Goal: Task Accomplishment & Management: Use online tool/utility

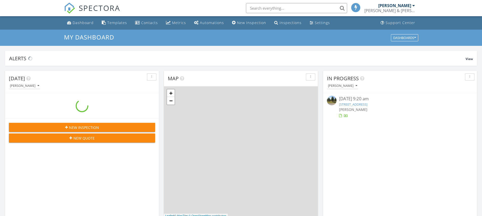
scroll to position [468, 490]
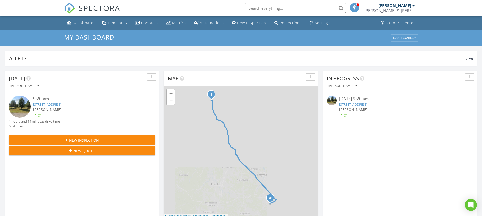
click at [56, 106] on link "[STREET_ADDRESS]" at bounding box center [47, 104] width 28 height 5
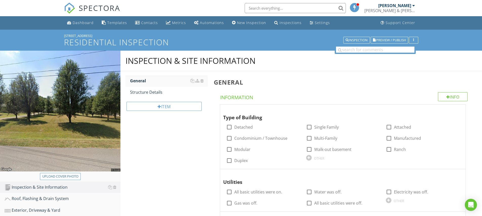
click at [71, 175] on div "Upload cover photo" at bounding box center [60, 176] width 36 height 5
type input "C:\fakepath\IMG_5049.JPG"
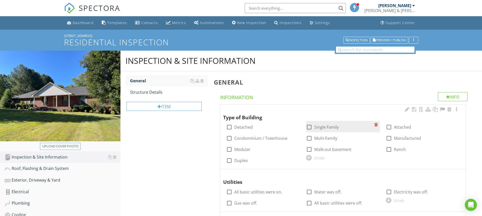
click at [309, 125] on div at bounding box center [309, 127] width 9 height 9
checkbox input "true"
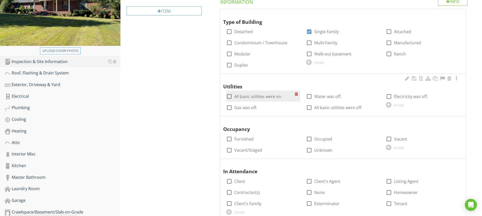
click at [229, 95] on div at bounding box center [229, 96] width 9 height 9
checkbox input "true"
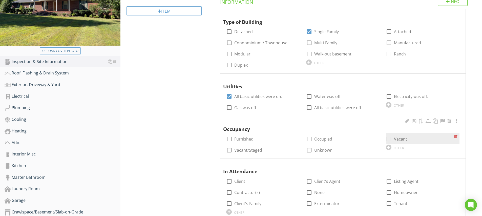
click at [389, 138] on div at bounding box center [388, 139] width 9 height 9
checkbox input "true"
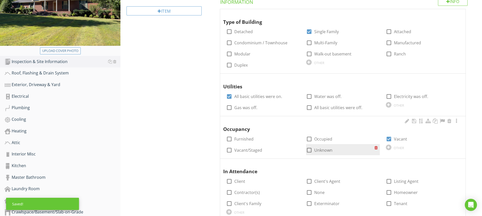
scroll to position [132, 0]
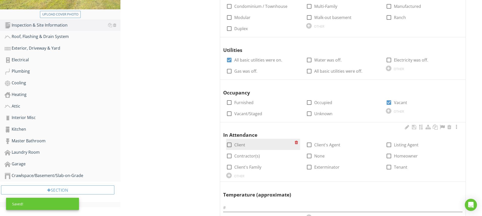
click at [229, 141] on div at bounding box center [229, 144] width 9 height 9
checkbox input "true"
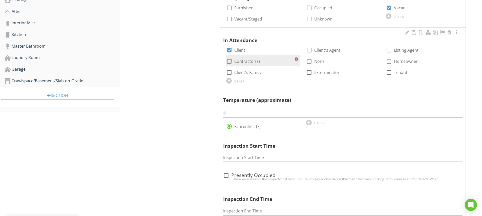
scroll to position [285, 0]
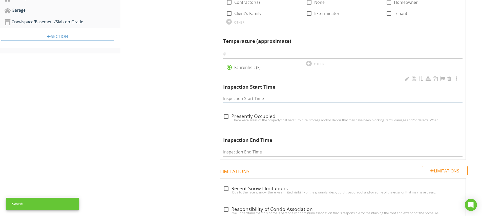
click at [236, 98] on input "Inspection Start Time" at bounding box center [342, 98] width 239 height 8
type input "80"
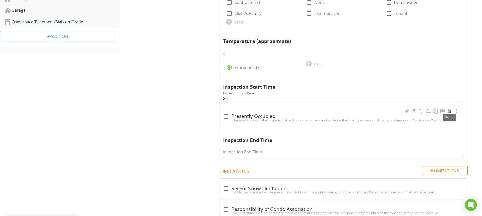
click at [449, 109] on div at bounding box center [449, 111] width 6 height 5
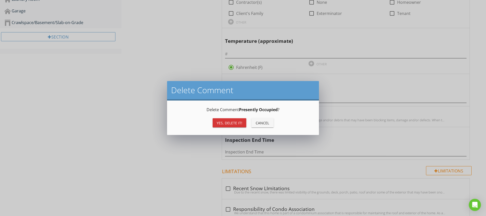
click at [232, 123] on div "Yes, Delete it!" at bounding box center [230, 122] width 26 height 5
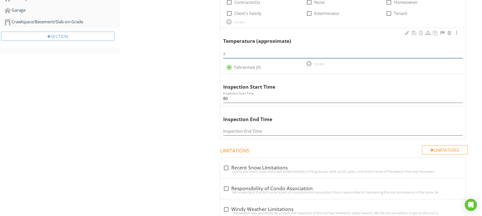
click at [232, 52] on input "text" at bounding box center [342, 54] width 239 height 8
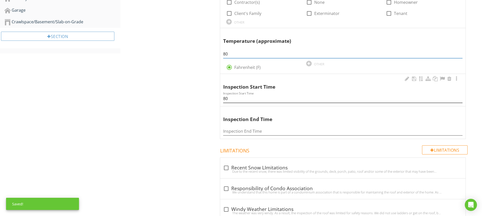
type input "80"
drag, startPoint x: 226, startPoint y: 97, endPoint x: 228, endPoint y: 97, distance: 2.8
click at [228, 97] on input "80" at bounding box center [342, 98] width 239 height 8
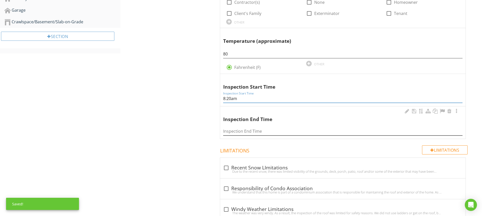
type input "8:20am"
click at [230, 130] on input "Inspection End Time" at bounding box center [342, 131] width 239 height 8
type input "11:20am"
click at [201, 124] on div "Inspection & Site Information General Structure Details Item General Info Infor…" at bounding box center [300, 31] width 361 height 532
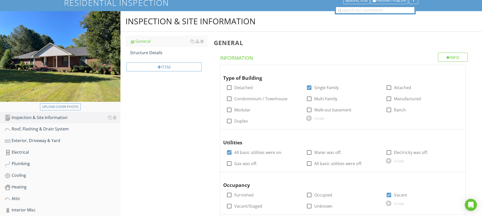
scroll to position [0, 0]
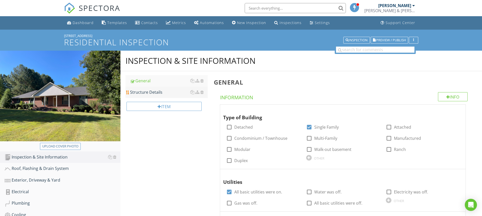
click at [157, 93] on div "Structure Details" at bounding box center [169, 92] width 78 height 6
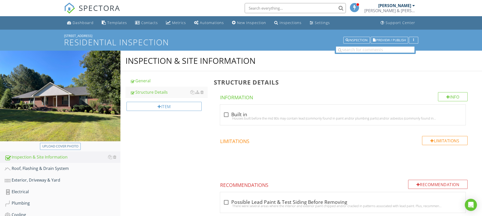
scroll to position [40, 0]
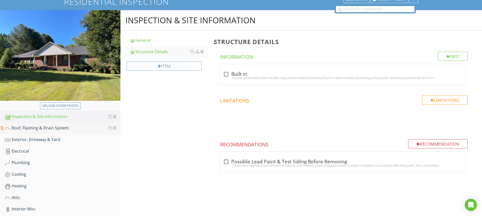
click at [51, 127] on div "Roof, Flashing & Drain System" at bounding box center [63, 128] width 116 height 7
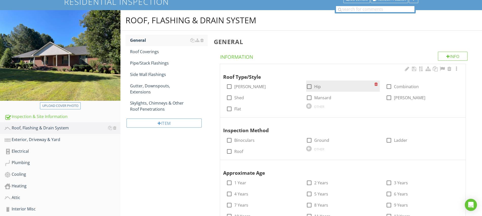
click at [308, 85] on div at bounding box center [309, 86] width 9 height 9
checkbox input "true"
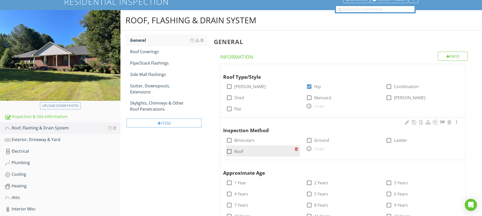
click at [230, 151] on div at bounding box center [229, 151] width 9 height 9
checkbox input "true"
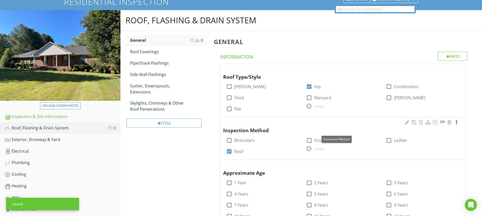
click at [457, 122] on div at bounding box center [456, 122] width 6 height 5
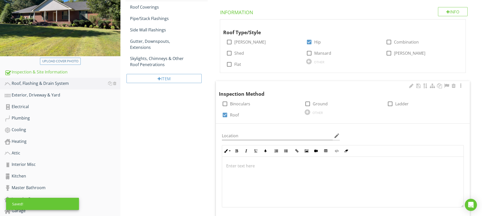
scroll to position [134, 0]
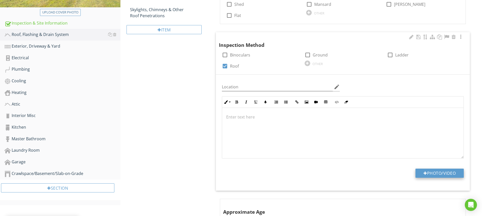
click at [432, 169] on button "Photo/Video" at bounding box center [439, 172] width 48 height 9
type input "C:\fakepath\IMG_5071.JPG"
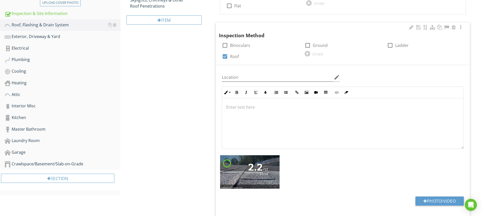
scroll to position [169, 0]
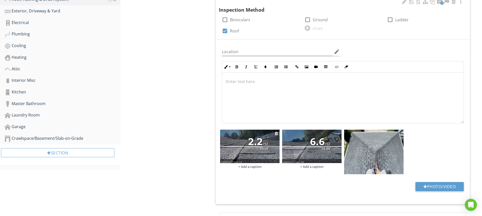
click at [252, 167] on div "+ Add a caption" at bounding box center [249, 166] width 59 height 4
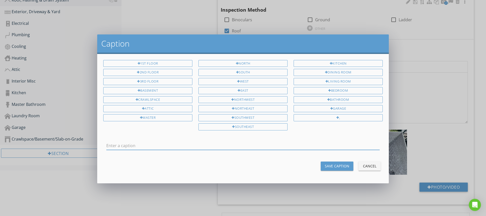
click at [163, 144] on input "text" at bounding box center [242, 145] width 273 height 8
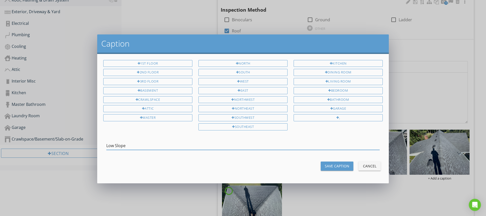
type input "Low Slope"
click at [329, 166] on div "Save Caption" at bounding box center [337, 165] width 25 height 5
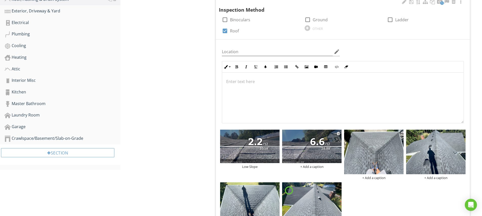
click at [310, 164] on div "+ Add a caption" at bounding box center [311, 166] width 59 height 4
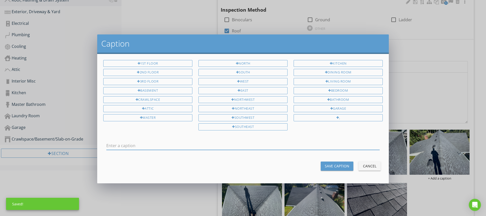
click at [121, 144] on input "text" at bounding box center [242, 145] width 273 height 8
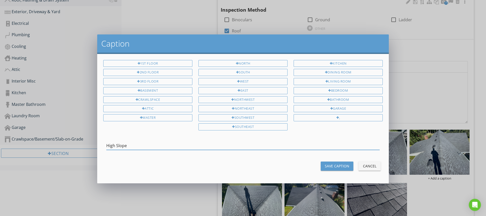
type input "High Slope"
click at [337, 165] on div "Save Caption" at bounding box center [337, 165] width 25 height 5
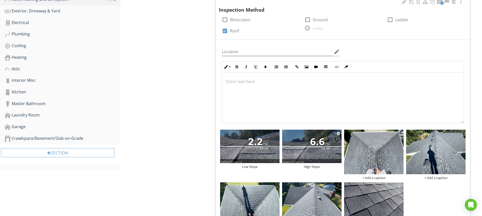
scroll to position [209, 0]
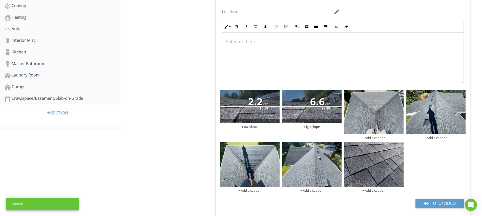
click at [421, 173] on div "Low Slope High Slope + Add a caption + Add a caption + Add a caption + Add a ca…" at bounding box center [343, 140] width 248 height 105
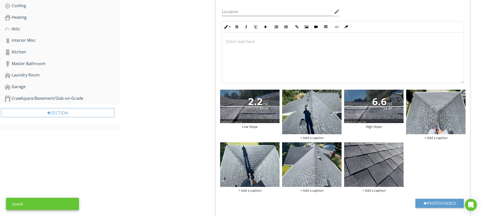
click at [437, 172] on div "Low Slope + Add a caption High Slope + Add a caption + Add a caption + Add a ca…" at bounding box center [343, 140] width 248 height 105
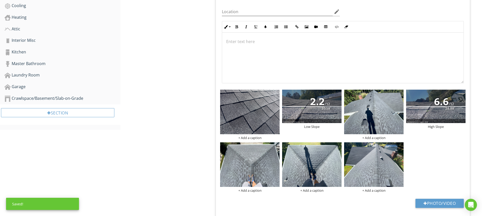
click at [451, 161] on div "+ Add a caption Low Slope + Add a caption High Slope + Add a caption + Add a ca…" at bounding box center [343, 140] width 248 height 105
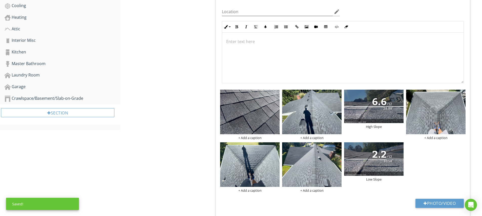
click at [428, 177] on div "+ Add a caption + Add a caption High Slope + Add a caption + Add a caption + Ad…" at bounding box center [343, 140] width 248 height 105
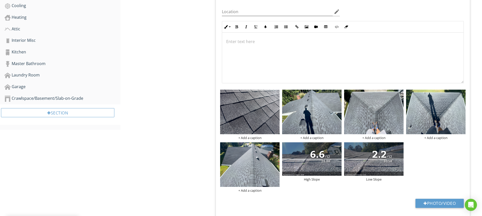
click at [427, 162] on div "+ Add a caption + Add a caption + Add a caption + Add a caption + Add a caption…" at bounding box center [343, 140] width 248 height 105
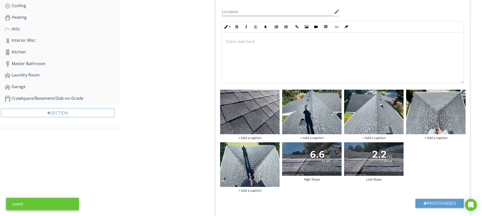
click at [435, 162] on div "+ Add a caption + Add a caption + Add a caption + Add a caption + Add a caption…" at bounding box center [343, 140] width 248 height 105
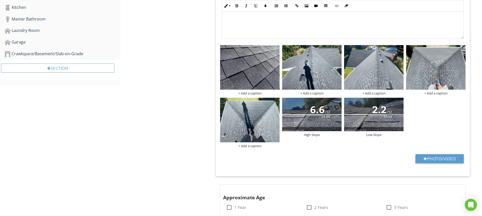
scroll to position [303, 0]
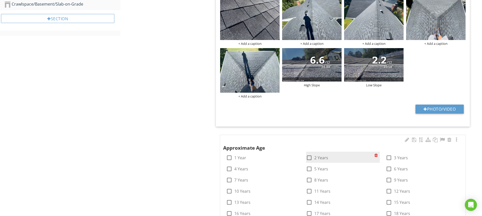
click at [311, 155] on div at bounding box center [309, 157] width 9 height 9
checkbox input "true"
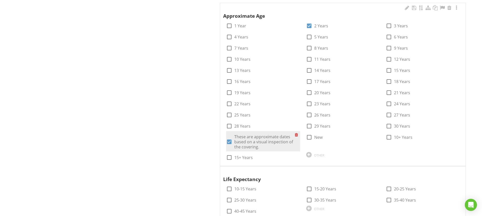
scroll to position [481, 0]
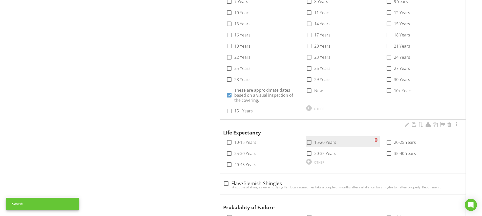
click at [309, 141] on div at bounding box center [309, 142] width 9 height 9
checkbox input "true"
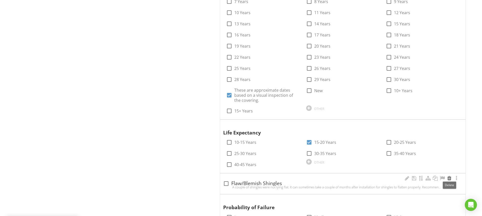
click at [450, 176] on div at bounding box center [449, 178] width 6 height 5
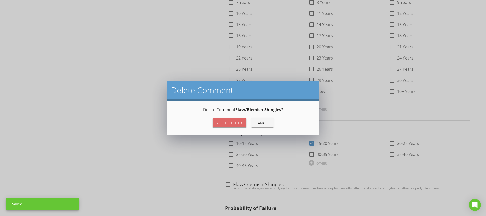
click at [241, 123] on div "Yes, Delete it!" at bounding box center [230, 122] width 26 height 5
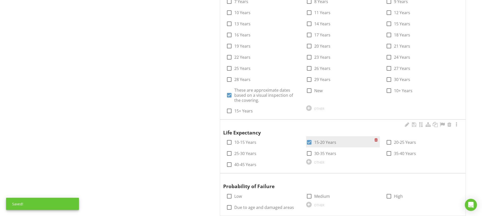
scroll to position [571, 0]
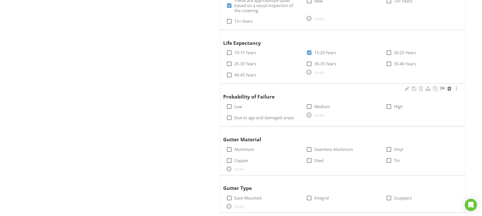
click at [449, 88] on div at bounding box center [449, 88] width 6 height 5
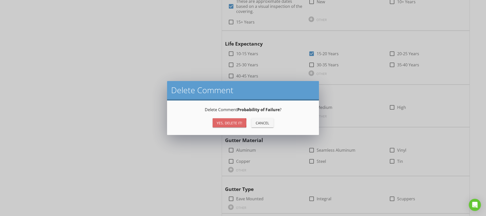
click at [225, 123] on div "Yes, Delete it!" at bounding box center [230, 122] width 26 height 5
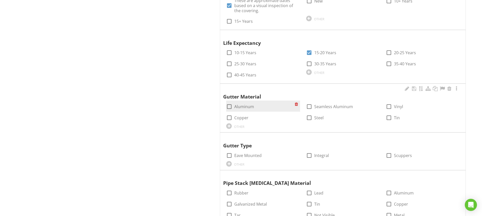
click at [229, 104] on div at bounding box center [229, 106] width 9 height 9
checkbox input "true"
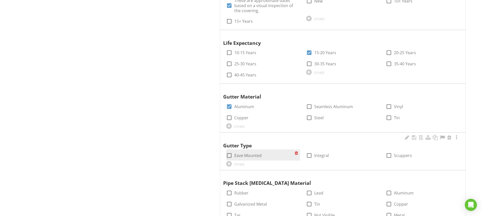
click at [230, 151] on div at bounding box center [229, 155] width 9 height 9
checkbox input "true"
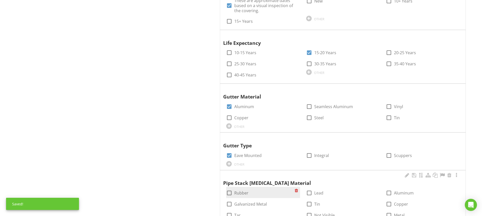
click at [230, 188] on div at bounding box center [229, 192] width 9 height 9
checkbox input "true"
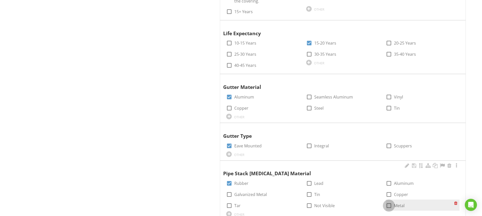
click at [390, 204] on div at bounding box center [388, 205] width 9 height 9
checkbox input "true"
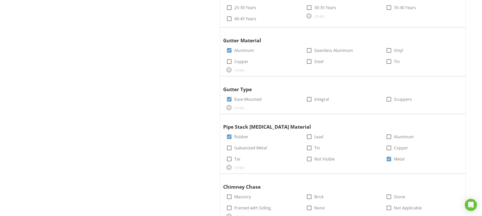
scroll to position [673, 0]
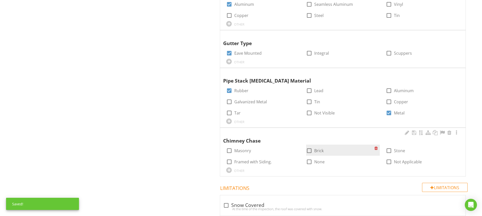
click at [308, 147] on div at bounding box center [309, 150] width 9 height 9
checkbox input "true"
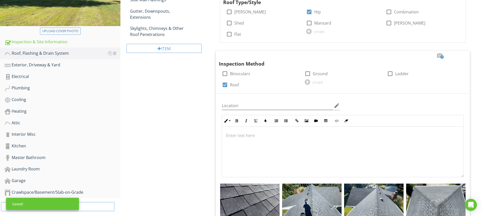
scroll to position [4, 0]
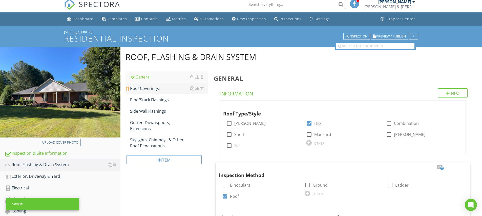
click at [147, 90] on div "Roof Coverings" at bounding box center [169, 88] width 78 height 6
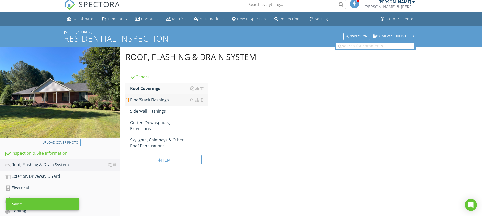
click at [147, 98] on div "Pipe/Stack Flashings" at bounding box center [169, 100] width 78 height 6
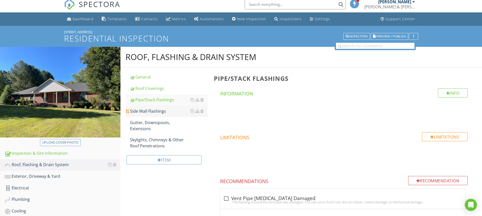
click at [155, 110] on div "Side Wall Flashings" at bounding box center [169, 111] width 78 height 6
click at [156, 122] on div "Gutter, Downspouts, Extensions" at bounding box center [169, 125] width 78 height 12
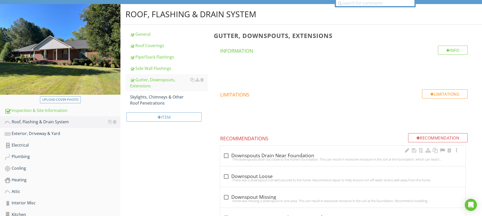
scroll to position [56, 0]
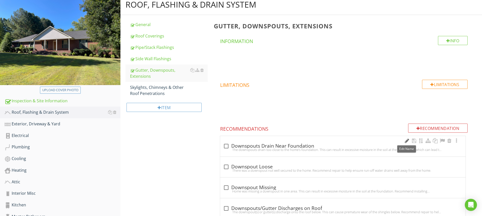
click at [406, 140] on div at bounding box center [407, 140] width 6 height 5
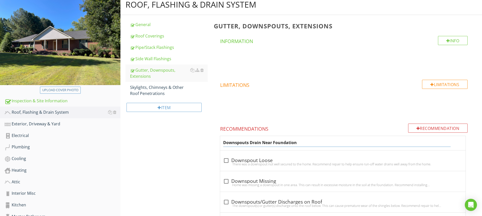
click at [224, 142] on input "Downspouts Drain Near Foundation" at bounding box center [336, 142] width 227 height 8
type input "Some Downspouts Drain Near Foundation"
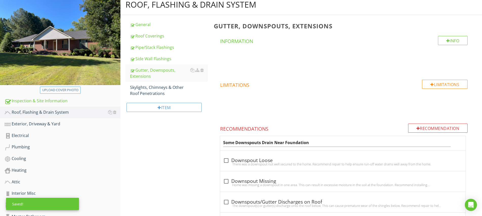
click at [221, 144] on div "Some Downspouts Drain Near Foundation" at bounding box center [342, 143] width 245 height 14
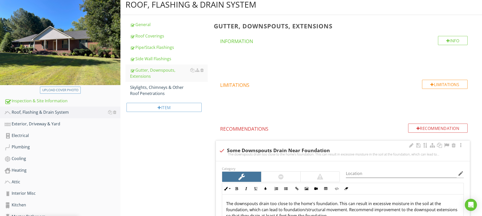
scroll to position [87, 0]
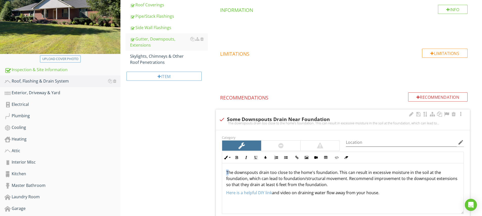
drag, startPoint x: 228, startPoint y: 172, endPoint x: 223, endPoint y: 172, distance: 5.6
click at [223, 172] on div "The downspouts drain too close to the home's foundation. This can result in exc…" at bounding box center [342, 188] width 241 height 51
click at [397, 190] on p "Here is a helpful DIY link and video on draining water flow away from your hous…" at bounding box center [342, 192] width 233 height 6
drag, startPoint x: 247, startPoint y: 179, endPoint x: 346, endPoint y: 178, distance: 98.1
click at [346, 178] on p "Some of the downspouts drain too close to the home's foundation. This can resul…" at bounding box center [342, 178] width 233 height 18
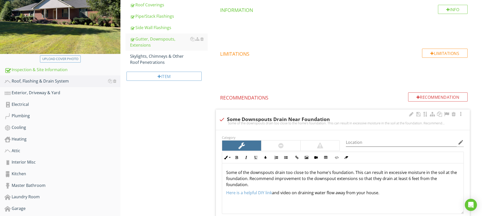
click at [396, 194] on p "Here is a helpful DIY link and video on draining water flow away from your hous…" at bounding box center [342, 192] width 233 height 6
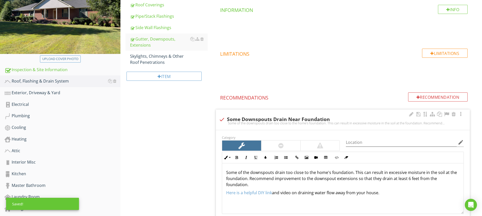
drag, startPoint x: 227, startPoint y: 192, endPoint x: 388, endPoint y: 195, distance: 161.1
click at [385, 194] on p "Here is a helpful DIY link and video on draining water flow away from your hous…" at bounding box center [342, 192] width 233 height 6
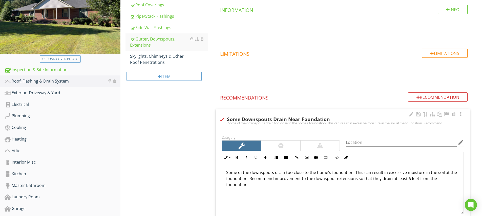
click at [363, 198] on div "Some of the downspouts drain too close to the home's foundation. This can resul…" at bounding box center [342, 188] width 241 height 51
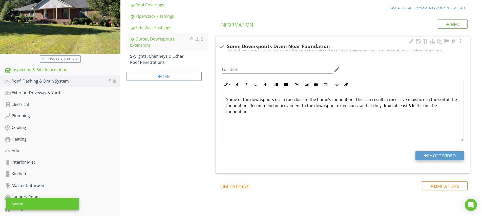
click at [441, 155] on button "Photo/Video" at bounding box center [439, 155] width 48 height 9
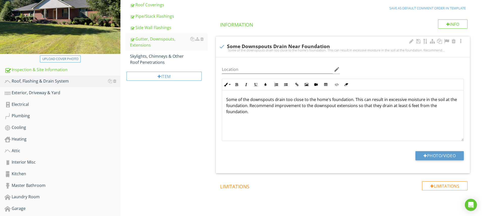
type input "C:\fakepath\IMG_5062.JPG"
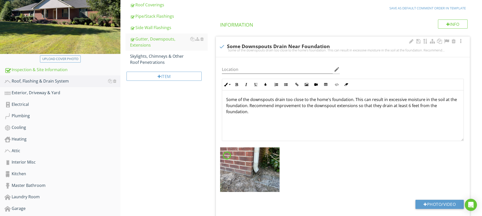
scroll to position [129, 0]
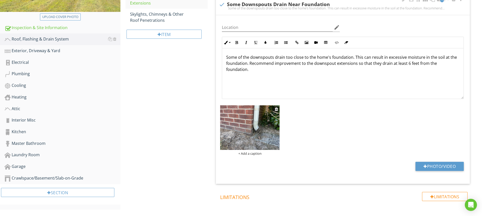
click at [262, 135] on img at bounding box center [249, 127] width 59 height 45
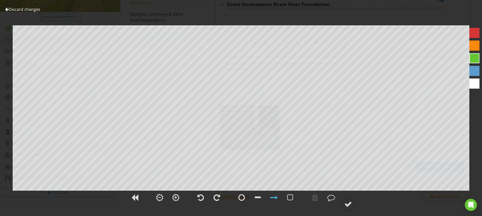
click at [475, 32] on div at bounding box center [474, 33] width 10 height 10
click at [241, 196] on div at bounding box center [241, 197] width 7 height 8
click at [316, 197] on div at bounding box center [315, 197] width 6 height 8
click at [349, 205] on div at bounding box center [348, 204] width 8 height 8
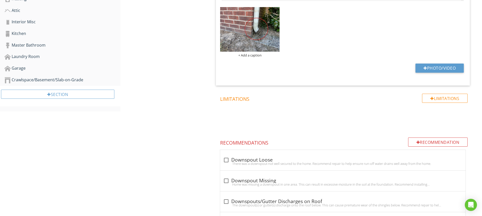
scroll to position [50, 0]
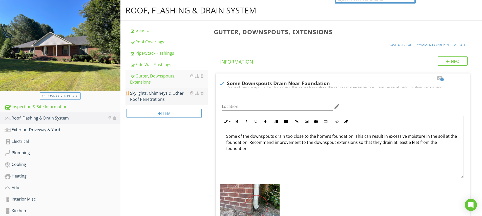
click at [160, 97] on div "Skylights, Chimneys & Other Roof Penetrations" at bounding box center [169, 96] width 78 height 12
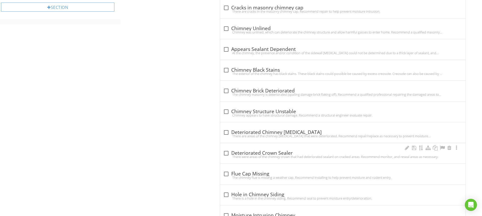
scroll to position [303, 0]
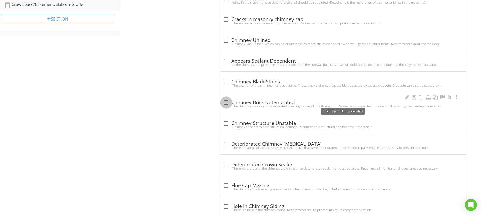
click at [228, 102] on div at bounding box center [226, 102] width 9 height 9
checkbox input "true"
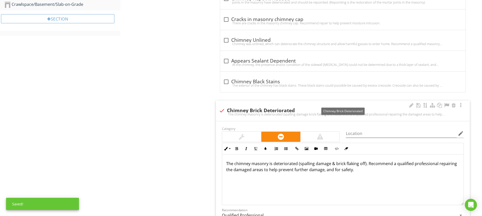
scroll to position [344, 0]
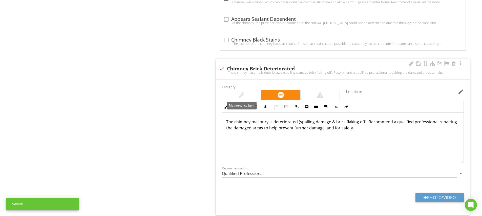
click at [255, 94] on div at bounding box center [241, 95] width 39 height 10
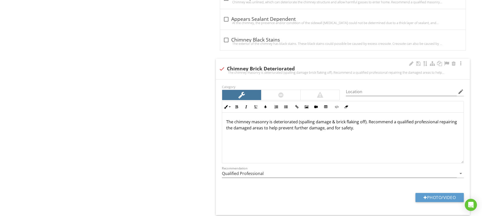
click at [343, 123] on p "The chimney masonry is deteriorated (spalling damage & brick flaking off). Reco…" at bounding box center [342, 125] width 233 height 12
click at [346, 151] on div "The chimney masonry is deteriorated (spalling damage & bricks flaking off). Rec…" at bounding box center [342, 138] width 241 height 51
drag, startPoint x: 226, startPoint y: 129, endPoint x: 394, endPoint y: 122, distance: 167.8
click at [394, 122] on p "The chimney masonry is deteriorated (spalling damage & bricks flaking off). Rec…" at bounding box center [342, 125] width 233 height 12
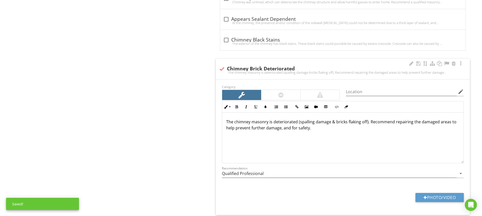
click at [449, 122] on p "The chimney masonry is deteriorated (spalling damage & bricks flaking off). Rec…" at bounding box center [342, 125] width 233 height 12
click at [361, 144] on div "The chimney masonry is deteriorated (spalling damage & bricks flaking off). Rec…" at bounding box center [342, 138] width 241 height 51
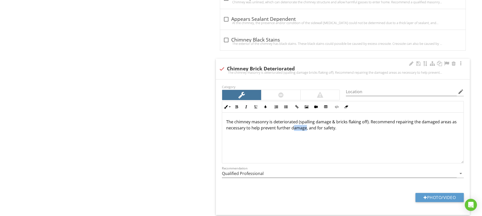
drag, startPoint x: 299, startPoint y: 128, endPoint x: 310, endPoint y: 129, distance: 11.4
click at [310, 129] on p "The chimney masonry is deteriorated (spalling damage & bricks flaking off). Rec…" at bounding box center [342, 125] width 233 height 12
drag, startPoint x: 308, startPoint y: 195, endPoint x: 290, endPoint y: 183, distance: 22.2
click at [308, 195] on div "Photo/Video" at bounding box center [343, 199] width 248 height 13
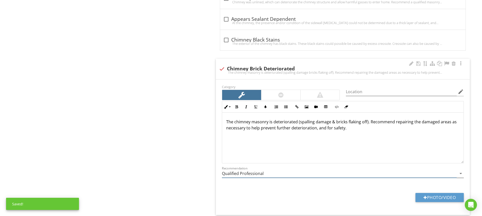
click at [266, 173] on input "Qualified Professional" at bounding box center [339, 173] width 235 height 8
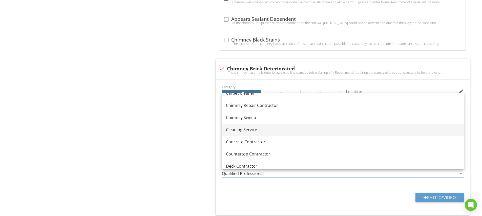
scroll to position [60, 0]
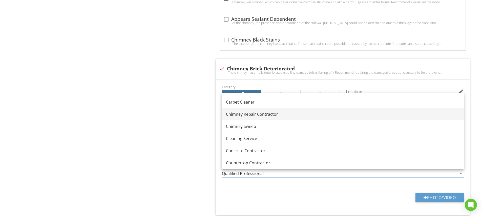
click at [248, 117] on div "Chimney Repair Contractor" at bounding box center [343, 114] width 234 height 6
type input "Chimney Repair Contractor"
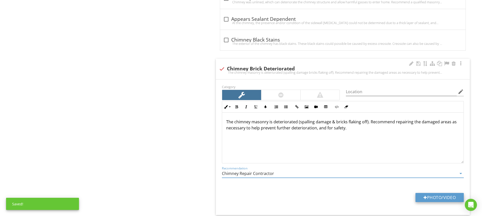
click at [435, 194] on button "Photo/Video" at bounding box center [439, 197] width 48 height 9
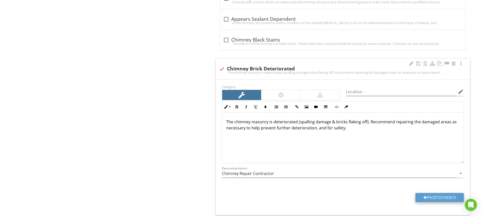
type input "C:\fakepath\IMG_5075.MOV"
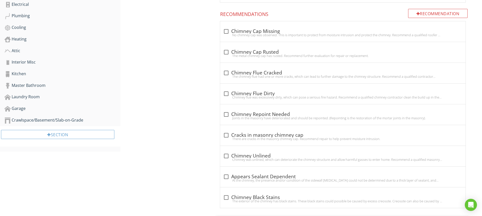
scroll to position [65, 0]
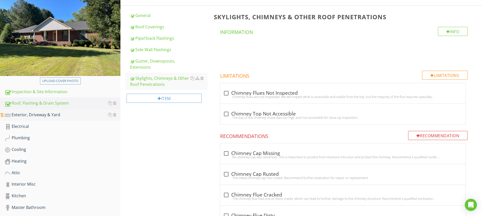
click at [48, 115] on div "Exterior, Driveway & Yard" at bounding box center [63, 115] width 116 height 7
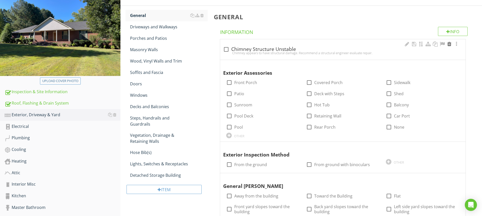
click at [448, 45] on div at bounding box center [449, 43] width 6 height 5
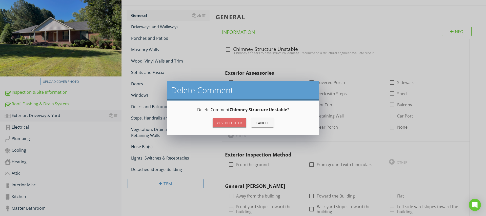
click at [230, 122] on div "Yes, Delete it!" at bounding box center [230, 122] width 26 height 5
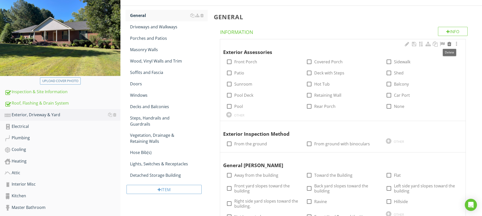
click at [449, 43] on div at bounding box center [449, 43] width 6 height 5
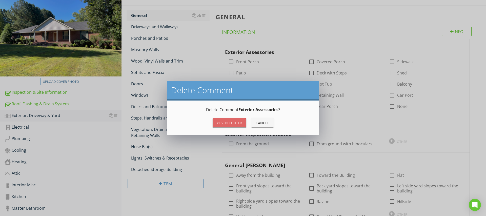
click at [238, 124] on div "Yes, Delete it!" at bounding box center [230, 122] width 26 height 5
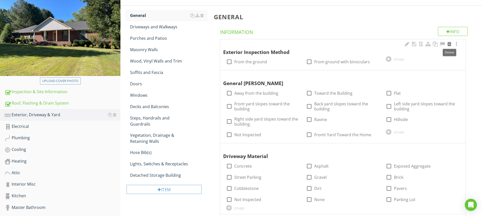
click at [448, 46] on div at bounding box center [449, 43] width 6 height 5
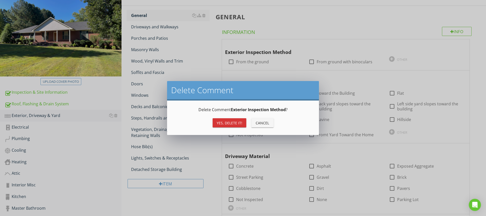
click at [232, 125] on div "Yes, Delete it!" at bounding box center [230, 122] width 26 height 5
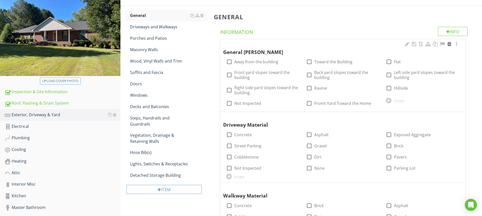
click at [450, 44] on div at bounding box center [449, 43] width 6 height 5
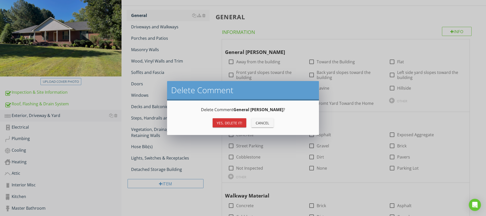
click at [230, 120] on button "Yes, Delete it!" at bounding box center [229, 122] width 34 height 9
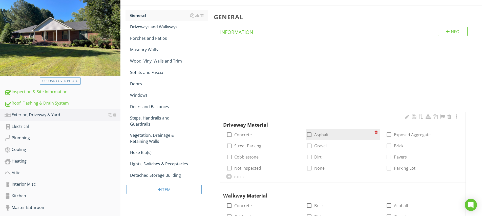
scroll to position [107, 0]
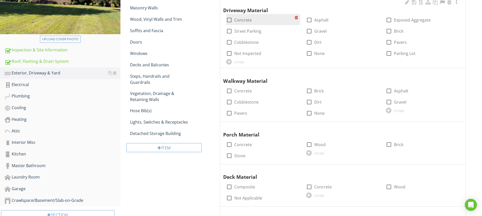
click at [227, 19] on div at bounding box center [229, 20] width 9 height 9
checkbox input "true"
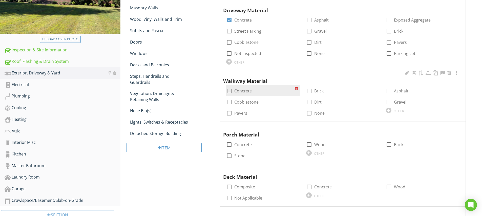
click at [229, 88] on div at bounding box center [229, 91] width 9 height 9
checkbox input "true"
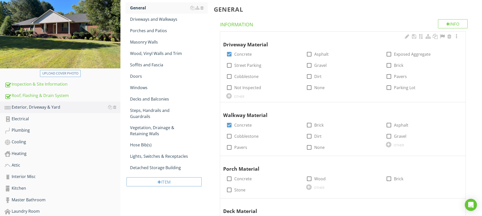
scroll to position [97, 0]
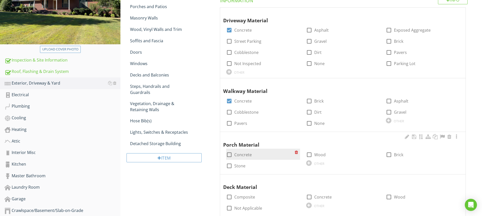
click at [229, 154] on div at bounding box center [229, 154] width 9 height 9
checkbox input "true"
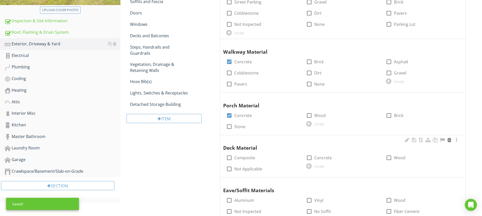
click at [450, 139] on div at bounding box center [449, 139] width 6 height 5
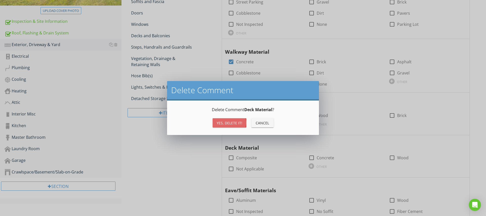
click at [234, 122] on div "Yes, Delete it!" at bounding box center [230, 122] width 26 height 5
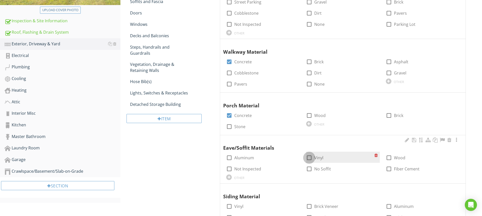
click at [311, 156] on div at bounding box center [309, 157] width 9 height 9
checkbox input "true"
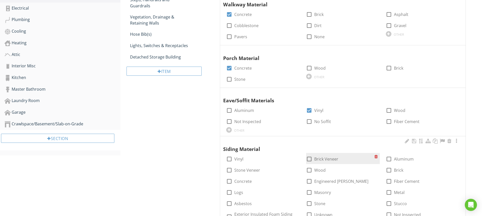
scroll to position [231, 0]
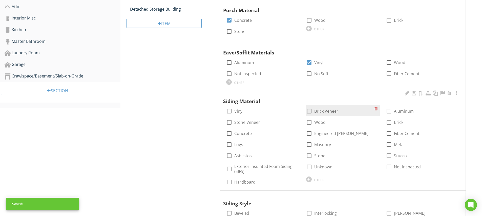
click at [309, 110] on div at bounding box center [309, 111] width 9 height 9
checkbox input "true"
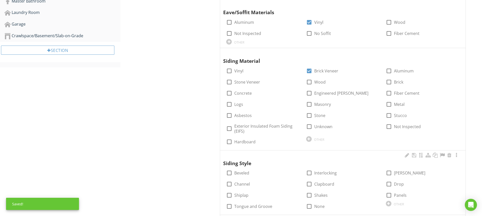
scroll to position [274, 0]
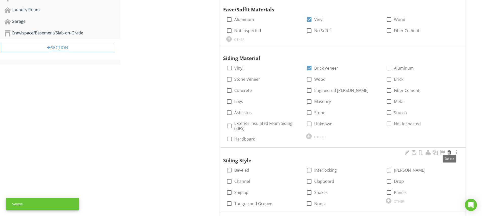
click at [448, 150] on div at bounding box center [449, 152] width 6 height 5
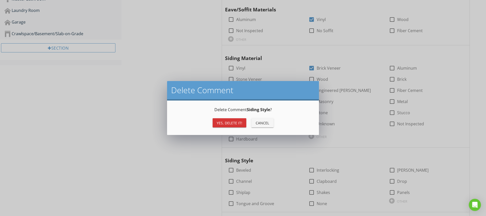
click at [239, 121] on div "Yes, Delete it!" at bounding box center [230, 122] width 26 height 5
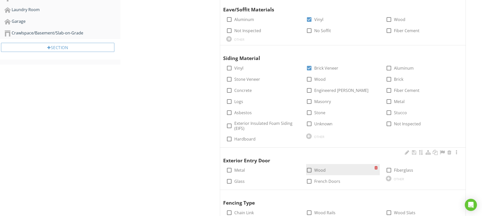
click at [308, 168] on div at bounding box center [309, 170] width 9 height 9
checkbox input "true"
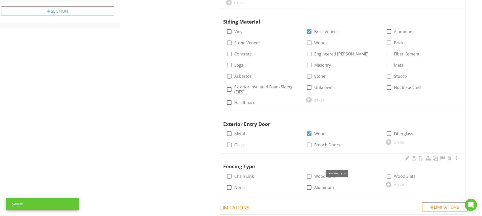
scroll to position [320, 0]
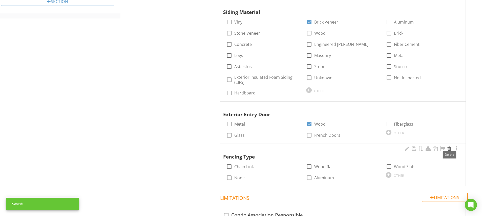
click at [448, 146] on div at bounding box center [449, 148] width 6 height 5
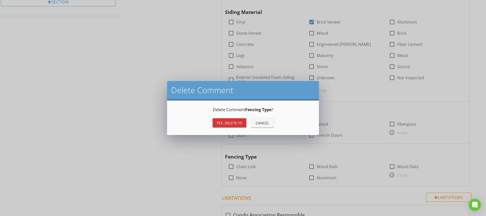
click at [227, 120] on div "Yes, Delete it!" at bounding box center [230, 122] width 26 height 5
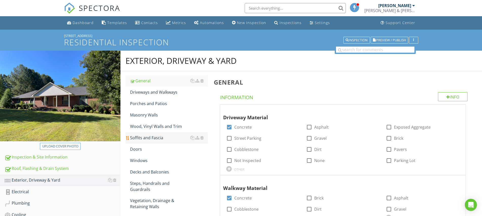
scroll to position [104, 0]
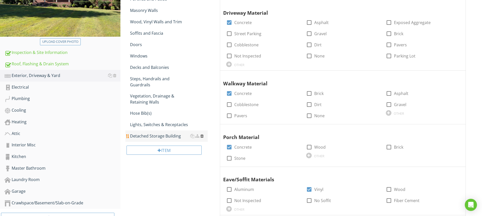
click at [203, 134] on div at bounding box center [201, 136] width 3 height 4
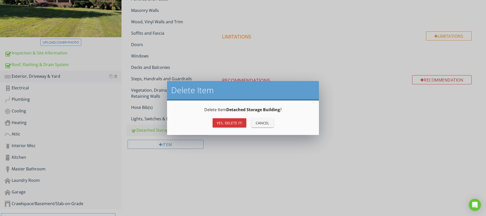
click at [227, 124] on div "Yes, Delete it!" at bounding box center [230, 122] width 26 height 5
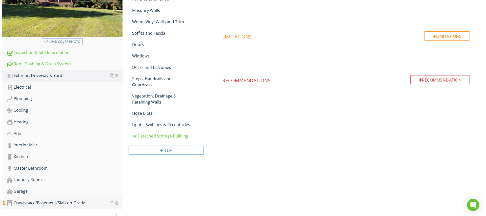
scroll to position [152, 0]
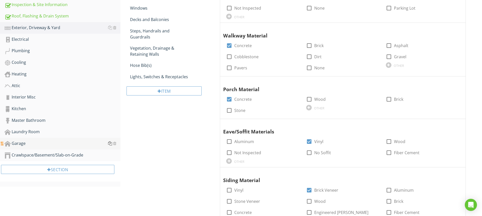
click at [109, 143] on div at bounding box center [110, 143] width 4 height 4
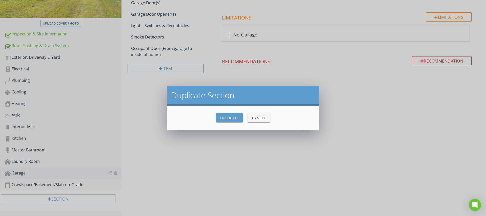
scroll to position [123, 0]
click at [227, 118] on div "Duplicate" at bounding box center [229, 117] width 18 height 5
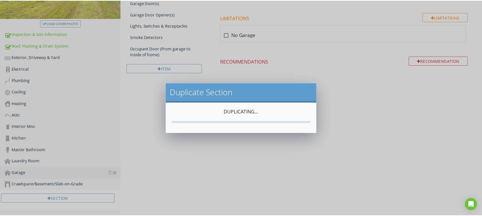
scroll to position [123, 0]
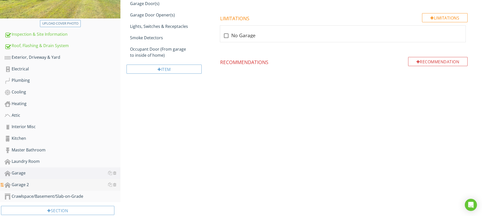
click at [21, 184] on div "Garage 2" at bounding box center [63, 184] width 116 height 7
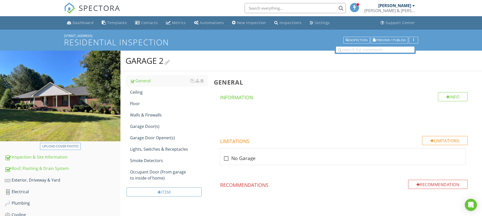
click at [168, 61] on div at bounding box center [167, 61] width 5 height 7
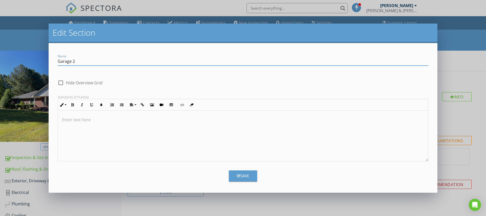
drag, startPoint x: 72, startPoint y: 62, endPoint x: 90, endPoint y: 59, distance: 19.0
click at [90, 59] on input "Garage 2" at bounding box center [243, 61] width 370 height 8
drag, startPoint x: 59, startPoint y: 59, endPoint x: 70, endPoint y: 65, distance: 12.0
click at [59, 59] on input "Garage" at bounding box center [243, 61] width 370 height 8
drag, startPoint x: 58, startPoint y: 60, endPoint x: 91, endPoint y: 87, distance: 42.1
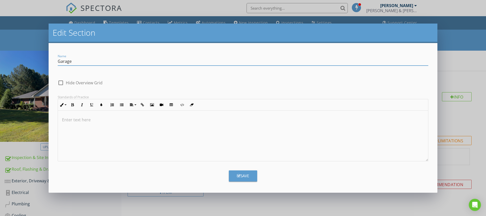
click at [58, 60] on input "Garage" at bounding box center [243, 61] width 370 height 8
type input "Detached Garage"
click at [240, 175] on div "Save" at bounding box center [243, 176] width 12 height 6
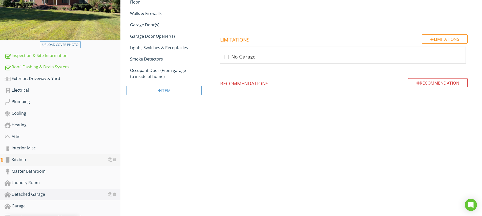
scroll to position [134, 0]
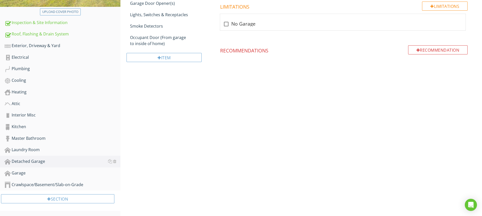
click at [162, 173] on div "Upload cover photo Inspection & Site Information Roof, Flashing & Drain System …" at bounding box center [241, 65] width 482 height 299
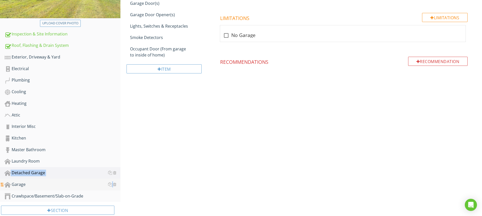
drag, startPoint x: 3, startPoint y: 172, endPoint x: 5, endPoint y: 181, distance: 9.6
click at [5, 185] on div "Inspection & Site Information Roof, Flashing & Drain System Exterior, Driveway …" at bounding box center [60, 115] width 120 height 174
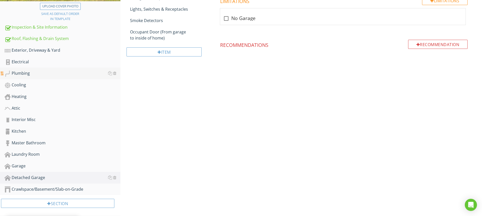
scroll to position [144, 0]
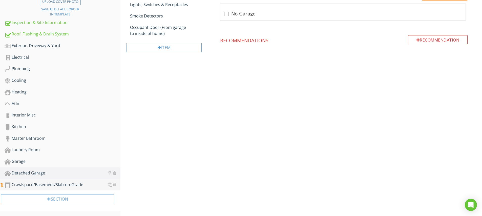
click at [67, 184] on div "Crawlspace/Basement/Slab-on-Grade" at bounding box center [63, 184] width 116 height 7
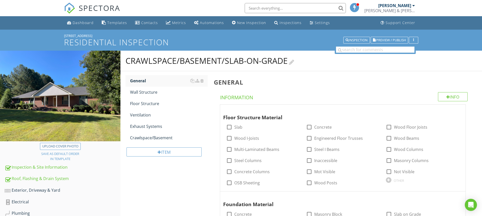
click at [293, 62] on div at bounding box center [291, 61] width 5 height 7
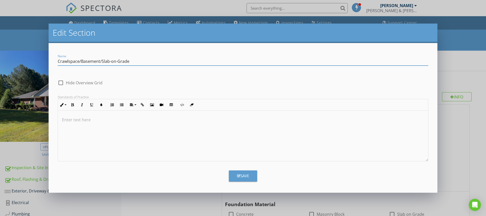
drag, startPoint x: 69, startPoint y: 61, endPoint x: 73, endPoint y: 62, distance: 4.1
click at [73, 62] on input "Crawlspace/Basement/Slab-on-Grade" at bounding box center [243, 61] width 370 height 8
click at [69, 61] on input "Crawlspace/Basement/Slab-on-Grade" at bounding box center [243, 61] width 370 height 8
click at [70, 61] on input "Crawlspace/Basement/Slab-on-Grade" at bounding box center [243, 61] width 370 height 8
drag, startPoint x: 80, startPoint y: 62, endPoint x: 126, endPoint y: 68, distance: 45.9
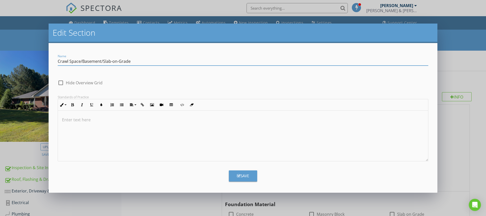
click at [126, 68] on div "Name Crawl Space/Basement/Slab-on-Grade" at bounding box center [243, 63] width 370 height 13
type input "Crawl Space"
click at [240, 177] on icon "button" at bounding box center [239, 176] width 4 height 4
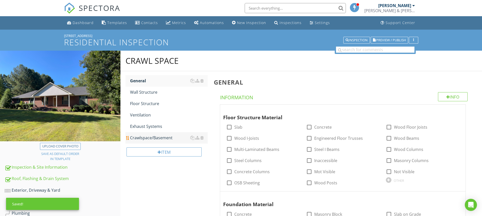
click at [167, 139] on div "Crawlspace/Basement" at bounding box center [169, 138] width 78 height 6
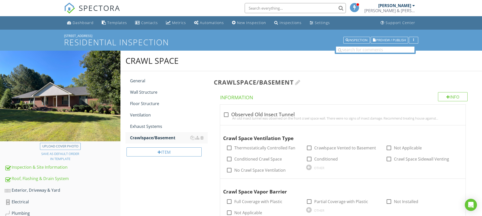
click at [300, 82] on div at bounding box center [298, 82] width 6 height 6
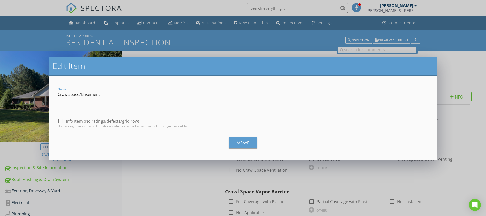
click at [70, 94] on input "Crawlspace/Basement" at bounding box center [243, 94] width 370 height 8
drag, startPoint x: 81, startPoint y: 94, endPoint x: 104, endPoint y: 94, distance: 22.5
click at [104, 94] on input "Crawl Space/Basement" at bounding box center [243, 94] width 370 height 8
type input "Crawl Space"
click at [246, 145] on div "Save" at bounding box center [243, 143] width 12 height 6
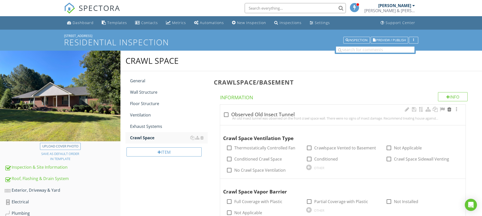
click at [450, 108] on div at bounding box center [449, 109] width 6 height 5
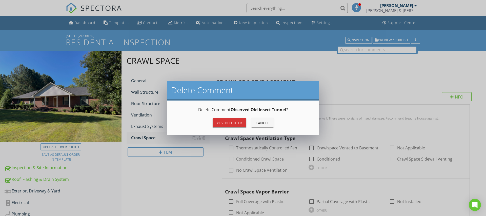
click at [237, 121] on div "Yes, Delete it!" at bounding box center [230, 122] width 26 height 5
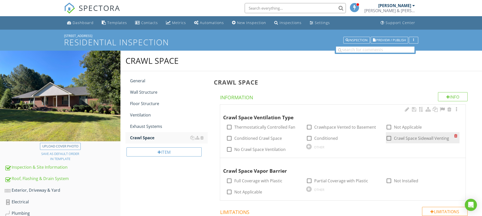
click at [388, 136] on div at bounding box center [388, 138] width 9 height 9
checkbox input "true"
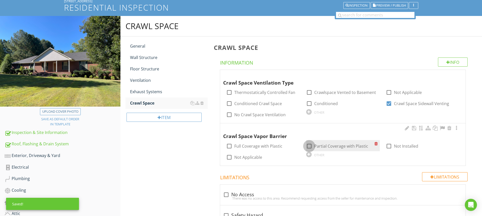
click at [309, 145] on div at bounding box center [309, 146] width 9 height 9
checkbox input "true"
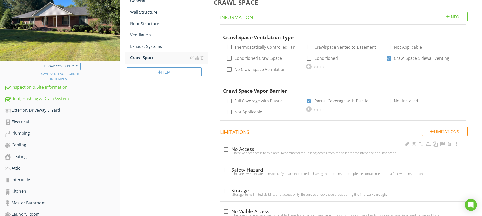
scroll to position [176, 0]
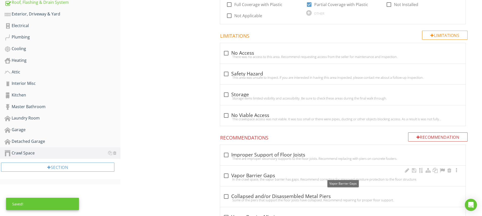
click at [226, 173] on div at bounding box center [226, 175] width 9 height 9
checkbox input "true"
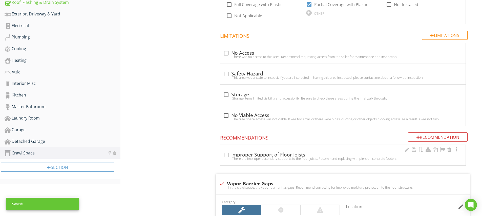
scroll to position [220, 0]
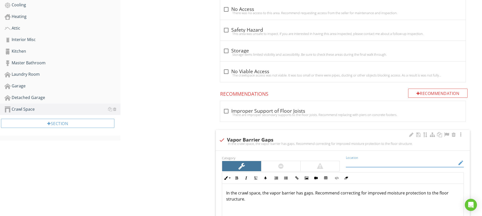
click at [353, 162] on input "Location" at bounding box center [401, 163] width 111 height 8
click at [360, 162] on input "Crawl Space" at bounding box center [401, 163] width 111 height 8
type input "Crawl Space"
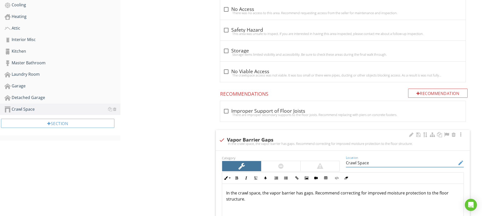
click at [354, 200] on p "In the crawl space, the vapor barrier has gaps. Recommend correcting for improv…" at bounding box center [342, 196] width 233 height 12
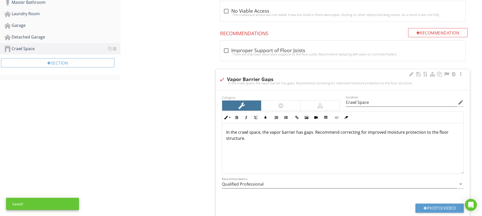
scroll to position [289, 0]
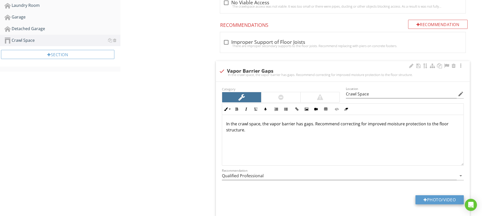
click at [431, 199] on button "Photo/Video" at bounding box center [439, 199] width 48 height 9
type input "C:\fakepath\IMG_5130.JPG"
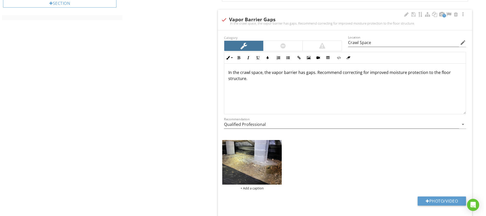
scroll to position [378, 0]
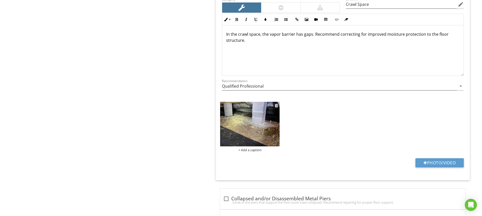
click at [254, 149] on div "+ Add a caption" at bounding box center [249, 150] width 59 height 4
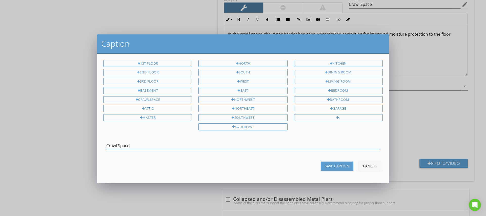
type input "Crawl Space"
click at [331, 165] on div "Save Caption" at bounding box center [337, 165] width 25 height 5
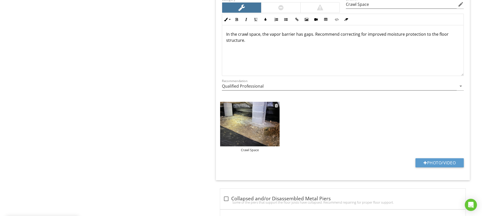
click at [250, 122] on img at bounding box center [249, 124] width 59 height 45
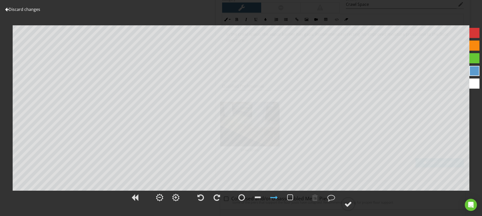
click at [477, 34] on div at bounding box center [474, 33] width 10 height 10
click at [344, 203] on circle at bounding box center [347, 203] width 13 height 13
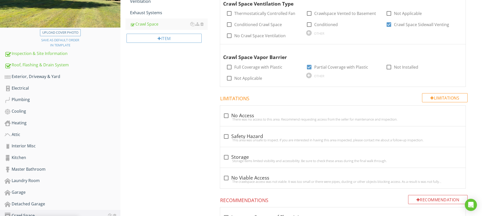
scroll to position [66, 0]
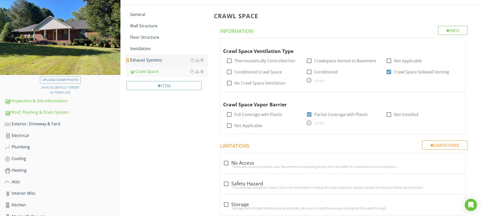
click at [148, 60] on div "Exhaust Systems" at bounding box center [169, 60] width 78 height 6
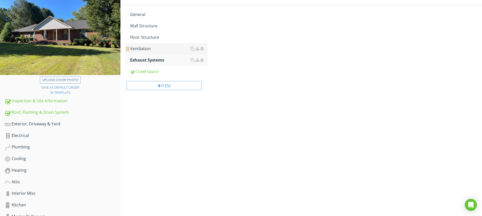
click at [139, 49] on div "Ventilation" at bounding box center [169, 49] width 78 height 6
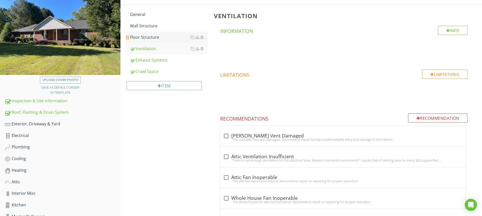
click at [144, 39] on div "Floor Structure" at bounding box center [169, 37] width 78 height 6
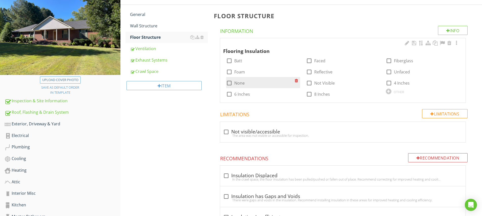
drag, startPoint x: 228, startPoint y: 83, endPoint x: 233, endPoint y: 83, distance: 4.8
click at [228, 83] on div at bounding box center [229, 83] width 9 height 9
checkbox input "true"
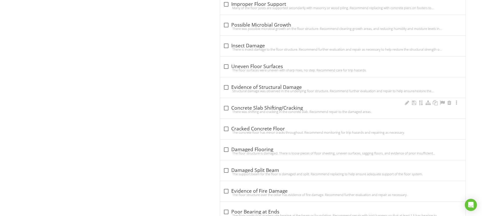
scroll to position [947, 0]
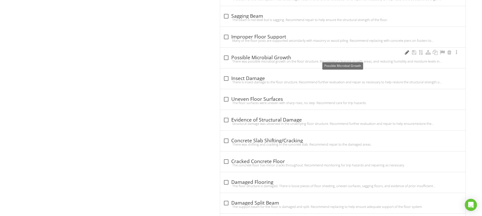
click at [404, 53] on div at bounding box center [407, 52] width 6 height 5
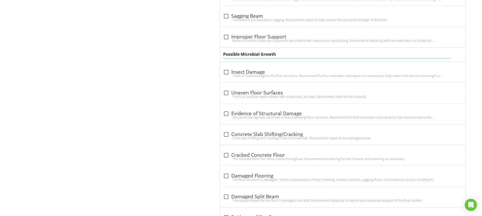
click at [261, 53] on input "Possible Microbial Growth" at bounding box center [336, 54] width 227 height 8
type input "Possible Microbial Surface Growth"
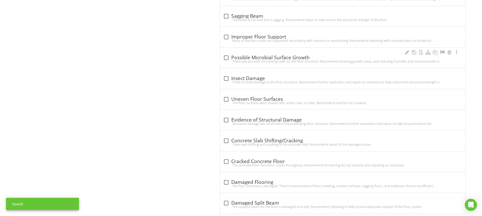
click at [222, 55] on div "check_box_outline_blank Possible Microbial Surface Growth There was possible mi…" at bounding box center [342, 58] width 245 height 20
checkbox input "true"
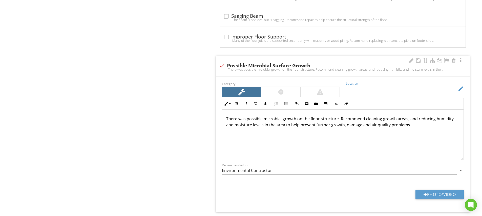
paste input "Crawl Space"
type input "Crawl Space"
click at [282, 119] on p "There was possible microbial growth on the floor structure. Recommend cleaning …" at bounding box center [342, 122] width 233 height 12
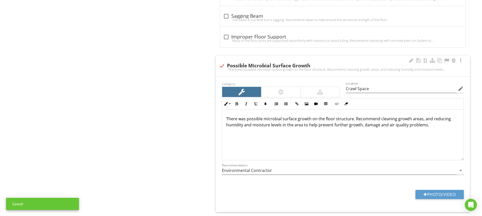
click at [351, 119] on p "There was possible microbial surface growth on the floor structure. Recommend c…" at bounding box center [342, 122] width 233 height 12
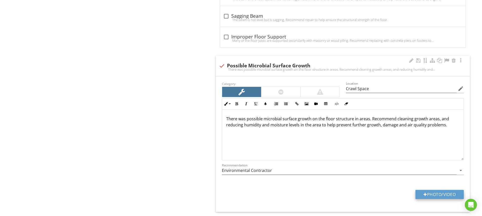
click at [434, 191] on button "Photo/Video" at bounding box center [439, 194] width 48 height 9
type input "C:\fakepath\IMG_5142.JPG"
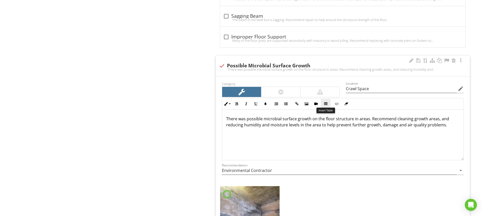
scroll to position [993, 0]
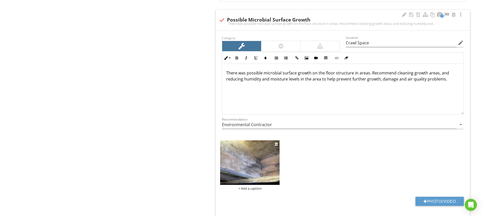
click at [244, 188] on div "+ Add a caption" at bounding box center [249, 188] width 59 height 4
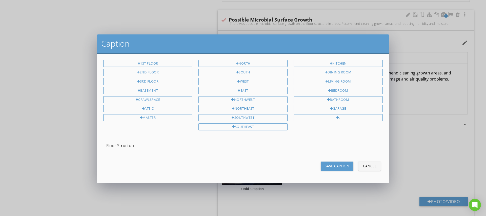
type input "Floor Structure"
click at [340, 166] on div "Save Caption" at bounding box center [337, 165] width 25 height 5
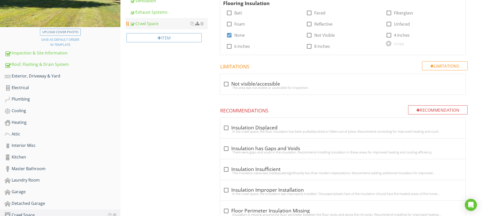
scroll to position [53, 0]
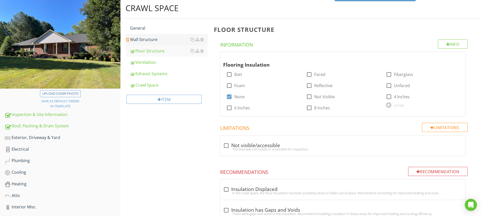
click at [134, 39] on div "Wall Structure" at bounding box center [169, 39] width 78 height 6
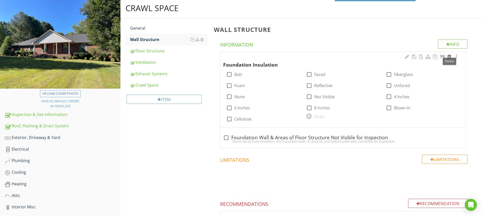
click at [449, 57] on div at bounding box center [449, 56] width 6 height 5
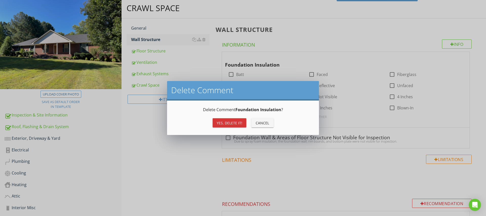
click at [235, 122] on div "Yes, Delete it!" at bounding box center [230, 122] width 26 height 5
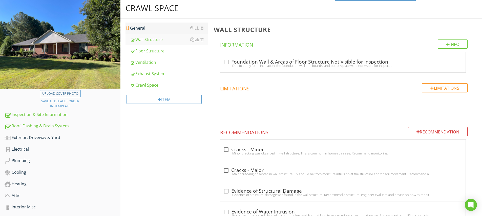
click at [140, 29] on div "General" at bounding box center [169, 28] width 78 height 6
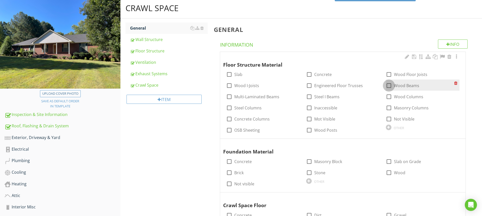
click at [389, 88] on div at bounding box center [388, 85] width 9 height 9
checkbox input "true"
click at [389, 75] on div at bounding box center [388, 74] width 9 height 9
checkbox input "true"
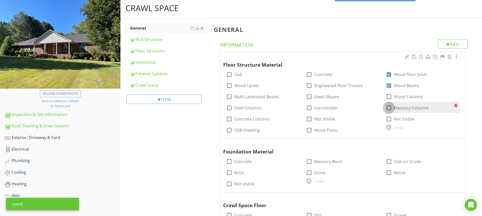
click at [387, 108] on div at bounding box center [388, 107] width 9 height 9
checkbox input "true"
click at [456, 56] on div at bounding box center [456, 56] width 6 height 5
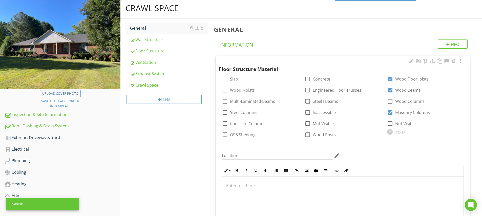
scroll to position [91, 0]
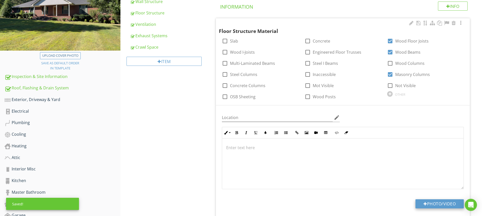
click at [440, 203] on button "Photo/Video" at bounding box center [439, 203] width 48 height 9
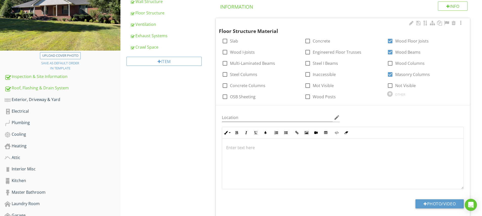
type input "C:\fakepath\IMG_5139.JPG"
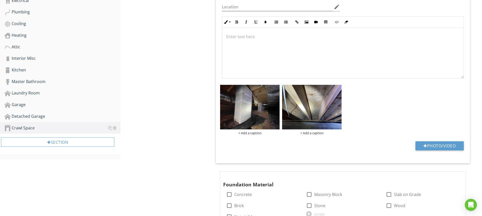
scroll to position [220, 0]
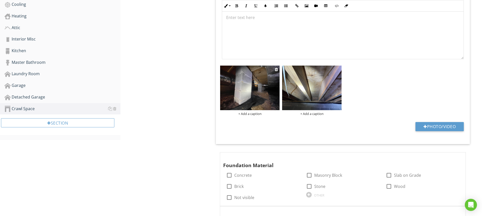
click at [257, 100] on img at bounding box center [249, 88] width 59 height 45
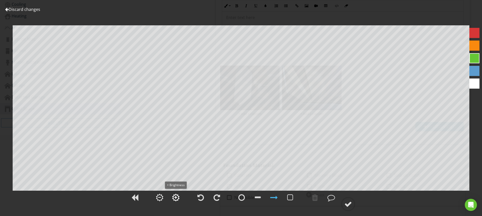
click at [177, 198] on div at bounding box center [175, 198] width 3 height 4
click at [176, 198] on div at bounding box center [175, 198] width 3 height 4
click at [349, 206] on div at bounding box center [348, 204] width 8 height 8
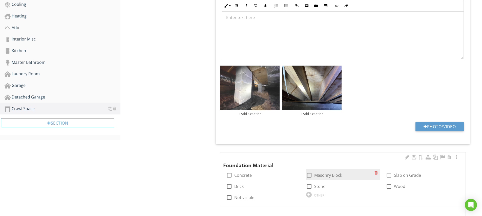
click at [310, 174] on div at bounding box center [309, 175] width 9 height 9
checkbox input "true"
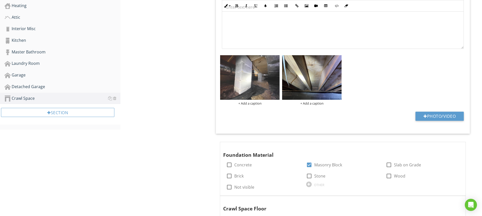
scroll to position [315, 0]
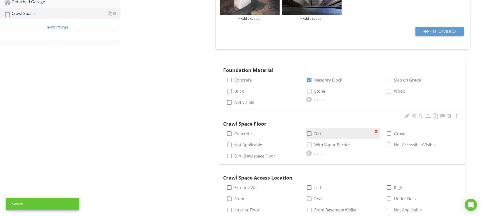
click at [308, 132] on div at bounding box center [309, 133] width 9 height 9
checkbox input "true"
click at [309, 143] on div at bounding box center [309, 144] width 9 height 9
checkbox input "true"
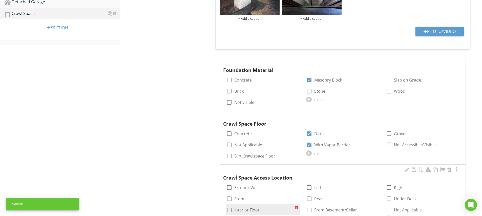
scroll to position [362, 0]
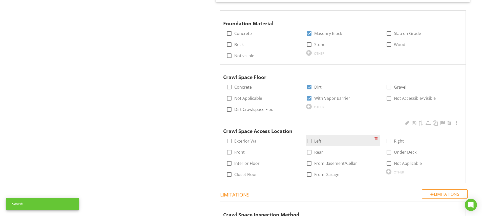
drag, startPoint x: 389, startPoint y: 137, endPoint x: 374, endPoint y: 139, distance: 14.7
click at [389, 137] on div at bounding box center [388, 141] width 9 height 9
checkbox input "true"
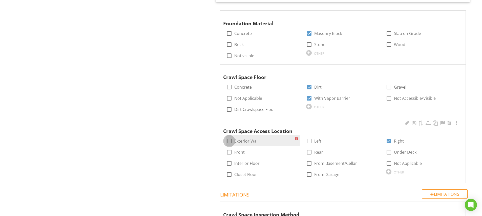
click at [231, 138] on div at bounding box center [229, 141] width 9 height 9
checkbox input "true"
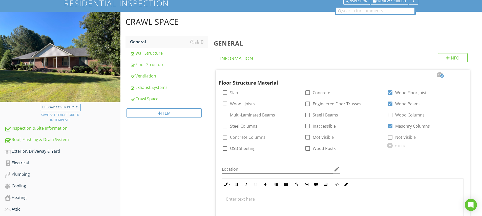
scroll to position [0, 0]
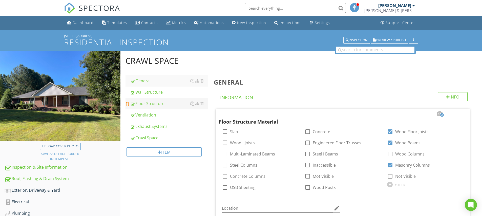
click at [151, 104] on div "Floor Structure" at bounding box center [169, 103] width 78 height 6
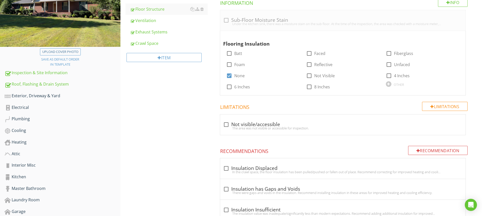
scroll to position [84, 0]
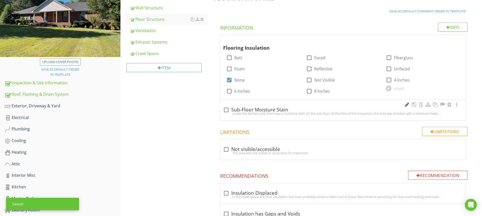
click at [405, 104] on div at bounding box center [407, 104] width 6 height 5
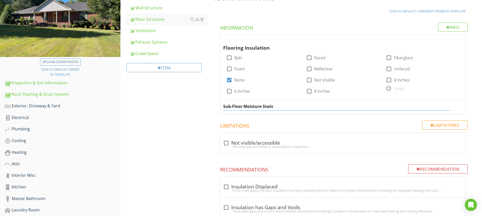
type input "Sub-Floor Moisture Stains"
click at [223, 110] on div "Sub-Floor Moisture Stains" at bounding box center [342, 107] width 245 height 14
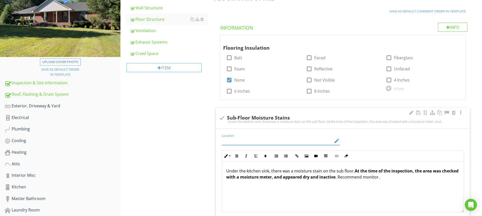
click at [237, 141] on input "Location" at bounding box center [277, 141] width 111 height 8
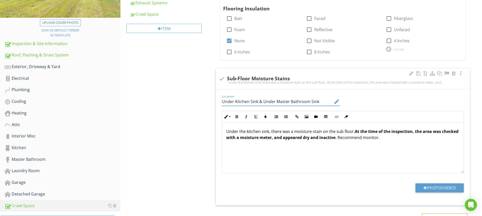
scroll to position [134, 0]
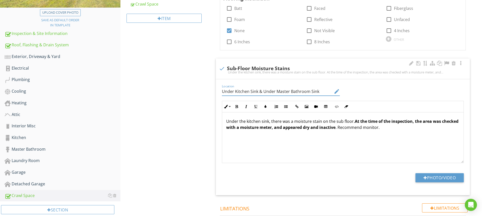
type input "Under Kitchen Sink & Under Master Bathroom Sink"
click at [269, 122] on p "Under the kitchen sink, there was a moisture stain on the sub floor. At the tim…" at bounding box center [342, 124] width 233 height 12
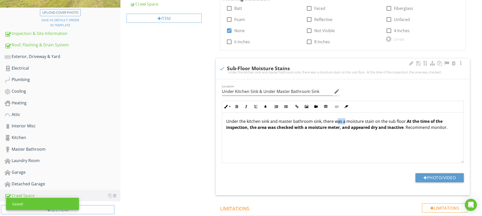
drag, startPoint x: 336, startPoint y: 122, endPoint x: 343, endPoint y: 121, distance: 7.2
click at [343, 121] on p "Under the kitchen sink and master bathroom sink, there was a moisture stain on …" at bounding box center [342, 124] width 233 height 12
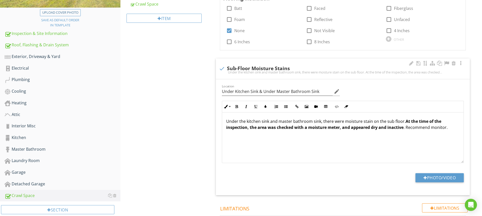
click at [371, 121] on p "Under the kitchen sink and master bathroom sink, there were moisture stain on t…" at bounding box center [342, 124] width 233 height 12
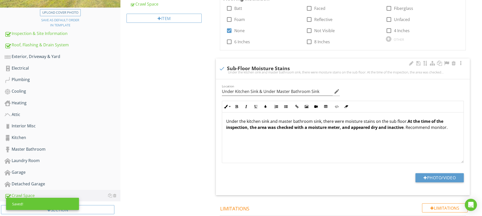
click at [353, 146] on div "Under the kitchen sink and master bathroom sink, there were moisture stains on …" at bounding box center [342, 137] width 241 height 51
drag, startPoint x: 267, startPoint y: 127, endPoint x: 275, endPoint y: 126, distance: 8.2
click at [275, 126] on strong "At the time of the inspection, the area was checked with a moisture meter, and …" at bounding box center [334, 124] width 217 height 12
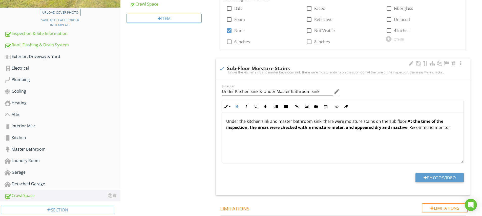
click at [285, 137] on div "Under the kitchen sink and master bathroom sink, there were moisture stains on …" at bounding box center [342, 137] width 241 height 51
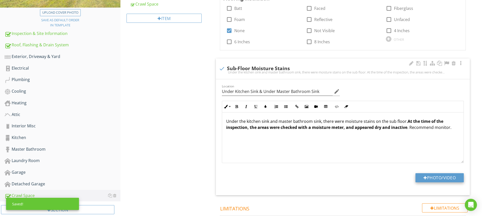
click at [435, 175] on button "Photo/Video" at bounding box center [439, 177] width 48 height 9
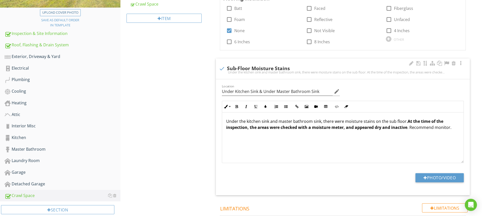
type input "C:\fakepath\IMG_5135.JPG"
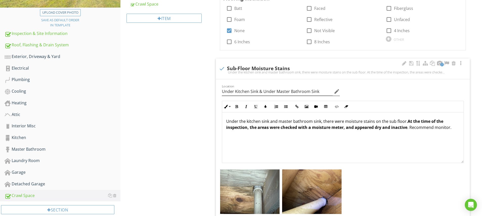
scroll to position [177, 0]
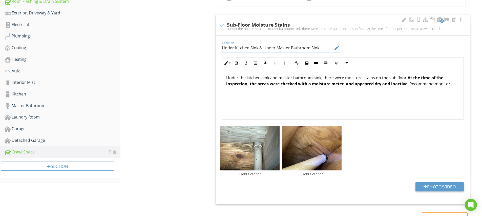
drag, startPoint x: 223, startPoint y: 47, endPoint x: 252, endPoint y: 46, distance: 28.8
click at [257, 46] on input "Under Kitchen Sink & Under Master Bathroom Sink" at bounding box center [277, 48] width 111 height 8
click at [251, 173] on div "+ Add a caption" at bounding box center [249, 174] width 59 height 4
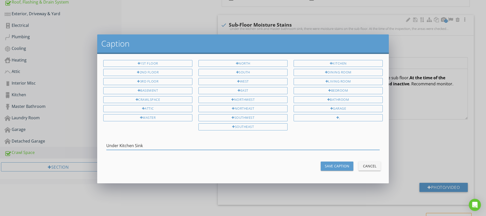
type input "Under Kitchen Sink"
click at [330, 165] on div "Save Caption" at bounding box center [337, 165] width 25 height 5
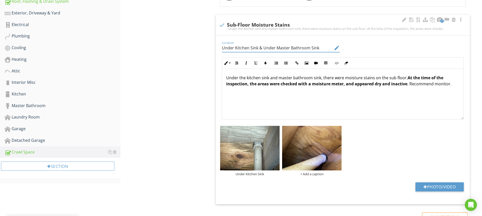
drag, startPoint x: 263, startPoint y: 47, endPoint x: 318, endPoint y: 46, distance: 54.9
click at [318, 46] on input "Under Kitchen Sink & Under Master Bathroom Sink" at bounding box center [277, 48] width 111 height 8
click at [306, 173] on div "+ Add a caption" at bounding box center [311, 174] width 59 height 4
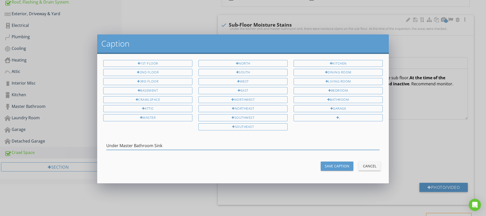
type input "Under Master Bathroom Sink"
click at [332, 165] on div "Save Caption" at bounding box center [337, 165] width 25 height 5
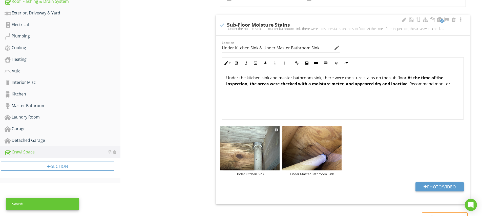
click at [276, 155] on img at bounding box center [249, 148] width 59 height 45
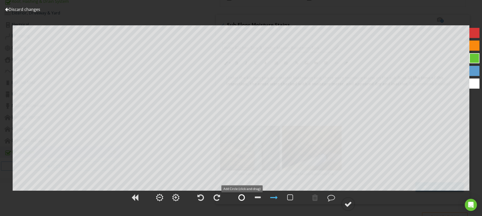
click at [241, 196] on div at bounding box center [241, 197] width 7 height 8
click at [348, 204] on div at bounding box center [348, 204] width 8 height 8
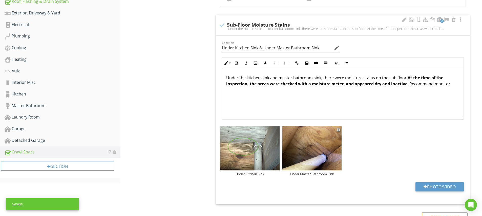
click at [337, 157] on img at bounding box center [311, 148] width 59 height 45
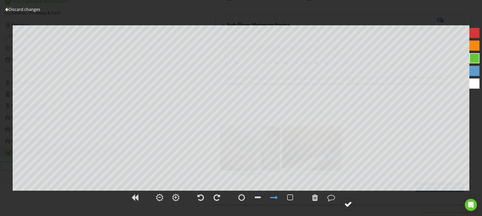
click at [352, 207] on div at bounding box center [348, 204] width 8 height 8
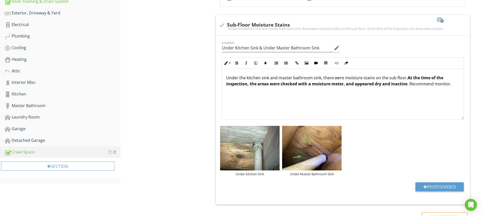
scroll to position [3, 0]
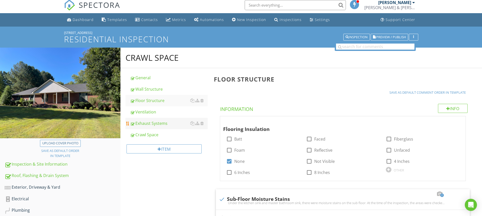
click at [154, 125] on div "Exhaust Systems" at bounding box center [169, 123] width 78 height 6
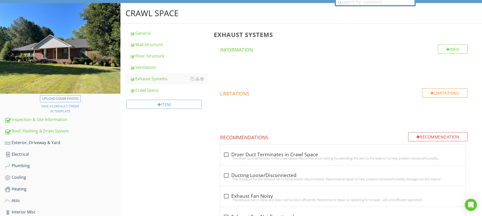
scroll to position [57, 0]
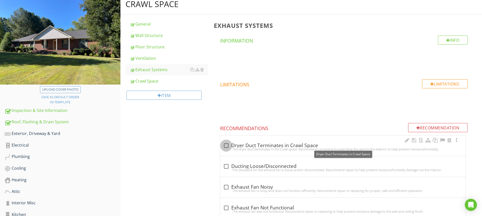
click at [226, 145] on div at bounding box center [226, 145] width 9 height 9
checkbox input "true"
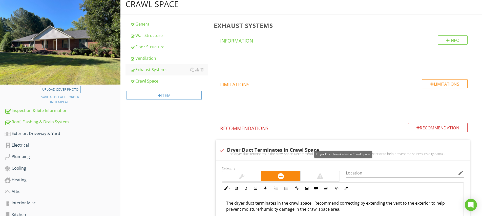
scroll to position [101, 0]
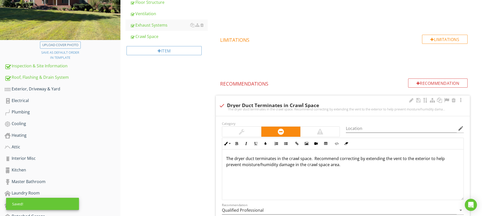
click at [240, 131] on div at bounding box center [242, 131] width 6 height 6
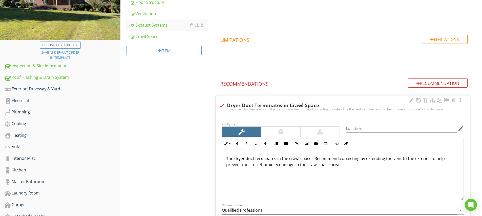
click at [314, 159] on p "The dryer duct terminates in the crawl space. Recommend correcting by extending…" at bounding box center [342, 161] width 233 height 12
drag, startPoint x: 337, startPoint y: 158, endPoint x: 426, endPoint y: 157, distance: 88.8
click at [426, 157] on p "The dryer duct terminates in the crawl space. Recommend correcting by extending…" at bounding box center [342, 161] width 233 height 12
drag, startPoint x: 370, startPoint y: 158, endPoint x: 361, endPoint y: 159, distance: 9.4
click at [361, 159] on p "The dryer duct terminates in the crawl space. Recommend repairing to help preve…" at bounding box center [342, 161] width 233 height 12
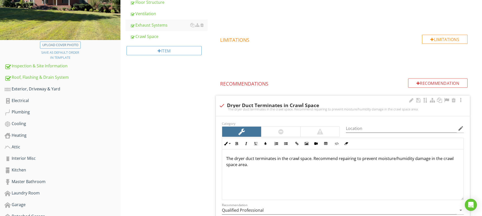
click at [362, 180] on div "The dryer duct terminates in the crawl space. Recommend repairing to prevent mo…" at bounding box center [342, 174] width 241 height 51
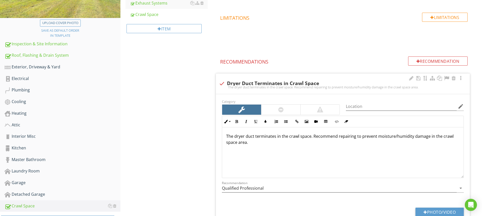
scroll to position [133, 0]
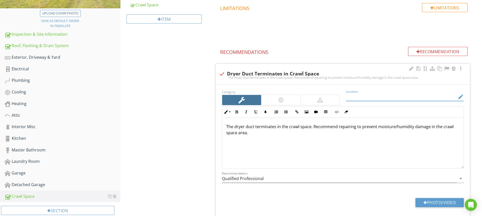
click at [360, 96] on input "Location" at bounding box center [401, 97] width 111 height 8
type input "U"
click at [305, 190] on div "Category Location edit Inline Style XLarge Large Normal Small Light Small/Light…" at bounding box center [343, 151] width 254 height 135
click at [434, 202] on button "Photo/Video" at bounding box center [439, 202] width 48 height 9
type input "C:\fakepath\IMG_5133.JPG"
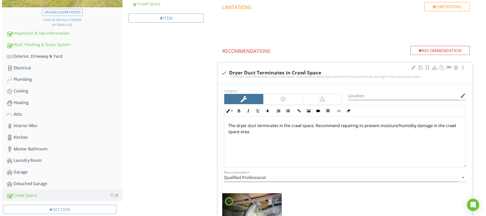
scroll to position [175, 0]
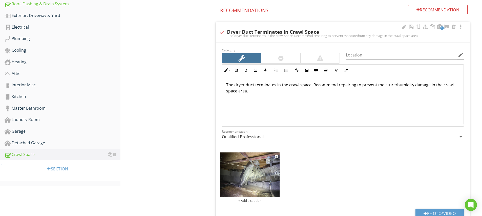
click at [251, 200] on div "+ Add a caption" at bounding box center [249, 200] width 59 height 4
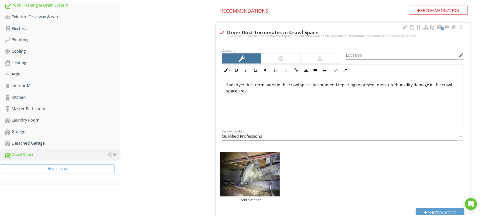
scroll to position [0, 0]
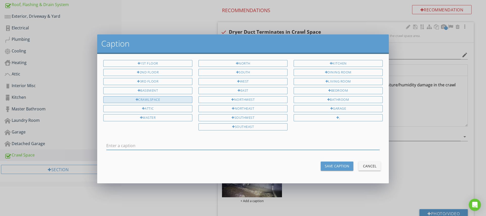
click at [150, 97] on div "Crawlspace" at bounding box center [147, 99] width 89 height 7
click at [119, 143] on input "Crawlspace" at bounding box center [242, 145] width 273 height 8
type input "Crawl Space"
click at [342, 163] on div "Save Caption" at bounding box center [337, 165] width 25 height 5
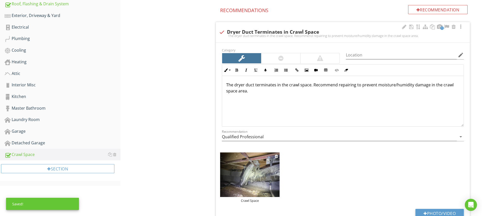
click at [265, 182] on img at bounding box center [249, 174] width 59 height 45
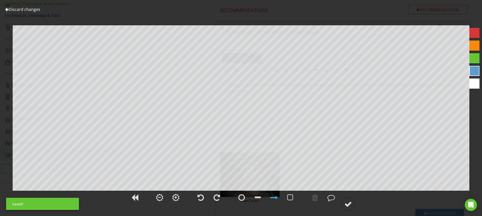
drag, startPoint x: 473, startPoint y: 32, endPoint x: 470, endPoint y: 34, distance: 3.3
click at [473, 32] on div at bounding box center [474, 33] width 10 height 10
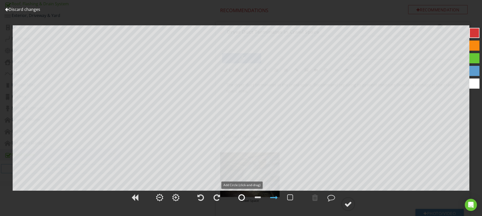
click at [241, 197] on div at bounding box center [241, 197] width 7 height 8
click at [316, 198] on div at bounding box center [315, 197] width 6 height 8
click at [346, 202] on div at bounding box center [348, 204] width 8 height 8
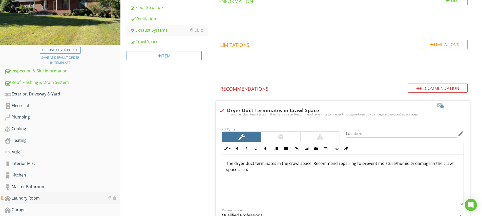
scroll to position [105, 0]
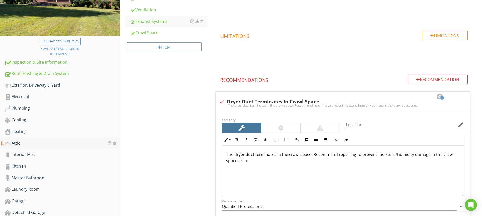
click at [15, 142] on div "Attic" at bounding box center [63, 143] width 116 height 7
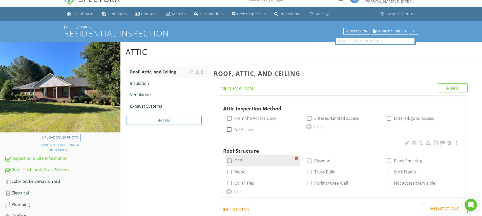
scroll to position [56, 0]
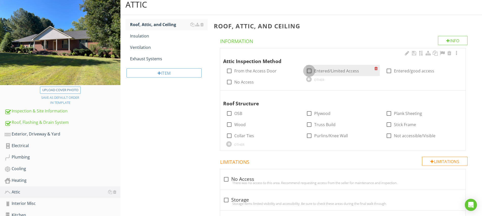
click at [310, 69] on div at bounding box center [309, 71] width 9 height 9
checkbox input "true"
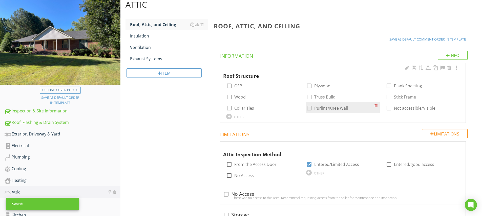
scroll to position [66, 0]
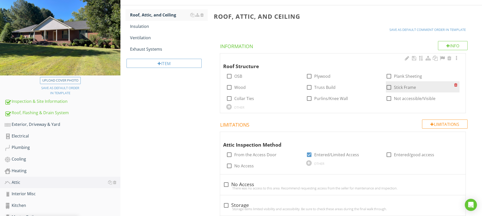
click at [389, 88] on div at bounding box center [388, 87] width 9 height 9
checkbox input "true"
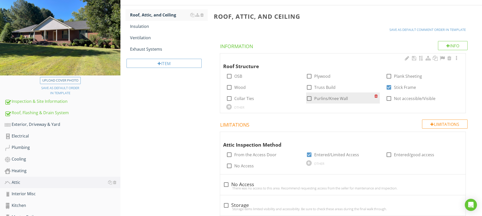
click at [306, 97] on div at bounding box center [309, 98] width 9 height 9
checkbox input "false"
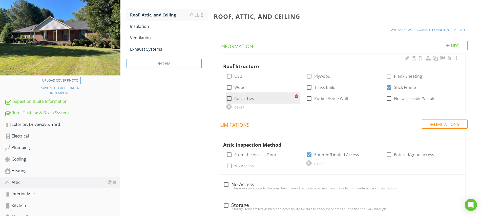
click at [228, 99] on div at bounding box center [229, 98] width 9 height 9
checkbox input "true"
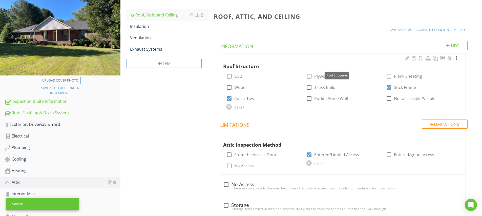
click at [458, 59] on div at bounding box center [456, 58] width 6 height 5
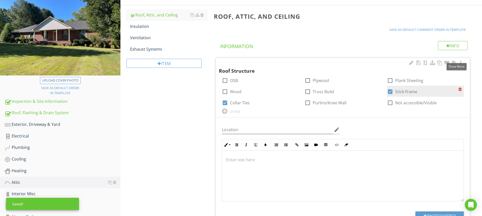
scroll to position [154, 0]
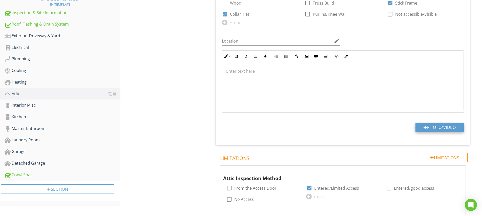
click at [443, 125] on button "Photo/Video" at bounding box center [439, 127] width 48 height 9
type input "C:\fakepath\IMG_5117.JPG"
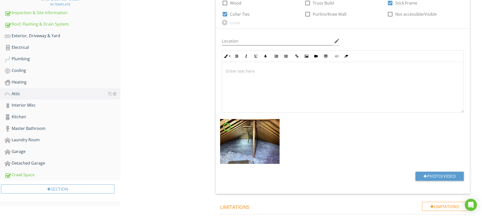
scroll to position [193, 0]
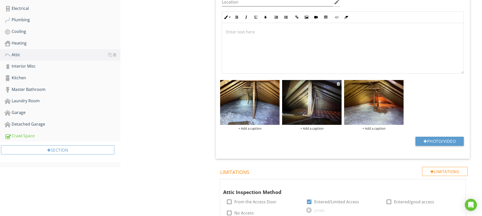
click at [336, 112] on img at bounding box center [311, 102] width 59 height 45
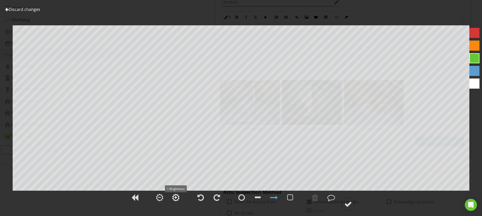
click at [177, 198] on div at bounding box center [175, 198] width 3 height 4
click at [351, 205] on div at bounding box center [348, 204] width 8 height 8
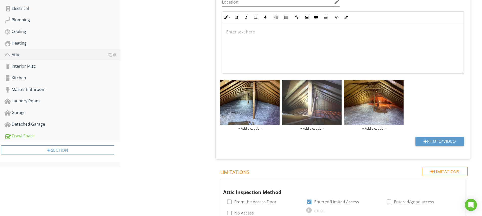
click at [301, 151] on div "Location edit Inline Style XLarge Large Normal Small Light Small/Light Bold Ita…" at bounding box center [343, 74] width 254 height 168
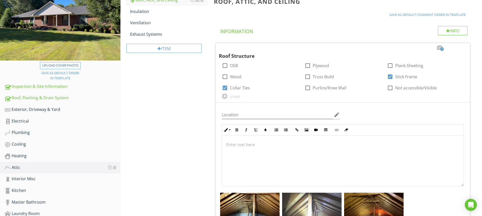
scroll to position [43, 0]
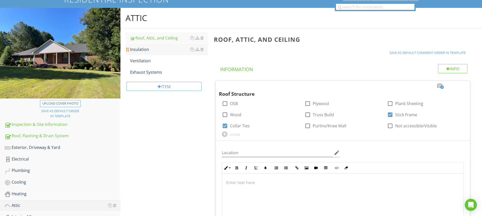
click at [144, 51] on div "Insulation" at bounding box center [169, 49] width 78 height 6
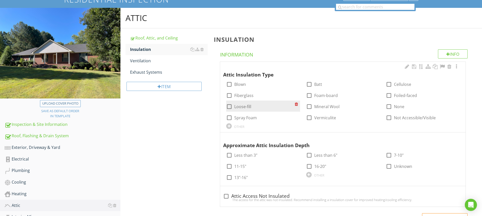
click at [230, 104] on div at bounding box center [229, 106] width 9 height 9
checkbox input "true"
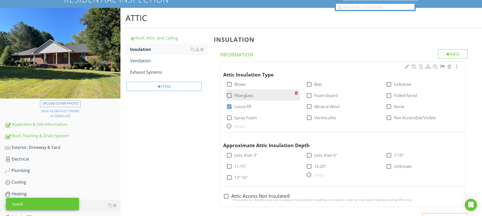
click at [230, 94] on div at bounding box center [229, 95] width 9 height 9
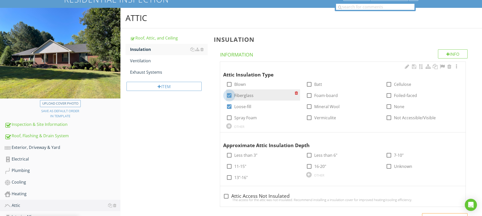
click at [230, 95] on div at bounding box center [229, 95] width 9 height 9
checkbox input "false"
click at [309, 174] on div at bounding box center [309, 175] width 6 height 6
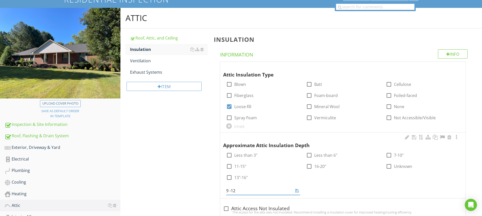
type input "9 -12""
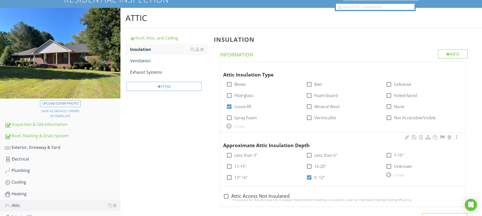
click at [343, 191] on span "Attic Insulation Type check_box_outline_blank Blown check_box_outline_blank Bat…" at bounding box center [344, 133] width 260 height 145
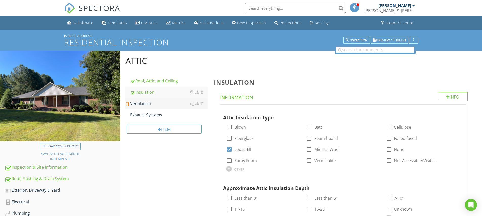
click at [150, 103] on div "Ventilation" at bounding box center [169, 103] width 78 height 6
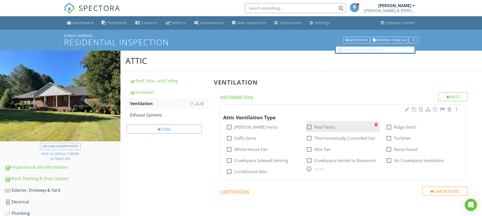
click at [308, 126] on div at bounding box center [309, 127] width 9 height 9
checkbox input "true"
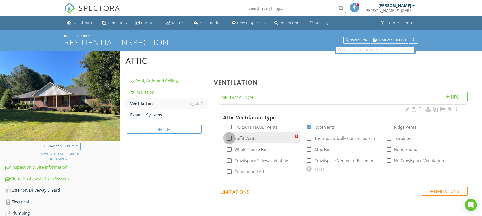
click at [228, 138] on div at bounding box center [229, 138] width 9 height 9
checkbox input "true"
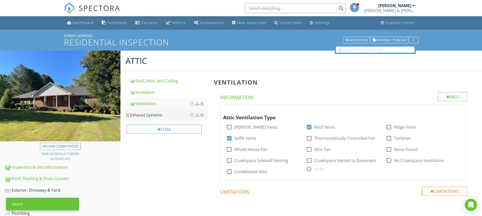
click at [156, 117] on div "Exhaust Systems" at bounding box center [169, 115] width 78 height 6
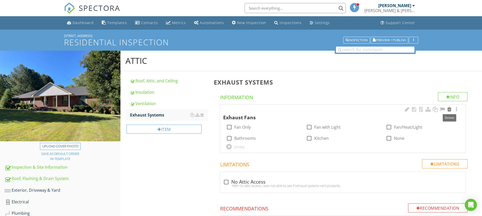
click at [449, 109] on div at bounding box center [449, 109] width 6 height 5
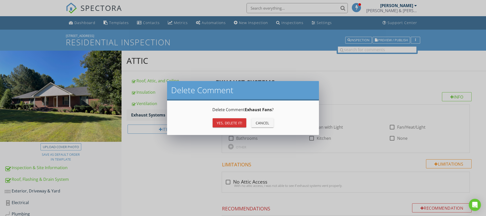
click at [236, 123] on div "Yes, Delete it!" at bounding box center [230, 122] width 26 height 5
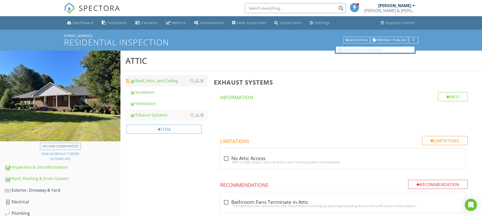
click at [151, 83] on div "Roof, Attic, and Ceiling" at bounding box center [169, 81] width 78 height 6
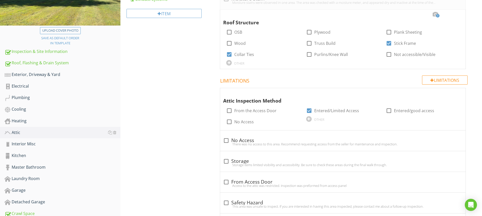
scroll to position [108, 0]
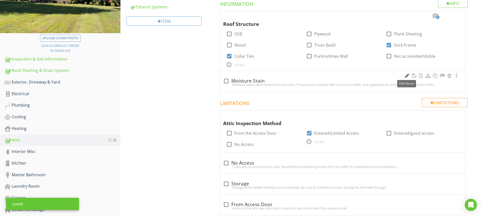
click at [405, 75] on div at bounding box center [407, 75] width 6 height 5
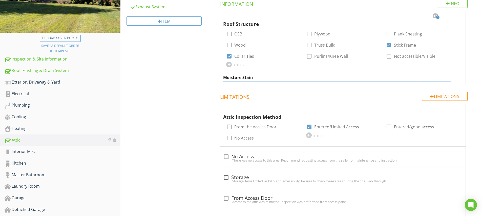
type input "Moisture Stains"
click at [224, 79] on input "Moisture Stains" at bounding box center [336, 77] width 227 height 8
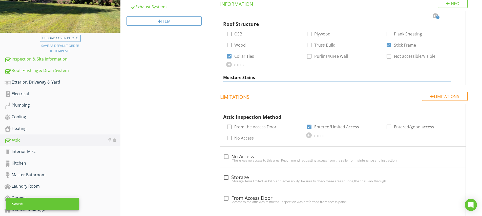
click at [223, 79] on input "Moisture Stains" at bounding box center [336, 77] width 227 height 8
click at [222, 78] on div "Moisture Stains" at bounding box center [342, 78] width 245 height 14
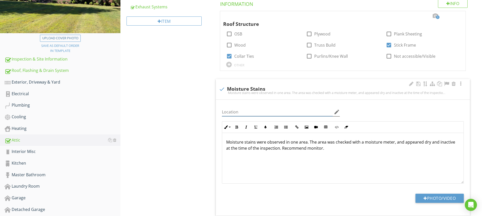
click at [265, 111] on input "Location" at bounding box center [277, 112] width 111 height 8
type input "Attic"
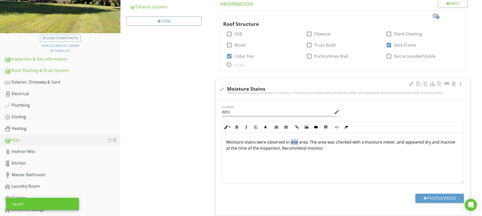
drag, startPoint x: 290, startPoint y: 142, endPoint x: 296, endPoint y: 143, distance: 6.3
click at [296, 143] on p "Moisture stains were observed in one area. The area was checked with a moisture…" at bounding box center [342, 145] width 233 height 12
click at [312, 141] on p "Moisture stains were observed in several area. The area was checked with a mois…" at bounding box center [342, 145] width 233 height 12
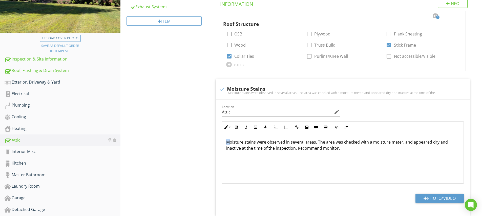
drag, startPoint x: 229, startPoint y: 141, endPoint x: 213, endPoint y: 144, distance: 16.4
click at [215, 143] on span "3 Roof Structure check_box_outline_blank OSB check_box_outline_blank Plywood ch…" at bounding box center [344, 113] width 260 height 205
click at [324, 160] on div "In the attic, moisture stains were observed in several areas. The area was chec…" at bounding box center [342, 158] width 241 height 51
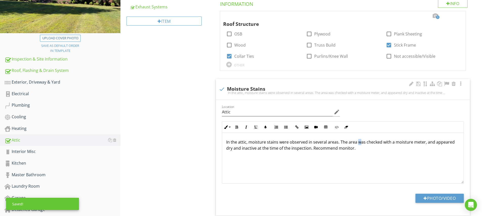
click at [358, 142] on p "In the attic, moisture stains were observed in several areas. The area was chec…" at bounding box center [342, 145] width 233 height 12
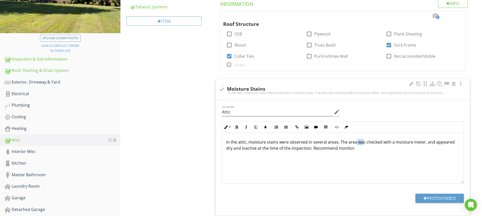
drag, startPoint x: 355, startPoint y: 142, endPoint x: 362, endPoint y: 142, distance: 7.6
click at [362, 142] on p "In the attic, moisture stains were observed in several areas. The area was chec…" at bounding box center [342, 145] width 233 height 12
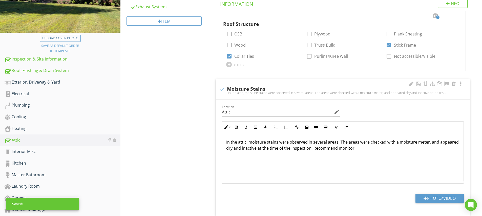
click at [350, 166] on div "In the attic, moisture stains were observed in several areas. The areas were ch…" at bounding box center [342, 158] width 241 height 51
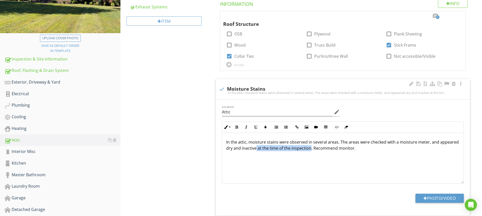
drag, startPoint x: 275, startPoint y: 148, endPoint x: 328, endPoint y: 148, distance: 52.9
click at [328, 148] on p "In the attic, moisture stains were observed in several areas. The areas were ch…" at bounding box center [342, 145] width 233 height 12
click at [340, 141] on p "In the attic, moisture stains were observed in several areas. The areas were ch…" at bounding box center [342, 145] width 233 height 12
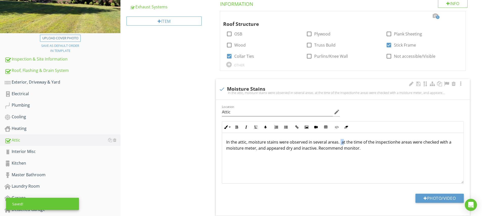
drag, startPoint x: 342, startPoint y: 141, endPoint x: 339, endPoint y: 142, distance: 3.1
click at [339, 142] on p "In the attic, moisture stains were observed in several areas. at the time of th…" at bounding box center [342, 145] width 233 height 12
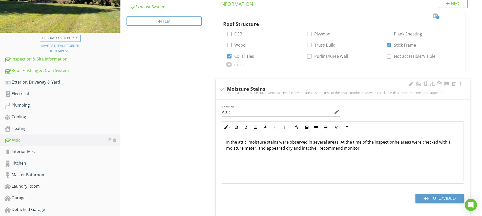
click at [392, 142] on p "In the attic, moisture stains were observed in several areas. At the time of th…" at bounding box center [342, 145] width 233 height 12
click at [398, 164] on div "In the attic, moisture stains were observed in several areas. At the time of th…" at bounding box center [342, 158] width 241 height 51
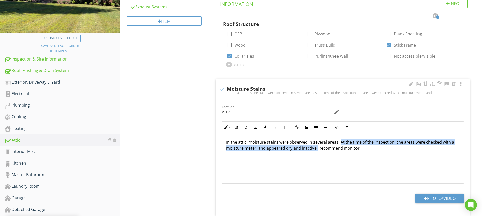
drag, startPoint x: 339, startPoint y: 141, endPoint x: 316, endPoint y: 149, distance: 24.2
click at [316, 149] on p "In the attic, moisture stains were observed in several areas. At the time of th…" at bounding box center [342, 145] width 233 height 12
drag, startPoint x: 236, startPoint y: 126, endPoint x: 239, endPoint y: 127, distance: 2.7
click at [236, 126] on icon "button" at bounding box center [237, 127] width 4 height 4
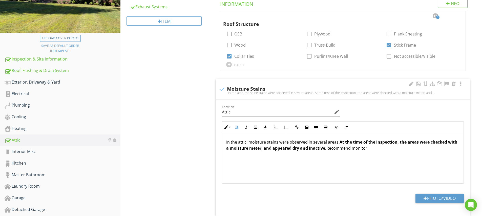
click at [296, 163] on div "In the attic, moisture stains were observed in several areas. At the time of th…" at bounding box center [342, 158] width 241 height 51
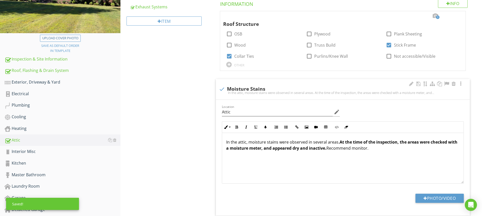
click at [395, 168] on div "In the attic, moisture stains were observed in several areas. At the time of th…" at bounding box center [342, 158] width 241 height 51
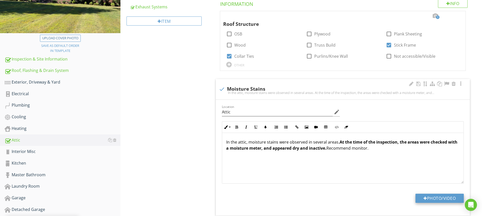
click at [430, 195] on button "Photo/Video" at bounding box center [439, 197] width 48 height 9
type input "C:\fakepath\IMG_5116.JPG"
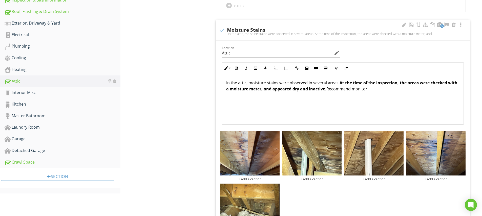
scroll to position [0, 0]
click at [223, 52] on input "Attic" at bounding box center [277, 53] width 111 height 8
type input "Near Plumbing Vents & Chimney, Attic"
click at [319, 109] on div "In the attic, moisture stains were observed in several areas. At the time of th…" at bounding box center [342, 99] width 241 height 51
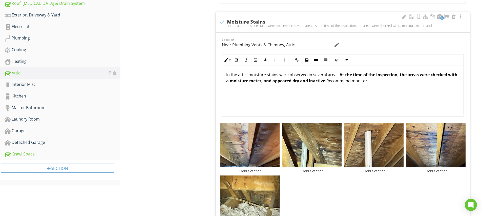
scroll to position [215, 0]
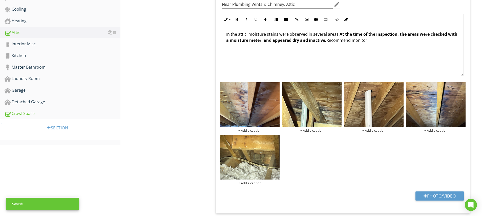
click at [341, 159] on div "+ Add a caption + Add a caption + Add a caption + Add a caption + Add a caption" at bounding box center [343, 133] width 248 height 105
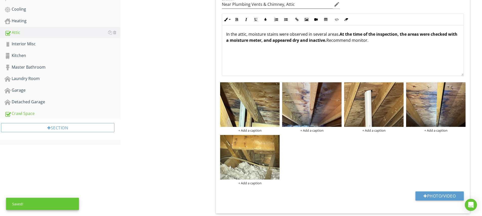
click at [322, 155] on div "+ Add a caption + Add a caption + Add a caption + Add a caption + Add a caption" at bounding box center [343, 133] width 248 height 105
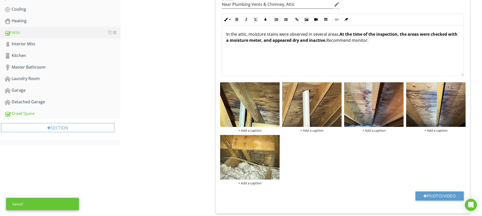
click at [325, 154] on div "+ Add a caption + Add a caption + Add a caption + Add a caption + Add a caption" at bounding box center [343, 133] width 248 height 105
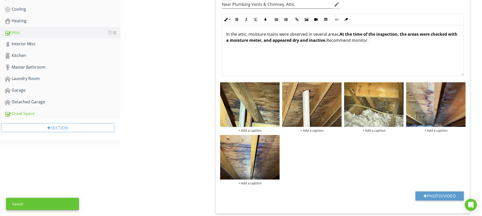
click at [357, 161] on div "+ Add a caption + Add a caption + Add a caption + Add a caption + Add a caption" at bounding box center [343, 133] width 248 height 105
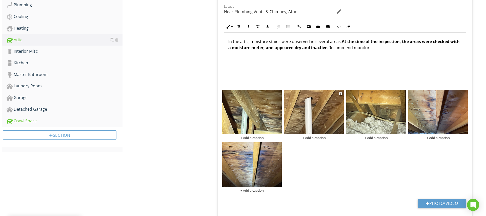
scroll to position [197, 0]
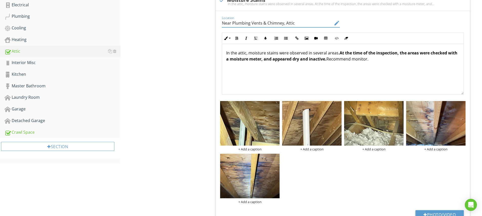
drag, startPoint x: 233, startPoint y: 22, endPoint x: 283, endPoint y: 21, distance: 50.3
click at [283, 21] on input "Near Plumbing Vents & Chimney, Attic" at bounding box center [277, 23] width 111 height 8
click at [259, 148] on div "+ Add a caption" at bounding box center [249, 149] width 59 height 4
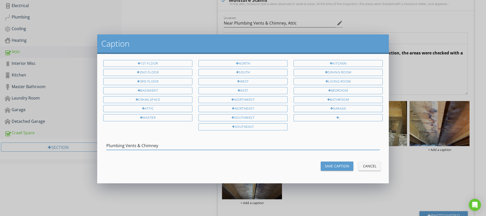
drag, startPoint x: 134, startPoint y: 144, endPoint x: 165, endPoint y: 142, distance: 31.7
click at [165, 142] on input "Plumbing Vents & Chimney" at bounding box center [242, 145] width 273 height 8
type input "Plumbing Vent"
click at [337, 165] on div "Save Caption" at bounding box center [337, 165] width 25 height 5
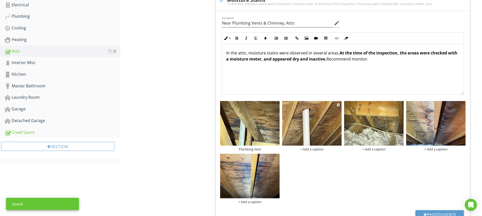
click at [318, 148] on div "+ Add a caption" at bounding box center [311, 149] width 59 height 4
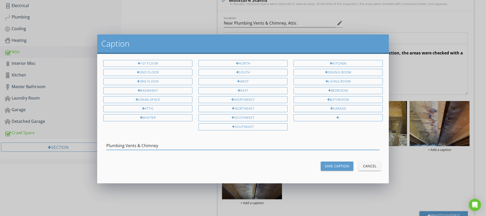
drag, startPoint x: 134, startPoint y: 144, endPoint x: 178, endPoint y: 144, distance: 43.5
click at [178, 144] on input "Plumbing Vents & Chimney" at bounding box center [242, 145] width 273 height 8
type input "Plumbing Vent"
drag, startPoint x: 335, startPoint y: 165, endPoint x: 333, endPoint y: 165, distance: 2.5
click at [335, 165] on div "Save Caption" at bounding box center [337, 165] width 25 height 5
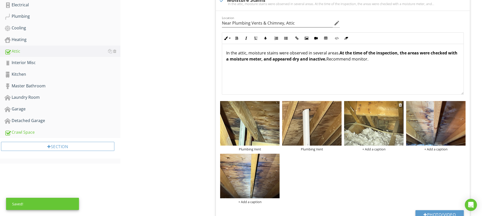
click at [378, 148] on div "+ Add a caption" at bounding box center [373, 149] width 59 height 4
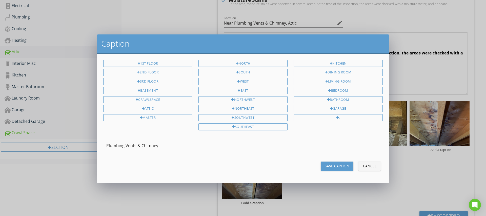
drag, startPoint x: 141, startPoint y: 144, endPoint x: 83, endPoint y: 144, distance: 57.7
click at [83, 144] on div "Caption 1st Floor 2nd Floor 3rd Floor Basement Crawlspace Attic Master North So…" at bounding box center [243, 108] width 486 height 216
type input "Chimney"
click at [330, 163] on div "Save Caption" at bounding box center [337, 165] width 25 height 5
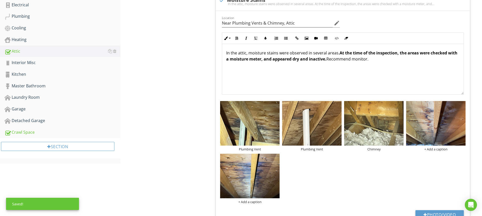
click at [316, 172] on div "Plumbing Vent Plumbing Vent Chimney + Add a caption + Add a caption" at bounding box center [343, 152] width 248 height 105
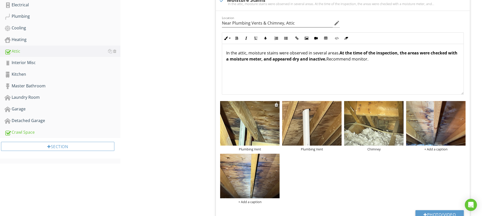
click at [267, 119] on img at bounding box center [249, 123] width 59 height 45
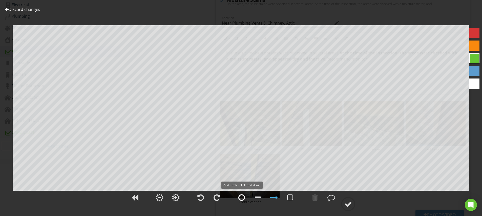
click at [242, 196] on div at bounding box center [241, 197] width 7 height 8
click at [345, 201] on div at bounding box center [348, 204] width 8 height 8
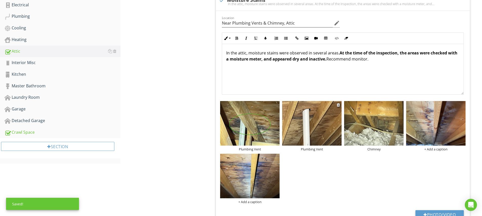
click at [326, 129] on img at bounding box center [311, 123] width 59 height 45
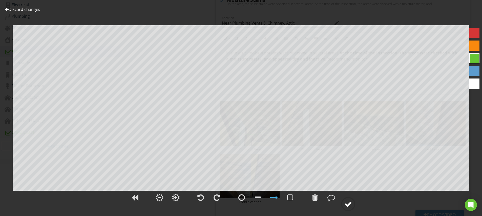
click at [350, 205] on div at bounding box center [348, 204] width 8 height 8
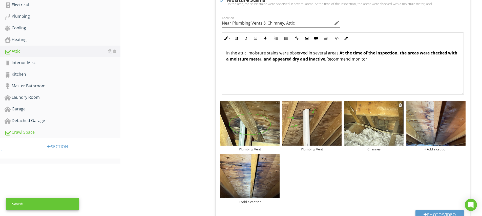
click at [385, 130] on img at bounding box center [373, 123] width 59 height 45
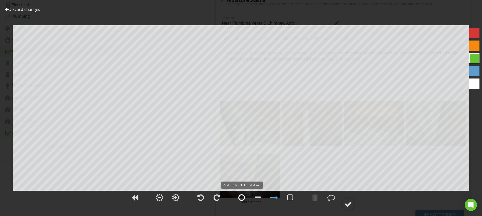
click at [242, 198] on div at bounding box center [241, 197] width 7 height 8
click at [344, 207] on circle at bounding box center [347, 203] width 13 height 13
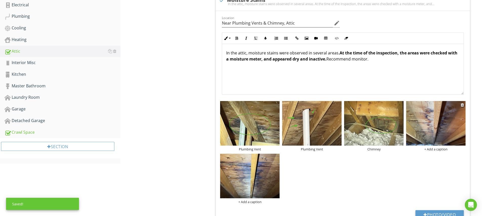
click at [444, 131] on img at bounding box center [435, 123] width 59 height 45
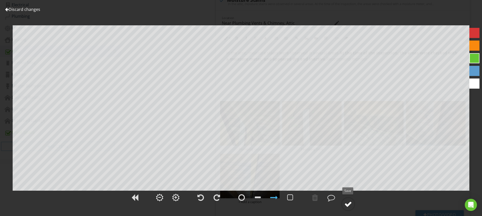
click at [351, 205] on div at bounding box center [348, 204] width 8 height 8
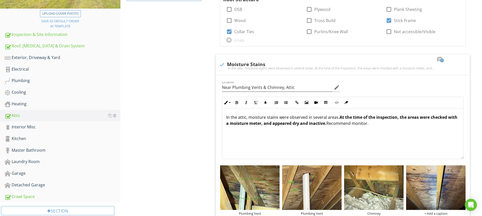
scroll to position [192, 0]
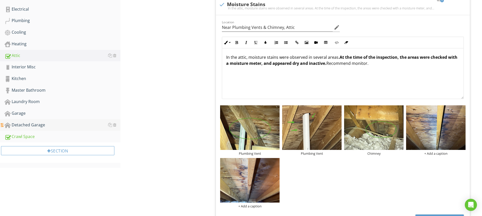
click at [36, 126] on div "Detached Garage" at bounding box center [63, 125] width 116 height 7
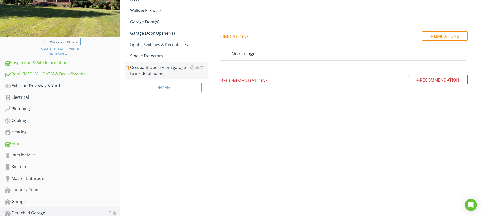
scroll to position [60, 0]
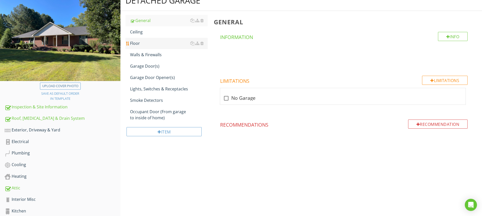
click at [139, 44] on div "Floor" at bounding box center [169, 43] width 78 height 6
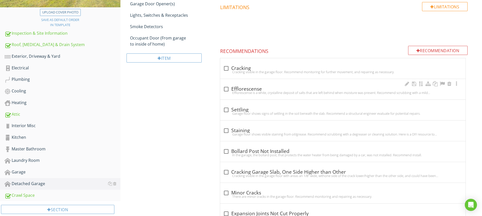
scroll to position [154, 0]
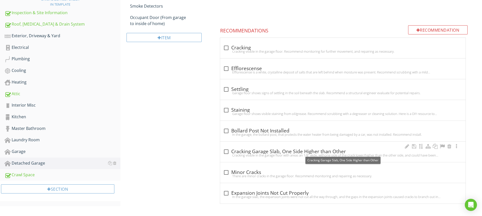
click at [228, 151] on div at bounding box center [226, 151] width 9 height 9
checkbox input "true"
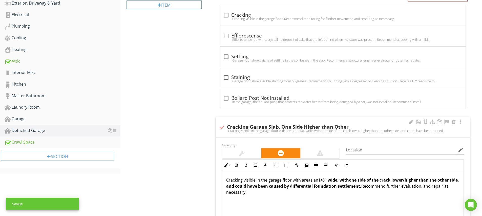
scroll to position [198, 0]
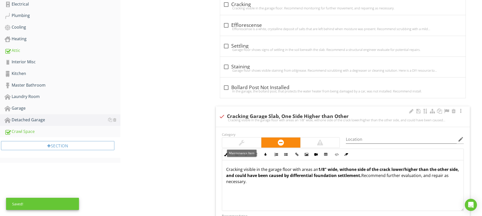
click at [259, 143] on div at bounding box center [241, 142] width 39 height 10
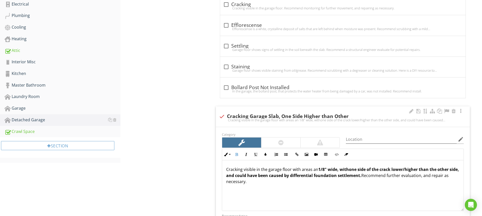
click at [268, 172] on strong "one side of the crack lower/higher than the other side, and could have been cau…" at bounding box center [342, 172] width 233 height 12
click at [268, 169] on p "Cracking visible in the garage floor with areas an 1/8" wide, with one side of …" at bounding box center [342, 175] width 233 height 18
drag, startPoint x: 359, startPoint y: 170, endPoint x: 311, endPoint y: 171, distance: 48.6
click at [311, 170] on p "Cracking visible in the detached garage floor with areas an 1/8" wide, with one…" at bounding box center [342, 175] width 233 height 18
click at [311, 190] on div "Cracking visible in the detached garage floor with one side of the crack lower/…" at bounding box center [342, 185] width 241 height 51
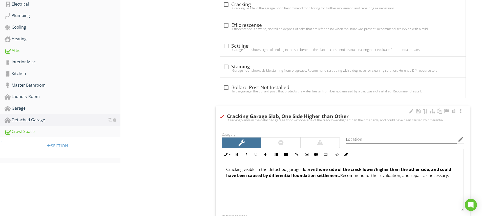
click at [362, 170] on strong "one side of the crack lower/higher than the other side, and could have been cau…" at bounding box center [338, 172] width 225 height 12
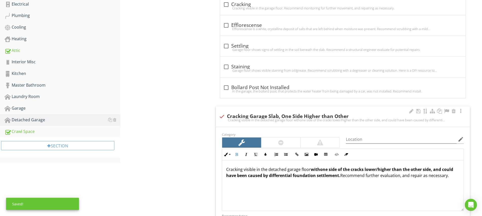
click at [432, 170] on strong "one side of the cracks lower/higher than the other side, and could have been ca…" at bounding box center [339, 172] width 227 height 12
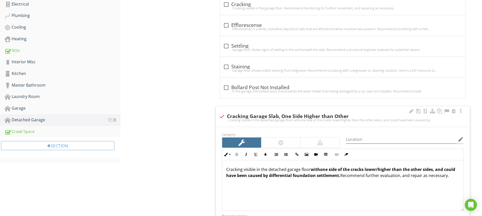
click at [389, 194] on div "Cracking visible in the detached garage floor with one side of the cracks lower…" at bounding box center [342, 185] width 241 height 51
drag, startPoint x: 329, startPoint y: 177, endPoint x: 305, endPoint y: 176, distance: 23.5
click at [305, 176] on strong "one side of the cracks lower/higher than the other sides, and could have been c…" at bounding box center [340, 172] width 229 height 12
click at [314, 185] on div "Cracking visible in the detached garage floor with one side of the cracks lower…" at bounding box center [342, 185] width 241 height 51
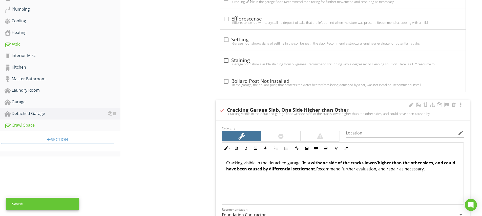
scroll to position [232, 0]
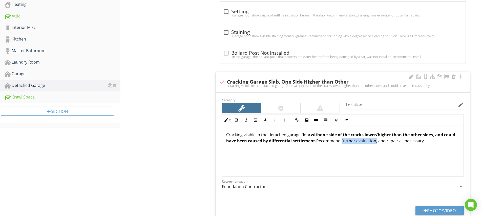
drag, startPoint x: 388, startPoint y: 142, endPoint x: 354, endPoint y: 142, distance: 33.6
click at [354, 142] on p "Cracking visible in the detached garage floor with one side of the cracks lower…" at bounding box center [342, 138] width 233 height 12
drag, startPoint x: 354, startPoint y: 142, endPoint x: 388, endPoint y: 140, distance: 33.4
click at [388, 140] on p "Cracking visible in the detached garage floor with one side of the cracks lower…" at bounding box center [342, 138] width 233 height 12
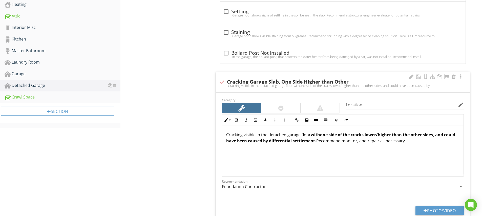
click at [396, 158] on div "Cracking visible in the detached garage floor with one side of the cracks lower…" at bounding box center [342, 150] width 241 height 51
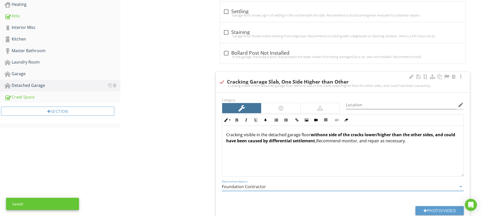
click at [260, 185] on input "Foundation Contractor" at bounding box center [339, 186] width 235 height 8
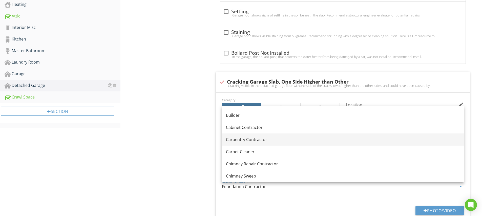
scroll to position [65, 0]
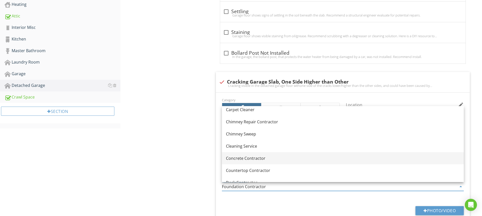
click at [246, 159] on div "Concrete Contractor" at bounding box center [343, 158] width 234 height 6
type input "Concrete Contractor"
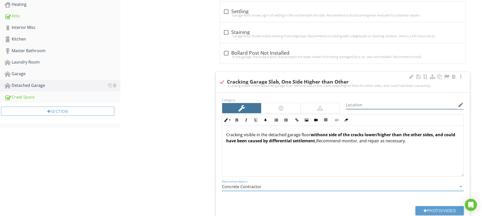
click at [351, 104] on input "Location" at bounding box center [401, 105] width 111 height 8
type input "Detached Garage"
click at [315, 194] on div at bounding box center [343, 194] width 242 height 3
click at [433, 209] on button "Photo/Video" at bounding box center [439, 210] width 48 height 9
type input "C:\fakepath\IMG_5080.JPG"
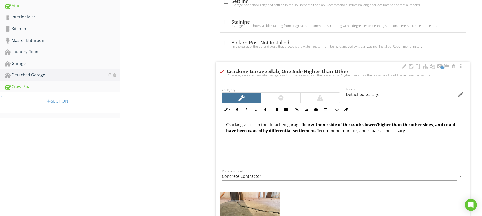
scroll to position [0, 0]
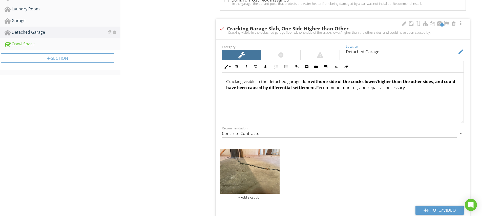
click at [361, 49] on input "Detached Garage" at bounding box center [401, 52] width 111 height 8
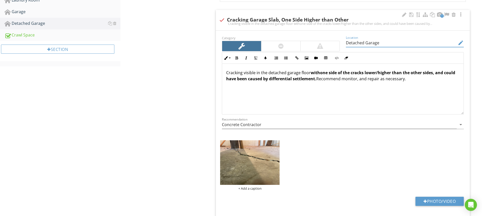
scroll to position [359, 0]
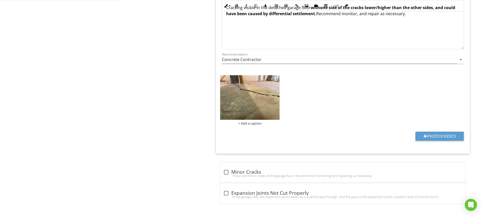
click at [249, 123] on div "+ Add a caption" at bounding box center [249, 123] width 59 height 4
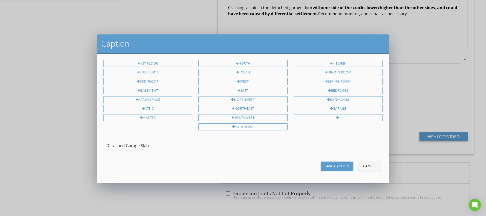
type input "Detached Garage Slab"
drag, startPoint x: 336, startPoint y: 168, endPoint x: 338, endPoint y: 164, distance: 3.9
click at [336, 168] on button "Save Caption" at bounding box center [336, 165] width 33 height 9
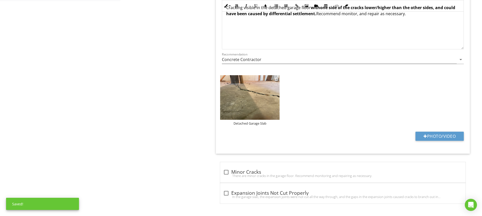
click at [264, 105] on img at bounding box center [249, 97] width 59 height 45
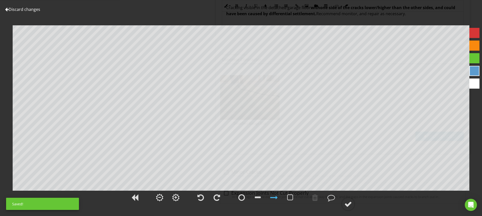
click at [472, 35] on div at bounding box center [474, 33] width 10 height 10
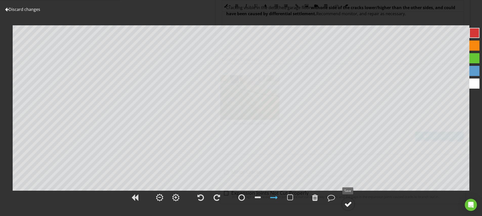
click at [351, 202] on div at bounding box center [348, 204] width 8 height 8
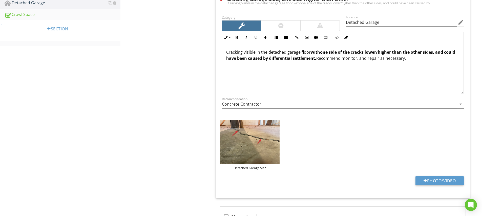
scroll to position [0, 0]
click at [330, 59] on p "Cracking visible in the detached garage floor with one side of the cracks lower…" at bounding box center [342, 55] width 233 height 12
click at [349, 144] on div "Detached Garage Slab" at bounding box center [343, 144] width 248 height 53
click at [447, 181] on button "Photo/Video" at bounding box center [439, 180] width 48 height 9
type input "C:\fakepath\IMG_5086.JPG"
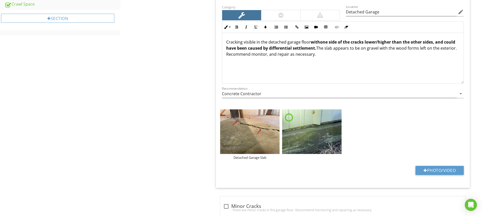
scroll to position [334, 0]
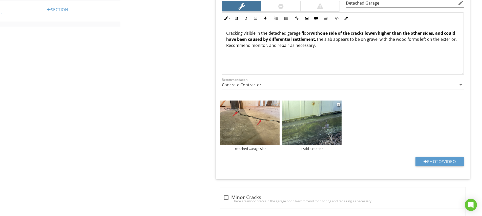
click at [311, 133] on img at bounding box center [311, 122] width 59 height 45
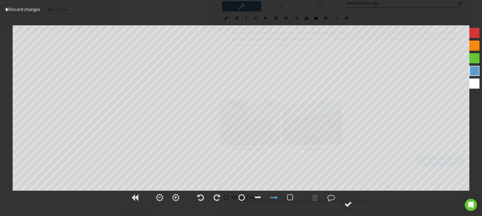
click at [473, 56] on div at bounding box center [474, 58] width 10 height 10
click at [259, 197] on div at bounding box center [258, 197] width 6 height 8
click at [276, 195] on div at bounding box center [274, 197] width 8 height 8
click at [346, 203] on div at bounding box center [348, 204] width 8 height 8
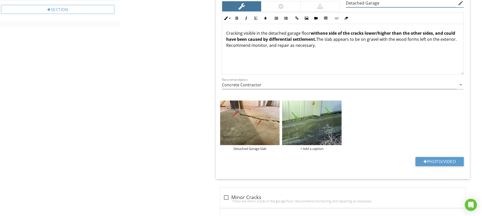
click at [367, 4] on input "Detached Garage" at bounding box center [401, 3] width 111 height 8
click at [312, 147] on div "+ Add a caption" at bounding box center [311, 148] width 59 height 4
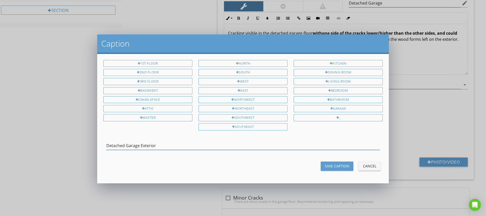
type input "Detached Garage Exterior"
click at [324, 161] on button "Save Caption" at bounding box center [336, 165] width 33 height 9
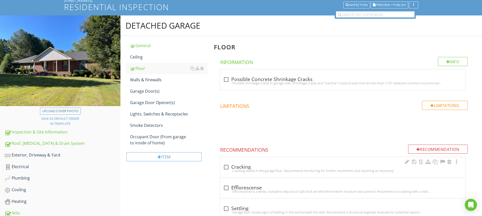
scroll to position [26, 0]
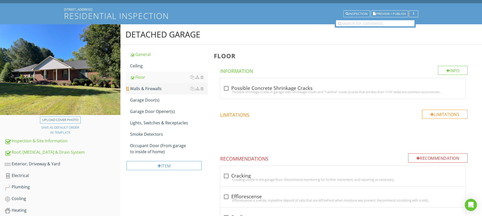
click at [160, 87] on div "Walls & Firewalls" at bounding box center [169, 88] width 78 height 6
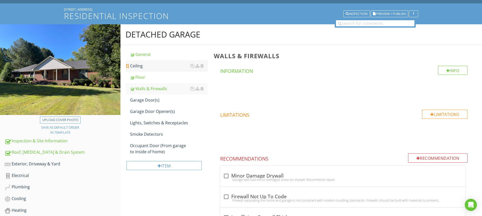
click at [139, 65] on div "Ceiling" at bounding box center [169, 66] width 78 height 6
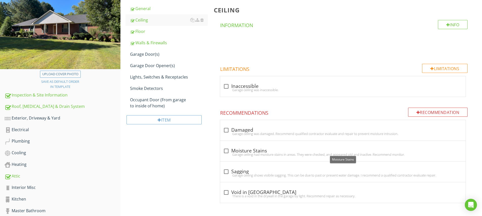
scroll to position [34, 0]
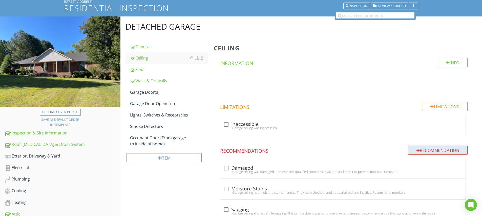
click at [438, 147] on div "Recommendation" at bounding box center [438, 149] width 60 height 9
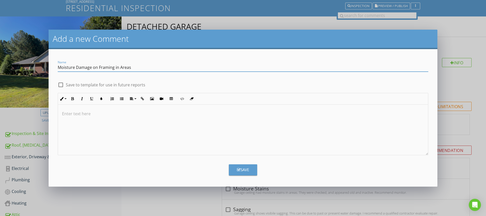
type input "Moisture Damage on Framing in Areas"
click at [69, 113] on p at bounding box center [243, 114] width 362 height 6
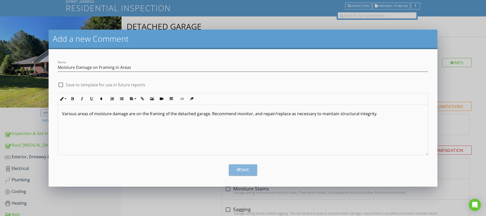
click at [254, 171] on button "Save" at bounding box center [243, 169] width 28 height 11
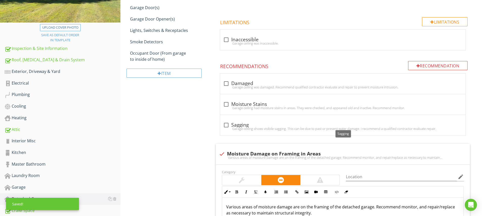
scroll to position [156, 0]
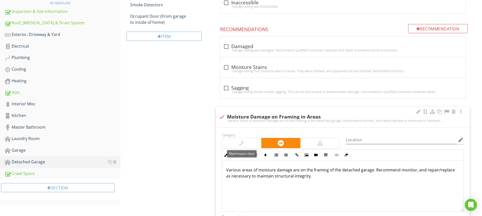
click at [248, 139] on div at bounding box center [241, 143] width 39 height 10
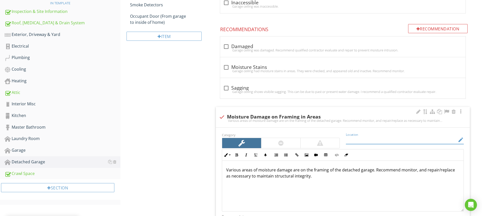
paste input "Detached Garage"
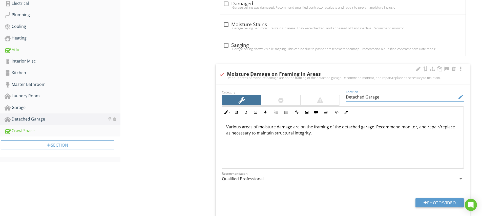
scroll to position [207, 0]
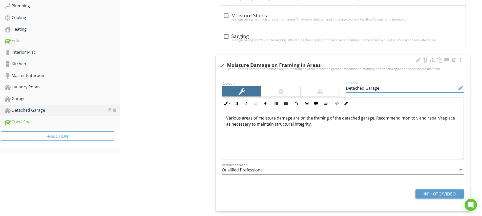
type input "Detached Garage"
click at [276, 169] on input "Qualified Professional" at bounding box center [339, 170] width 235 height 8
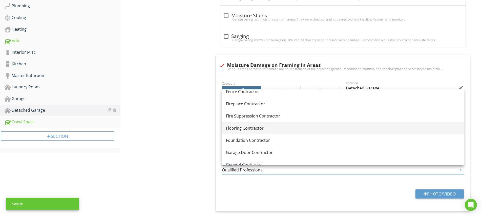
scroll to position [271, 0]
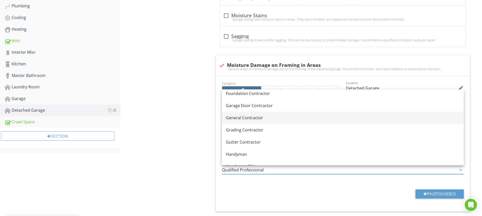
click at [244, 121] on link "General Contractor" at bounding box center [343, 118] width 242 height 12
type input "General Contractor"
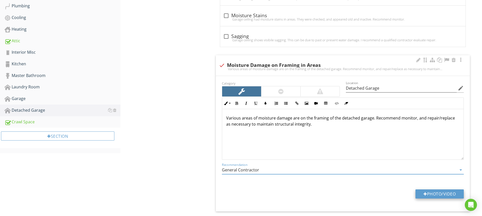
click at [438, 193] on button "Photo/Video" at bounding box center [439, 193] width 48 height 9
type input "C:\fakepath\IMG_5081.JPG"
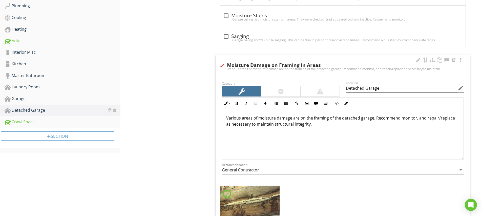
scroll to position [249, 0]
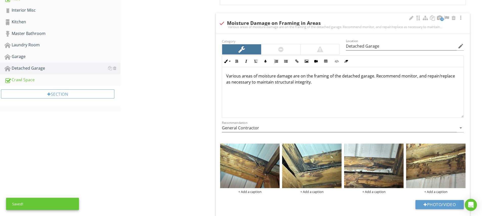
click at [377, 200] on div "Photo/Video" at bounding box center [343, 206] width 248 height 13
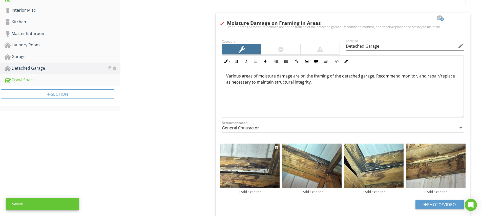
click at [271, 168] on img at bounding box center [249, 165] width 59 height 45
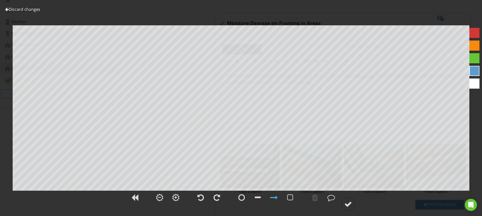
drag, startPoint x: 477, startPoint y: 33, endPoint x: 473, endPoint y: 33, distance: 3.3
click at [477, 32] on div at bounding box center [474, 33] width 10 height 10
click at [346, 202] on div at bounding box center [348, 204] width 8 height 8
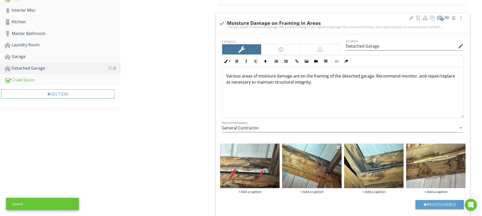
click at [325, 171] on img at bounding box center [311, 165] width 59 height 45
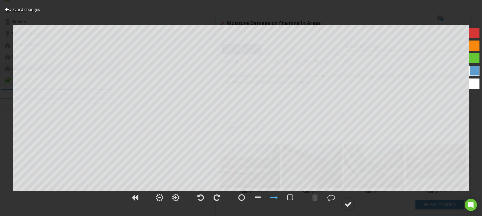
click at [475, 32] on div at bounding box center [474, 33] width 10 height 10
click at [351, 204] on div at bounding box center [348, 204] width 8 height 8
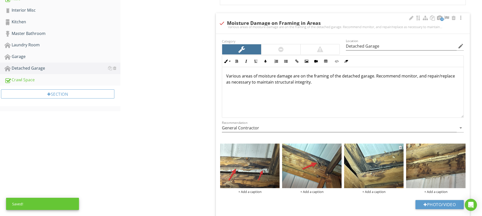
click at [381, 172] on img at bounding box center [373, 165] width 59 height 45
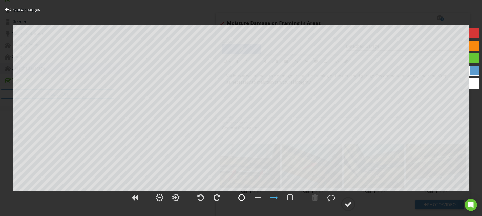
click at [242, 197] on div at bounding box center [241, 197] width 7 height 8
click at [314, 196] on div at bounding box center [315, 197] width 6 height 8
click at [478, 33] on div at bounding box center [474, 33] width 10 height 10
click at [349, 203] on div at bounding box center [348, 204] width 8 height 8
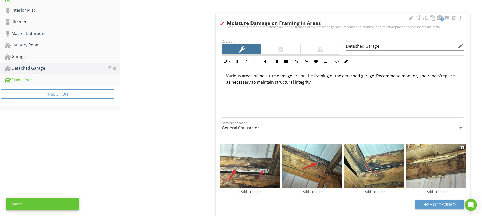
click at [429, 171] on img at bounding box center [435, 165] width 59 height 45
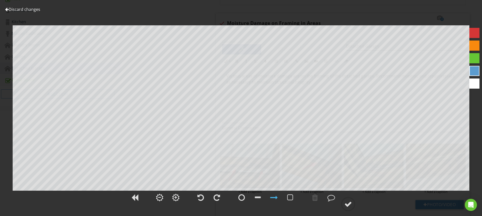
click at [475, 34] on div at bounding box center [474, 33] width 10 height 10
click at [354, 201] on circle at bounding box center [347, 203] width 13 height 13
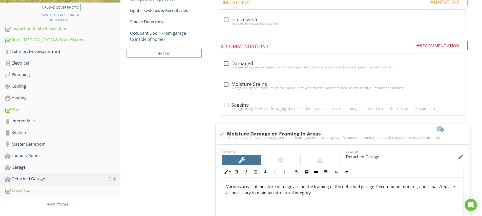
scroll to position [92, 0]
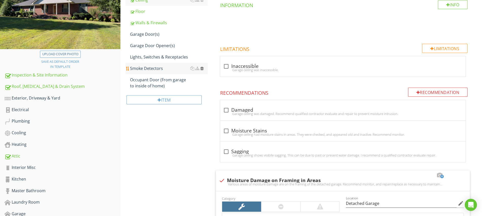
click at [203, 68] on div at bounding box center [201, 68] width 3 height 4
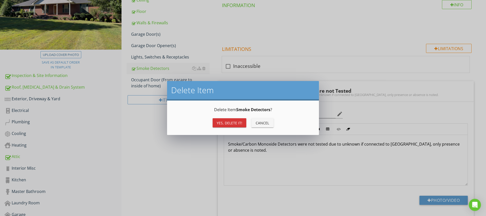
click at [233, 120] on button "Yes, Delete it!" at bounding box center [229, 122] width 34 height 9
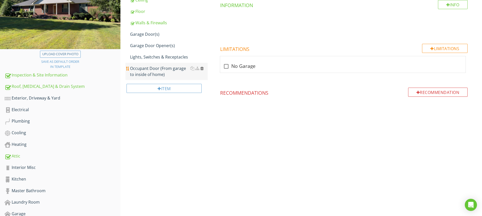
click at [203, 68] on div at bounding box center [201, 68] width 3 height 4
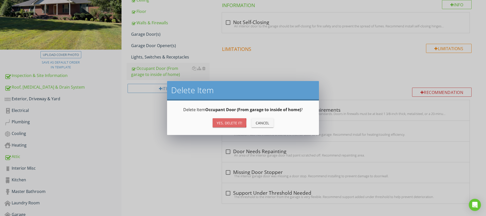
click at [227, 120] on div "Yes, Delete it!" at bounding box center [230, 122] width 26 height 5
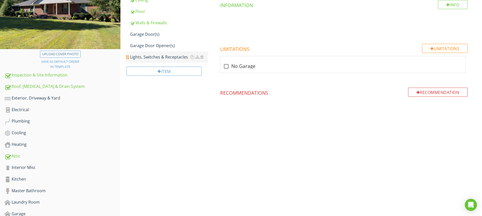
click at [155, 58] on div "Lights, Switches & Receptacles" at bounding box center [169, 57] width 78 height 6
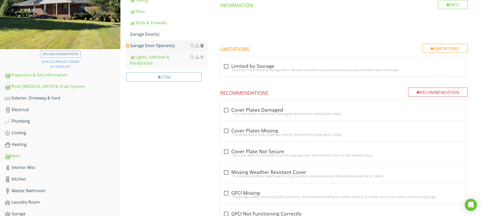
click at [202, 46] on div at bounding box center [201, 46] width 3 height 4
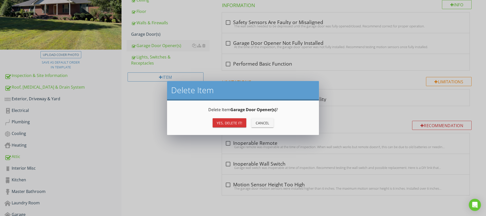
click at [228, 124] on div "Yes, Delete it!" at bounding box center [230, 122] width 26 height 5
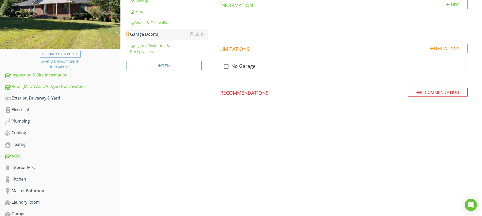
click at [153, 35] on div "Garage Door(s)" at bounding box center [169, 34] width 78 height 6
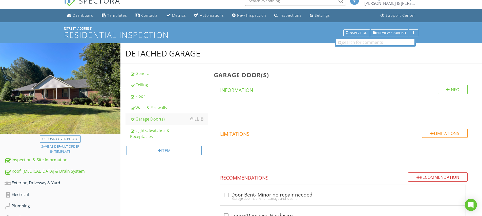
scroll to position [30, 0]
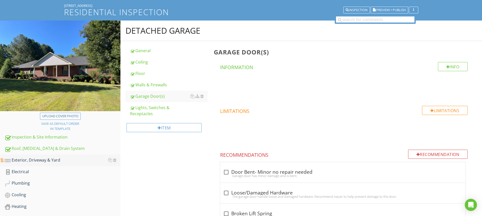
click at [31, 158] on div "Exterior, Driveway & Yard" at bounding box center [63, 160] width 116 height 7
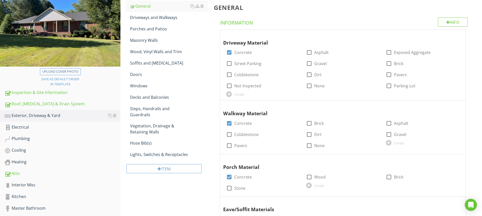
scroll to position [117, 0]
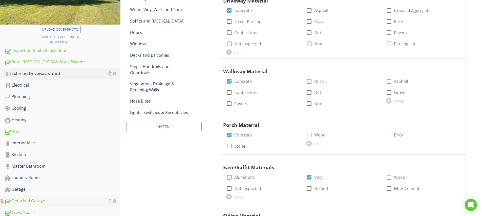
click at [26, 203] on div "Detached Garage" at bounding box center [63, 201] width 116 height 7
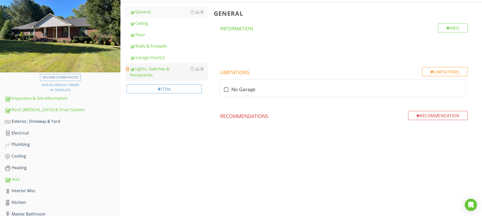
scroll to position [19, 0]
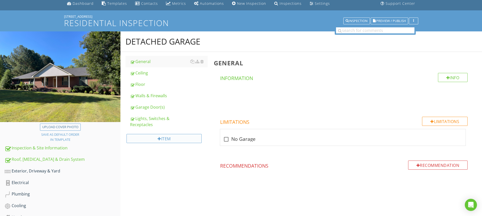
click at [162, 136] on div "Item" at bounding box center [163, 138] width 75 height 9
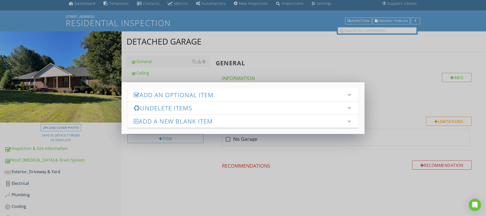
click at [167, 122] on h3 "Add a new Blank Item" at bounding box center [240, 121] width 212 height 7
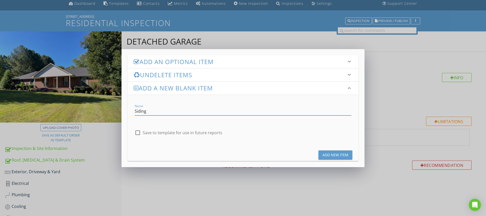
type input "Siding"
click at [330, 153] on div "Add New Item" at bounding box center [335, 154] width 26 height 5
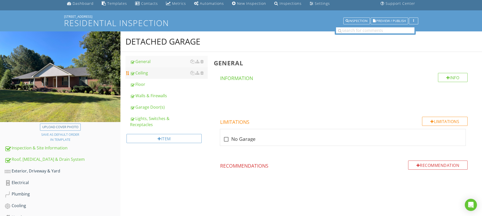
click at [143, 76] on link "Ceiling" at bounding box center [169, 72] width 78 height 11
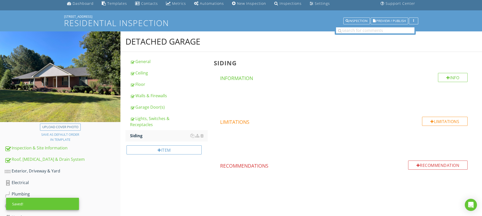
click at [170, 174] on div "Detached Garage General Ceiling Floor Walls & Firewalls Garage Door(s) Lights, …" at bounding box center [300, 120] width 361 height 179
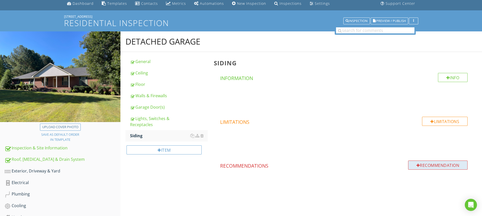
click at [427, 164] on div "Recommendation" at bounding box center [438, 164] width 60 height 9
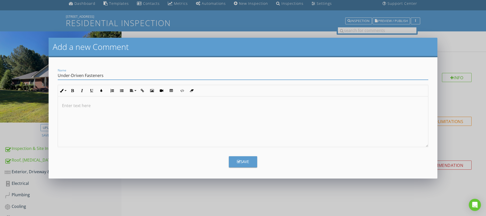
type input "Under-Driven Fasteners"
click at [91, 103] on p at bounding box center [243, 105] width 362 height 6
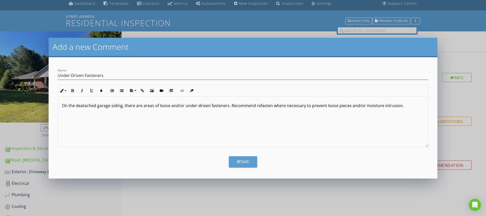
click at [83, 107] on p "On the deatached garage siding, there are areas of loose and/or under-driven fa…" at bounding box center [243, 105] width 362 height 6
click at [119, 124] on div "On the detached garage siding, there are areas of loose and/or under-driven fas…" at bounding box center [243, 121] width 370 height 51
click at [247, 159] on div "Save" at bounding box center [243, 162] width 12 height 6
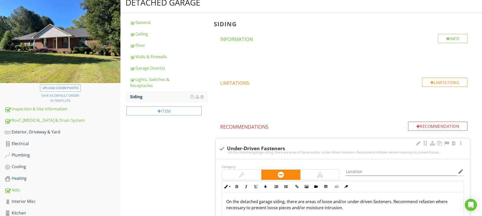
scroll to position [98, 0]
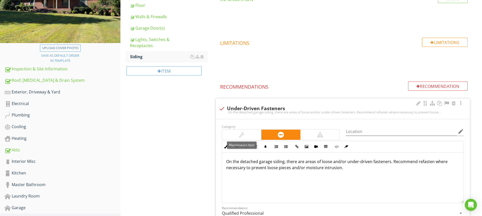
click at [248, 133] on div at bounding box center [241, 135] width 39 height 10
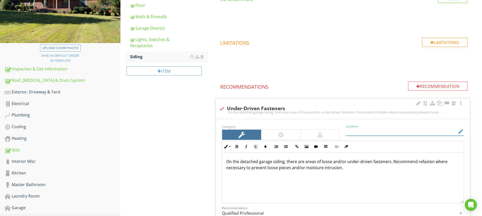
paste input "Detached Garage"
type input "Detached Garage"
click at [336, 180] on div "On the detached garage siding, there are areas of loose and/or under-driven fas…" at bounding box center [342, 177] width 241 height 51
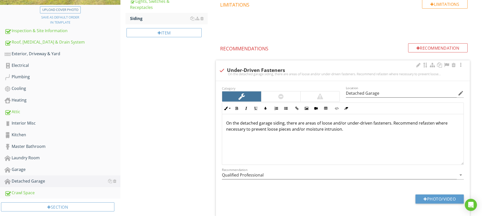
scroll to position [157, 0]
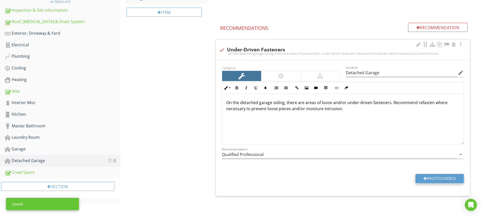
click at [428, 177] on button "Photo/Video" at bounding box center [439, 178] width 48 height 9
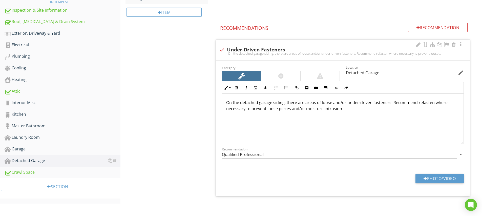
type input "C:\fakepath\IMG_5085.JPG"
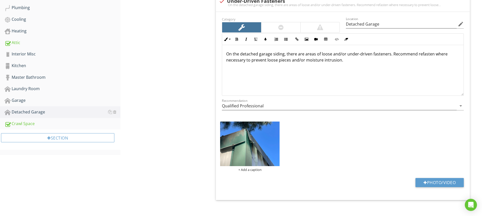
scroll to position [169, 0]
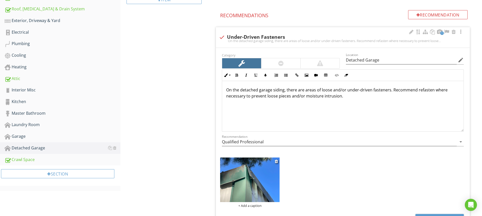
click at [256, 205] on div "+ Add a caption" at bounding box center [249, 205] width 59 height 4
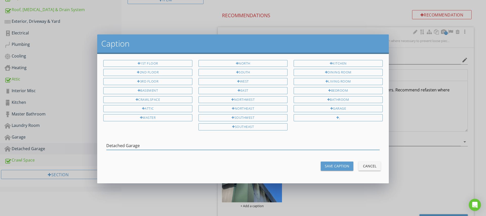
type input "Detached Garage"
click at [335, 164] on div "Save Caption" at bounding box center [337, 165] width 25 height 5
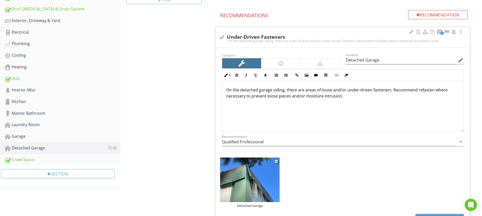
click at [259, 188] on img at bounding box center [249, 179] width 59 height 45
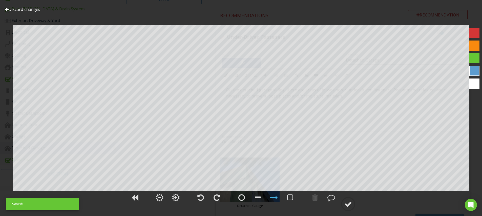
click at [474, 33] on div at bounding box center [474, 33] width 10 height 10
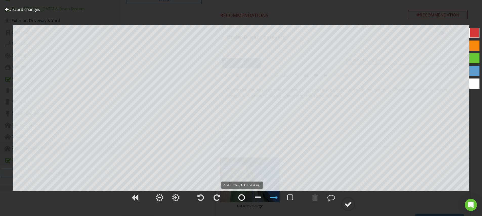
click at [241, 196] on div at bounding box center [241, 197] width 7 height 8
click at [351, 204] on div at bounding box center [348, 204] width 8 height 8
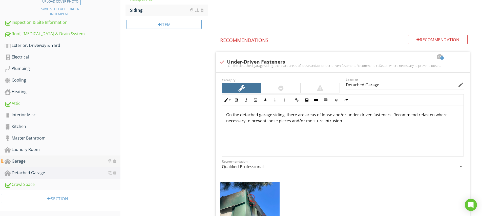
scroll to position [98, 0]
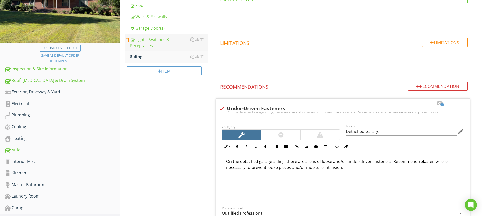
click at [146, 42] on div "Lights, Switches & Receptacles" at bounding box center [169, 42] width 78 height 12
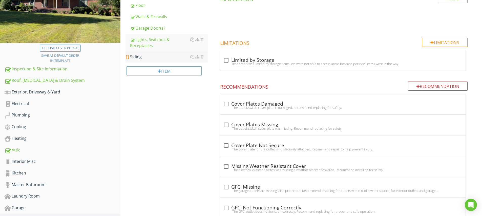
click at [142, 56] on div "Siding" at bounding box center [169, 57] width 78 height 6
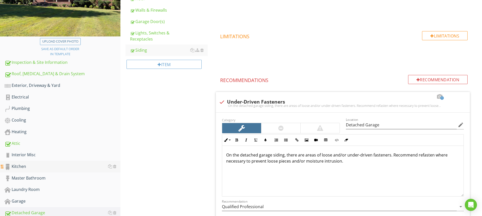
scroll to position [148, 0]
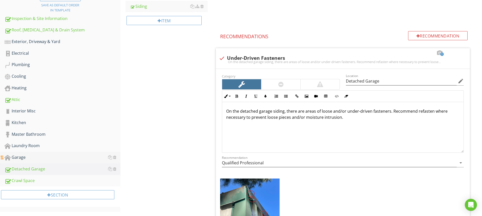
click at [18, 156] on div "Garage" at bounding box center [63, 157] width 116 height 7
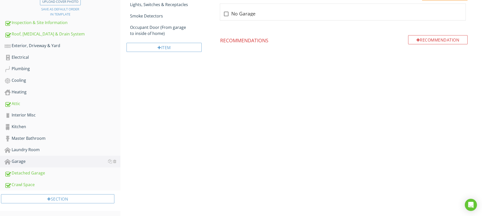
scroll to position [53, 0]
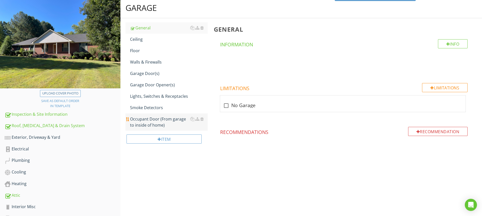
click at [155, 118] on div "Occupant Door (From garage to inside of home)" at bounding box center [169, 122] width 78 height 12
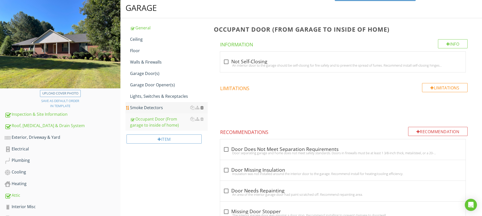
click at [203, 107] on div at bounding box center [201, 107] width 3 height 4
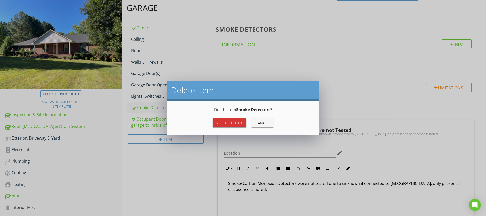
click at [234, 123] on div "Yes, Delete it!" at bounding box center [230, 122] width 26 height 5
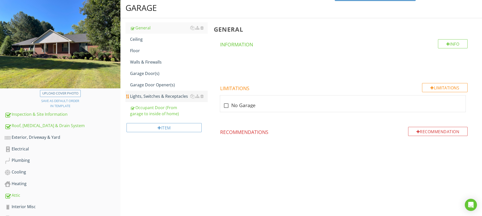
click at [156, 98] on div "Lights, Switches & Receptacles" at bounding box center [169, 96] width 78 height 6
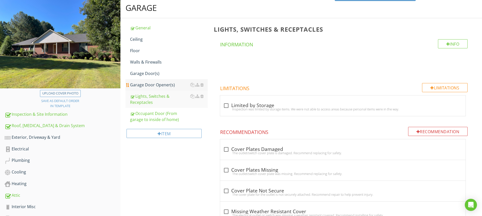
click at [153, 87] on div "Garage Door Opener(s)" at bounding box center [169, 85] width 78 height 6
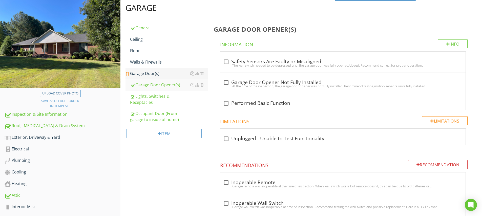
click at [150, 76] on div "Garage Door(s)" at bounding box center [169, 73] width 78 height 6
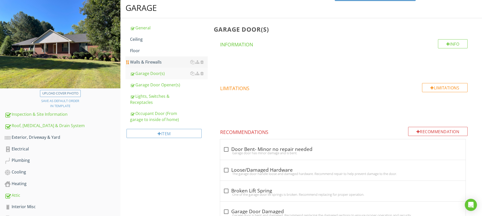
click at [152, 63] on div "Walls & Firewalls" at bounding box center [169, 62] width 78 height 6
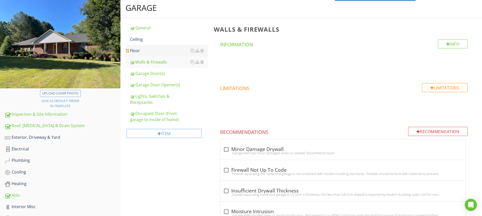
click at [138, 50] on div "Floor" at bounding box center [169, 51] width 78 height 6
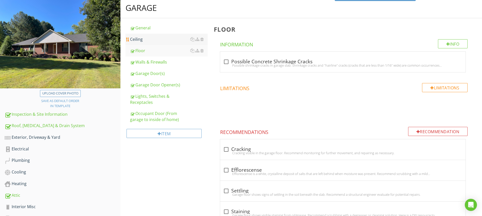
click at [139, 39] on div "Ceiling" at bounding box center [169, 39] width 78 height 6
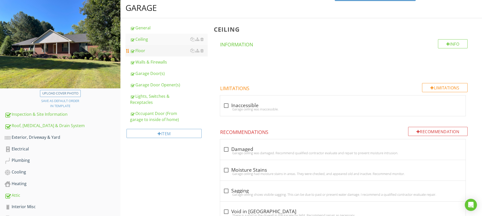
click at [137, 51] on div "Floor" at bounding box center [169, 51] width 78 height 6
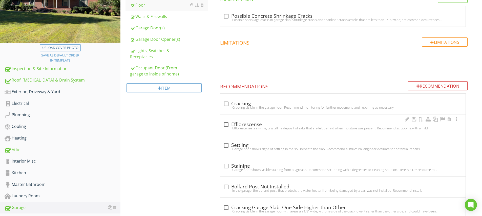
scroll to position [140, 0]
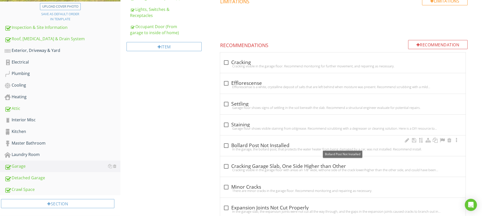
click at [228, 144] on div at bounding box center [226, 145] width 9 height 9
checkbox input "true"
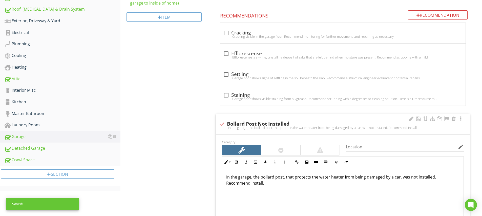
scroll to position [179, 0]
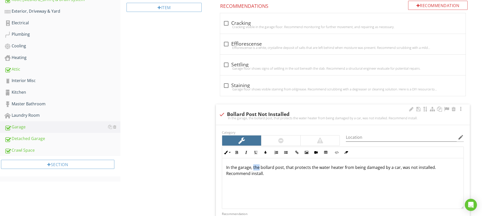
drag, startPoint x: 258, startPoint y: 168, endPoint x: 253, endPoint y: 168, distance: 5.1
click at [253, 168] on p "In the garage, the bollard post, that protects the water heater from being dama…" at bounding box center [342, 170] width 233 height 12
click at [262, 179] on div "In the garage, a bollard post, that protects the water heater from being damage…" at bounding box center [342, 183] width 241 height 51
click at [237, 175] on p "In the garage, a bollard post, that protects the water heater from being damage…" at bounding box center [342, 170] width 233 height 12
click at [303, 183] on div "In the garage, a bollard post, that protects the water heater from being damage…" at bounding box center [342, 183] width 241 height 51
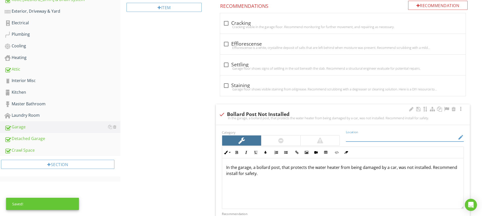
click at [352, 135] on input "Location" at bounding box center [401, 137] width 111 height 8
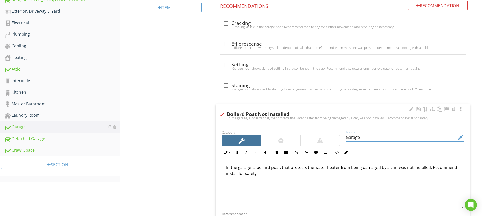
scroll to position [221, 0]
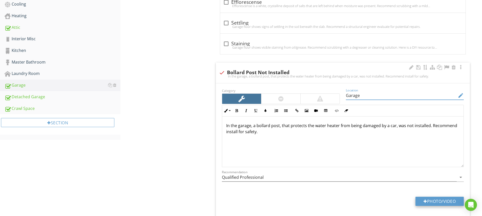
type input "Garage"
click at [437, 200] on button "Photo/Video" at bounding box center [439, 201] width 48 height 9
type input "C:\fakepath\IMG_5107.JPG"
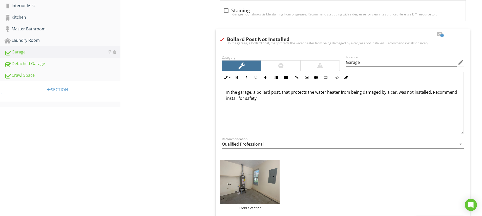
scroll to position [297, 0]
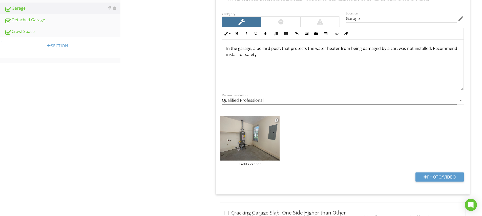
click at [256, 163] on div "+ Add a caption" at bounding box center [249, 164] width 59 height 4
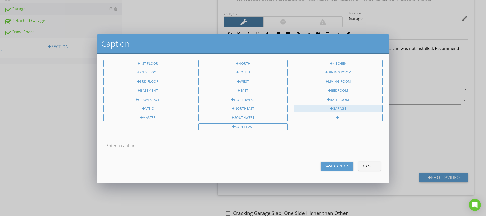
click at [334, 107] on div "Garage" at bounding box center [337, 108] width 89 height 7
type input "Garage"
click at [337, 164] on div "Save Caption" at bounding box center [337, 165] width 25 height 5
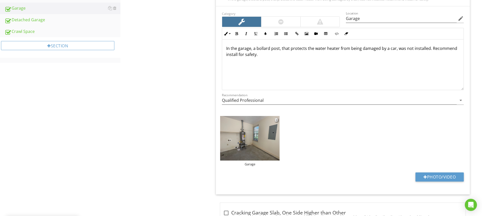
click at [253, 141] on img at bounding box center [249, 138] width 59 height 45
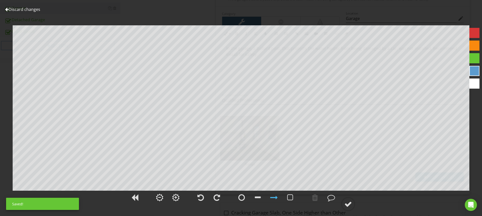
click at [471, 56] on div at bounding box center [474, 58] width 10 height 10
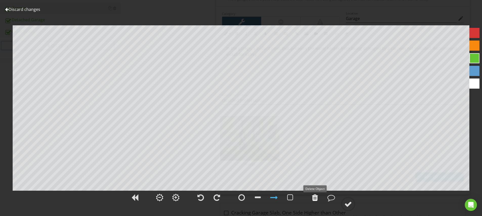
click at [316, 196] on div at bounding box center [315, 197] width 6 height 8
click at [242, 198] on div at bounding box center [241, 197] width 7 height 8
click at [348, 205] on div at bounding box center [348, 204] width 8 height 8
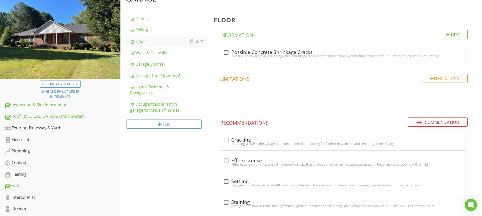
scroll to position [16, 0]
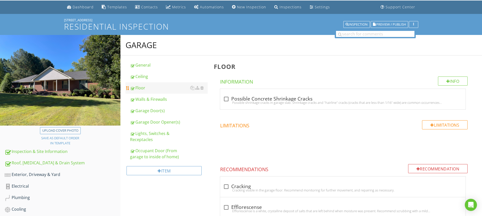
click at [143, 86] on div "Floor" at bounding box center [169, 88] width 78 height 6
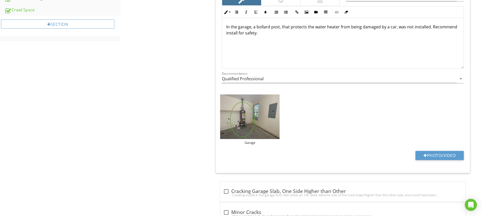
scroll to position [359, 0]
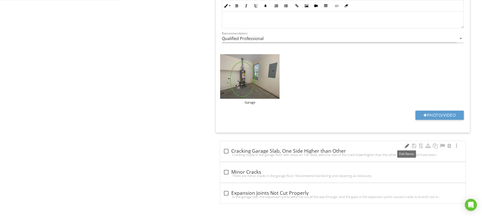
click at [407, 145] on div at bounding box center [407, 145] width 6 height 5
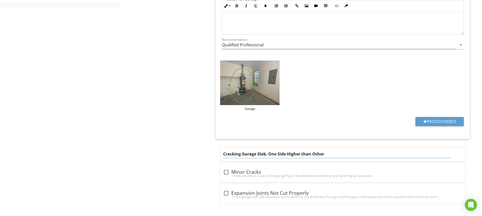
click at [288, 154] on input "Cracking Garage Slab, One Side Higher than Other" at bounding box center [336, 154] width 227 height 8
type input "Cracking Garage Slab, One Side Slightly Higher than Other"
click at [323, 150] on input "Cracking Garage Slab, One Side Slightly Higher than Other" at bounding box center [336, 154] width 227 height 8
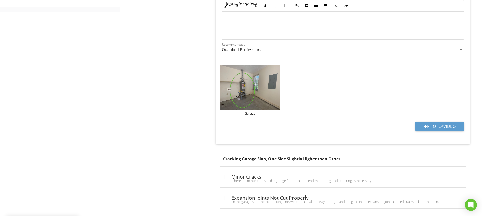
click at [222, 156] on div "Cracking Garage Slab, One Side Slightly Higher than Other" at bounding box center [342, 159] width 245 height 14
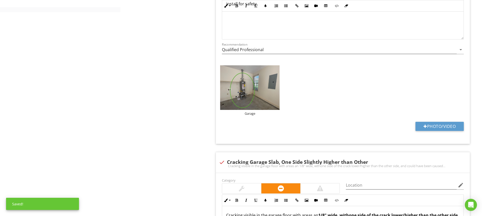
scroll to position [398, 0]
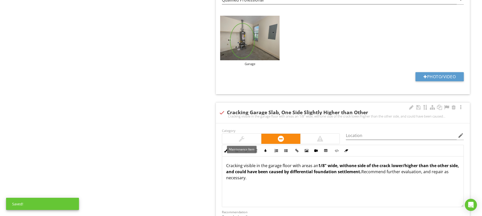
click at [241, 136] on div at bounding box center [242, 139] width 6 height 6
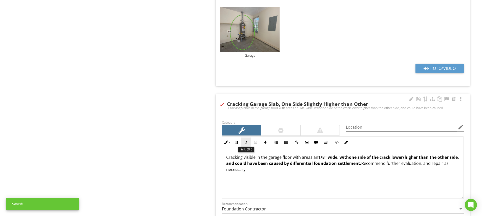
scroll to position [0, 0]
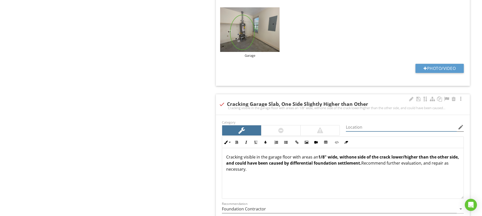
click at [356, 124] on input "Location" at bounding box center [401, 127] width 111 height 8
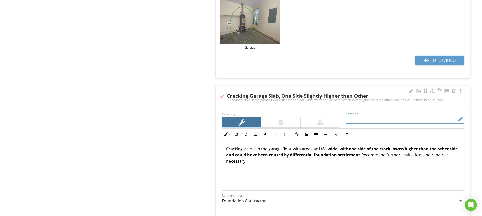
scroll to position [441, 0]
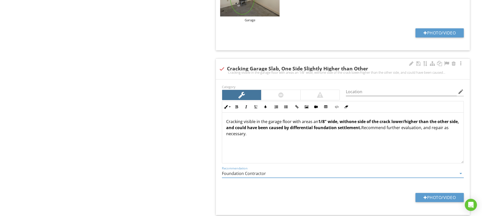
click at [275, 174] on input "Foundation Contractor" at bounding box center [339, 173] width 235 height 8
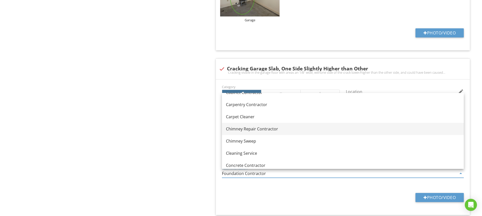
scroll to position [55, 0]
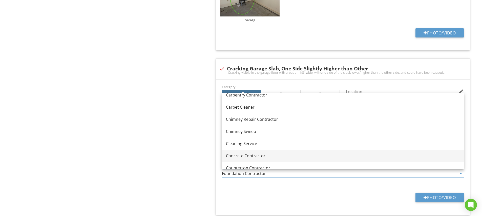
click at [252, 154] on div "Concrete Contractor" at bounding box center [343, 156] width 234 height 6
type input "Concrete Contractor"
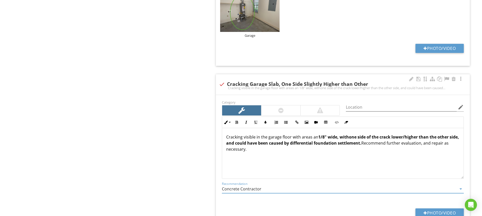
scroll to position [466, 0]
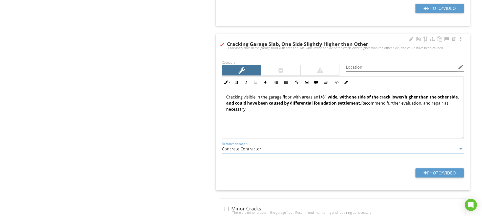
drag, startPoint x: 301, startPoint y: 98, endPoint x: 350, endPoint y: 96, distance: 48.6
click at [350, 96] on p "Cracking visible in the garage floor with areas an 1/8" wide, with one side of …" at bounding box center [342, 103] width 233 height 18
drag, startPoint x: 345, startPoint y: 98, endPoint x: 348, endPoint y: 104, distance: 6.3
click at [346, 98] on strong "one side of the crack lower/higher than the other side, and could have been cau…" at bounding box center [339, 100] width 227 height 12
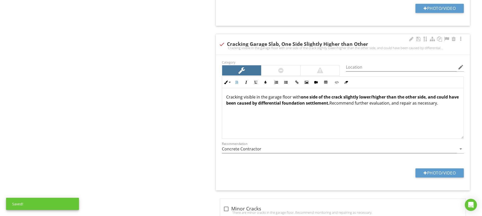
click at [357, 124] on div "Cracking visible in the garage floor with one side of the crack slightly lower/…" at bounding box center [342, 113] width 241 height 51
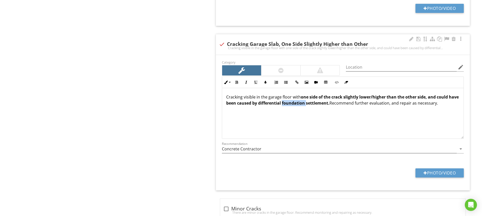
drag, startPoint x: 293, startPoint y: 103, endPoint x: 317, endPoint y: 104, distance: 23.5
click at [317, 104] on strong "one side of the crack slightly lower/higher than the other side, and could have…" at bounding box center [342, 100] width 232 height 12
click at [340, 122] on div "Cracking visible in the garage floor with one side of the crack slightly lower/…" at bounding box center [342, 113] width 241 height 51
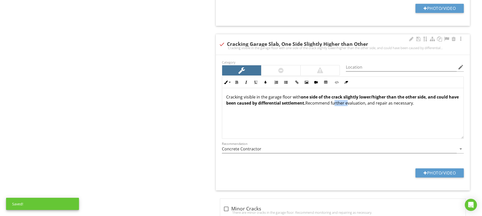
click at [357, 103] on p "Cracking visible in the garage floor with one side of the crack slightly lower/…" at bounding box center [342, 100] width 233 height 12
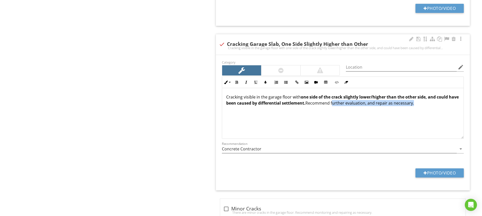
drag, startPoint x: 342, startPoint y: 104, endPoint x: 423, endPoint y: 102, distance: 80.4
click at [423, 102] on p "Cracking visible in the garage floor with one side of the crack slightly lower/…" at bounding box center [342, 100] width 233 height 12
click at [411, 119] on div "Cracking visible in the garage floor with one side of the crack slightly lower/…" at bounding box center [342, 113] width 241 height 51
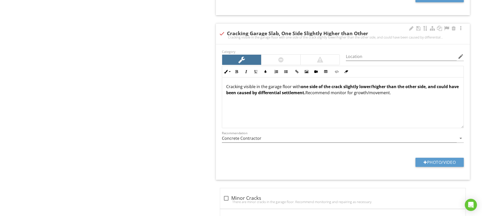
scroll to position [458, 0]
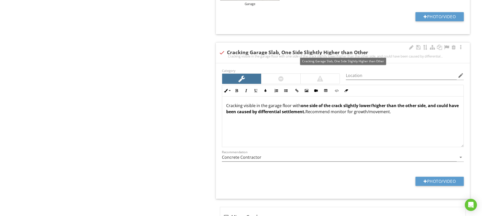
click at [221, 51] on div at bounding box center [222, 52] width 9 height 9
checkbox input "true"
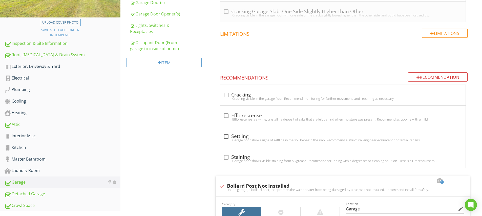
scroll to position [119, 0]
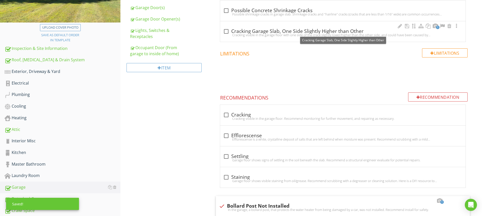
click at [227, 30] on div at bounding box center [226, 31] width 9 height 9
checkbox input "true"
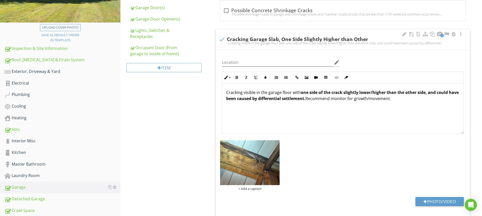
scroll to position [126, 0]
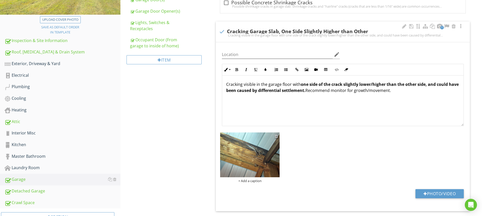
click at [277, 136] on div at bounding box center [276, 136] width 3 height 4
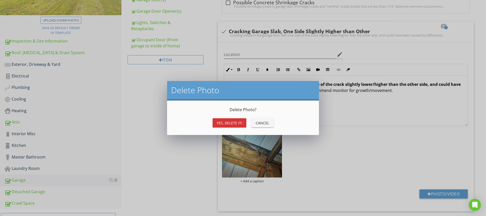
click at [232, 122] on div "Yes, Delete it!" at bounding box center [230, 122] width 26 height 5
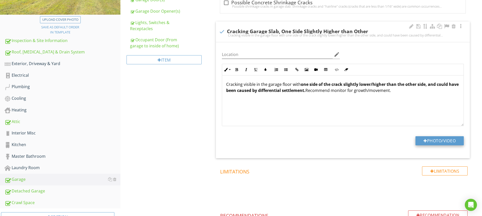
click at [432, 141] on button "Photo/Video" at bounding box center [439, 140] width 48 height 9
type input "C:\fakepath\IMG_5109.JPG"
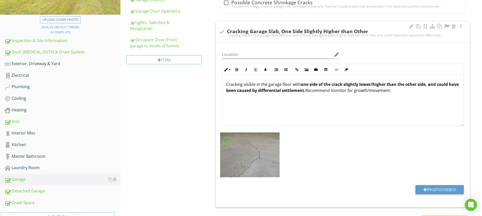
scroll to position [166, 0]
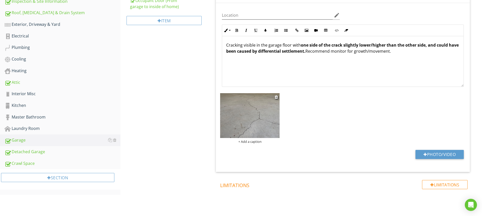
click at [259, 140] on div "+ Add a caption" at bounding box center [249, 141] width 59 height 4
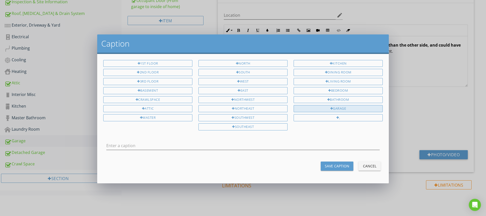
click at [326, 108] on div "Garage" at bounding box center [337, 108] width 89 height 7
click at [148, 142] on input "Garage" at bounding box center [242, 145] width 273 height 8
type input "Garage Slab"
click at [334, 166] on div "Save Caption" at bounding box center [337, 165] width 25 height 5
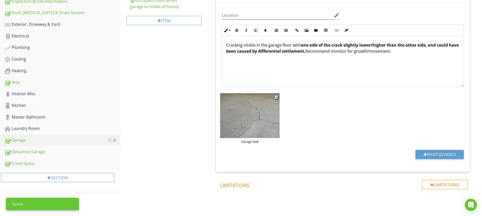
click at [272, 132] on img at bounding box center [249, 115] width 59 height 45
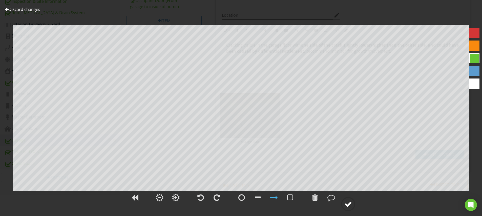
click at [347, 205] on div at bounding box center [348, 204] width 8 height 8
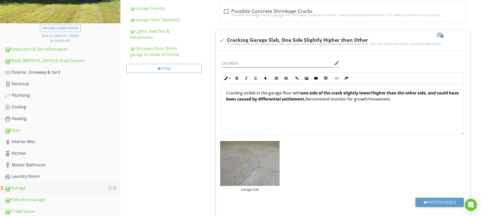
scroll to position [169, 0]
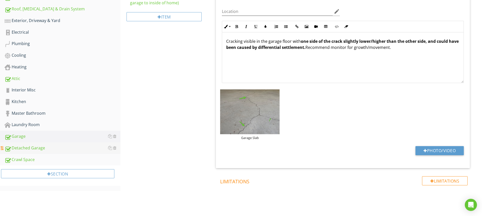
click at [28, 150] on div "Detached Garage" at bounding box center [63, 148] width 116 height 7
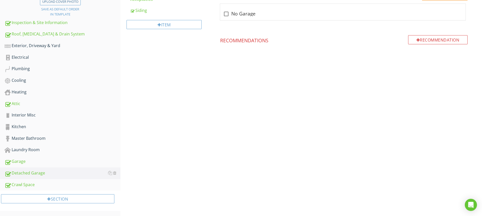
scroll to position [40, 0]
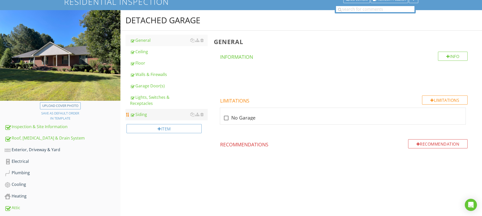
click at [143, 113] on div "Siding" at bounding box center [169, 114] width 78 height 6
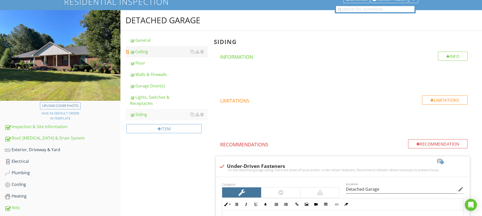
click at [142, 53] on div "Ceiling" at bounding box center [169, 52] width 78 height 6
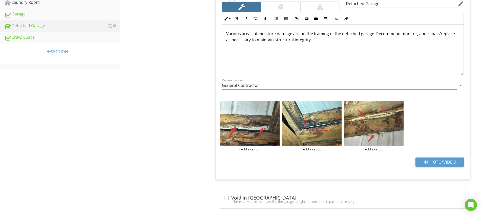
scroll to position [296, 0]
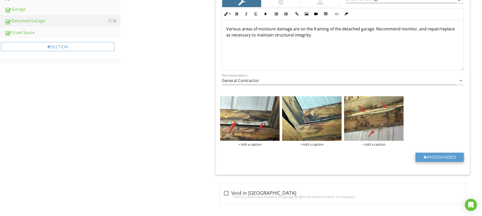
click at [444, 158] on button "Photo/Video" at bounding box center [439, 157] width 48 height 9
type input "C:\fakepath\IMG_5082.JPG"
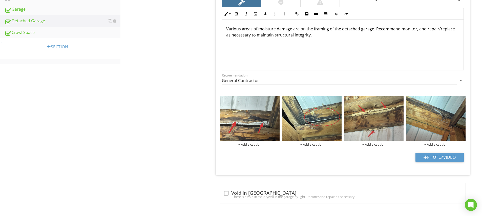
click at [371, 163] on div "Photo/Video" at bounding box center [343, 159] width 248 height 13
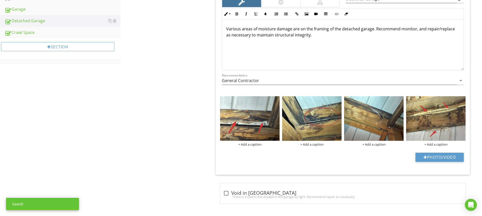
click at [376, 159] on div "Photo/Video" at bounding box center [343, 159] width 248 height 13
click at [374, 120] on img at bounding box center [373, 118] width 59 height 45
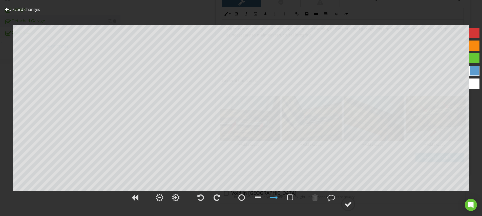
click at [475, 31] on div at bounding box center [474, 33] width 10 height 10
click at [349, 205] on div at bounding box center [348, 204] width 8 height 8
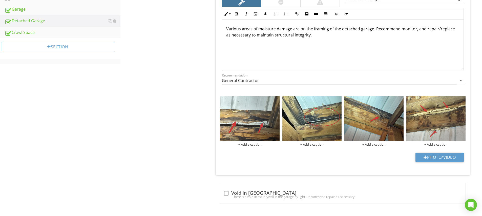
scroll to position [194, 0]
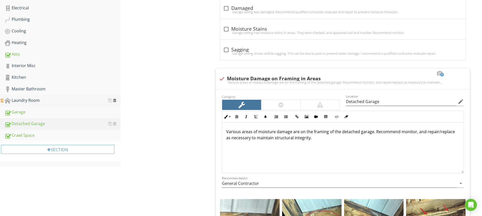
click at [116, 99] on div at bounding box center [114, 100] width 3 height 4
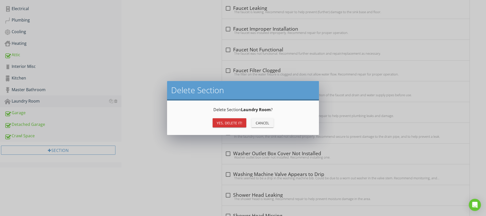
click at [232, 121] on div "Yes, Delete it!" at bounding box center [230, 122] width 26 height 5
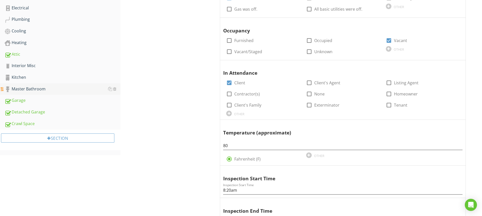
click at [37, 88] on div "Master Bathroom" at bounding box center [63, 89] width 116 height 7
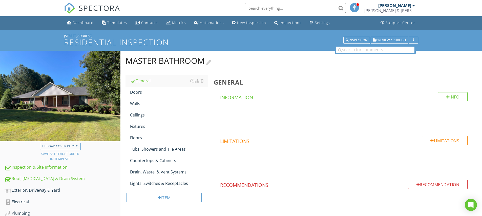
click at [211, 61] on div at bounding box center [208, 61] width 5 height 7
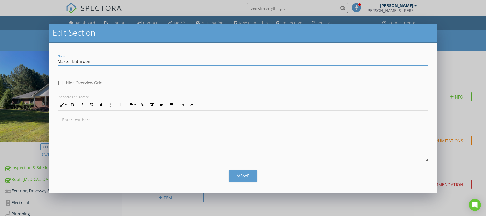
click at [93, 63] on input "Master Bathroom" at bounding box center [243, 61] width 370 height 8
drag, startPoint x: 72, startPoint y: 62, endPoint x: 57, endPoint y: 62, distance: 14.9
click at [57, 62] on div "Name Master Bathrooms" at bounding box center [243, 61] width 376 height 17
type input "Bathrooms"
click at [251, 173] on button "Save" at bounding box center [243, 175] width 28 height 11
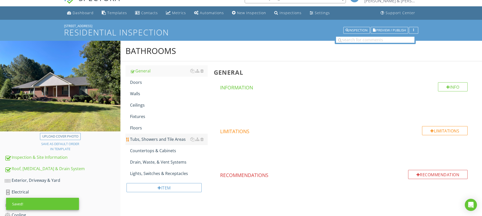
scroll to position [34, 0]
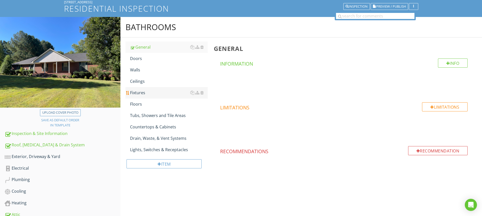
click at [137, 97] on link "Fixtures" at bounding box center [169, 92] width 78 height 11
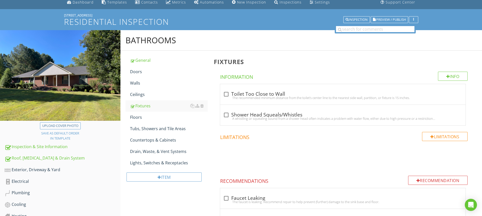
scroll to position [65, 0]
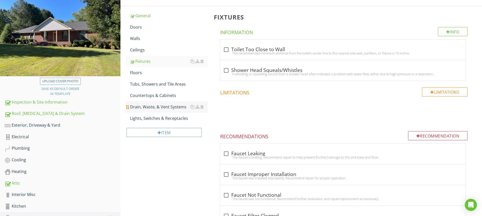
click at [147, 109] on div "Drain, Waste, & Vent Systems" at bounding box center [169, 107] width 78 height 6
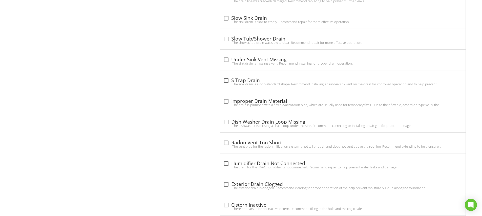
scroll to position [443, 0]
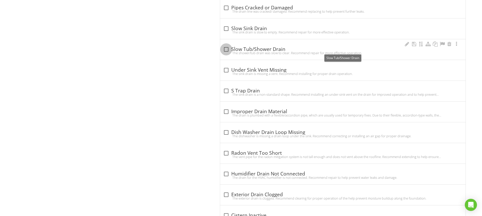
click at [227, 48] on div at bounding box center [226, 49] width 9 height 9
checkbox input "true"
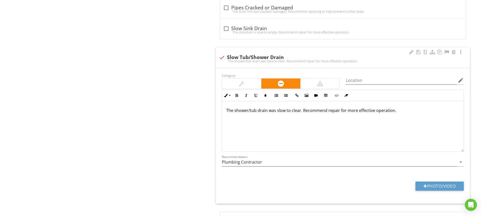
click at [243, 84] on div at bounding box center [242, 83] width 6 height 6
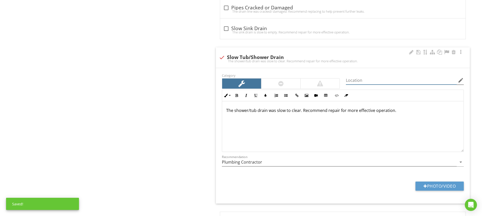
click at [352, 82] on input "Location" at bounding box center [401, 80] width 111 height 8
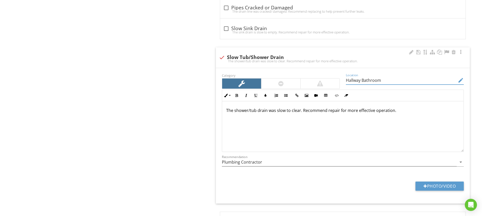
type input "Hallway Bathroom"
click at [235, 111] on p "The shower/tub drain was slow to clear. Recommend repair for more effective ope…" at bounding box center [342, 110] width 233 height 6
click at [263, 139] on div "The hallway bathroom shower/tub drain was slow to clear. Recommend repair for m…" at bounding box center [342, 126] width 241 height 51
click at [430, 183] on button "Photo/Video" at bounding box center [439, 185] width 48 height 9
type input "C:\fakepath\IMG_5104.JPG"
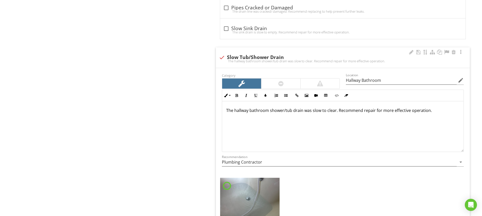
scroll to position [489, 0]
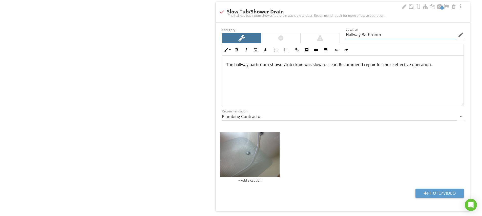
click at [368, 36] on input "Hallway Bathroom" at bounding box center [401, 35] width 111 height 8
click at [257, 180] on div "+ Add a caption" at bounding box center [249, 180] width 59 height 4
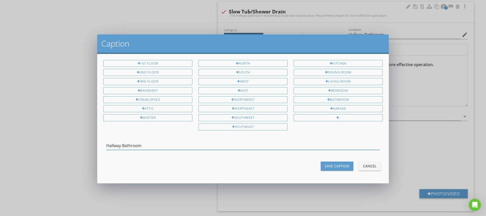
type input "Hallway Bathroom"
click at [335, 163] on div "Save Caption" at bounding box center [337, 165] width 25 height 5
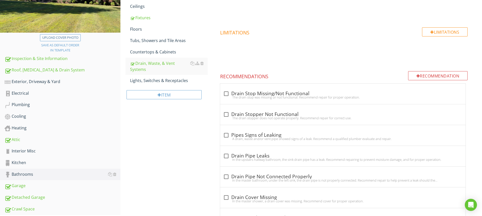
scroll to position [67, 0]
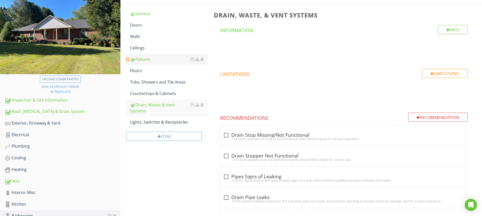
click at [144, 60] on div "Fixtures" at bounding box center [169, 59] width 78 height 6
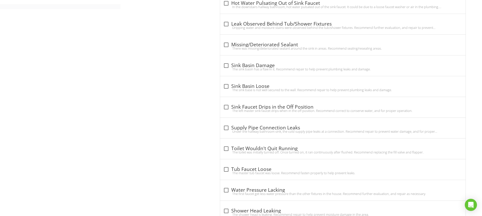
scroll to position [176, 0]
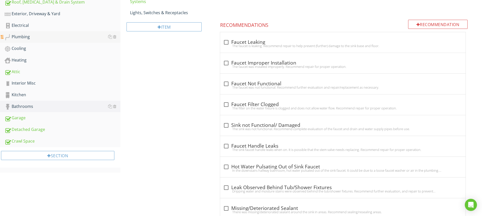
click at [24, 39] on div "Plumbing" at bounding box center [63, 37] width 116 height 7
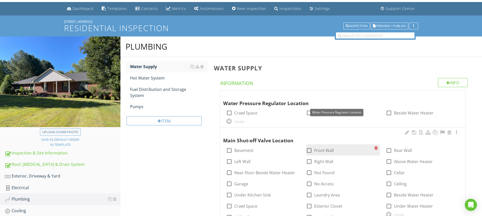
scroll to position [59, 0]
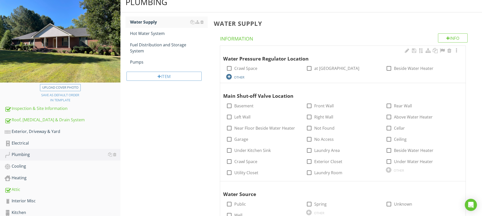
click at [228, 75] on div at bounding box center [229, 77] width 6 height 6
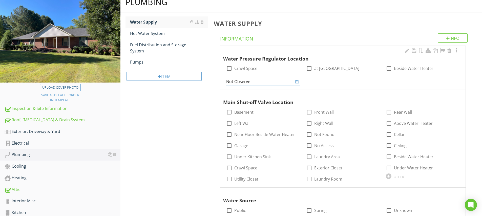
type input "Not Observed"
click at [326, 79] on div "Water Pressure Regulator Location check_box_outline_blank Crawl Space check_box…" at bounding box center [342, 65] width 239 height 37
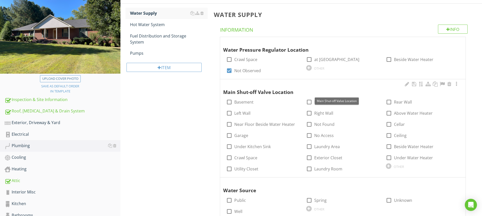
scroll to position [76, 0]
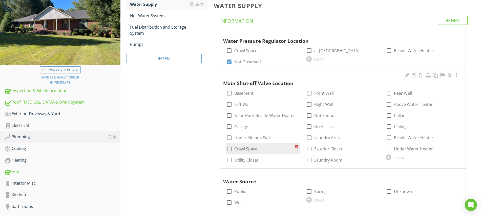
click at [231, 147] on div at bounding box center [229, 148] width 9 height 9
checkbox input "true"
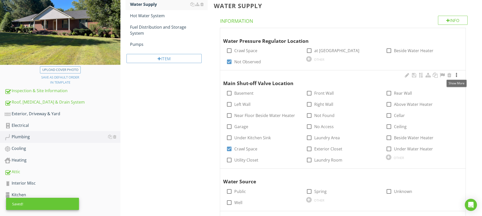
click at [457, 74] on div at bounding box center [456, 75] width 6 height 5
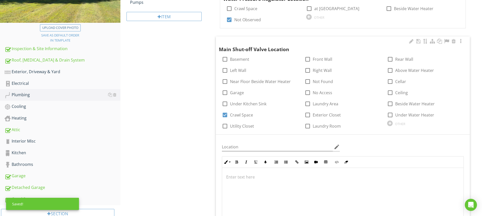
scroll to position [166, 0]
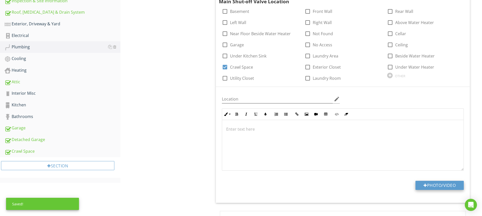
click at [446, 185] on button "Photo/Video" at bounding box center [439, 185] width 48 height 9
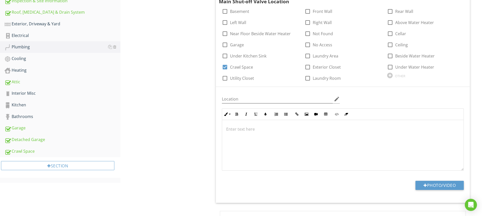
type input "C:\fakepath\IMG_5134.JPG"
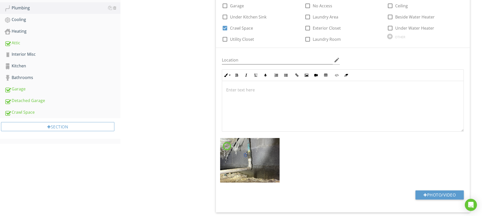
scroll to position [214, 0]
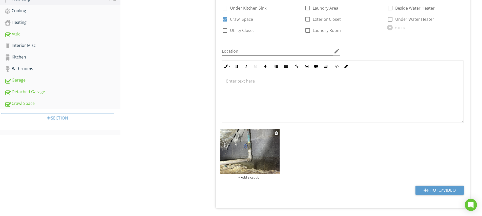
click at [261, 150] on img at bounding box center [249, 151] width 59 height 45
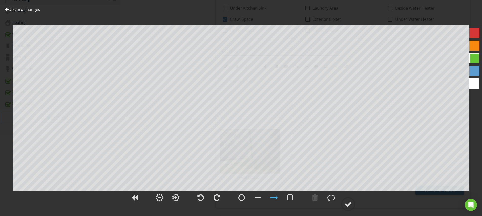
drag, startPoint x: 240, startPoint y: 196, endPoint x: 248, endPoint y: 185, distance: 13.8
click at [240, 196] on div at bounding box center [241, 197] width 7 height 8
drag, startPoint x: 273, startPoint y: 197, endPoint x: 276, endPoint y: 186, distance: 11.0
click at [273, 197] on div at bounding box center [274, 197] width 8 height 8
click at [350, 202] on div at bounding box center [348, 204] width 8 height 8
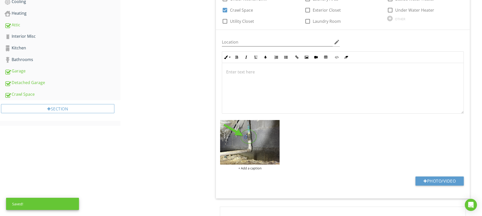
scroll to position [370, 0]
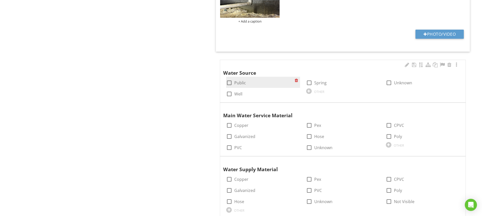
click at [230, 81] on div at bounding box center [229, 82] width 9 height 9
checkbox input "true"
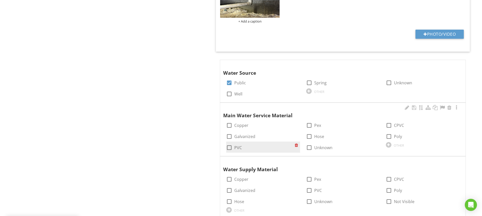
click at [229, 145] on div at bounding box center [229, 147] width 9 height 9
checkbox input "true"
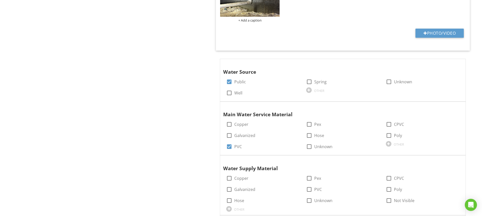
scroll to position [403, 0]
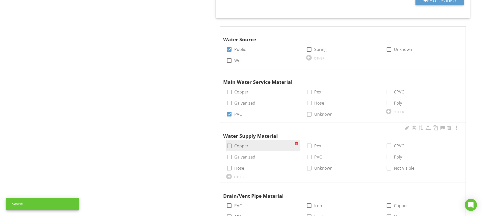
click at [231, 144] on div at bounding box center [229, 145] width 9 height 9
checkbox input "true"
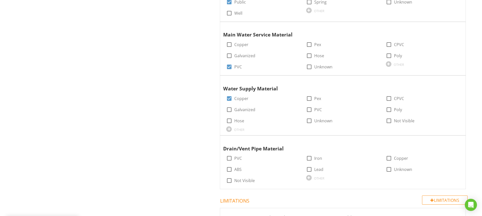
scroll to position [475, 0]
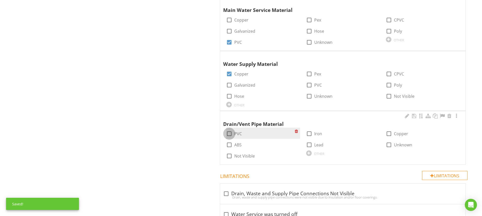
click at [228, 132] on div at bounding box center [229, 133] width 9 height 9
checkbox input "true"
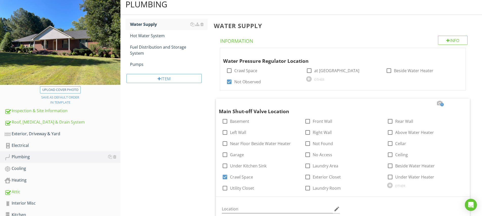
scroll to position [0, 0]
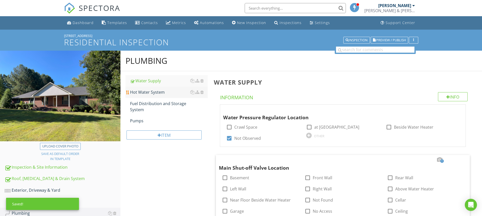
click at [157, 90] on div "Hot Water System" at bounding box center [169, 92] width 78 height 6
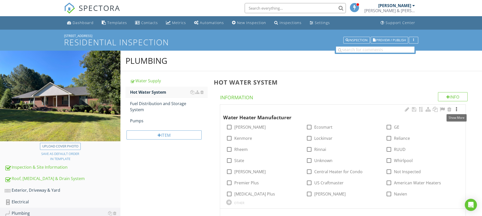
click at [456, 109] on div at bounding box center [456, 109] width 6 height 5
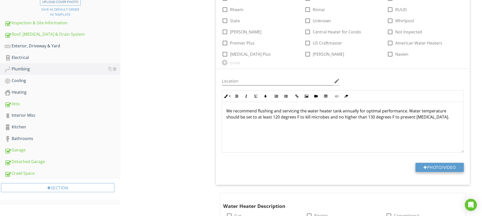
scroll to position [152, 0]
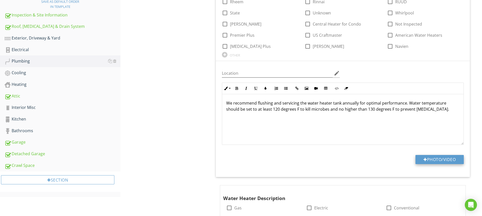
click at [437, 156] on button "Photo/Video" at bounding box center [439, 159] width 48 height 9
type input "C:\fakepath\IMG_5108.JPG"
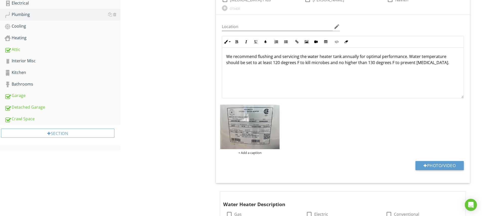
scroll to position [101, 0]
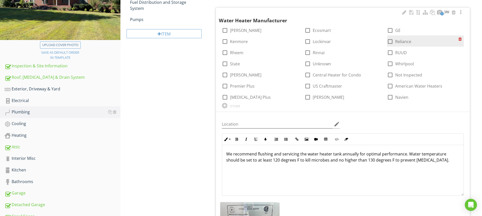
click at [390, 40] on div at bounding box center [390, 41] width 9 height 9
checkbox input "true"
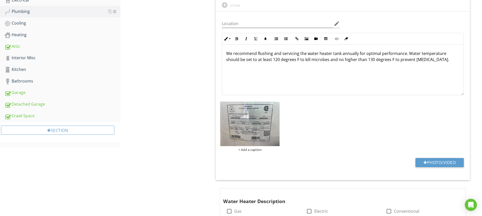
scroll to position [306, 0]
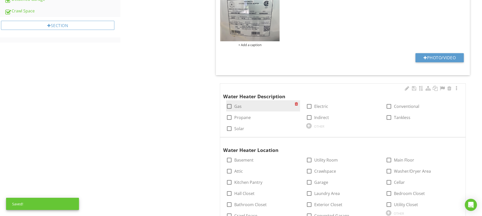
click at [229, 105] on div at bounding box center [229, 106] width 9 height 9
checkbox input "true"
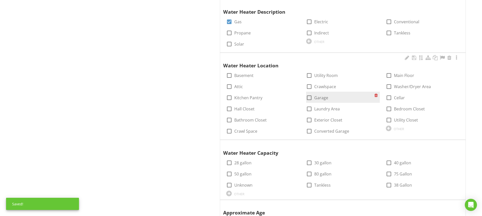
drag, startPoint x: 310, startPoint y: 95, endPoint x: 311, endPoint y: 98, distance: 3.0
click at [310, 95] on div at bounding box center [309, 97] width 9 height 9
checkbox input "true"
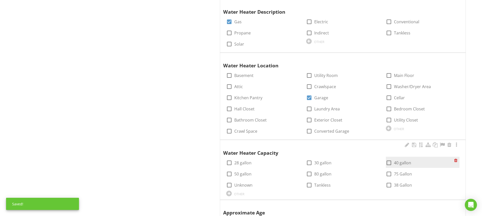
click at [389, 158] on div at bounding box center [388, 162] width 9 height 9
checkbox input "true"
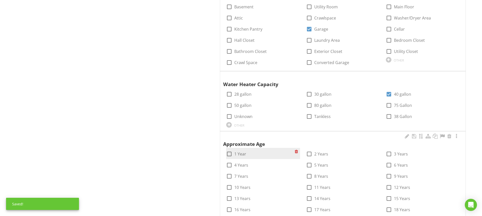
scroll to position [499, 0]
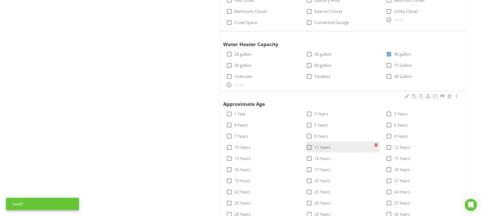
click at [309, 144] on div at bounding box center [309, 147] width 9 height 9
checkbox input "true"
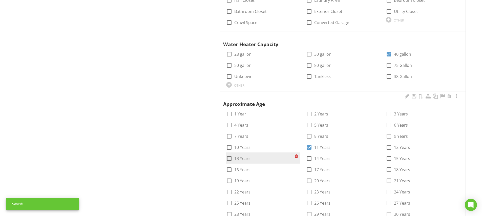
scroll to position [591, 0]
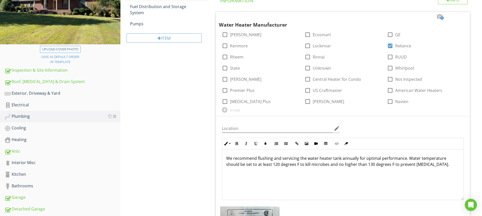
scroll to position [0, 0]
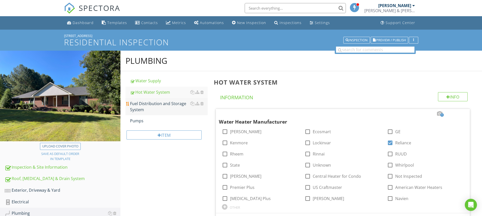
click at [146, 106] on div "Fuel Distribution and Storage System" at bounding box center [169, 106] width 78 height 12
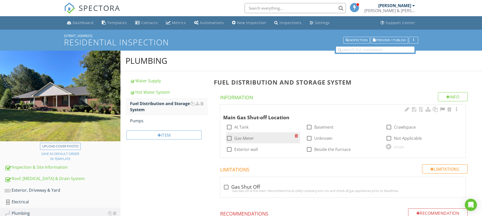
click at [231, 137] on div at bounding box center [229, 138] width 9 height 9
checkbox input "true"
click at [457, 108] on div at bounding box center [456, 109] width 6 height 5
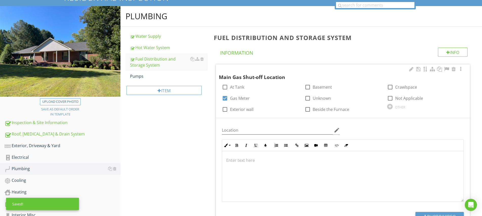
scroll to position [89, 0]
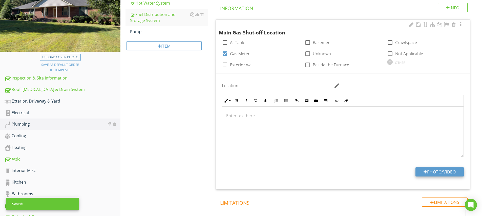
click at [430, 168] on button "Photo/Video" at bounding box center [439, 171] width 48 height 9
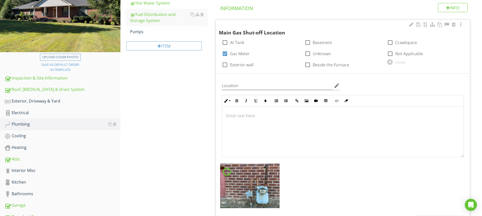
scroll to position [0, 0]
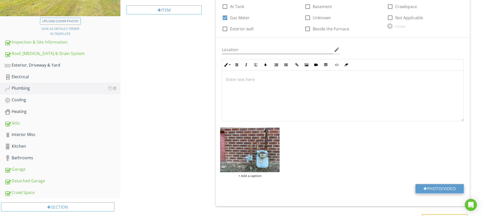
click at [438, 187] on button "Photo/Video" at bounding box center [439, 188] width 48 height 9
type input "C:\fakepath\gas-shutoff-valve-gas-meter-shutoff-valve-on-off-if-9293058.jpg"
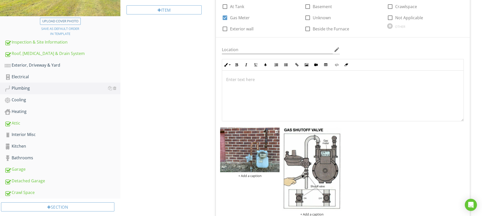
click at [269, 154] on img at bounding box center [249, 149] width 59 height 45
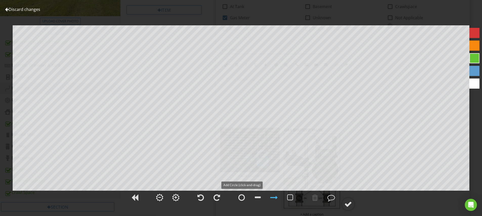
drag, startPoint x: 242, startPoint y: 197, endPoint x: 255, endPoint y: 182, distance: 20.0
click at [242, 197] on div at bounding box center [241, 197] width 7 height 8
click at [274, 196] on div at bounding box center [274, 197] width 8 height 8
click at [350, 203] on div at bounding box center [348, 204] width 8 height 8
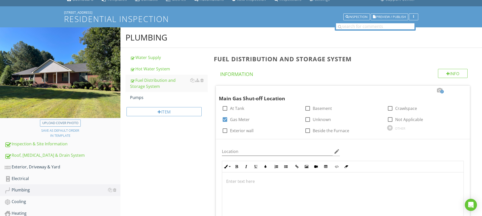
scroll to position [0, 0]
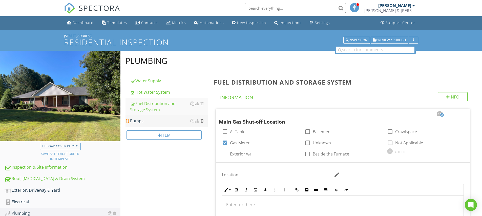
click at [202, 121] on div at bounding box center [201, 121] width 3 height 4
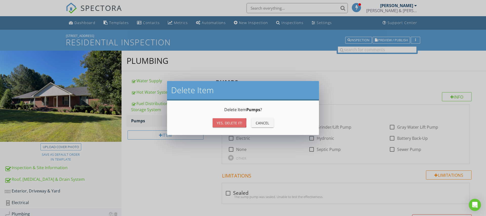
click at [236, 124] on div "Yes, Delete it!" at bounding box center [230, 122] width 26 height 5
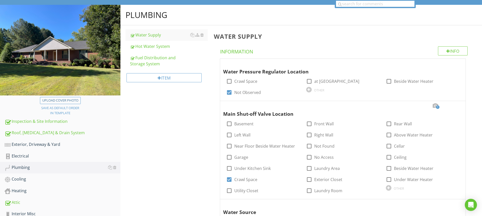
scroll to position [90, 0]
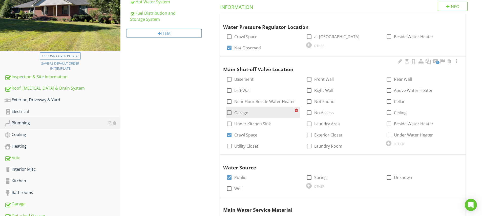
click at [229, 111] on div at bounding box center [229, 112] width 9 height 9
checkbox input "false"
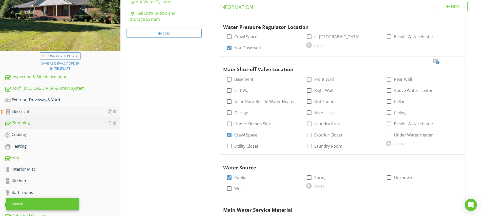
click at [26, 111] on div "Electrical" at bounding box center [63, 111] width 116 height 7
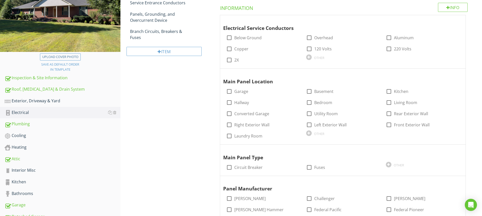
scroll to position [50, 0]
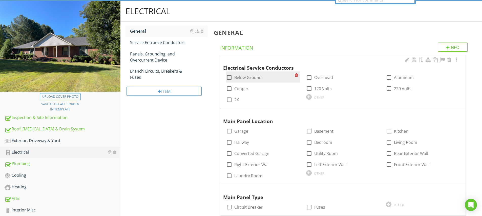
click at [228, 75] on div at bounding box center [229, 77] width 9 height 9
checkbox input "true"
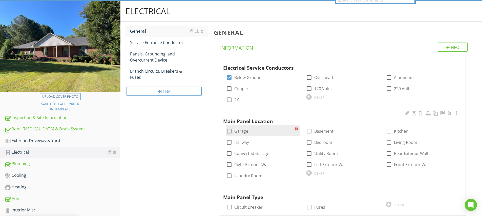
click at [231, 131] on div at bounding box center [229, 131] width 9 height 9
checkbox input "true"
click at [454, 114] on div at bounding box center [456, 113] width 6 height 5
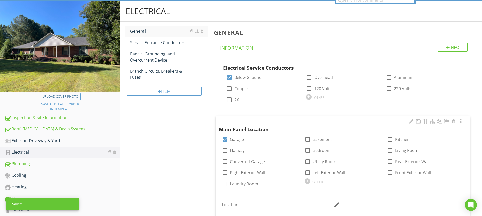
scroll to position [146, 0]
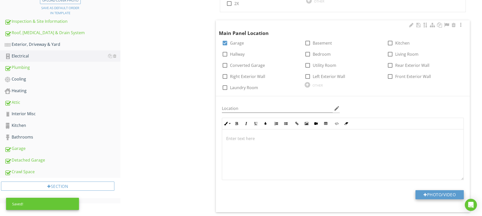
click at [438, 192] on button "Photo/Video" at bounding box center [439, 194] width 48 height 9
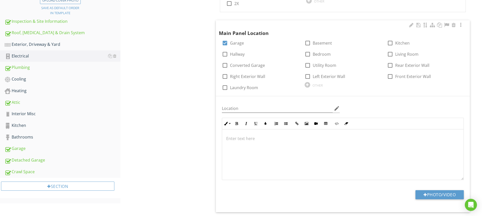
type input "C:\fakepath\IMG_5110.JPG"
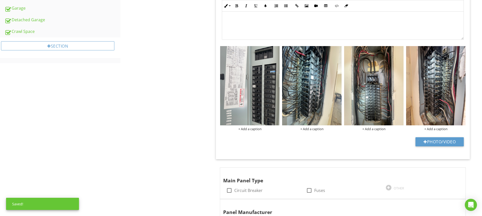
scroll to position [356, 0]
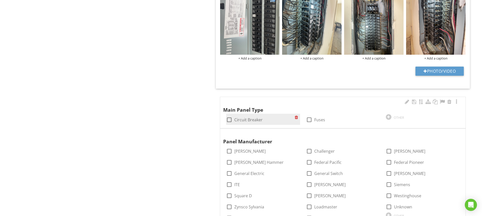
click at [231, 117] on div at bounding box center [229, 119] width 9 height 9
checkbox input "true"
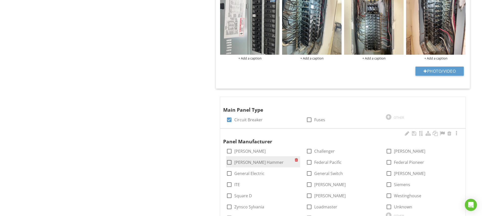
scroll to position [399, 0]
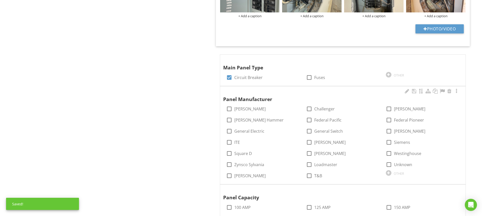
click at [387, 140] on div at bounding box center [388, 142] width 9 height 9
checkbox input "true"
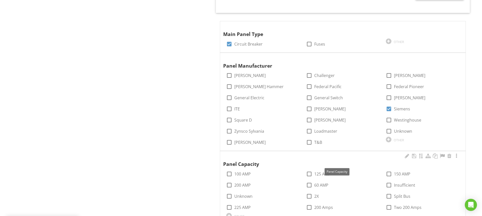
scroll to position [441, 0]
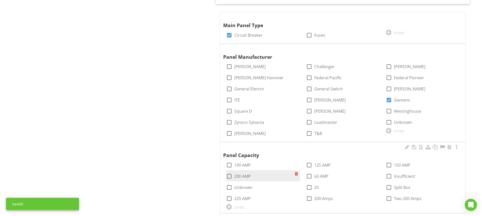
click at [229, 173] on div at bounding box center [229, 176] width 9 height 9
checkbox input "true"
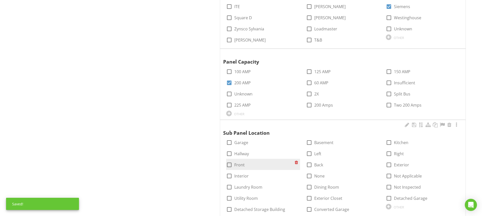
scroll to position [576, 0]
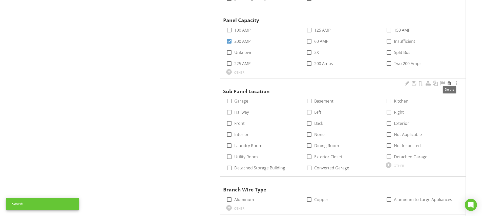
click at [449, 82] on div at bounding box center [449, 83] width 6 height 5
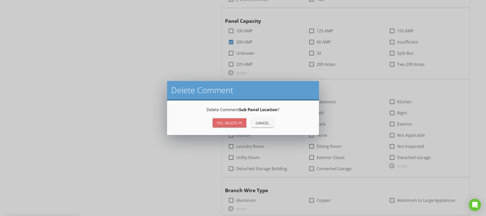
click at [238, 122] on div "Yes, Delete it!" at bounding box center [230, 122] width 26 height 5
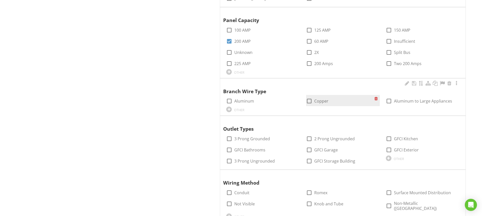
click at [310, 98] on div at bounding box center [309, 101] width 9 height 9
checkbox input "true"
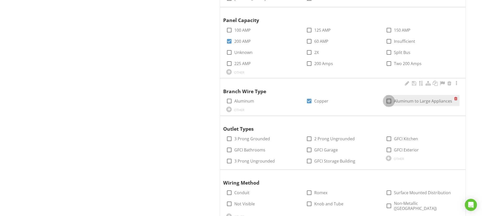
click at [389, 99] on div at bounding box center [388, 101] width 9 height 9
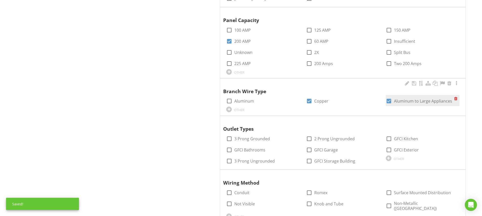
click at [390, 98] on div at bounding box center [388, 101] width 9 height 9
checkbox input "false"
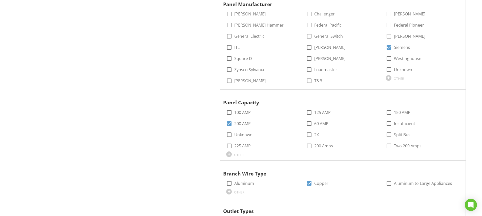
scroll to position [588, 0]
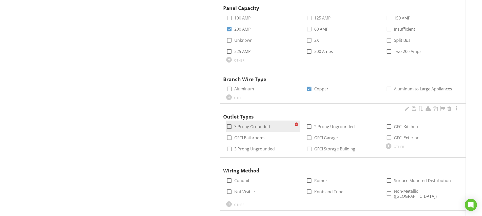
click at [231, 123] on div at bounding box center [229, 126] width 9 height 9
checkbox input "true"
click at [229, 133] on div at bounding box center [229, 137] width 9 height 9
checkbox input "true"
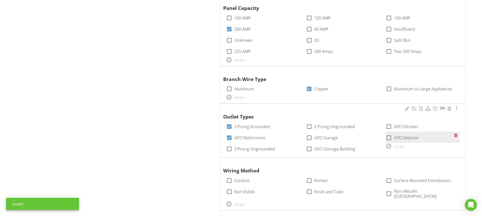
click at [388, 135] on div at bounding box center [388, 137] width 9 height 9
checkbox input "true"
click at [389, 123] on div at bounding box center [388, 126] width 9 height 9
checkbox input "true"
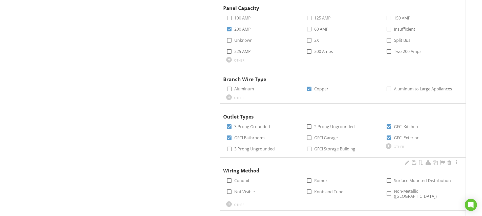
scroll to position [597, 0]
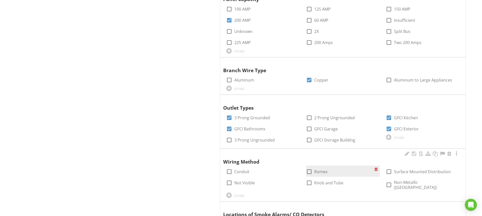
click at [309, 169] on div at bounding box center [309, 171] width 9 height 9
checkbox input "true"
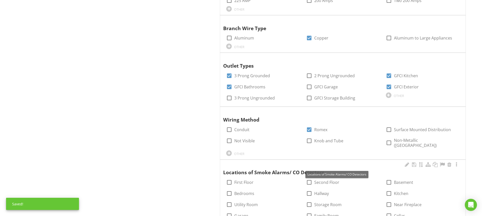
scroll to position [681, 0]
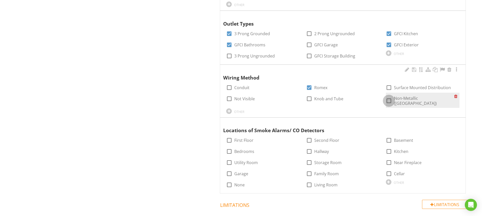
click at [388, 96] on div at bounding box center [388, 100] width 9 height 9
checkbox input "true"
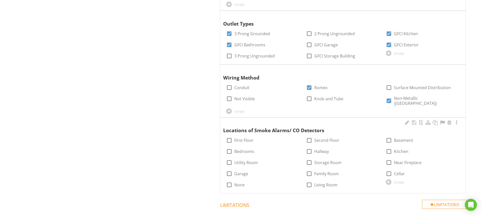
scroll to position [689, 0]
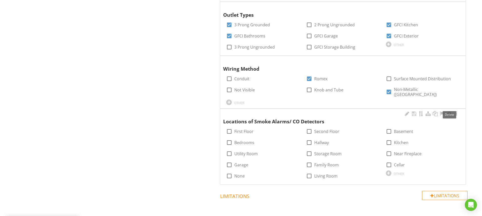
click at [449, 111] on div at bounding box center [449, 113] width 6 height 5
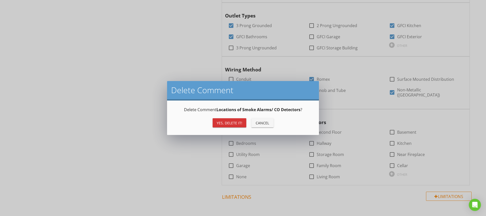
click at [225, 124] on div "Yes, Delete it!" at bounding box center [230, 122] width 26 height 5
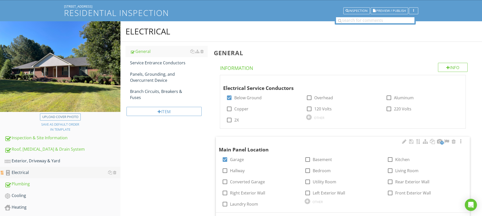
scroll to position [78, 0]
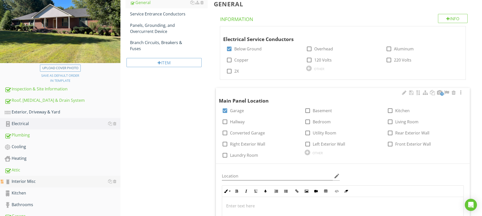
click at [25, 181] on div "Interior Misc" at bounding box center [63, 181] width 116 height 7
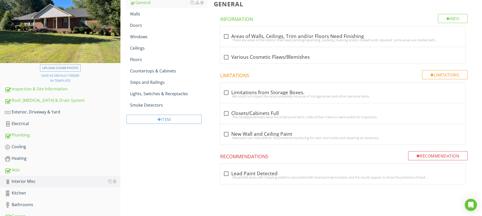
scroll to position [43, 0]
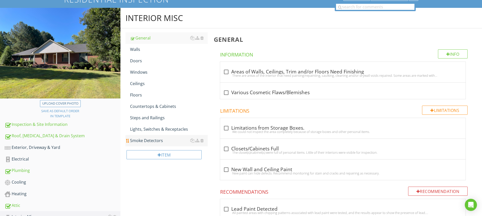
click at [154, 140] on div "Smoke Detectors" at bounding box center [169, 140] width 78 height 6
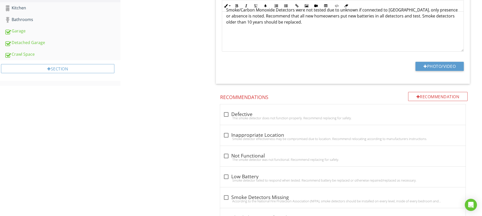
scroll to position [288, 0]
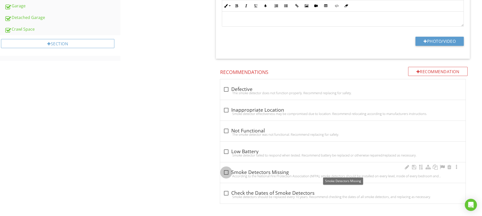
click at [226, 172] on div at bounding box center [226, 172] width 9 height 9
checkbox input "true"
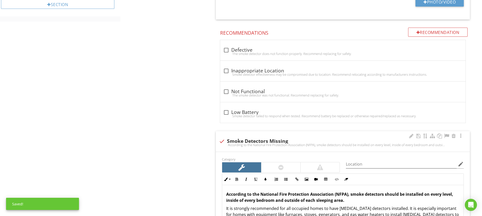
scroll to position [370, 0]
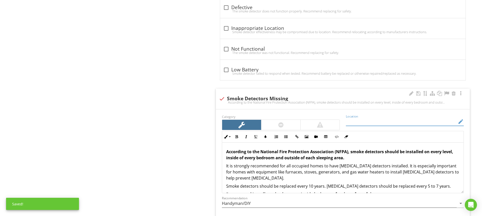
click at [358, 119] on input "Location" at bounding box center [401, 121] width 111 height 8
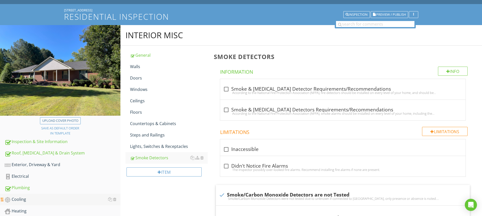
scroll to position [72, 0]
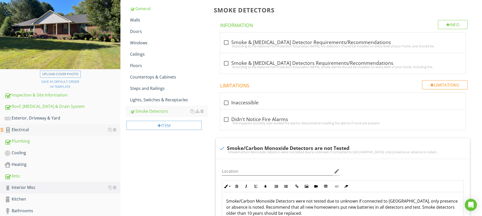
type input "Inside Bedrooms"
click at [18, 128] on div "Electrical" at bounding box center [63, 129] width 116 height 7
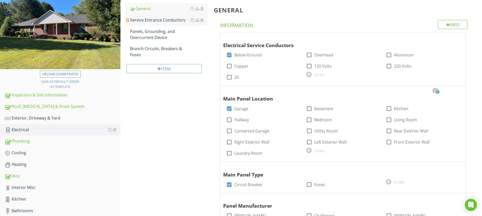
click at [143, 20] on div "Service Entrance Conductors" at bounding box center [169, 20] width 78 height 6
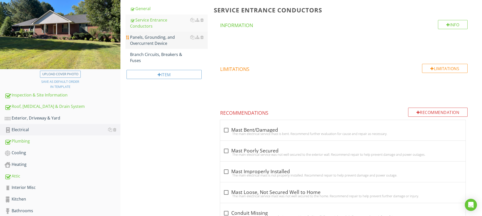
click at [142, 34] on div "Panels, Grounding, and Overcurrent Device" at bounding box center [169, 40] width 78 height 12
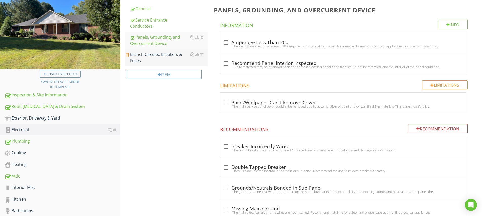
click at [141, 51] on div "Branch Circuits, Breakers & Fuses" at bounding box center [169, 57] width 78 height 12
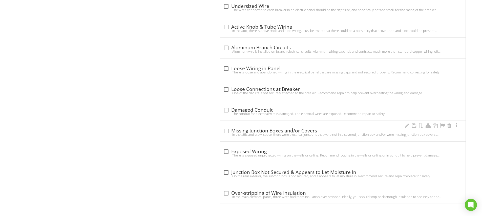
scroll to position [610, 0]
click at [406, 126] on div at bounding box center [407, 126] width 6 height 5
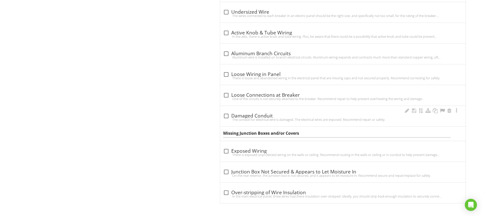
scroll to position [604, 0]
drag, startPoint x: 266, startPoint y: 133, endPoint x: 285, endPoint y: 133, distance: 19.2
click at [285, 133] on input "Missing Junction Boxes and/or Covers" at bounding box center [336, 134] width 227 height 8
drag, startPoint x: 277, startPoint y: 134, endPoint x: 283, endPoint y: 135, distance: 5.5
click at [283, 135] on input "Missing Junction Box Covers" at bounding box center [336, 134] width 227 height 8
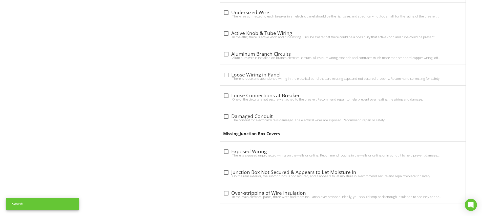
type input "Missing Junction Box Cover"
click at [220, 135] on div "Missing Junction Box Cover" at bounding box center [342, 134] width 245 height 14
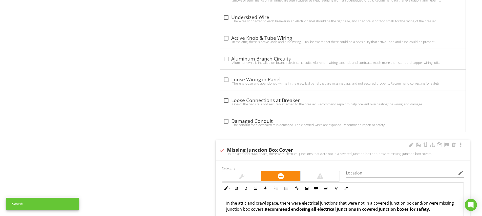
scroll to position [608, 0]
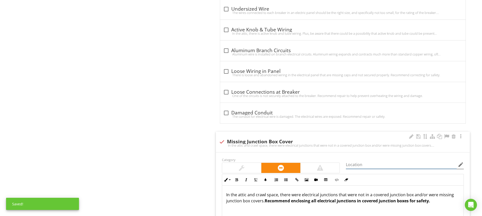
click at [359, 165] on input "Location" at bounding box center [401, 164] width 111 height 8
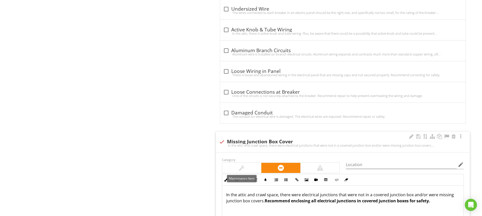
click at [251, 163] on div at bounding box center [241, 168] width 39 height 10
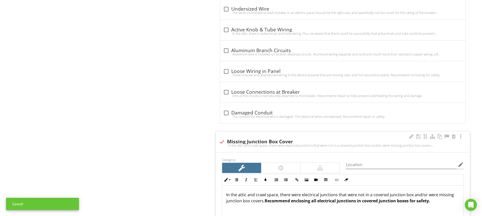
click at [284, 168] on div at bounding box center [280, 168] width 39 height 10
click at [353, 167] on input "Location" at bounding box center [401, 164] width 111 height 8
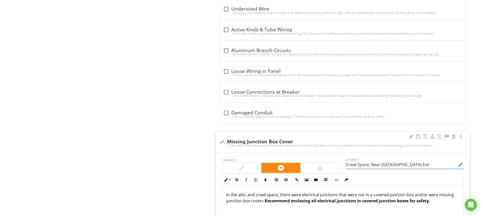
click at [380, 163] on input "Crawl Space, Near Main Drain Exit" at bounding box center [401, 164] width 111 height 8
type input "Crawl Space, Near Main Drain Exit"
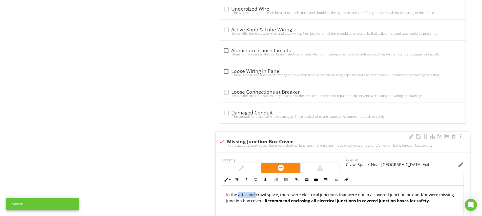
drag, startPoint x: 256, startPoint y: 194, endPoint x: 242, endPoint y: 193, distance: 13.4
click at [239, 195] on p "In the attic and crawl space, there were electrical junctions that were not in …" at bounding box center [342, 197] width 233 height 12
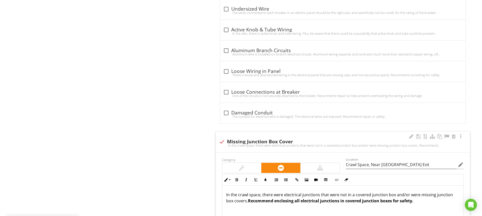
click at [269, 205] on div "In the crawl space, there were electrical junctions that were not in a covered …" at bounding box center [342, 210] width 241 height 51
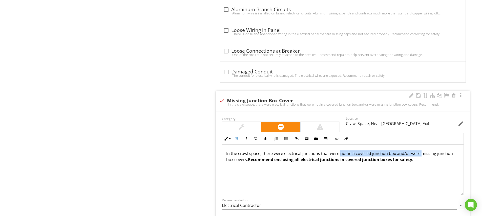
drag, startPoint x: 339, startPoint y: 154, endPoint x: 420, endPoint y: 154, distance: 80.7
click at [420, 154] on p "In the crawl space, there were electrical junctions that were not in a covered …" at bounding box center [342, 156] width 233 height 12
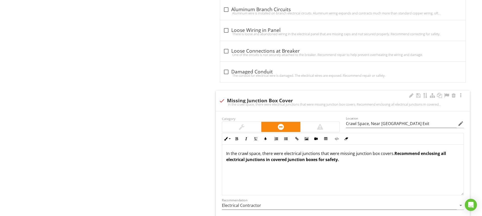
click at [354, 154] on p "In the crawl space, there were electrical junctions that were missing junction …" at bounding box center [342, 156] width 233 height 12
click at [393, 154] on p "In the crawl space, there were electrical junctions that were missing a junctio…" at bounding box center [342, 156] width 233 height 12
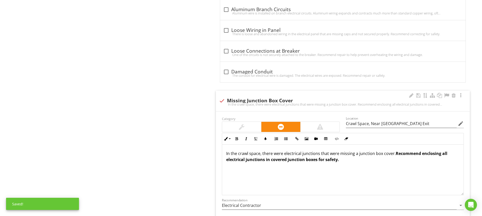
click at [370, 175] on div "In the crawl space, there were electrical junctions that were missing a junctio…" at bounding box center [342, 169] width 241 height 51
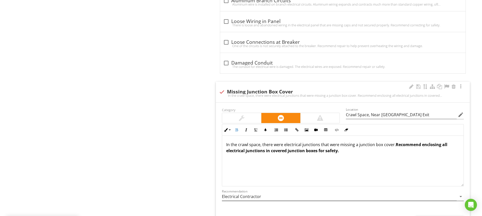
scroll to position [682, 0]
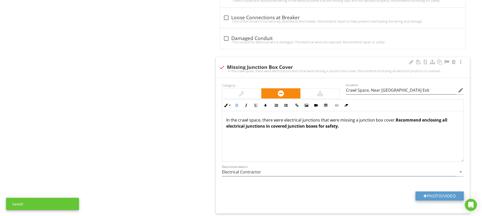
click at [433, 195] on button "Photo/Video" at bounding box center [439, 195] width 48 height 9
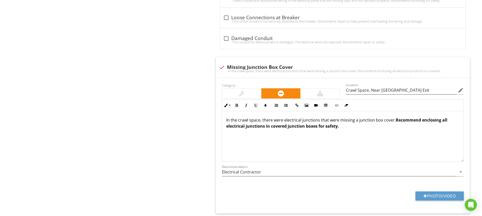
type input "C:\fakepath\IMG_5136.JPG"
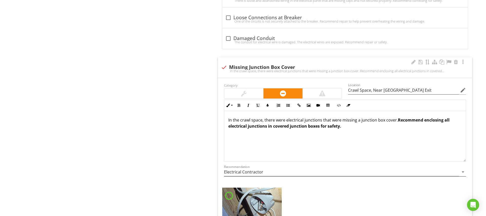
scroll to position [718, 0]
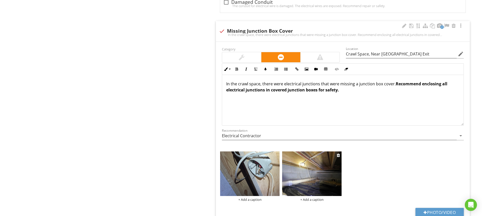
click at [306, 199] on div "+ Add a caption" at bounding box center [311, 199] width 59 height 4
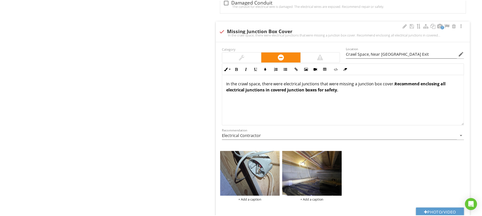
scroll to position [0, 0]
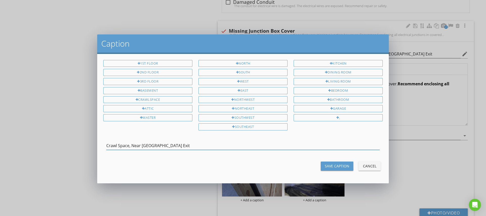
type input "Crawl Space, Near Main Drain Exit"
click at [340, 163] on div "Save Caption" at bounding box center [337, 165] width 25 height 5
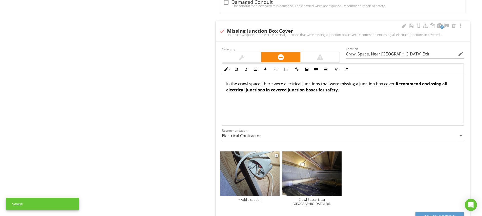
click at [253, 166] on img at bounding box center [249, 173] width 59 height 45
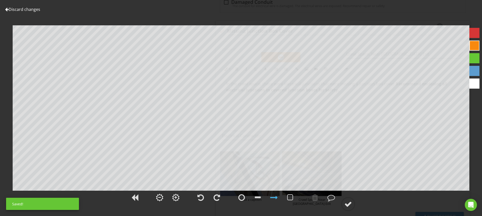
click at [475, 30] on div at bounding box center [474, 33] width 10 height 10
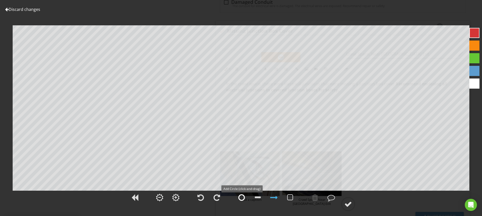
click at [241, 196] on div at bounding box center [241, 197] width 7 height 8
click at [353, 205] on circle at bounding box center [347, 203] width 13 height 13
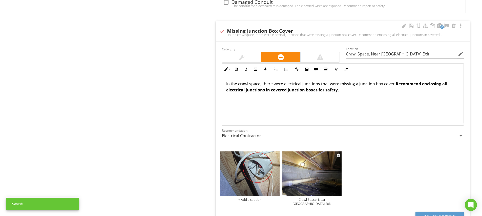
click at [324, 169] on img at bounding box center [311, 173] width 59 height 45
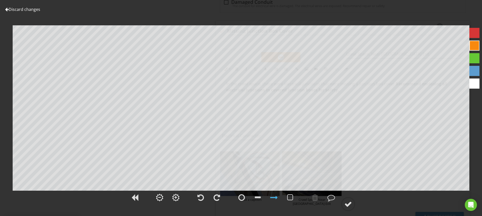
click at [477, 32] on div at bounding box center [474, 33] width 10 height 10
click at [242, 196] on div at bounding box center [241, 197] width 7 height 8
drag, startPoint x: 274, startPoint y: 197, endPoint x: 268, endPoint y: 187, distance: 10.8
click at [274, 196] on div at bounding box center [274, 197] width 8 height 8
click at [348, 204] on div at bounding box center [348, 204] width 8 height 8
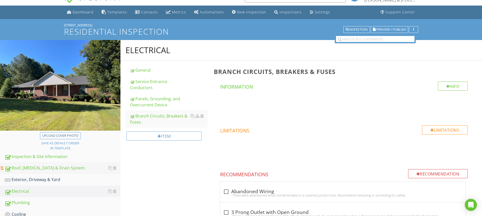
scroll to position [103, 0]
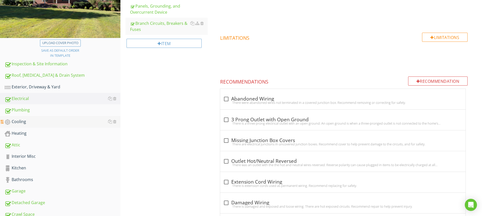
click at [21, 122] on div "Cooling" at bounding box center [63, 121] width 116 height 7
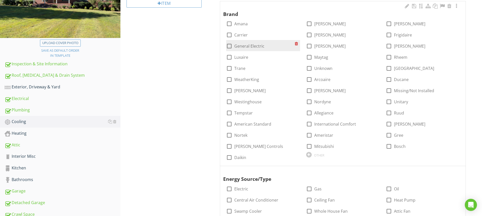
drag, startPoint x: 230, startPoint y: 69, endPoint x: 231, endPoint y: 40, distance: 28.4
click at [230, 68] on div at bounding box center [229, 68] width 9 height 9
checkbox input "true"
click at [456, 6] on div at bounding box center [456, 6] width 6 height 5
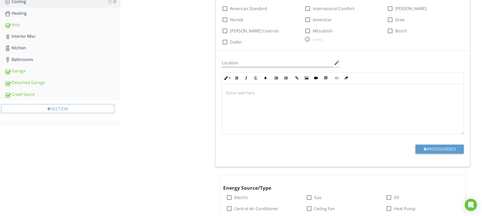
scroll to position [0, 0]
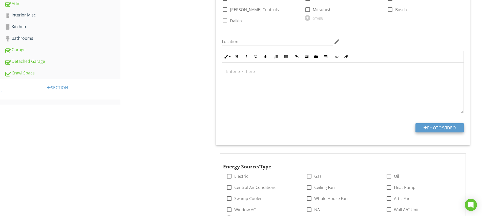
click at [445, 124] on button "Photo/Video" at bounding box center [439, 127] width 48 height 9
type input "C:\fakepath\IMG_5047.JPG"
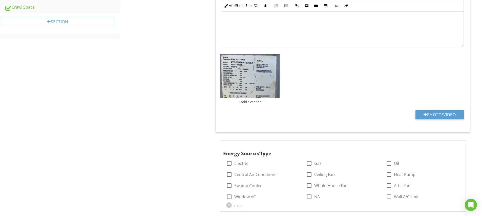
scroll to position [320, 0]
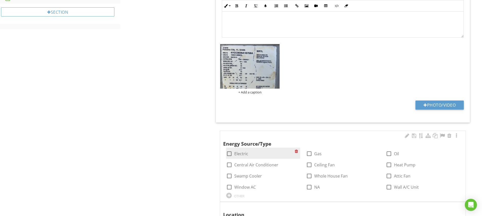
click at [230, 153] on div at bounding box center [229, 153] width 9 height 9
checkbox input "true"
drag, startPoint x: 230, startPoint y: 163, endPoint x: 235, endPoint y: 166, distance: 5.5
click at [230, 163] on div at bounding box center [229, 164] width 9 height 9
checkbox input "true"
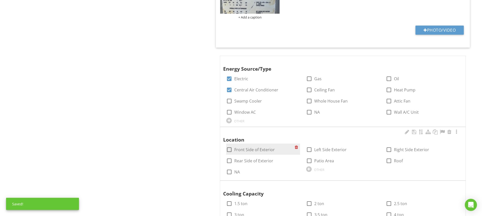
scroll to position [404, 0]
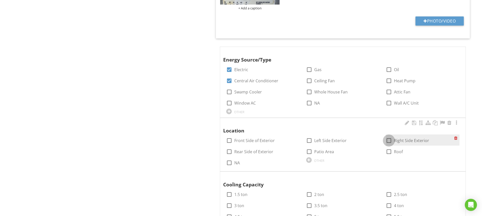
click at [390, 139] on div at bounding box center [388, 140] width 9 height 9
checkbox input "true"
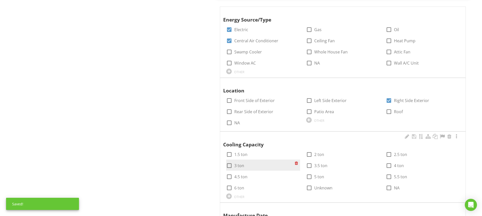
click at [230, 164] on div at bounding box center [229, 165] width 9 height 9
checkbox input "true"
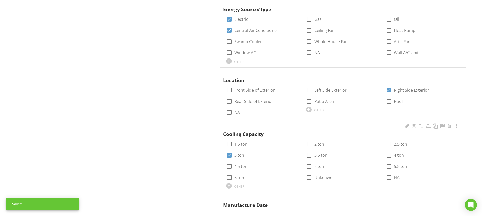
scroll to position [488, 0]
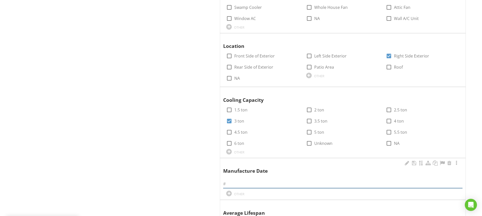
click at [231, 182] on input "text" at bounding box center [342, 184] width 239 height 8
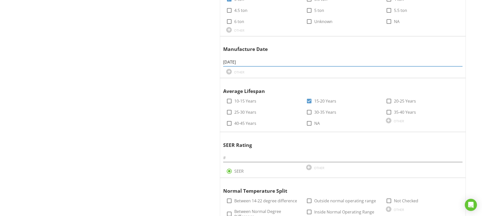
scroll to position [637, 0]
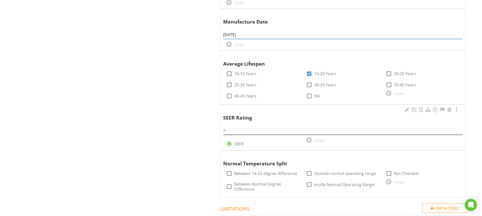
type input "June 2013"
click at [248, 128] on input "text" at bounding box center [342, 130] width 239 height 8
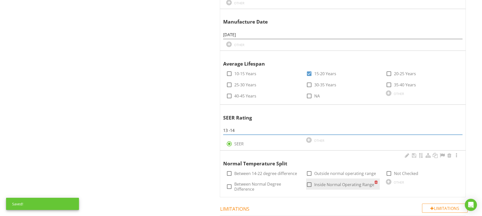
type input "13 -14"
drag, startPoint x: 309, startPoint y: 181, endPoint x: 316, endPoint y: 180, distance: 7.4
click at [309, 181] on div at bounding box center [309, 184] width 9 height 9
checkbox input "true"
click at [456, 153] on div at bounding box center [456, 155] width 6 height 5
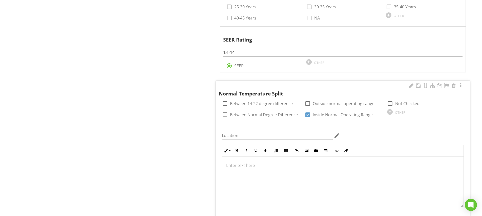
scroll to position [758, 0]
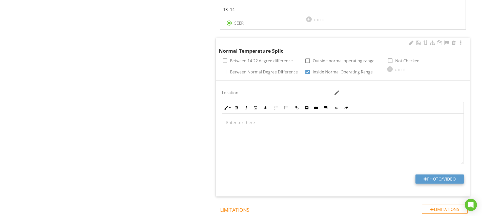
click at [430, 174] on button "Photo/Video" at bounding box center [439, 178] width 48 height 9
type input "C:\fakepath\FLIR6494.jpg"
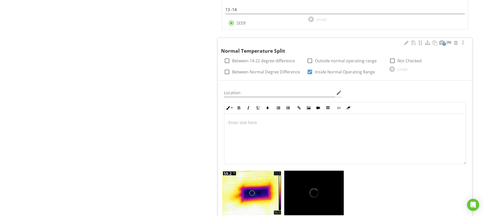
scroll to position [792, 0]
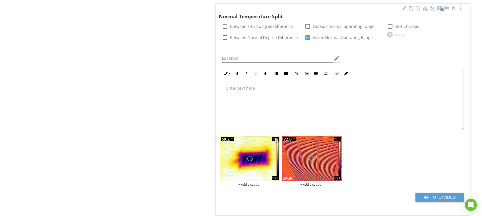
click at [249, 182] on div "+ Add a caption" at bounding box center [249, 184] width 59 height 4
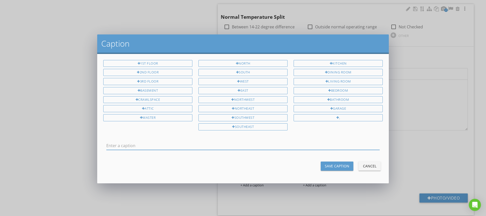
click at [150, 144] on input "text" at bounding box center [242, 145] width 273 height 8
type input "Supply Vent Temp"
click at [335, 166] on div "Save Caption" at bounding box center [337, 165] width 25 height 5
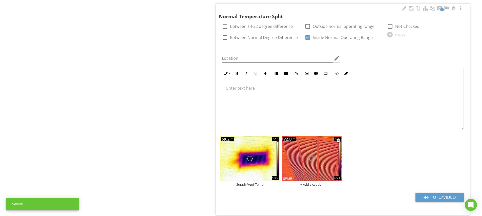
click at [310, 182] on div "+ Add a caption" at bounding box center [311, 184] width 59 height 4
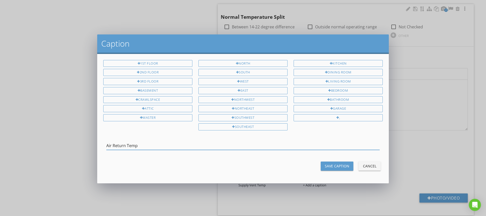
type input "Air Return Temp"
click at [336, 164] on div "Save Caption" at bounding box center [337, 165] width 25 height 5
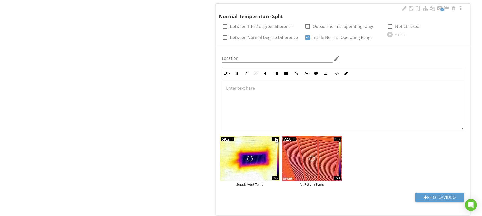
click at [268, 145] on img at bounding box center [249, 158] width 59 height 45
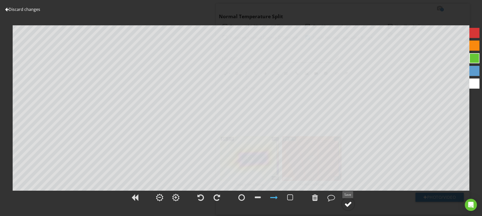
click at [348, 205] on div at bounding box center [348, 204] width 8 height 8
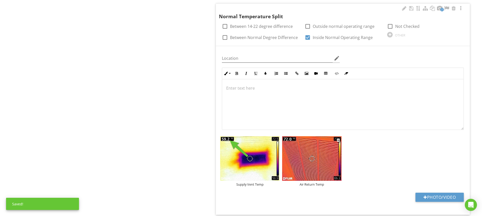
click at [322, 154] on img at bounding box center [311, 158] width 59 height 45
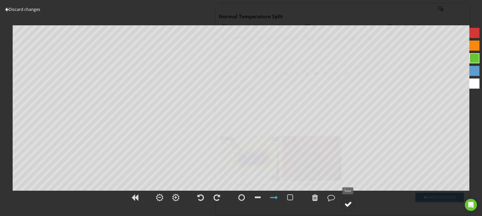
click at [348, 202] on div at bounding box center [348, 204] width 8 height 8
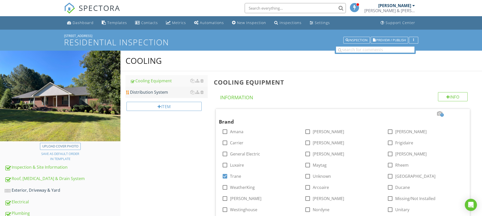
click at [139, 92] on div "Distribution System" at bounding box center [169, 92] width 78 height 6
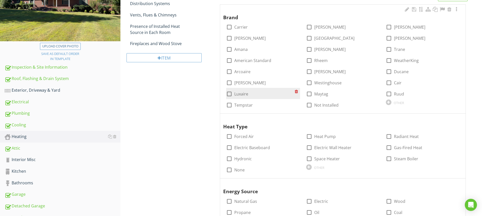
scroll to position [90, 0]
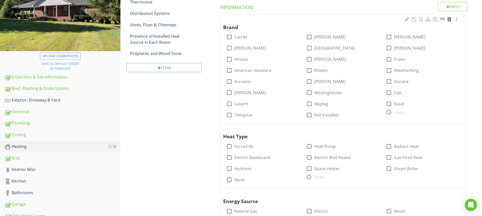
click at [449, 19] on div at bounding box center [449, 19] width 6 height 5
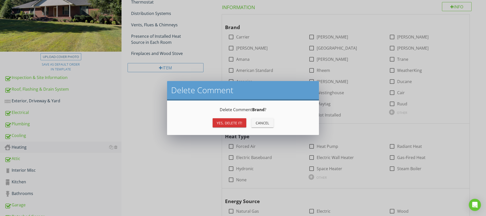
click at [239, 120] on div "Yes, Delete it!" at bounding box center [230, 122] width 26 height 5
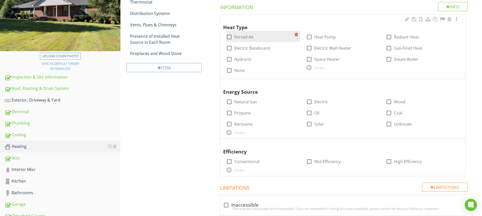
click at [229, 37] on div at bounding box center [229, 37] width 9 height 9
checkbox input "true"
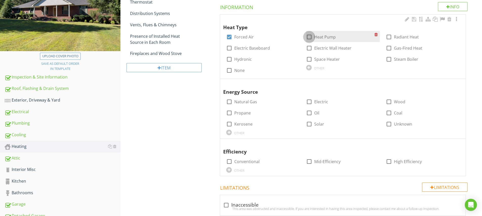
click at [310, 36] on div at bounding box center [309, 37] width 9 height 9
checkbox input "true"
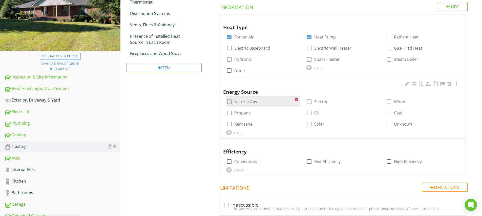
click at [231, 100] on div at bounding box center [229, 101] width 9 height 9
checkbox input "true"
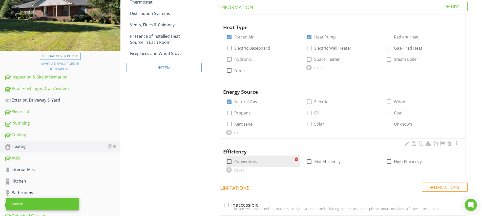
click at [228, 159] on div at bounding box center [229, 161] width 9 height 9
checkbox input "true"
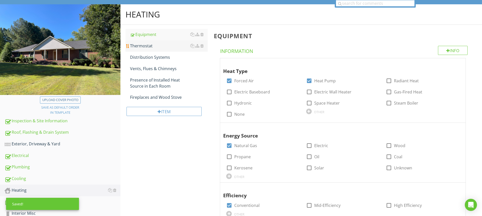
click at [146, 46] on div "Thermostat" at bounding box center [169, 46] width 78 height 6
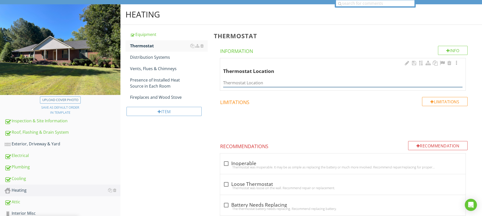
click at [237, 82] on input "Thermostat Location" at bounding box center [342, 83] width 239 height 8
type input "Hallway"
click at [296, 66] on div "Thermostat Location" at bounding box center [336, 67] width 227 height 15
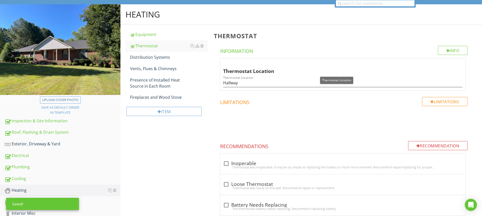
scroll to position [86, 0]
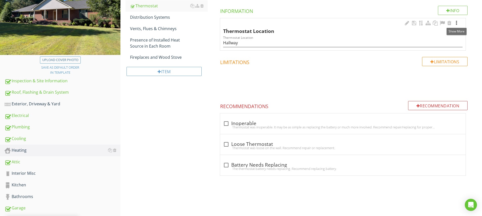
click at [457, 21] on div at bounding box center [456, 22] width 6 height 5
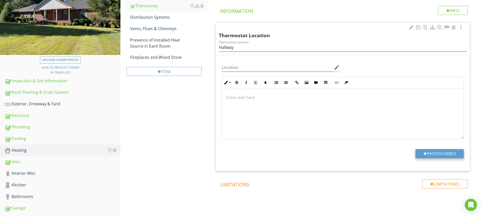
click at [439, 151] on button "Photo/Video" at bounding box center [439, 153] width 48 height 9
type input "C:\fakepath\IMG_5129.JPG"
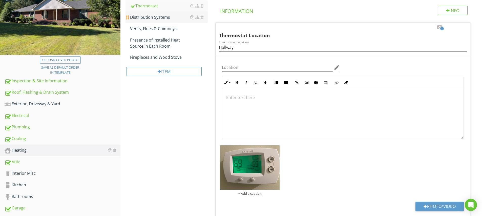
click at [149, 17] on div "Distribution Systems" at bounding box center [169, 17] width 78 height 6
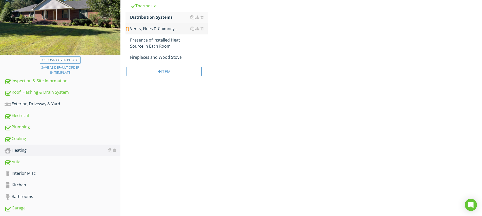
click at [148, 27] on div "Vents, Flues & Chimneys" at bounding box center [169, 29] width 78 height 6
click at [153, 46] on div "Presence of Installed Heat Source in Each Room" at bounding box center [169, 43] width 78 height 12
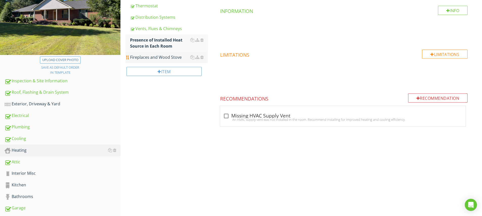
click at [156, 59] on div "Fireplaces and Wood Stove" at bounding box center [169, 57] width 78 height 6
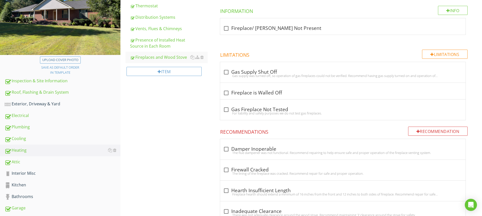
scroll to position [129, 0]
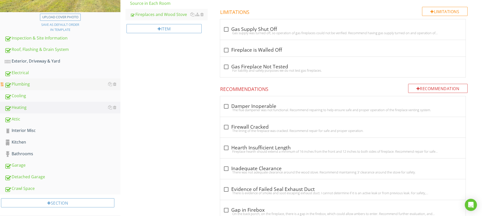
click at [23, 85] on div "Plumbing" at bounding box center [63, 84] width 116 height 7
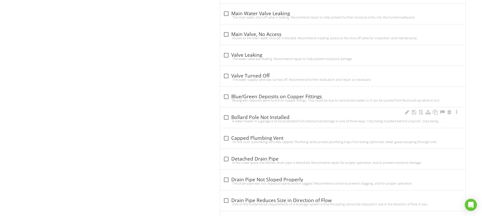
scroll to position [613, 0]
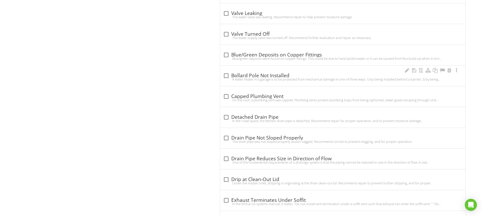
click at [314, 73] on div "check_box_outline_blank Bollard Pole Not Installed" at bounding box center [342, 76] width 239 height 6
checkbox input "true"
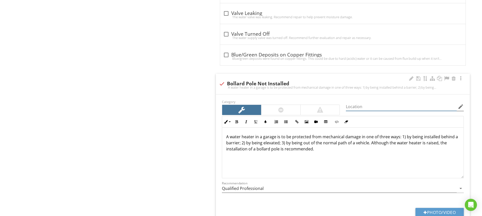
click at [359, 104] on input "Location" at bounding box center [401, 106] width 111 height 8
type input "Garage"
click at [435, 208] on button "Photo/Video" at bounding box center [439, 212] width 48 height 9
type input "C:\fakepath\IMG_5107.JPG"
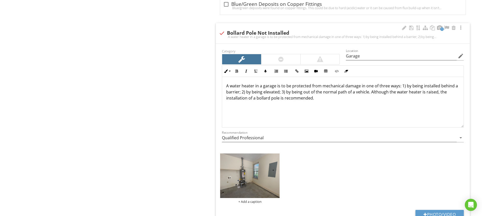
scroll to position [694, 0]
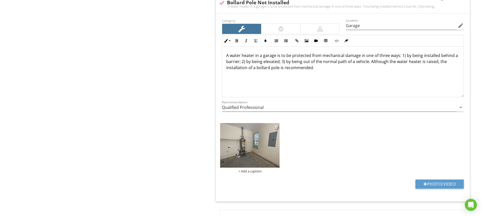
click at [254, 169] on div "+ Add a caption" at bounding box center [249, 171] width 59 height 4
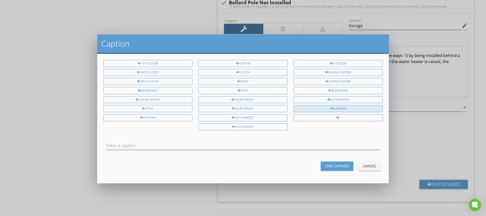
click at [334, 106] on div "Garage" at bounding box center [337, 108] width 89 height 7
type input "Garage"
click at [335, 163] on div "Save Caption" at bounding box center [337, 165] width 25 height 5
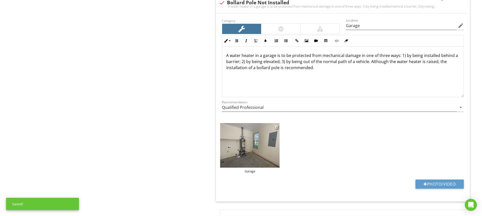
click at [258, 145] on img at bounding box center [249, 145] width 59 height 45
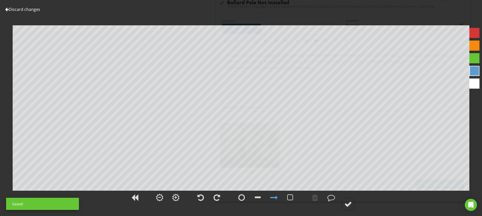
click at [476, 60] on div at bounding box center [474, 58] width 10 height 10
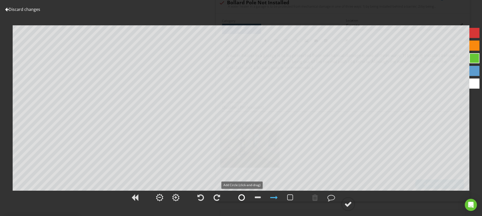
drag, startPoint x: 240, startPoint y: 199, endPoint x: 244, endPoint y: 191, distance: 7.9
click at [241, 198] on div at bounding box center [241, 197] width 7 height 8
click at [347, 204] on div at bounding box center [348, 204] width 8 height 8
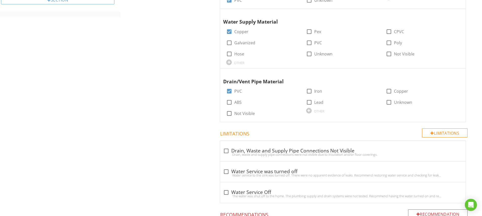
scroll to position [262, 0]
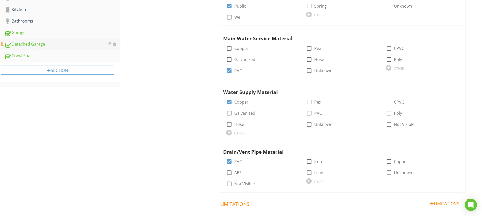
click at [36, 46] on div "Detached Garage" at bounding box center [63, 44] width 116 height 7
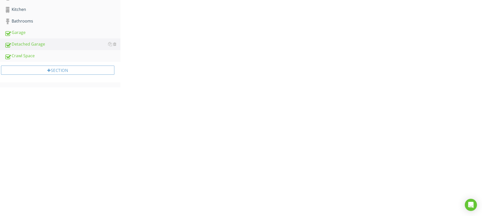
scroll to position [133, 0]
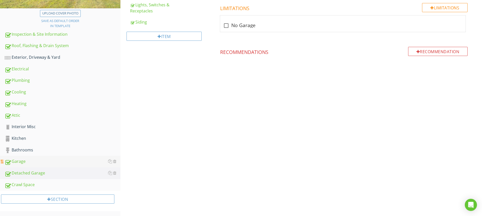
click at [21, 160] on div "Garage" at bounding box center [63, 161] width 116 height 7
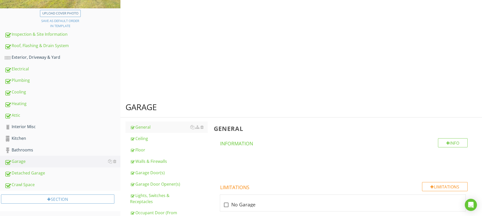
scroll to position [39, 0]
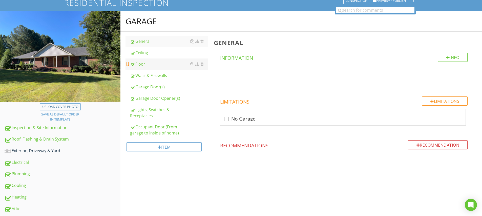
click at [145, 63] on div "Floor" at bounding box center [169, 64] width 78 height 6
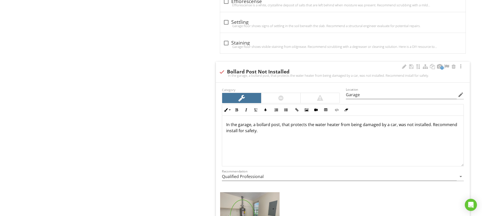
scroll to position [460, 0]
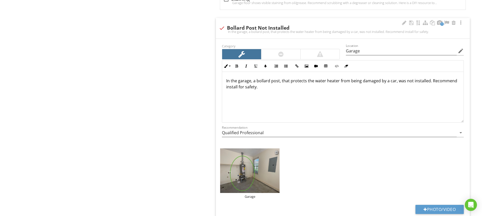
click at [276, 152] on div at bounding box center [276, 152] width 3 height 4
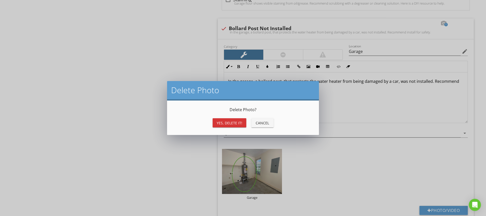
click at [231, 125] on div "Yes, Delete it!" at bounding box center [230, 122] width 26 height 5
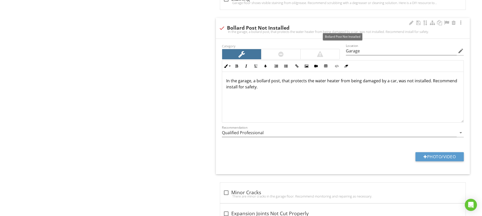
click at [223, 28] on div at bounding box center [222, 28] width 9 height 9
checkbox input "true"
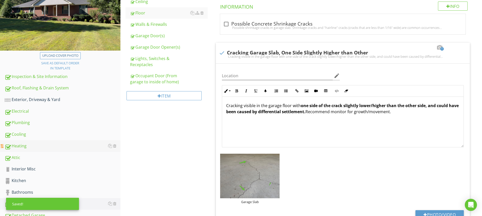
scroll to position [137, 0]
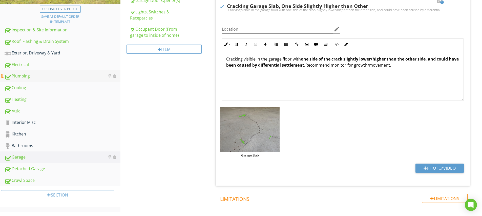
click at [26, 77] on div "Plumbing" at bounding box center [63, 76] width 116 height 7
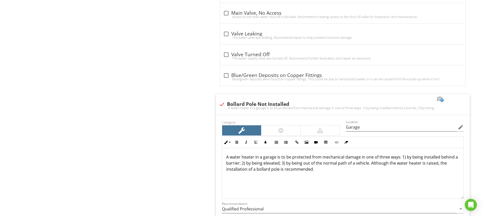
scroll to position [593, 0]
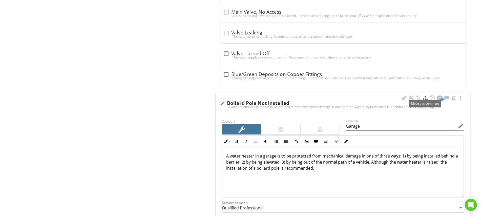
click at [424, 96] on div at bounding box center [425, 97] width 6 height 5
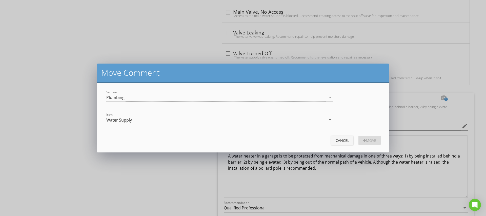
click at [138, 120] on div "Water Supply" at bounding box center [216, 120] width 220 height 8
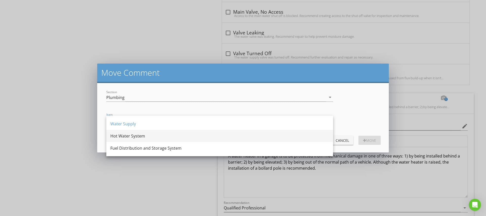
click at [134, 134] on div "Hot Water System" at bounding box center [219, 136] width 219 height 6
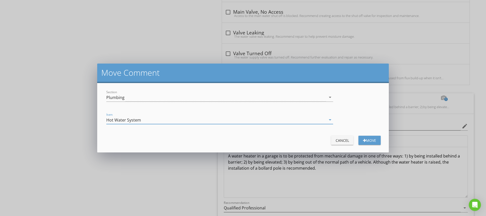
click at [376, 139] on button "Move" at bounding box center [369, 140] width 22 height 9
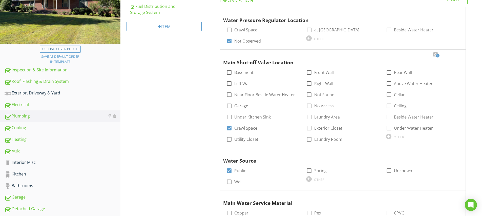
scroll to position [28, 0]
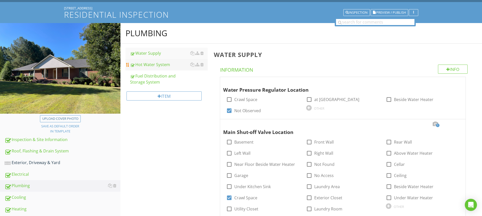
click at [160, 66] on div "Hot Water System" at bounding box center [169, 64] width 78 height 6
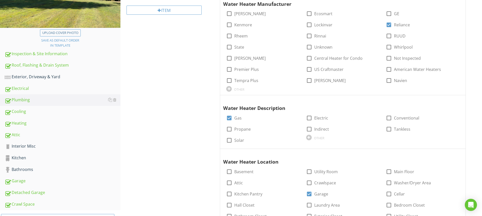
scroll to position [11, 0]
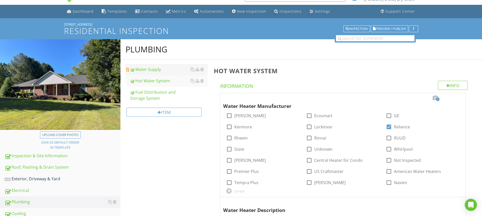
click at [152, 72] on div "Water Supply" at bounding box center [169, 69] width 78 height 6
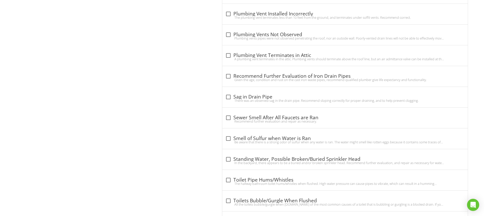
scroll to position [1057, 0]
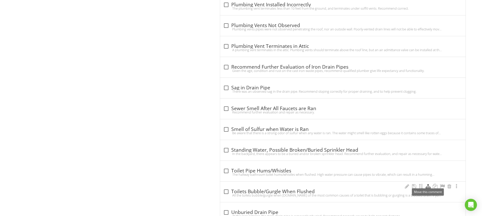
click at [427, 184] on div at bounding box center [428, 186] width 6 height 5
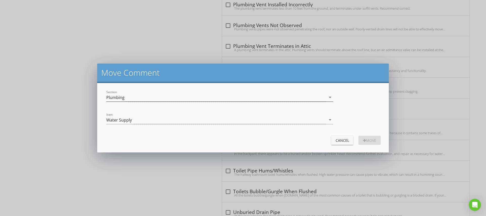
click at [136, 97] on div "Plumbing" at bounding box center [216, 97] width 220 height 8
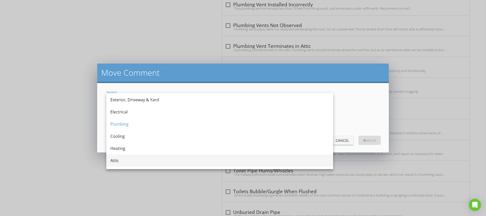
scroll to position [66, 0]
click at [128, 155] on div "Bathrooms" at bounding box center [219, 157] width 219 height 6
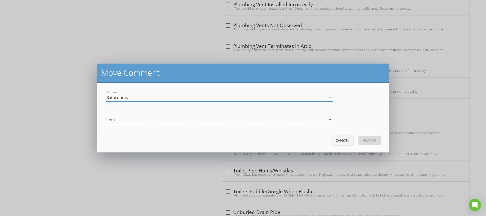
click at [136, 122] on div at bounding box center [216, 120] width 220 height 8
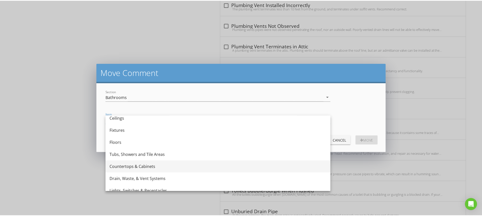
scroll to position [50, 0]
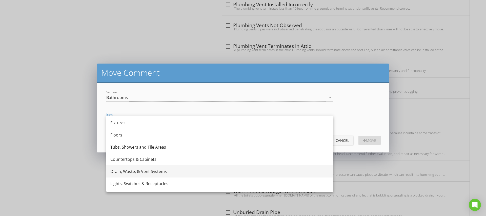
click at [129, 173] on div "Drain, Waste, & Vent Systems" at bounding box center [219, 171] width 219 height 6
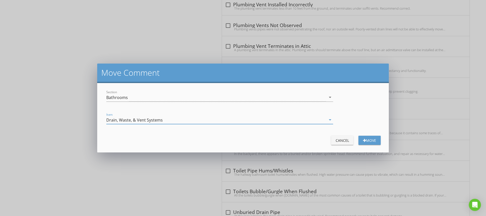
click at [371, 142] on div "Move" at bounding box center [369, 140] width 14 height 5
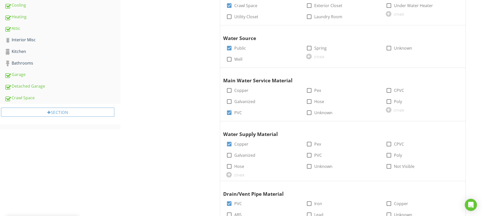
scroll to position [144, 0]
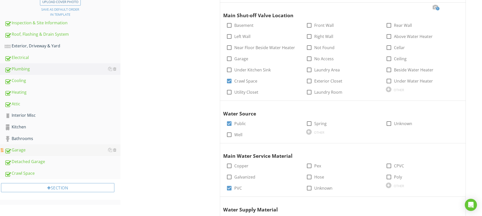
click at [23, 149] on div "Garage" at bounding box center [63, 150] width 116 height 7
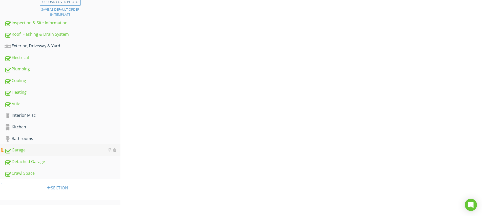
scroll to position [133, 0]
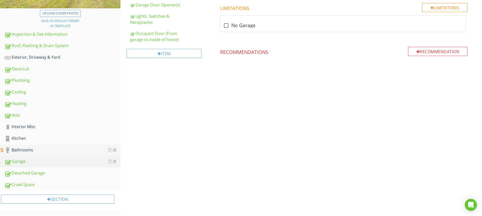
click at [23, 148] on div "Bathrooms" at bounding box center [63, 150] width 116 height 7
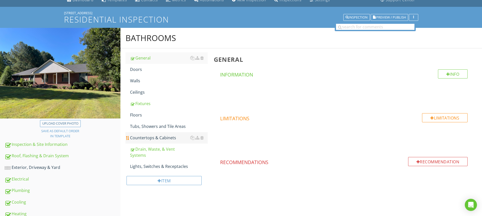
scroll to position [33, 0]
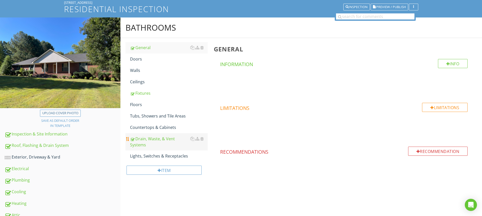
click at [149, 140] on div "Drain, Waste, & Vent Systems" at bounding box center [169, 142] width 78 height 12
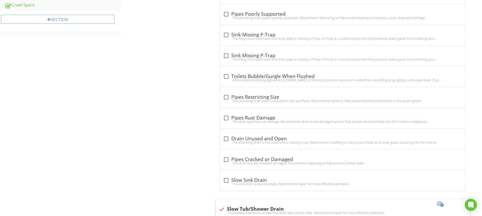
scroll to position [305, 0]
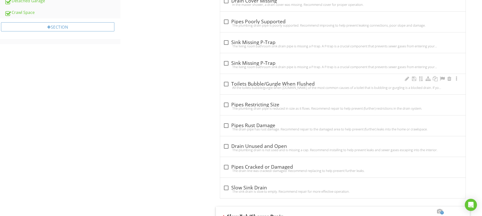
click at [409, 78] on div at bounding box center [432, 79] width 56 height 6
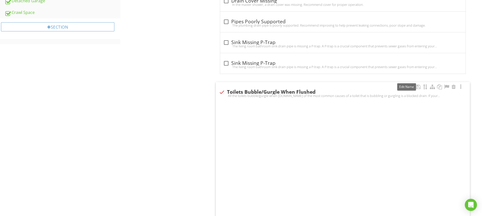
checkbox input "true"
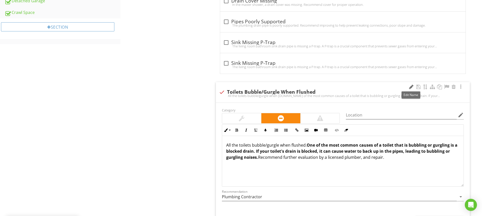
click at [410, 87] on div at bounding box center [411, 86] width 6 height 5
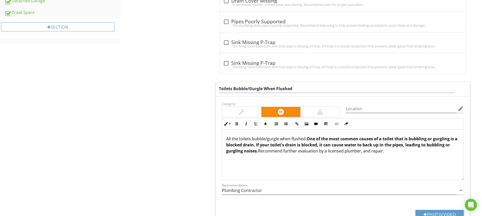
click at [232, 89] on input "Toilets Bubble/Gurgle When Flushed" at bounding box center [336, 88] width 235 height 8
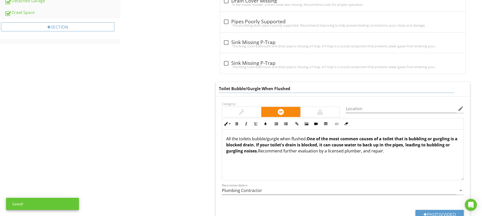
click at [246, 89] on input "Toilet Bubble/Gurgle When Flushed" at bounding box center [336, 88] width 235 height 8
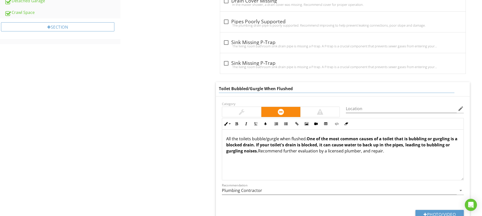
click at [263, 88] on input "Toilet Bubbled/Gurgle When Flushed" at bounding box center [336, 88] width 235 height 8
type input "Toilet Bubbled/Gurgled When Flushed"
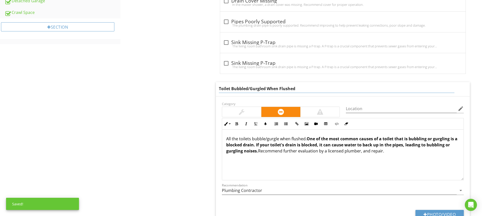
click at [225, 96] on div "Toilet Bubbled/Gurgled When Flushed Category Location edit Inline Style XLarge …" at bounding box center [343, 157] width 254 height 150
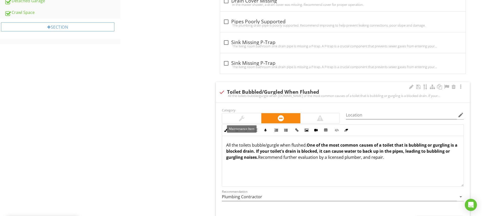
click at [243, 113] on div at bounding box center [241, 118] width 39 height 10
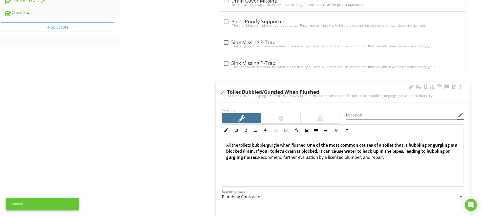
click at [353, 116] on input "Location" at bounding box center [401, 115] width 111 height 8
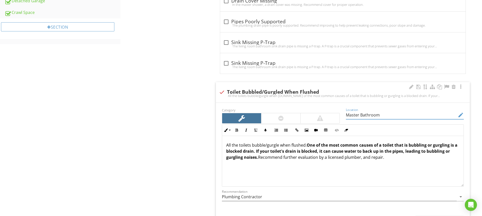
type input "Master Bathroom"
click at [275, 174] on div "All the toilets bubble/gurgle when flushed. One of the most common causes of a …" at bounding box center [342, 161] width 241 height 51
click at [233, 145] on p "All the toilets bubble/gurgle when flushed. One of the most common causes of a …" at bounding box center [342, 151] width 233 height 18
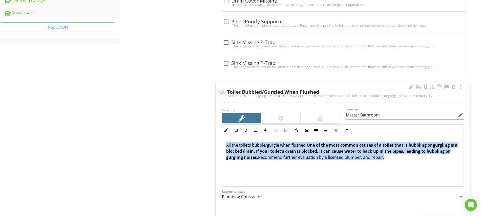
click at [233, 145] on p "All the toilets bubble/gurgle when flushed. One of the most common causes of a …" at bounding box center [342, 151] width 233 height 18
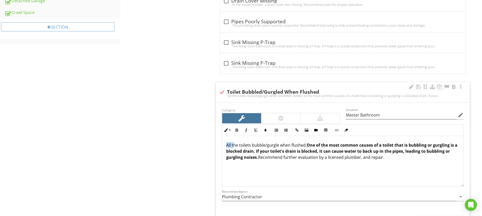
drag, startPoint x: 233, startPoint y: 145, endPoint x: 226, endPoint y: 145, distance: 7.1
click at [226, 145] on div "All the toilets bubble/gurgle when flushed. One of the most common causes of a …" at bounding box center [342, 161] width 241 height 51
click at [234, 145] on p "The toilets bubble/gurgle when flushed. One of the most common causes of a toil…" at bounding box center [342, 151] width 233 height 18
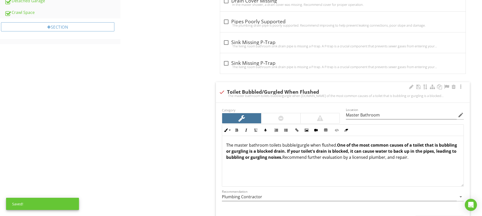
click at [279, 145] on p "The master bathroom toilets bubble/gurgle when flushed. One of the most common …" at bounding box center [342, 151] width 233 height 18
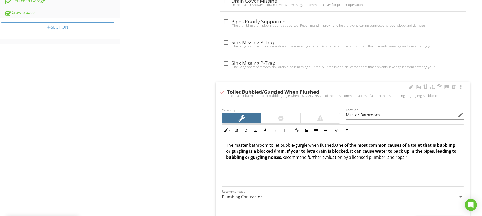
click at [293, 146] on p "The master bathroom toilet bubble/gurgle when flushed. One of the most common c…" at bounding box center [342, 151] width 233 height 18
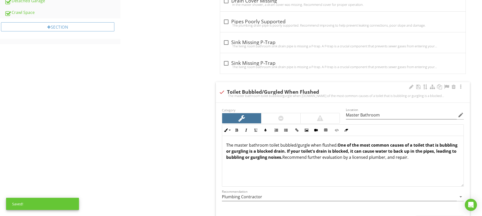
click at [307, 145] on p "The master bathroom toilet bubbled/gurgle when flushed. One of the most common …" at bounding box center [342, 151] width 233 height 18
click at [312, 165] on div "The master bathroom toilet bubbled/gurgled when flushed. One of the most common…" at bounding box center [342, 161] width 241 height 51
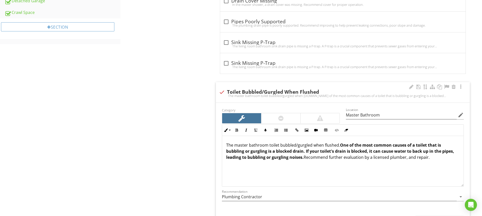
click at [324, 177] on div "The master bathroom toilet bubbled/gurgled when flushed. One of the most common…" at bounding box center [342, 161] width 241 height 51
click at [427, 158] on p "The master bathroom toilet bubbled/gurgled when flushed. One of the most common…" at bounding box center [342, 151] width 233 height 18
click at [383, 177] on div "The master bathroom toilet bubbled/gurgled when flushed. One of the most common…" at bounding box center [342, 161] width 241 height 51
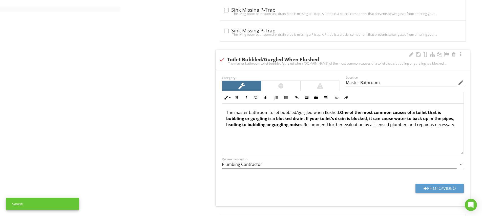
scroll to position [338, 0]
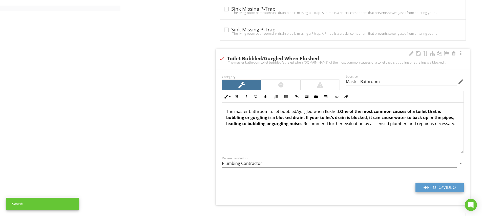
click at [434, 187] on button "Photo/Video" at bounding box center [439, 187] width 48 height 9
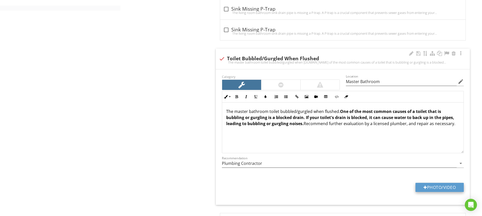
type input "C:\fakepath\IMG_5105.MOV"
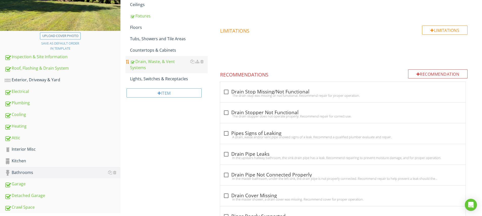
scroll to position [101, 0]
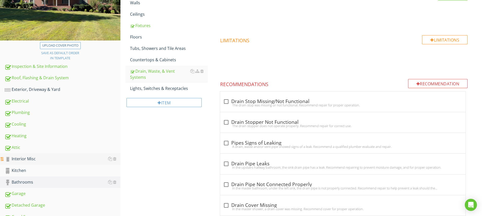
click at [31, 160] on div "Interior Misc" at bounding box center [63, 159] width 116 height 7
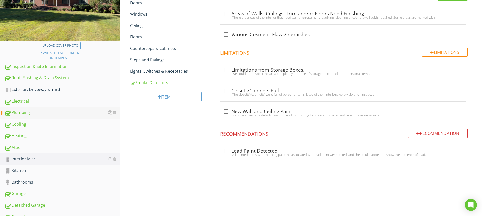
click at [23, 112] on div "Plumbing" at bounding box center [63, 112] width 116 height 7
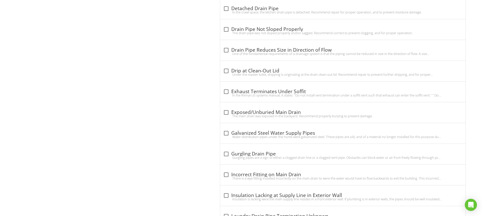
scroll to position [701, 0]
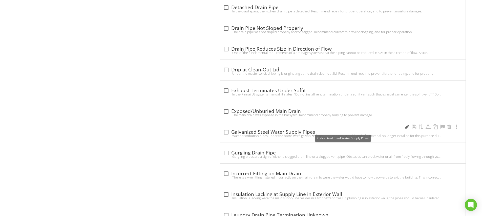
click at [405, 125] on div at bounding box center [407, 126] width 6 height 5
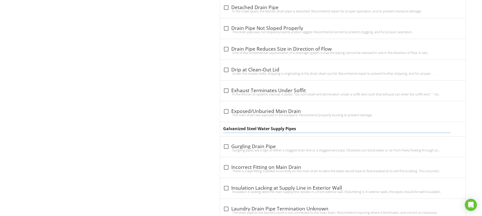
type input "Galvanized Steel Water Supply Pipe"
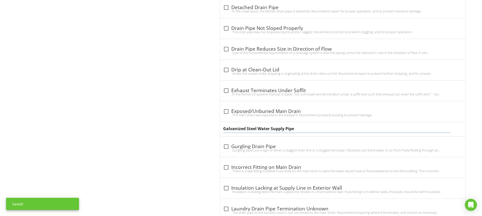
click at [222, 125] on div "Galvanized Steel Water Supply Pipe" at bounding box center [342, 129] width 245 height 14
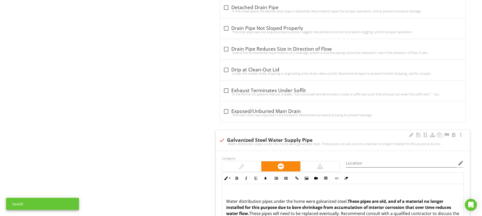
click at [242, 163] on div at bounding box center [242, 166] width 6 height 6
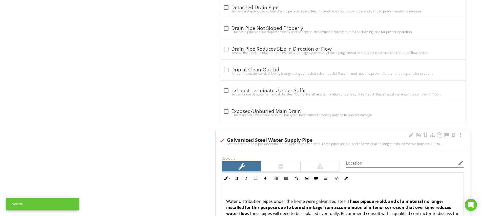
scroll to position [734, 0]
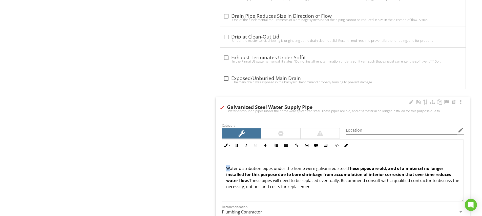
click at [227, 165] on p "Water distribution pipes under the home were galvanized steel. These pipes are …" at bounding box center [342, 177] width 233 height 24
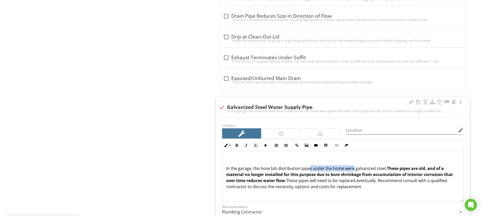
drag, startPoint x: 309, startPoint y: 166, endPoint x: 352, endPoint y: 166, distance: 42.7
click at [352, 166] on p "In the garage, the hose bib distribution pipes under the home were galvanized s…" at bounding box center [342, 177] width 233 height 24
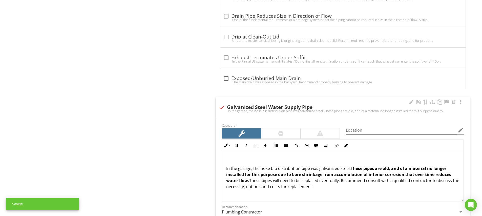
click at [350, 187] on div "In the garage, the hose bib distribution pipe was galvanized steel. These pipes…" at bounding box center [342, 176] width 241 height 51
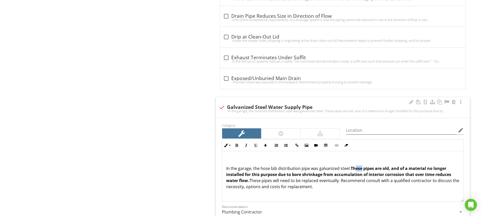
drag, startPoint x: 356, startPoint y: 166, endPoint x: 361, endPoint y: 167, distance: 5.1
click at [361, 167] on strong "These pipes are old, and of a material no longer installed for this purpose due…" at bounding box center [338, 174] width 225 height 18
drag, startPoint x: 368, startPoint y: 166, endPoint x: 394, endPoint y: 166, distance: 26.1
click at [394, 166] on strong "This pipes are old, and of a material no longer installed for this purpose due …" at bounding box center [338, 174] width 225 height 18
drag, startPoint x: 447, startPoint y: 171, endPoint x: 452, endPoint y: 172, distance: 4.9
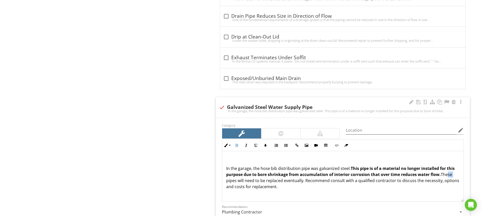
click at [452, 172] on p "In the garage, the hose bib distribution pipe was galvanized steel. This pipe i…" at bounding box center [342, 177] width 233 height 24
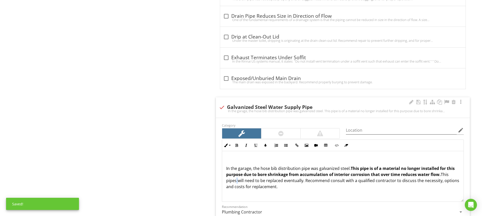
click at [236, 178] on p "In the garage, the hose bib distribution pipe was galvanized steel. This pipe i…" at bounding box center [342, 177] width 233 height 24
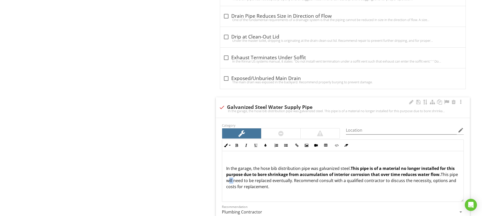
drag, startPoint x: 236, startPoint y: 178, endPoint x: 242, endPoint y: 178, distance: 5.6
click at [242, 178] on p "In the garage, the hose bib distribution pipe was galvanized steel. This pipe i…" at bounding box center [342, 177] width 233 height 24
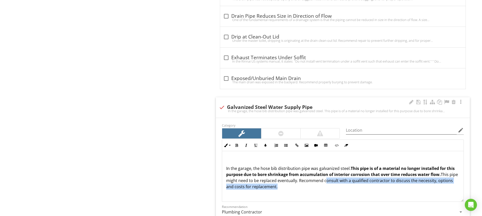
drag, startPoint x: 333, startPoint y: 179, endPoint x: 291, endPoint y: 184, distance: 42.6
click at [291, 184] on p "In the garage, the hose bib distribution pipe was galvanized steel. This pipe i…" at bounding box center [342, 177] width 233 height 24
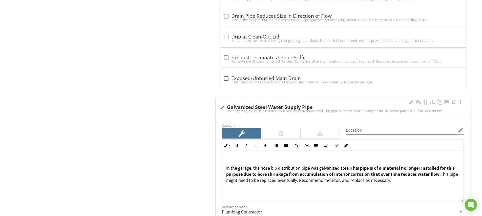
scroll to position [761, 0]
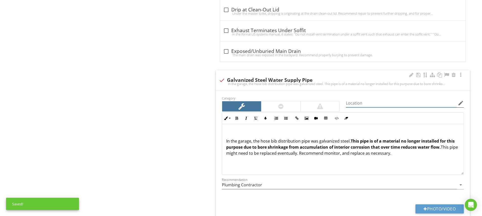
click at [357, 101] on input "Location" at bounding box center [401, 103] width 111 height 8
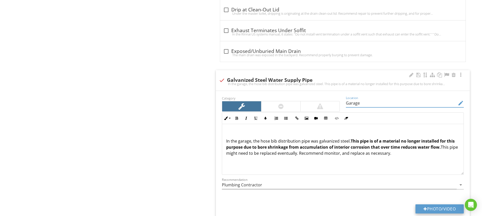
type input "Garage"
click at [441, 204] on button "Photo/Video" at bounding box center [439, 208] width 48 height 9
type input "C:\fakepath\IMG_5126.JPG"
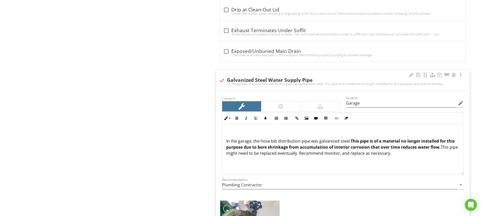
scroll to position [805, 0]
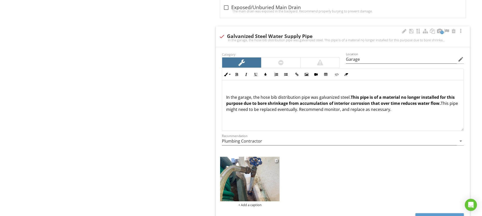
click at [252, 203] on div "+ Add a caption" at bounding box center [249, 205] width 59 height 4
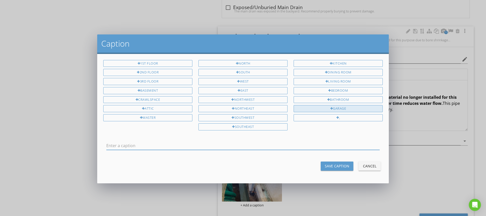
click at [345, 109] on div "Garage" at bounding box center [337, 108] width 89 height 7
type input "Garage"
click at [337, 165] on div "Save Caption" at bounding box center [337, 165] width 25 height 5
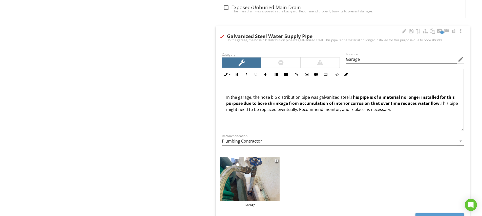
click at [268, 178] on img at bounding box center [249, 179] width 59 height 45
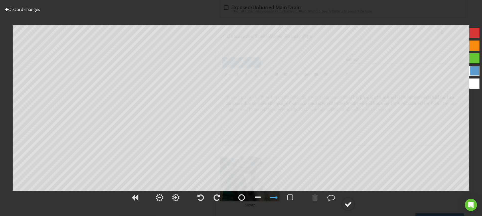
click at [478, 34] on div at bounding box center [474, 33] width 10 height 10
click at [350, 206] on div at bounding box center [348, 204] width 8 height 8
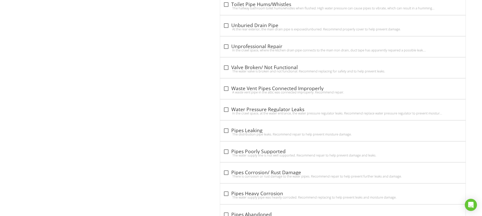
scroll to position [1443, 0]
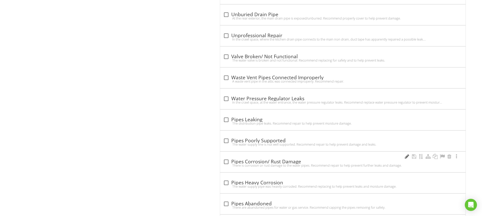
click at [406, 154] on div at bounding box center [407, 156] width 6 height 5
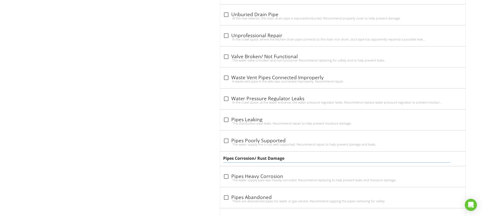
click at [234, 156] on input "Pipes Corrosion/ Rust Damage" at bounding box center [336, 158] width 227 height 8
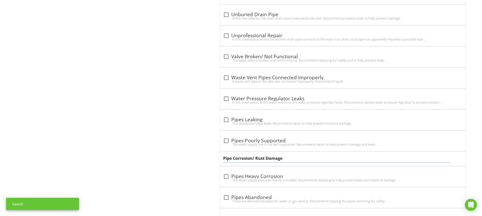
drag, startPoint x: 253, startPoint y: 156, endPoint x: 288, endPoint y: 156, distance: 35.2
click at [288, 156] on input "Pipe Corrosion/ Rust Damage" at bounding box center [336, 158] width 227 height 8
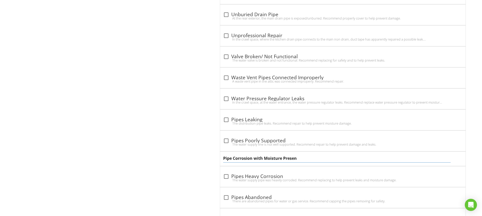
type input "Pipe Corrosion with Moisture Present"
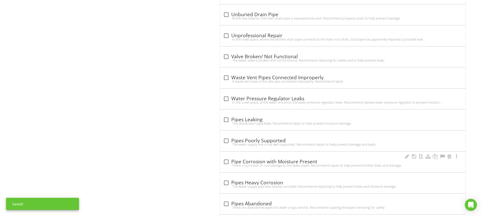
click at [222, 157] on div "check_box_outline_blank Pipe Corrosion with Moisture Present There is corrosion…" at bounding box center [342, 162] width 245 height 20
checkbox input "true"
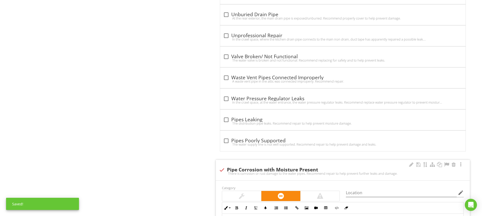
scroll to position [1484, 0]
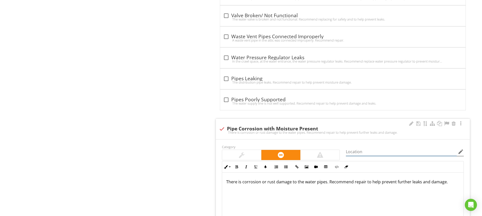
click at [350, 149] on input "Location" at bounding box center [401, 151] width 111 height 8
click at [346, 148] on div "Location Hallway Bathroom edit" at bounding box center [405, 151] width 124 height 17
click at [345, 148] on div "Location Hallway Bathroom edit" at bounding box center [405, 151] width 124 height 17
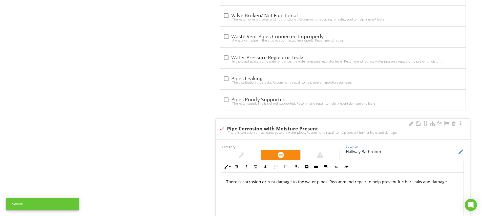
click at [381, 149] on input "Hallway Bathroom" at bounding box center [401, 151] width 111 height 8
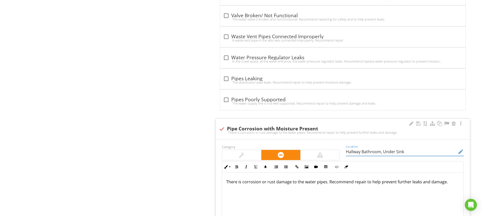
type input "Hallway Bathroom, Under Sink"
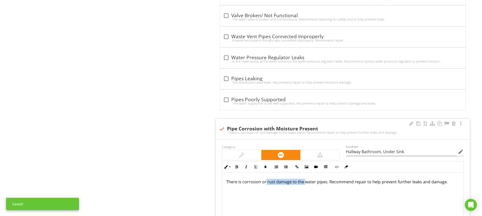
drag, startPoint x: 303, startPoint y: 180, endPoint x: 265, endPoint y: 179, distance: 37.7
click at [265, 179] on p "There is corrosion or rust damage to the water pipes. Recommend repair to help …" at bounding box center [342, 182] width 233 height 6
click at [284, 180] on p "There is corrosion on a water pipes. Recommend repair to help prevent further l…" at bounding box center [342, 182] width 233 height 6
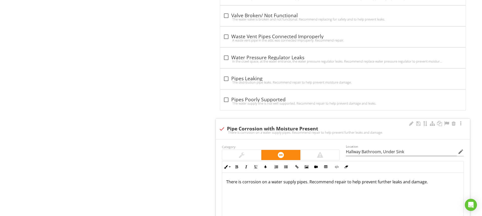
click at [307, 181] on p "There is corrosion on a water supply pipes. Recommend repair to help prevent fu…" at bounding box center [342, 182] width 233 height 6
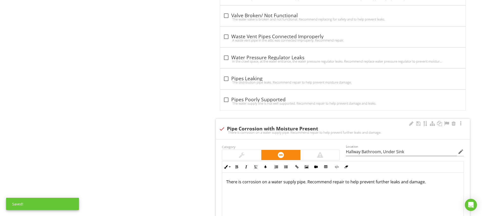
drag, startPoint x: 229, startPoint y: 180, endPoint x: 221, endPoint y: 181, distance: 9.0
click at [221, 181] on div "Inline Style XLarge Large Normal Small Light Small/Light Bold Italic Underline …" at bounding box center [343, 192] width 248 height 62
click at [235, 193] on div "There is corrosion on a water supply pipe. Recommend repair to help prevent fur…" at bounding box center [342, 198] width 241 height 51
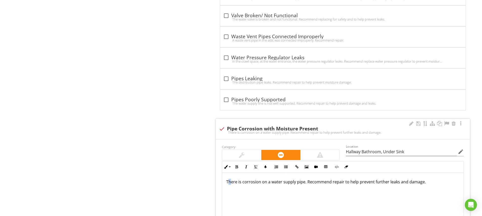
click at [228, 179] on p "There is corrosion on a water supply pipe. Recommend repair to help prevent fur…" at bounding box center [342, 182] width 233 height 6
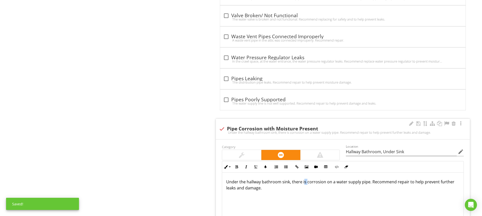
click at [306, 180] on p "Under the hallway bathroom sink, there is corrosion on a water supply pipe. Rec…" at bounding box center [342, 185] width 233 height 12
click at [374, 180] on p "Under the hallway bathroom sink, there was corrosion on a water supply pipe. Re…" at bounding box center [342, 185] width 233 height 12
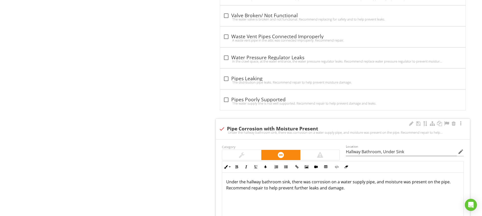
click at [252, 186] on p "Under the hallway bathroom sink, there was corrosion on a water supply pipe, an…" at bounding box center [342, 185] width 233 height 12
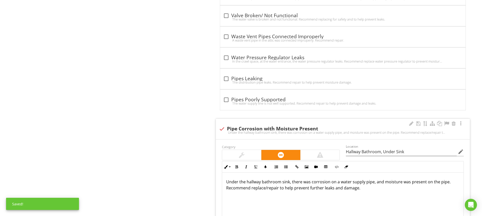
click at [294, 199] on div "Under the hallway bathroom sink, there was corrosion on a water supply pipe, an…" at bounding box center [342, 198] width 241 height 51
drag, startPoint x: 293, startPoint y: 186, endPoint x: 285, endPoint y: 186, distance: 8.1
click at [284, 186] on p "Under the hallway bathroom sink, there was corrosion on a water supply pipe, an…" at bounding box center [342, 185] width 233 height 12
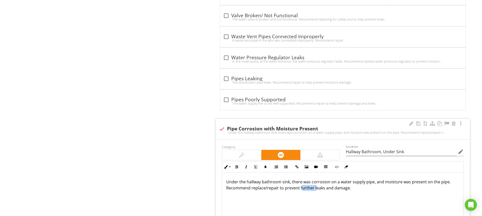
drag, startPoint x: 299, startPoint y: 186, endPoint x: 314, endPoint y: 187, distance: 14.5
click at [314, 187] on p "Under the hallway bathroom sink, there was corrosion on a water supply pipe, an…" at bounding box center [342, 185] width 233 height 12
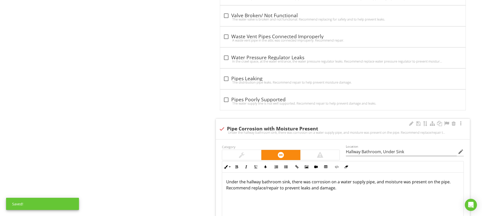
click at [319, 186] on p "Under the hallway bathroom sink, there was corrosion on a water supply pipe, an…" at bounding box center [342, 185] width 233 height 12
click at [228, 179] on p "Under the hallway bathroom sink, there was corrosion on a water supply pipe, an…" at bounding box center [342, 185] width 233 height 12
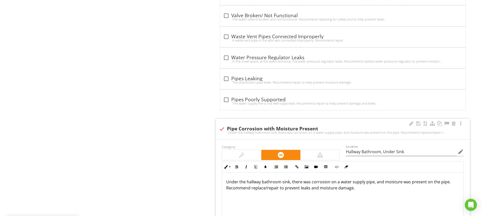
click at [386, 197] on div "Under the hallway bathroom sink, there was corrosion on a water supply pipe, an…" at bounding box center [342, 198] width 241 height 51
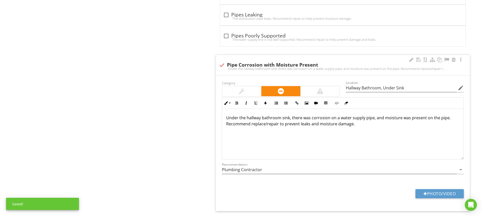
scroll to position [1556, 0]
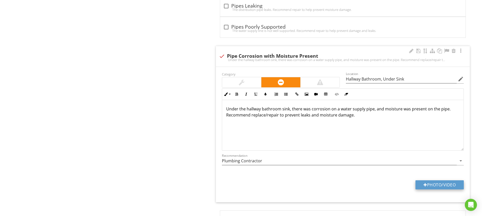
click at [439, 182] on button "Photo/Video" at bounding box center [439, 184] width 48 height 9
type input "C:\fakepath\IMG_5101.JPG"
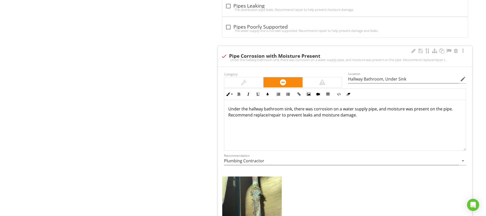
scroll to position [1596, 0]
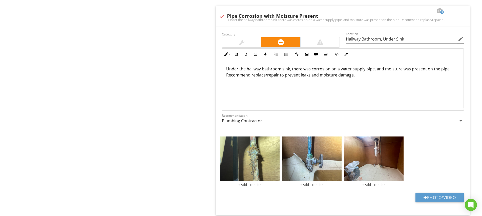
click at [324, 164] on img at bounding box center [311, 158] width 59 height 45
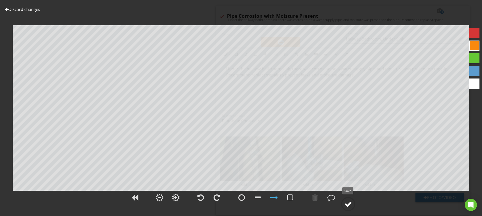
click at [348, 201] on div at bounding box center [348, 204] width 8 height 8
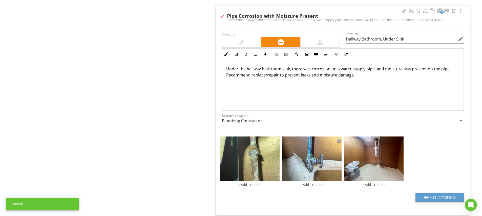
click at [338, 138] on div at bounding box center [338, 140] width 3 height 4
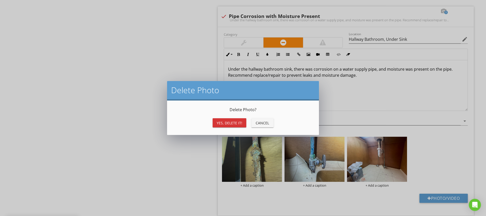
click at [235, 123] on div "Yes, Delete it!" at bounding box center [230, 122] width 26 height 5
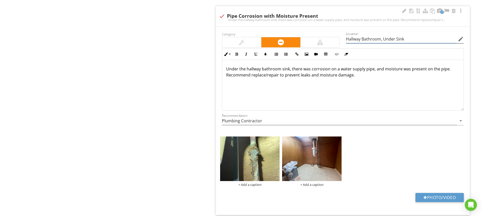
click at [366, 37] on input "Hallway Bathroom, Under Sink" at bounding box center [401, 39] width 111 height 8
click at [256, 182] on div "+ Add a caption" at bounding box center [249, 184] width 59 height 4
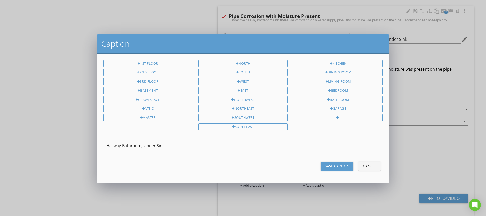
type input "Hallway Bathroom, Under Sink"
click at [331, 163] on div "Save Caption" at bounding box center [337, 165] width 25 height 5
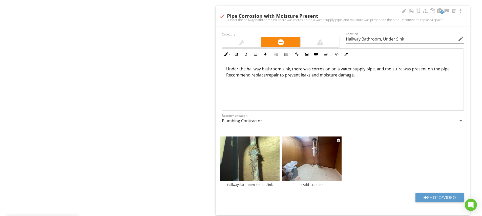
click at [313, 182] on div "+ Add a caption" at bounding box center [311, 184] width 59 height 4
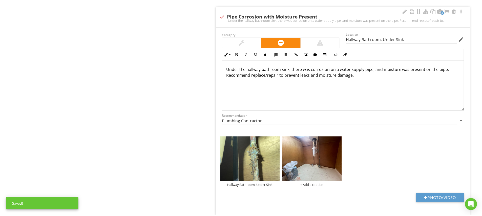
scroll to position [0, 0]
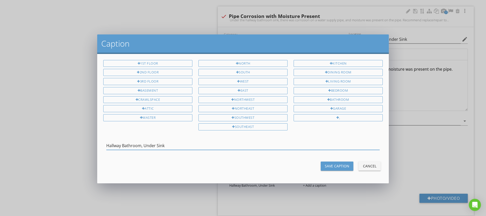
type input "Hallway Bathroom, Under Sink"
click at [329, 165] on div "Save Caption" at bounding box center [337, 165] width 25 height 5
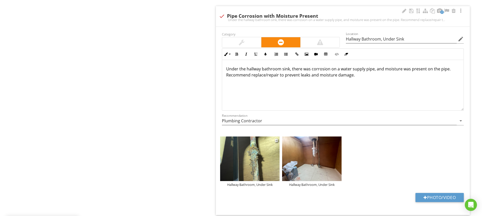
click at [275, 161] on img at bounding box center [249, 158] width 59 height 45
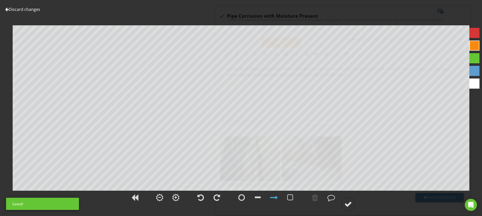
click at [476, 33] on div at bounding box center [474, 33] width 10 height 10
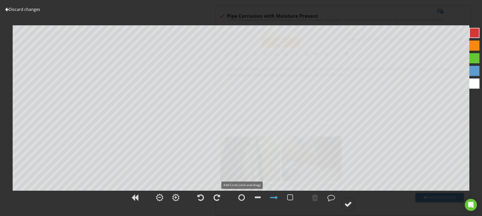
drag, startPoint x: 241, startPoint y: 199, endPoint x: 257, endPoint y: 183, distance: 22.4
click at [242, 198] on div at bounding box center [241, 197] width 7 height 8
click at [347, 203] on div at bounding box center [348, 204] width 8 height 8
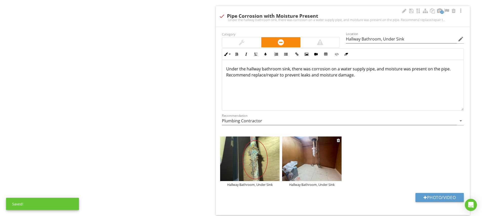
click at [324, 153] on img at bounding box center [311, 158] width 59 height 45
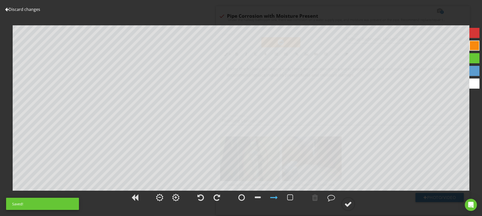
click at [473, 33] on div at bounding box center [474, 33] width 10 height 10
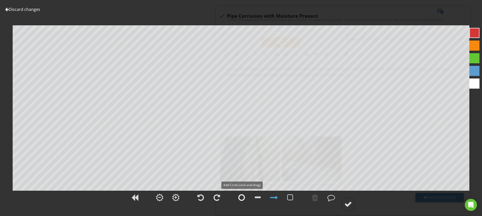
click at [242, 197] on div at bounding box center [241, 197] width 7 height 8
click at [275, 198] on div at bounding box center [274, 197] width 8 height 8
click at [351, 204] on div at bounding box center [348, 204] width 8 height 8
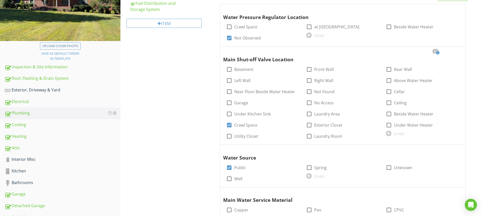
scroll to position [135, 0]
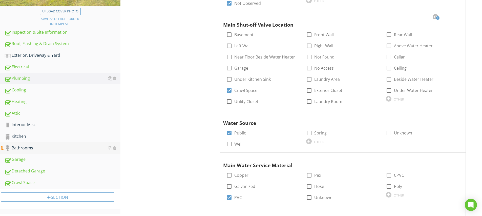
click at [23, 145] on div "Bathrooms" at bounding box center [63, 148] width 116 height 7
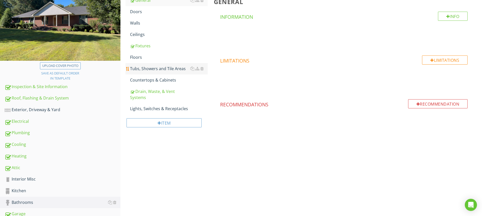
scroll to position [52, 0]
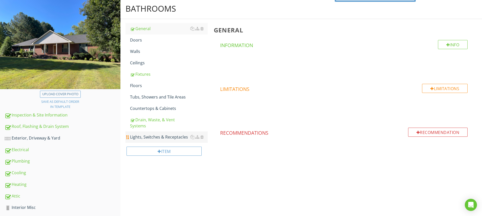
click at [154, 135] on div "Lights, Switches & Receptacles" at bounding box center [169, 137] width 78 height 6
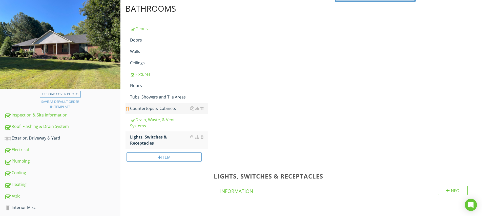
click at [145, 108] on div "Countertops & Cabinets" at bounding box center [169, 108] width 78 height 6
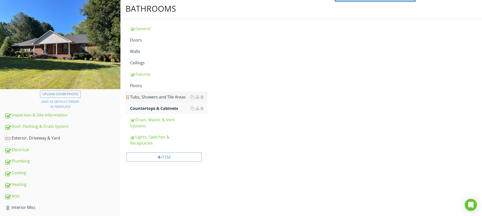
click at [144, 95] on div "Tubs, Showers and Tile Areas" at bounding box center [169, 97] width 78 height 6
click at [138, 84] on div "Floors" at bounding box center [169, 85] width 78 height 6
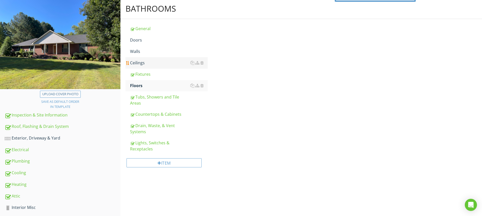
click at [137, 63] on div "Ceilings" at bounding box center [169, 63] width 78 height 6
click at [136, 55] on link "Walls" at bounding box center [169, 51] width 78 height 11
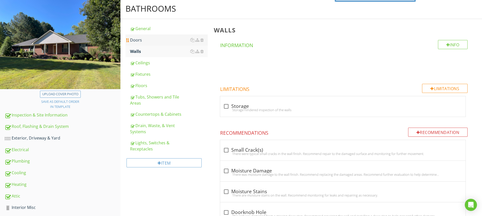
click at [138, 39] on div "Doors" at bounding box center [169, 40] width 78 height 6
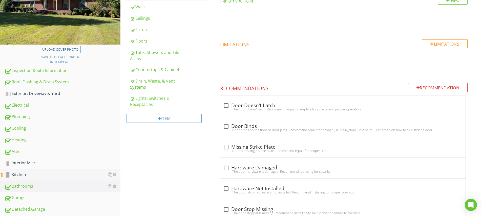
scroll to position [105, 0]
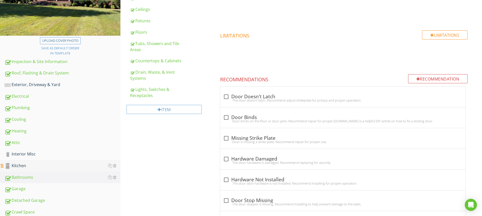
click at [22, 167] on div "Kitchen" at bounding box center [63, 165] width 116 height 7
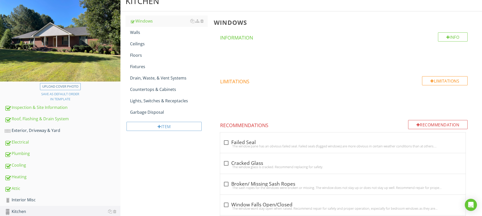
scroll to position [15, 0]
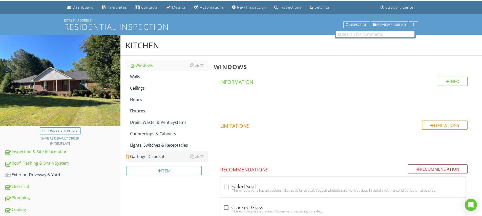
click at [159, 157] on div "Garbage Disposal" at bounding box center [169, 156] width 78 height 6
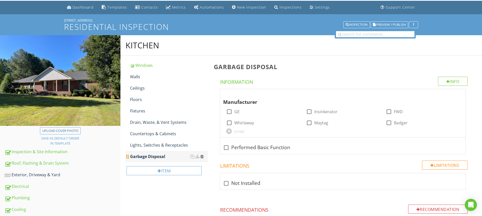
click at [202, 156] on div at bounding box center [201, 156] width 3 height 4
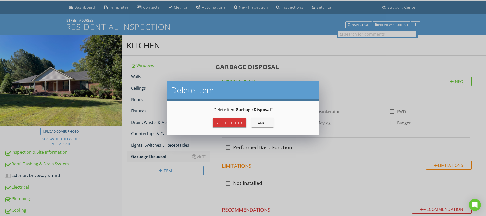
click at [235, 122] on div "Yes, Delete it!" at bounding box center [230, 122] width 26 height 5
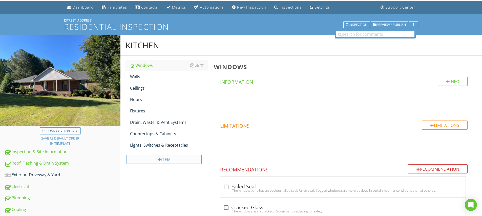
click at [168, 160] on div "Item" at bounding box center [163, 159] width 75 height 9
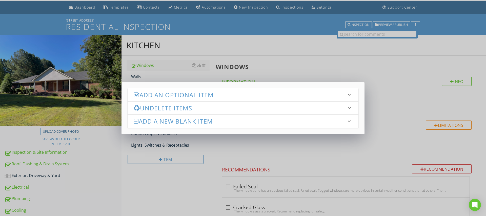
click at [174, 98] on h3 "Add an Optional Item" at bounding box center [240, 94] width 212 height 7
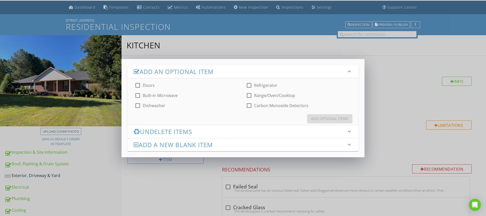
click at [138, 106] on div at bounding box center [137, 105] width 9 height 9
checkbox input "true"
click at [137, 96] on div at bounding box center [137, 95] width 9 height 9
checkbox input "true"
click at [248, 95] on div at bounding box center [249, 95] width 9 height 9
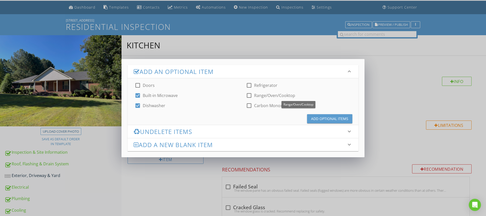
checkbox input "true"
click at [248, 85] on div at bounding box center [249, 85] width 9 height 9
checkbox input "true"
click at [321, 119] on div "Add Optional Items" at bounding box center [329, 118] width 37 height 5
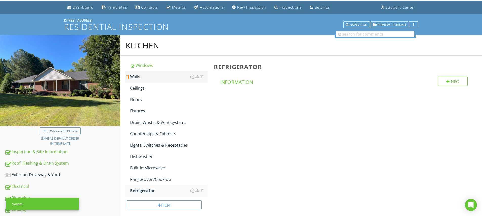
click at [137, 77] on div "Walls" at bounding box center [169, 77] width 78 height 6
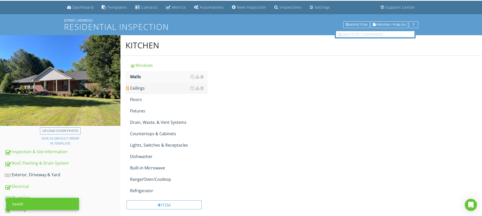
click at [139, 87] on div "Ceilings" at bounding box center [169, 88] width 78 height 6
click at [141, 98] on div "Floors" at bounding box center [169, 99] width 78 height 6
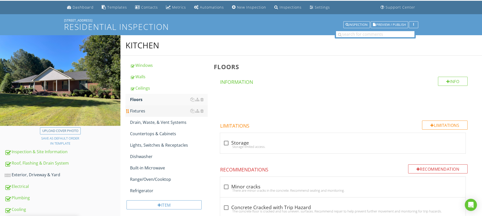
click at [141, 107] on link "Fixtures" at bounding box center [169, 110] width 78 height 11
click at [144, 122] on div "Drain, Waste, & Vent Systems" at bounding box center [169, 122] width 78 height 6
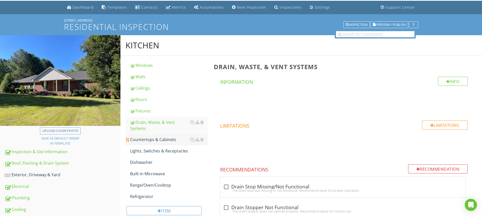
click at [148, 136] on link "Countertops & Cabinets" at bounding box center [169, 139] width 78 height 11
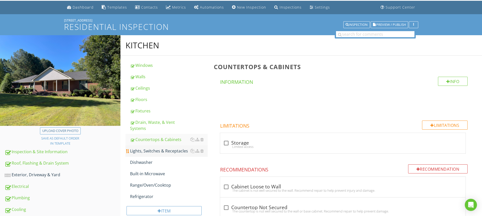
click at [150, 149] on div "Lights, Switches & Receptacles" at bounding box center [169, 151] width 78 height 6
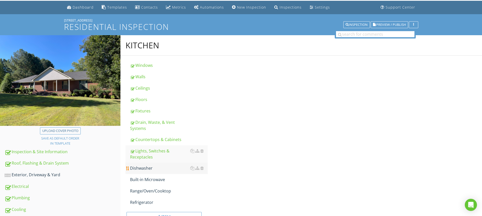
click at [145, 167] on div "Dishwasher" at bounding box center [169, 168] width 78 height 6
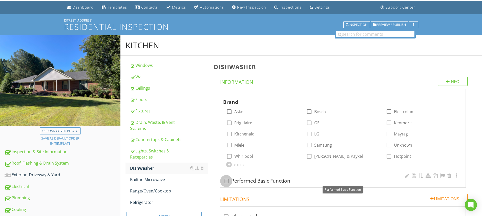
click at [228, 179] on div at bounding box center [226, 181] width 9 height 9
checkbox input "true"
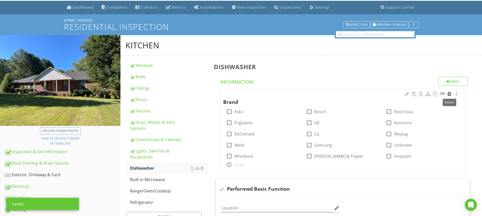
click at [449, 93] on div at bounding box center [449, 93] width 6 height 5
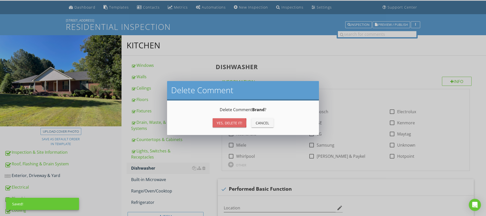
click at [239, 122] on div "Yes, Delete it!" at bounding box center [230, 122] width 26 height 5
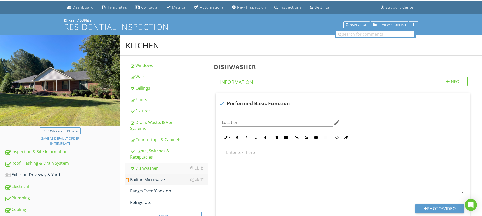
click at [156, 179] on div "Built-in Microwave" at bounding box center [169, 179] width 78 height 6
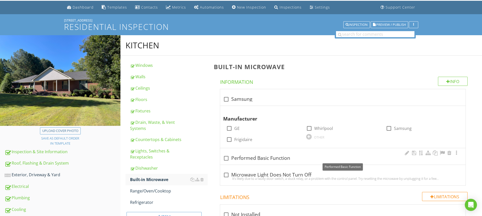
click at [226, 158] on div at bounding box center [226, 158] width 9 height 9
checkbox input "true"
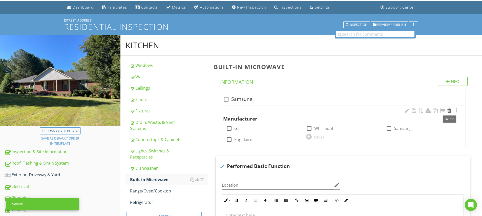
click at [449, 111] on div at bounding box center [449, 110] width 6 height 5
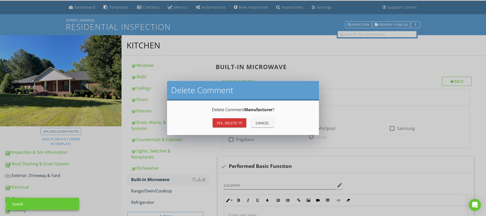
drag, startPoint x: 227, startPoint y: 122, endPoint x: 242, endPoint y: 121, distance: 14.5
click at [227, 122] on div "Yes, Delete it!" at bounding box center [230, 122] width 26 height 5
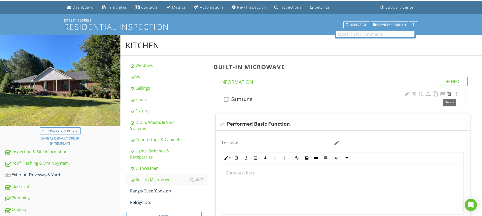
click at [450, 94] on div at bounding box center [449, 93] width 6 height 5
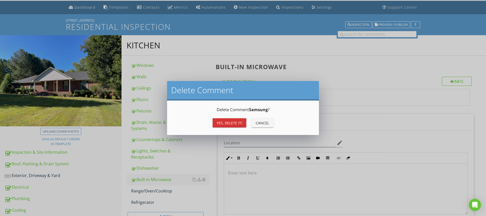
click at [233, 121] on div "Yes, Delete it!" at bounding box center [230, 122] width 26 height 5
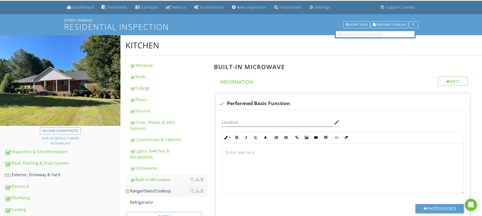
click at [149, 191] on div "Range/Oven/Cooktop" at bounding box center [169, 191] width 78 height 6
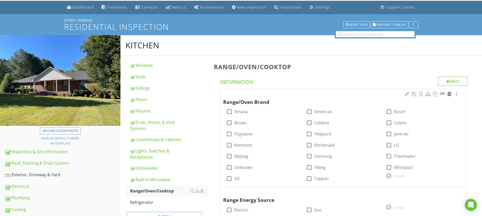
click at [451, 93] on div at bounding box center [449, 93] width 6 height 5
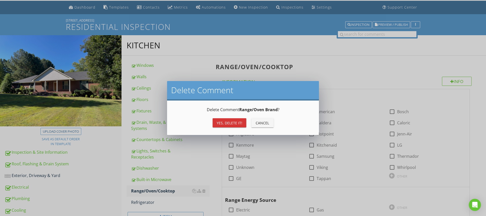
click at [242, 123] on button "Yes, Delete it!" at bounding box center [229, 122] width 34 height 9
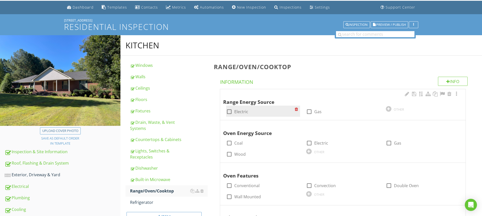
click at [230, 113] on div at bounding box center [229, 111] width 9 height 9
checkbox input "true"
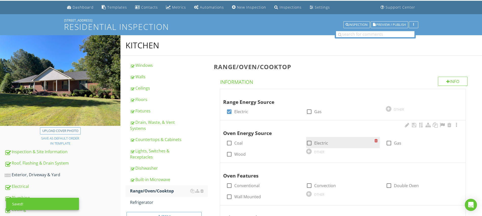
click at [310, 142] on div at bounding box center [309, 143] width 9 height 9
checkbox input "true"
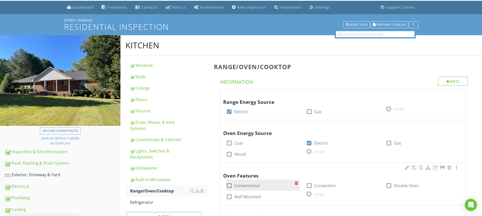
click at [230, 184] on div at bounding box center [229, 185] width 9 height 9
checkbox input "true"
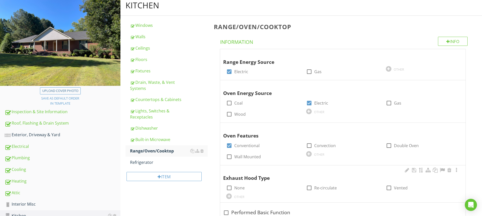
scroll to position [65, 0]
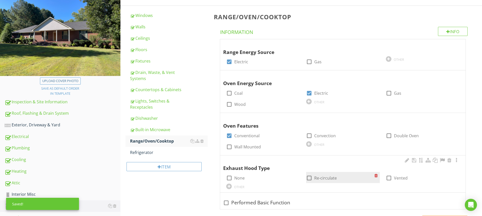
click at [308, 176] on div at bounding box center [309, 178] width 9 height 9
checkbox input "true"
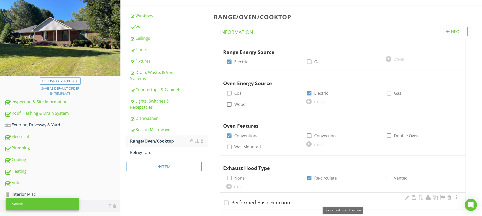
click at [227, 200] on div at bounding box center [226, 202] width 9 height 9
checkbox input "true"
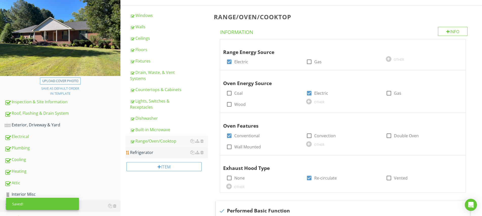
click at [148, 153] on div "Refrigerator" at bounding box center [169, 152] width 78 height 6
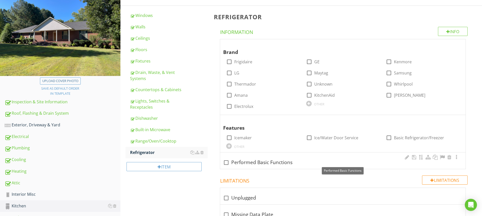
click at [227, 161] on div at bounding box center [226, 162] width 9 height 9
checkbox input "true"
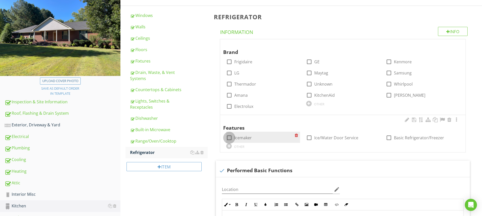
click at [229, 135] on div at bounding box center [229, 137] width 9 height 9
checkbox input "true"
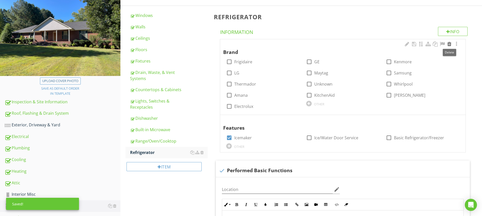
click at [449, 43] on div at bounding box center [449, 43] width 6 height 5
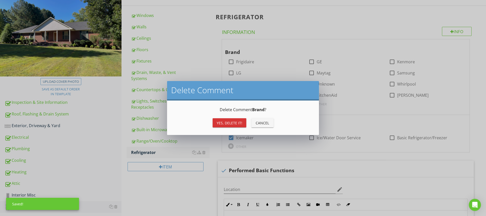
click at [235, 120] on div "Yes, Delete it!" at bounding box center [230, 122] width 26 height 5
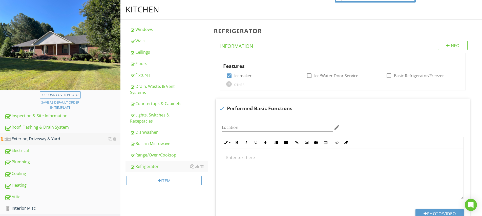
scroll to position [97, 0]
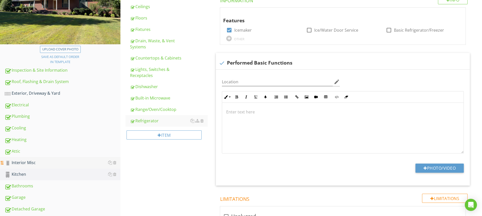
click at [29, 163] on div "Interior Misc" at bounding box center [63, 162] width 116 height 7
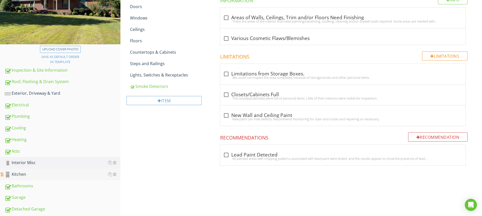
click at [23, 171] on div "Kitchen" at bounding box center [63, 174] width 116 height 7
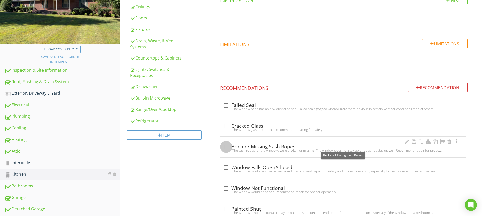
click at [225, 145] on div at bounding box center [226, 146] width 9 height 9
click at [225, 145] on div "check_box_outline_blank Broken/ Missing Sash Ropes The sash ropes for the windo…" at bounding box center [342, 147] width 245 height 20
checkbox input "true"
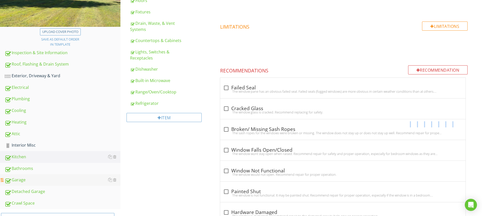
scroll to position [123, 0]
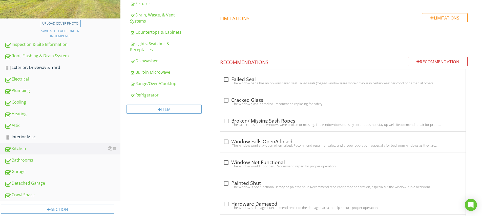
click at [150, 179] on div "Kitchen Windows Walls Ceilings Floors Fixtures Drain, Waste, & Vent Systems Cou…" at bounding box center [300, 212] width 361 height 569
click at [25, 135] on div "Interior Misc" at bounding box center [63, 137] width 116 height 7
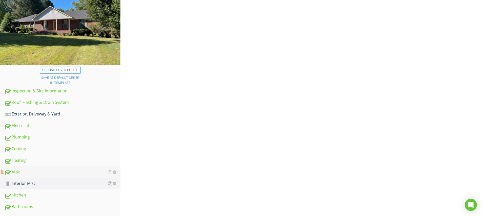
scroll to position [27, 0]
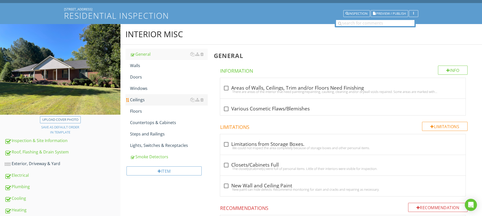
click at [139, 99] on div "Ceilings" at bounding box center [169, 100] width 78 height 6
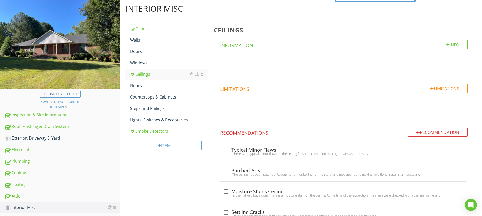
scroll to position [61, 0]
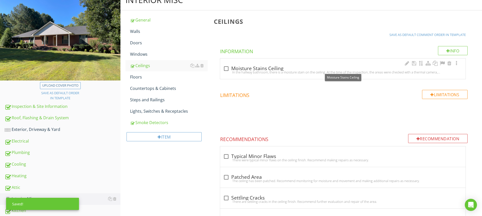
click at [228, 69] on div at bounding box center [226, 68] width 9 height 9
checkbox input "true"
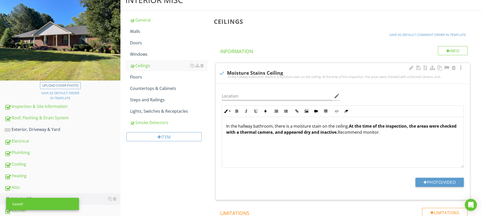
scroll to position [87, 0]
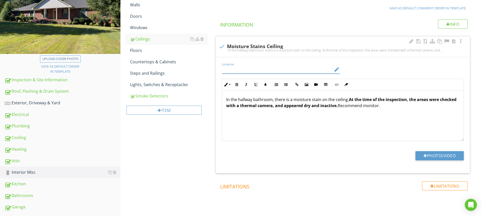
click at [233, 70] on input "Location" at bounding box center [277, 69] width 111 height 8
type input "Kitchen, Bedroom Closet & Bedroom Outlet"
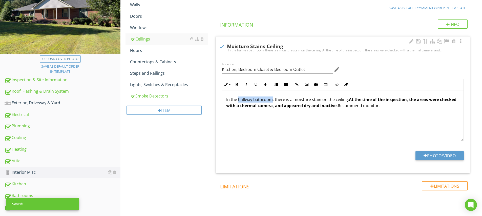
drag, startPoint x: 239, startPoint y: 100, endPoint x: 271, endPoint y: 100, distance: 32.9
click at [271, 100] on p "In the hallway bathroom, there is a moisture stain on the ceiling. At the time …" at bounding box center [342, 102] width 233 height 12
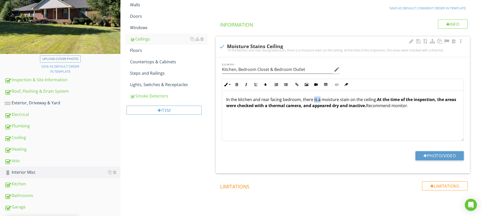
drag, startPoint x: 313, startPoint y: 100, endPoint x: 318, endPoint y: 101, distance: 5.3
click at [319, 101] on p "In the kitchen and rear facing bedroom, there is a moisture stain on the ceilin…" at bounding box center [342, 102] width 233 height 12
click at [351, 100] on p "In the kitchen and rear facing bedroom, there were moisture stain on the ceilin…" at bounding box center [342, 102] width 233 height 12
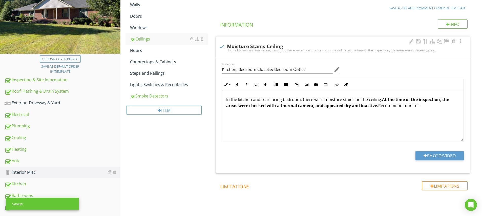
click at [378, 101] on p "In the kitchen and rear facing bedroom, there were moisture stains on the ceili…" at bounding box center [342, 102] width 233 height 12
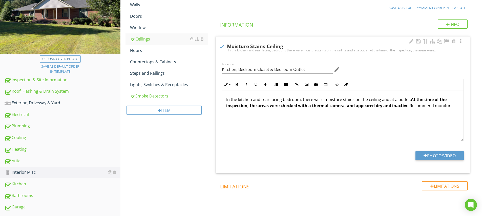
click at [420, 122] on div "In the kitchen and rear facing bedroom, there were moisture stains on the ceili…" at bounding box center [342, 115] width 241 height 51
click at [434, 154] on button "Photo/Video" at bounding box center [439, 155] width 48 height 9
type input "C:\fakepath\IMG_5090.JPG"
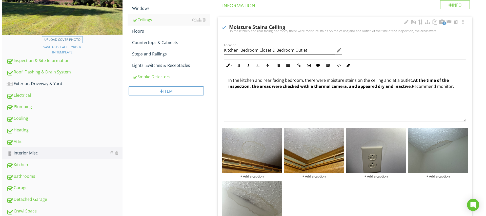
scroll to position [128, 0]
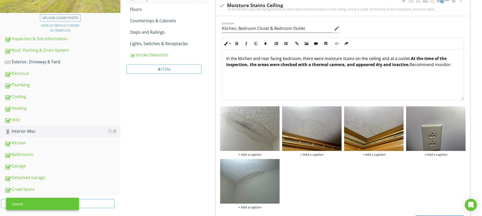
click at [326, 174] on div "+ Add a caption + Add a caption + Add a caption + Add a caption + Add a caption" at bounding box center [343, 157] width 248 height 105
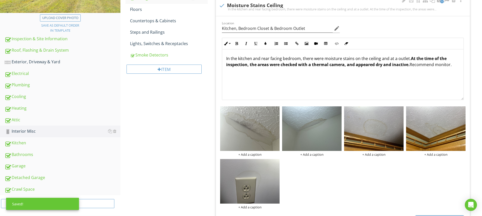
click at [343, 164] on div "+ Add a caption + Add a caption + Add a caption + Add a caption + Add a caption" at bounding box center [343, 157] width 248 height 105
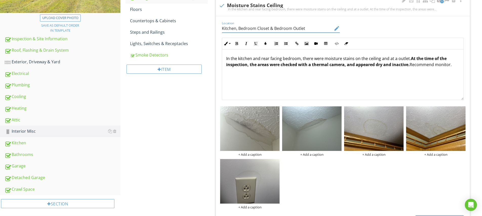
drag, startPoint x: 239, startPoint y: 27, endPoint x: 307, endPoint y: 27, distance: 68.3
click at [307, 27] on input "Kitchen, Bedroom Closet & Bedroom Outlet" at bounding box center [277, 28] width 111 height 8
click at [259, 153] on div "+ Add a caption" at bounding box center [249, 154] width 59 height 4
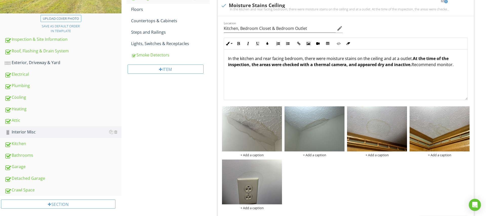
scroll to position [0, 0]
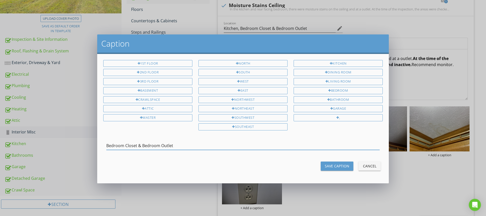
drag, startPoint x: 137, startPoint y: 144, endPoint x: 179, endPoint y: 144, distance: 42.0
click at [179, 144] on input "Bedroom Closet & Bedroom Outlet" at bounding box center [242, 145] width 273 height 8
type input "Bedroom Closet"
click at [329, 163] on div "Save Caption" at bounding box center [337, 165] width 25 height 5
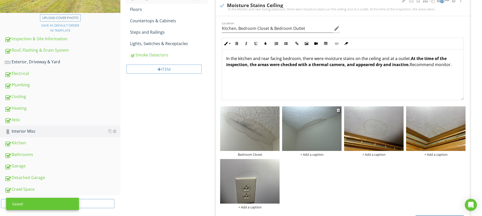
click at [309, 154] on div "+ Add a caption" at bounding box center [311, 154] width 59 height 4
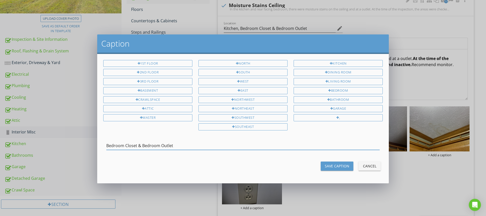
drag, startPoint x: 136, startPoint y: 144, endPoint x: 177, endPoint y: 143, distance: 40.7
click at [177, 143] on input "Bedroom Closet & Bedroom Outlet" at bounding box center [242, 145] width 273 height 8
type input "Bedroom Closet"
click at [338, 165] on div "Save Caption" at bounding box center [337, 165] width 25 height 5
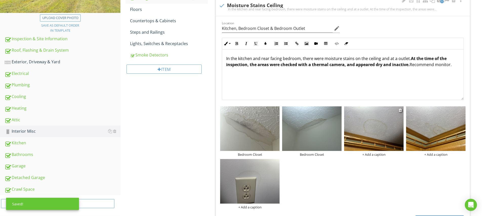
click at [372, 155] on div "+ Add a caption" at bounding box center [373, 154] width 59 height 4
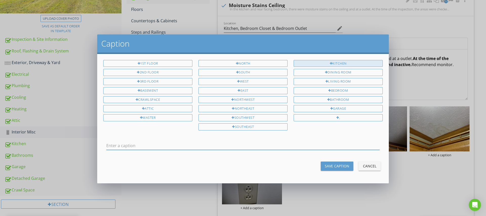
click at [336, 63] on div "Kitchen" at bounding box center [337, 63] width 89 height 7
type input "Kitchen"
click at [342, 167] on div "Save Caption" at bounding box center [337, 165] width 25 height 5
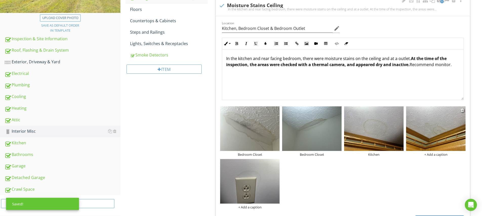
click at [442, 154] on div "+ Add a caption" at bounding box center [435, 154] width 59 height 4
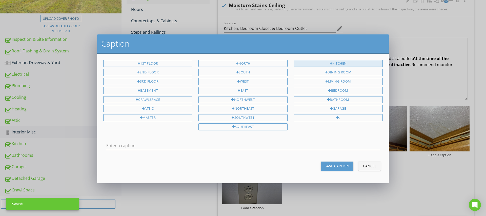
click at [341, 66] on div "Kitchen" at bounding box center [337, 63] width 89 height 7
type input "Kitchen"
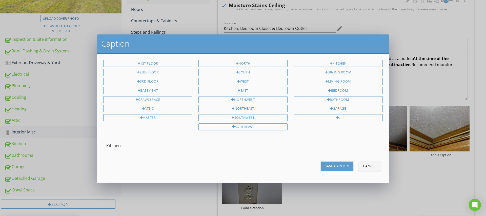
click at [337, 163] on div "Save Caption" at bounding box center [337, 165] width 25 height 5
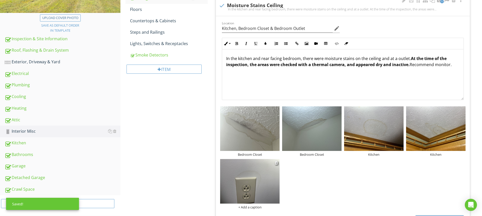
click at [249, 206] on div "+ Add a caption" at bounding box center [249, 207] width 59 height 4
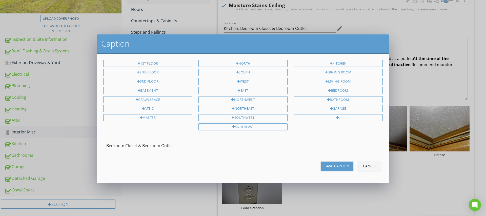
drag, startPoint x: 142, startPoint y: 144, endPoint x: 102, endPoint y: 145, distance: 40.0
click at [102, 145] on div "Bedroom Closet & Bedroom Outlet" at bounding box center [242, 145] width 285 height 17
type input "Bedroom Outlet"
click at [341, 161] on button "Save Caption" at bounding box center [336, 165] width 33 height 9
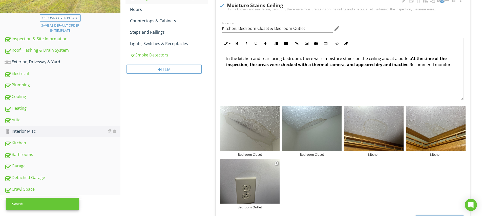
click at [271, 174] on img at bounding box center [249, 181] width 59 height 45
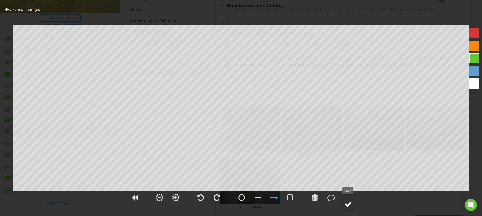
click at [351, 203] on div at bounding box center [348, 204] width 8 height 8
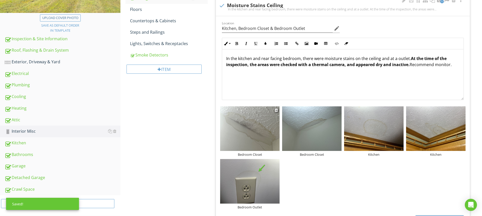
click at [272, 119] on img at bounding box center [249, 128] width 59 height 45
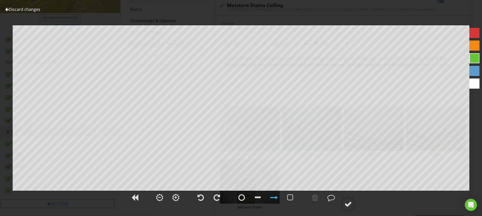
drag, startPoint x: 475, startPoint y: 59, endPoint x: 470, endPoint y: 58, distance: 4.7
click at [475, 59] on div at bounding box center [474, 58] width 10 height 10
click at [349, 205] on div at bounding box center [348, 204] width 8 height 8
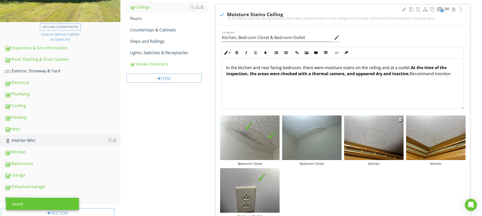
scroll to position [95, 0]
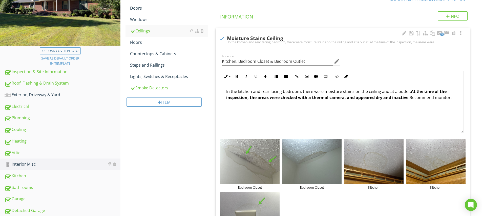
click at [410, 99] on p "In the kitchen and rear facing bedroom, there were moisture stains on the ceili…" at bounding box center [342, 94] width 233 height 12
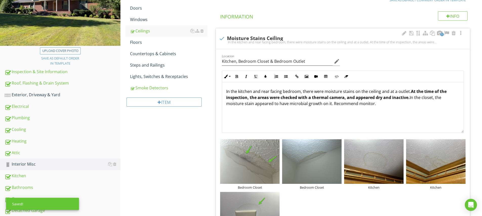
click at [373, 105] on p "In the kitchen and rear facing bedroom, there were moisture stains on the ceili…" at bounding box center [342, 97] width 233 height 18
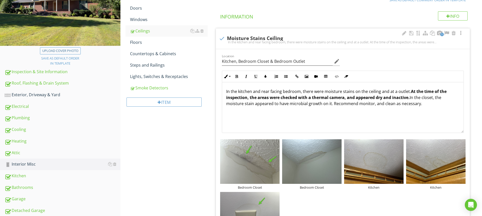
click at [333, 117] on div "In the kitchen and rear facing bedroom, there were moisture stains on the ceili…" at bounding box center [342, 107] width 241 height 51
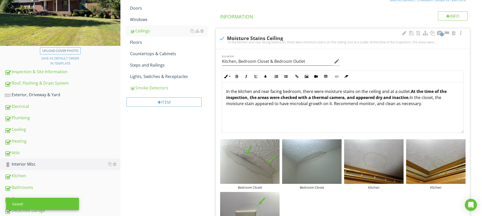
click at [289, 105] on p "In the kitchen and rear facing bedroom, there were moisture stains on the ceili…" at bounding box center [342, 97] width 233 height 18
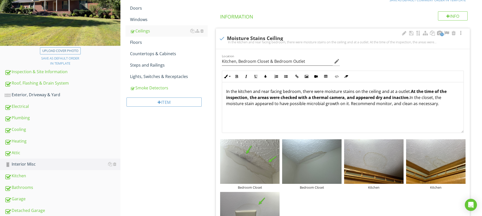
click at [331, 120] on div "In the kitchen and rear facing bedroom, there were moisture stains on the ceili…" at bounding box center [342, 107] width 241 height 51
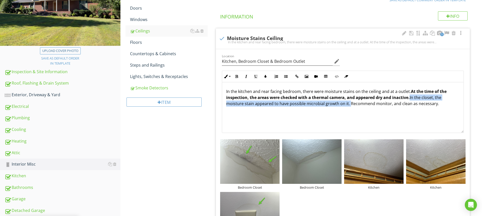
drag, startPoint x: 410, startPoint y: 98, endPoint x: 348, endPoint y: 105, distance: 62.9
click at [348, 105] on p "In the kitchen and rear facing bedroom, there were moisture stains on the ceili…" at bounding box center [342, 97] width 233 height 18
click at [238, 75] on icon "button" at bounding box center [237, 77] width 4 height 4
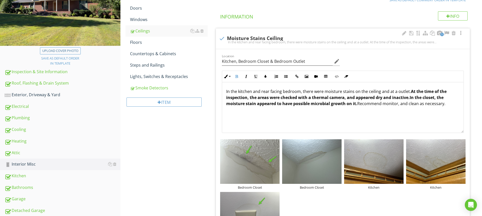
click at [286, 119] on div "In the kitchen and rear facing bedroom, there were moisture stains on the ceili…" at bounding box center [342, 107] width 241 height 51
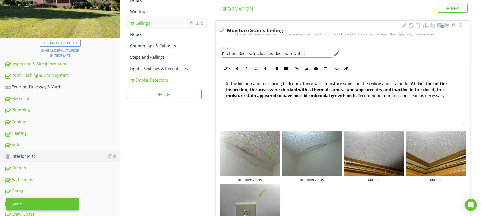
scroll to position [0, 0]
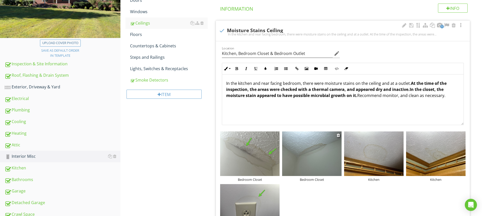
click at [330, 166] on img at bounding box center [311, 153] width 59 height 45
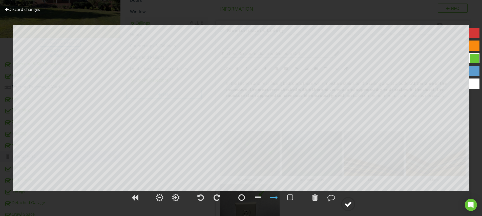
click at [350, 204] on div at bounding box center [348, 204] width 8 height 8
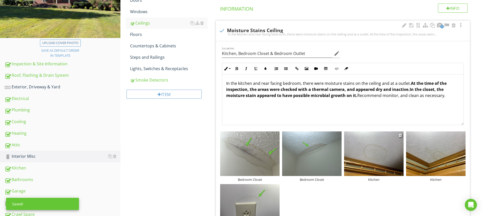
click at [396, 139] on img at bounding box center [373, 153] width 59 height 45
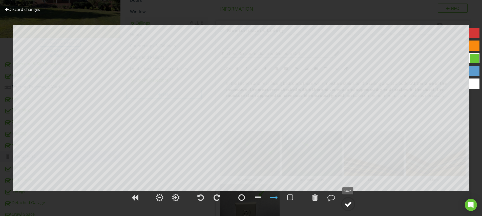
click at [350, 201] on div at bounding box center [348, 204] width 8 height 8
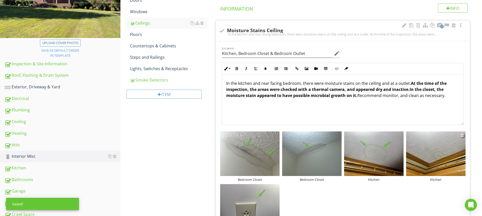
click at [421, 153] on img at bounding box center [435, 153] width 59 height 45
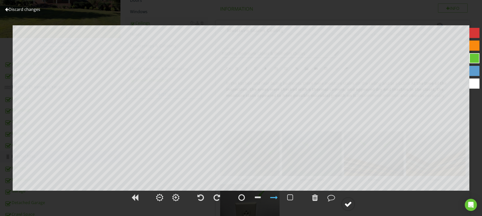
click at [350, 203] on div at bounding box center [348, 204] width 8 height 8
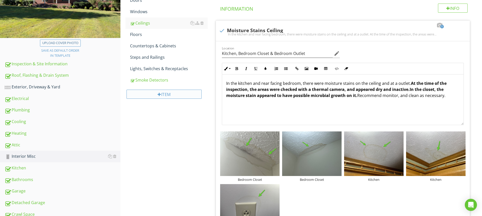
scroll to position [62, 0]
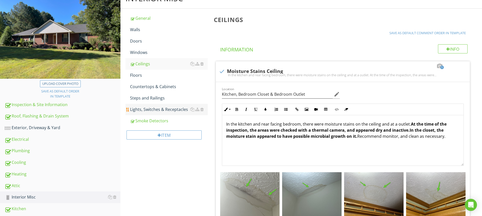
click at [168, 110] on div "Lights, Switches & Receptacles" at bounding box center [169, 109] width 78 height 6
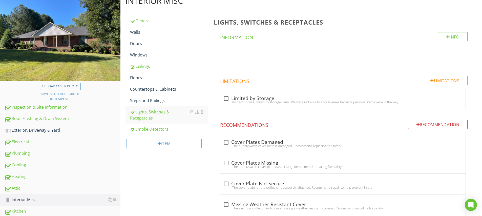
scroll to position [50, 0]
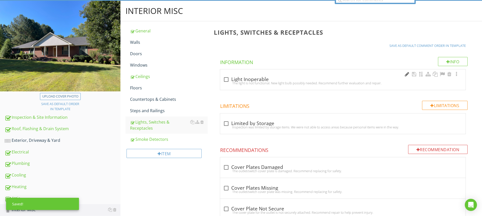
click at [406, 74] on div at bounding box center [407, 74] width 6 height 5
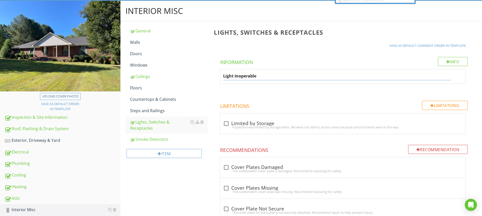
click at [223, 76] on input "Light Inoperable" at bounding box center [336, 76] width 227 height 8
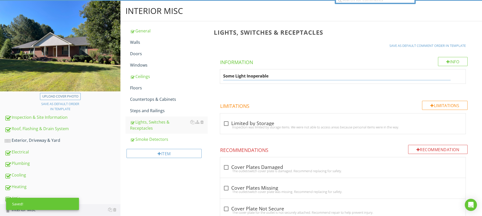
click at [246, 76] on input "Some Light Inoperable" at bounding box center [336, 76] width 227 height 8
type input "Some Lights Inoperable"
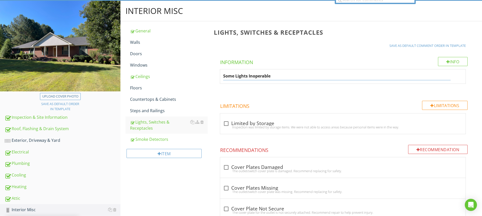
click at [240, 92] on span "Some Lights Inoperable" at bounding box center [344, 81] width 260 height 25
click at [227, 77] on div at bounding box center [226, 79] width 9 height 9
checkbox input "true"
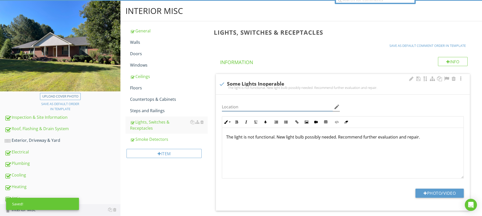
click at [237, 107] on input "Location" at bounding box center [277, 107] width 111 height 8
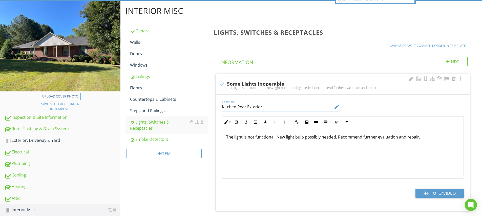
click at [237, 108] on input "Kitchen Rear Exterior" at bounding box center [277, 107] width 111 height 8
click at [235, 107] on input "Kitchen Rear Exterior" at bounding box center [277, 107] width 111 height 8
type input "Kitchen, Master Closet & Rear Exterior"
click at [289, 147] on div "The light is not functional. New light bulb possibly needed. Recommend further …" at bounding box center [342, 153] width 241 height 51
drag, startPoint x: 233, startPoint y: 138, endPoint x: 226, endPoint y: 138, distance: 6.8
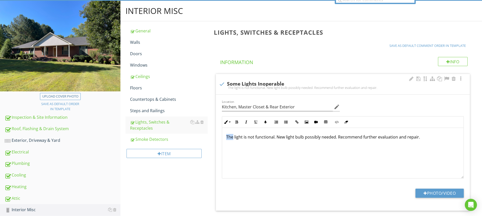
click at [226, 138] on p "The light is not functional. New light bulb possibly needed. Recommend further …" at bounding box center [342, 137] width 233 height 6
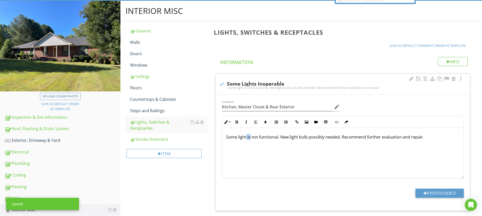
drag, startPoint x: 246, startPoint y: 138, endPoint x: 250, endPoint y: 138, distance: 4.0
click at [250, 138] on p "Some light is not functional. New light bulb possibly needed. Recommend further…" at bounding box center [342, 137] width 233 height 6
click at [315, 138] on p "Some lights were not functional. New light bulb possibly needed. Recommend furt…" at bounding box center [342, 137] width 233 height 6
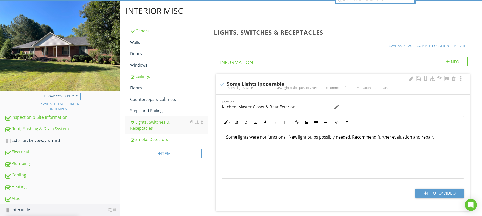
click at [316, 153] on div "Some lights were not functional. New light bulbs possibly needed. Recommend fur…" at bounding box center [342, 153] width 241 height 51
drag, startPoint x: 376, startPoint y: 137, endPoint x: 411, endPoint y: 137, distance: 35.2
click at [411, 137] on p "Some lights were not functional. New light bulbs possibly needed. Recommend fur…" at bounding box center [342, 137] width 233 height 6
click at [365, 161] on div "Some lights were not functional. New light bulbs possibly needed. Recommend cha…" at bounding box center [342, 153] width 241 height 51
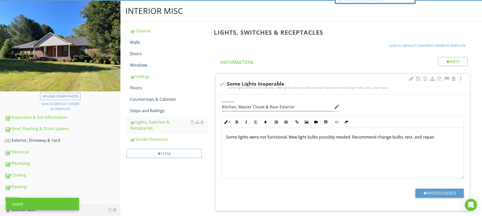
click at [431, 138] on p "Some lights were not functional. New light bulbs possibly needed. Recommend cha…" at bounding box center [342, 137] width 233 height 6
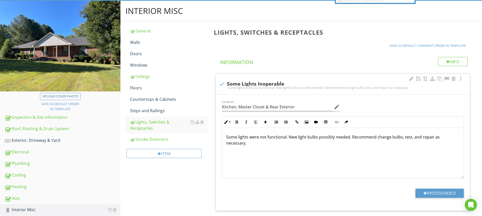
click at [418, 165] on div "Some lights were not functional. New light bulbs possibly needed. Recommend cha…" at bounding box center [342, 153] width 241 height 51
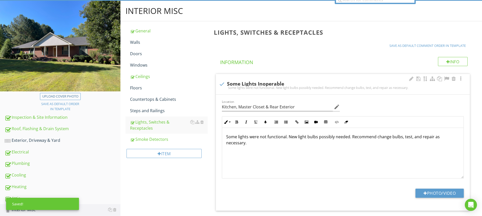
scroll to position [83, 0]
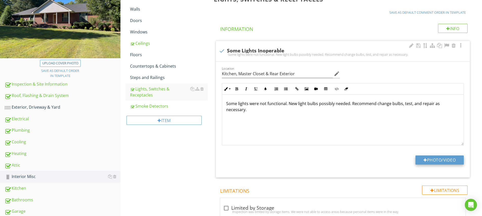
click at [438, 159] on button "Photo/Video" at bounding box center [439, 159] width 48 height 9
type input "C:\fakepath\IMG_5089.JPG"
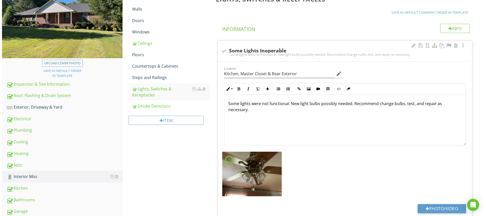
scroll to position [134, 0]
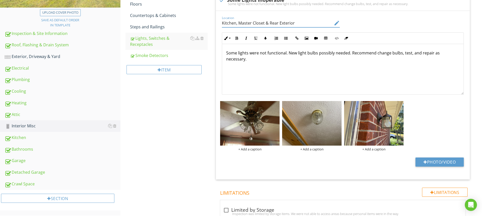
drag, startPoint x: 241, startPoint y: 22, endPoint x: 284, endPoint y: 23, distance: 43.0
click at [302, 22] on input "Kitchen, Master Closet & Rear Exterior" at bounding box center [277, 23] width 111 height 8
click at [260, 149] on div "+ Add a caption" at bounding box center [249, 149] width 59 height 4
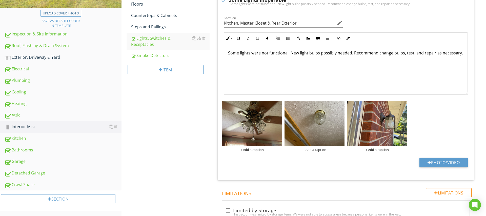
scroll to position [0, 0]
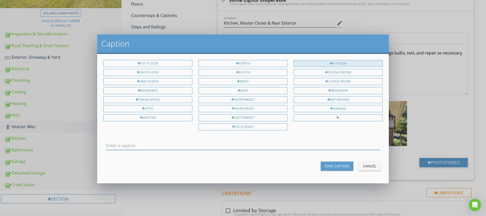
click at [343, 62] on div "Kitchen" at bounding box center [337, 63] width 89 height 7
type input "Kitchen"
click at [337, 168] on button "Save Caption" at bounding box center [336, 165] width 33 height 9
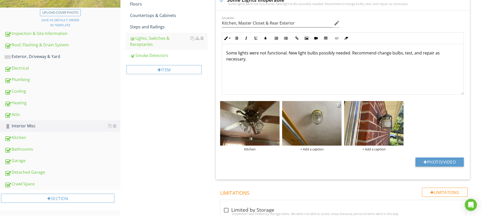
click at [314, 150] on div "+ Add a caption" at bounding box center [311, 149] width 59 height 4
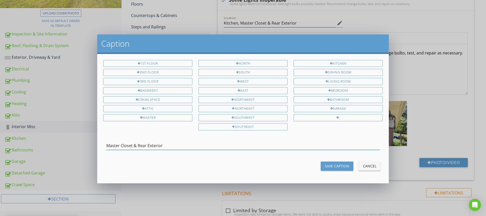
drag, startPoint x: 132, startPoint y: 141, endPoint x: 170, endPoint y: 145, distance: 38.1
click at [170, 145] on input "Master Closet & Rear Exterior" at bounding box center [242, 145] width 273 height 8
drag, startPoint x: 132, startPoint y: 144, endPoint x: 167, endPoint y: 146, distance: 35.2
click at [167, 146] on input "Master Closet & Rear Exterior" at bounding box center [242, 145] width 273 height 8
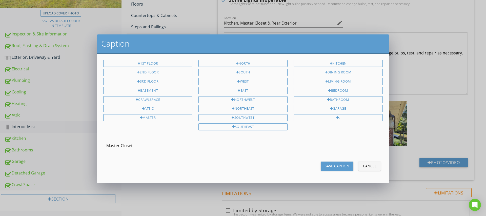
type input "Master Closet"
click at [329, 163] on div "Save Caption" at bounding box center [337, 165] width 25 height 5
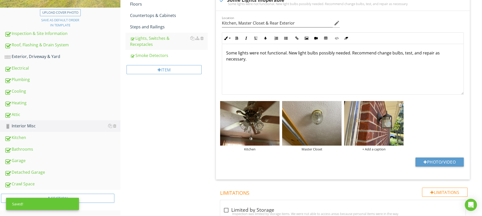
click at [372, 149] on div "+ Add a caption" at bounding box center [373, 149] width 59 height 4
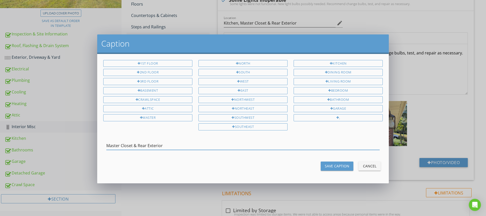
drag, startPoint x: 138, startPoint y: 145, endPoint x: 109, endPoint y: 144, distance: 29.3
click at [107, 145] on input "Master Closet & Rear Exterior" at bounding box center [242, 145] width 273 height 8
type input "Rear Exterior"
click at [330, 163] on div "Save Caption" at bounding box center [337, 165] width 25 height 5
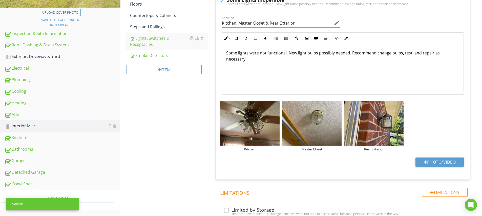
click at [301, 158] on div "Photo/Video" at bounding box center [343, 163] width 248 height 13
click at [262, 125] on img at bounding box center [249, 123] width 59 height 45
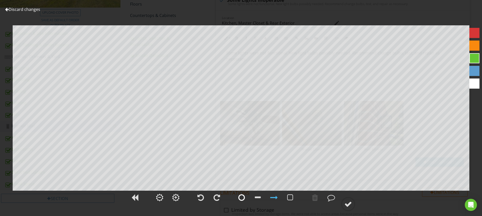
click at [241, 196] on div at bounding box center [241, 197] width 7 height 8
click at [350, 201] on div at bounding box center [348, 204] width 8 height 8
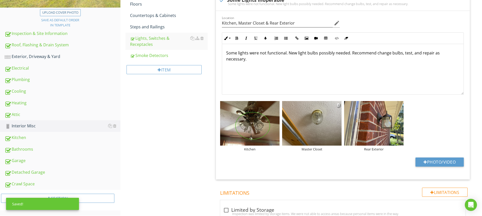
click at [324, 132] on img at bounding box center [311, 123] width 59 height 45
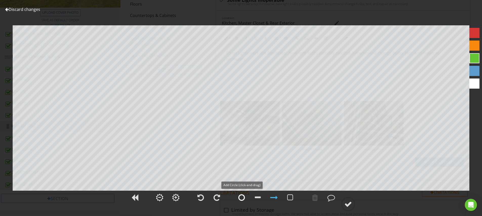
click at [240, 199] on div at bounding box center [241, 197] width 7 height 8
click at [349, 202] on div at bounding box center [348, 204] width 8 height 8
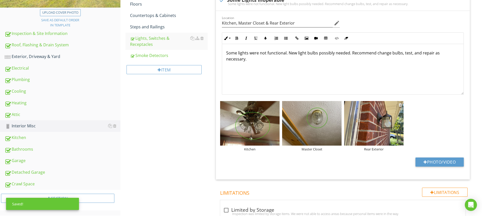
click at [385, 138] on img at bounding box center [373, 123] width 59 height 45
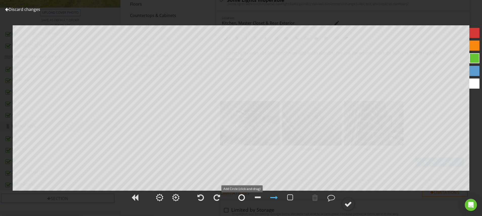
click at [243, 196] on div at bounding box center [241, 197] width 7 height 8
click at [351, 205] on div at bounding box center [348, 204] width 8 height 8
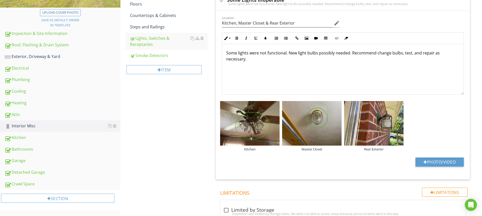
scroll to position [89, 0]
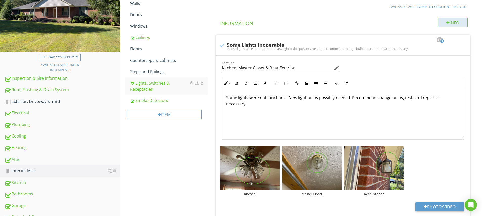
click at [446, 21] on div at bounding box center [448, 23] width 4 height 4
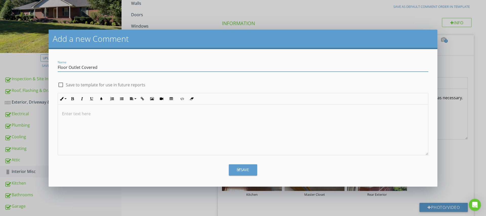
type input "Floor Outlet Covered"
click at [104, 119] on div at bounding box center [243, 129] width 370 height 51
click at [245, 169] on div "Save" at bounding box center [243, 170] width 12 height 6
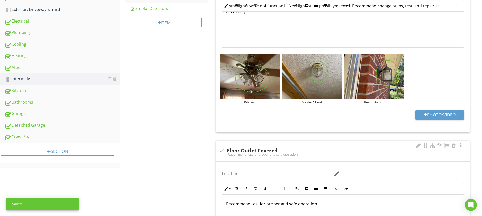
scroll to position [182, 0]
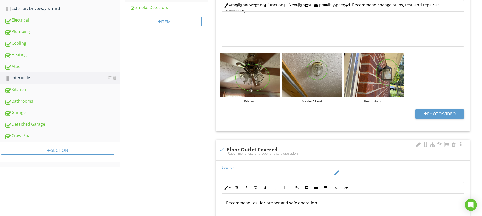
click at [242, 172] on input "Location" at bounding box center [277, 172] width 111 height 8
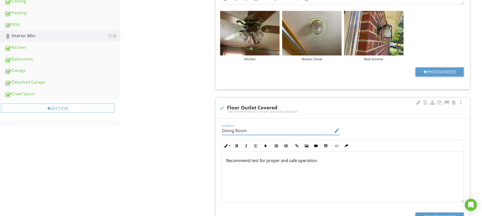
scroll to position [270, 0]
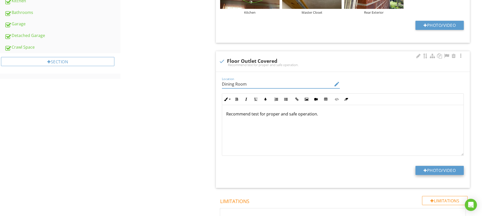
type input "Dining Room"
click at [435, 170] on button "Photo/Video" at bounding box center [439, 170] width 48 height 9
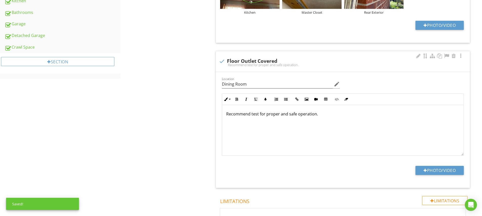
type input "C:\fakepath\IMG_5088.JPG"
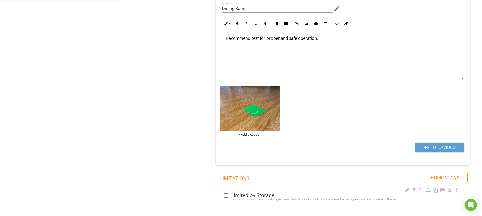
scroll to position [355, 0]
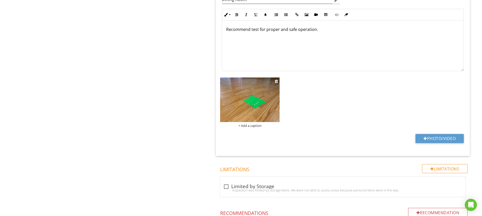
click at [256, 122] on div at bounding box center [249, 100] width 59 height 46
click at [256, 126] on div "+ Add a caption" at bounding box center [249, 125] width 59 height 4
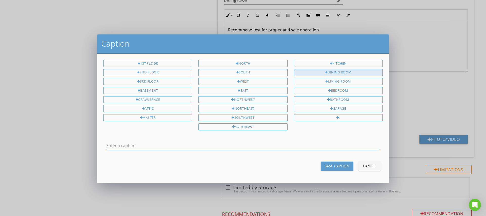
click at [345, 73] on div "Dining Room" at bounding box center [337, 72] width 89 height 7
type input "Dining Room"
click at [337, 168] on button "Save Caption" at bounding box center [336, 165] width 33 height 9
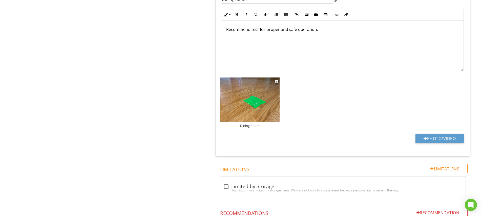
click at [274, 114] on img at bounding box center [249, 99] width 59 height 45
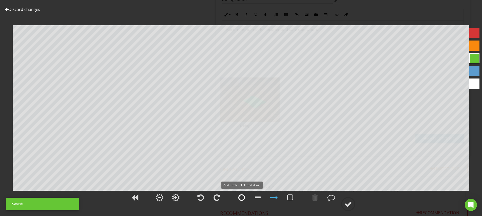
click at [243, 197] on div at bounding box center [241, 197] width 7 height 8
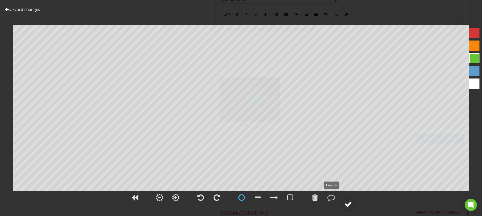
click at [348, 203] on div at bounding box center [348, 204] width 8 height 8
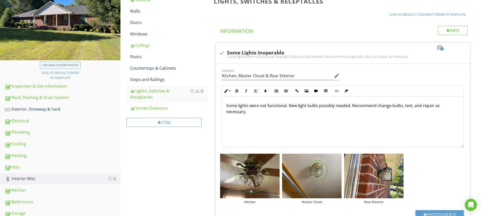
scroll to position [17, 0]
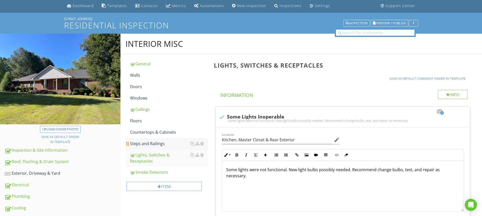
click at [141, 142] on div "Steps and Railings" at bounding box center [169, 143] width 78 height 6
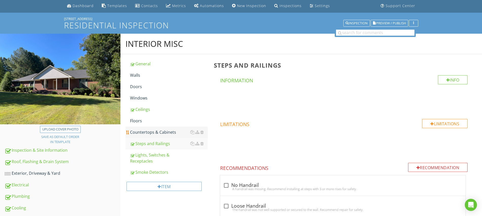
click at [142, 132] on div "Countertops & Cabinets" at bounding box center [169, 132] width 78 height 6
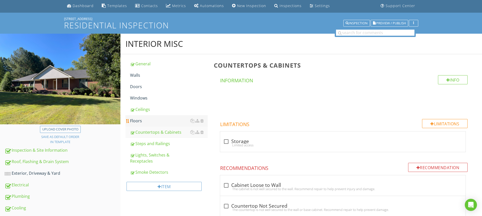
click at [140, 122] on div "Floors" at bounding box center [169, 121] width 78 height 6
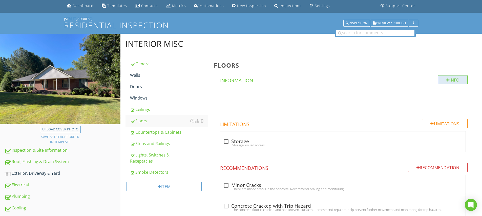
click at [449, 81] on div "Info" at bounding box center [453, 79] width 30 height 9
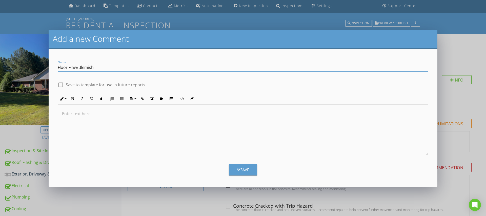
type input "Floor Flaw/Blemish"
click at [246, 171] on div "Save" at bounding box center [243, 170] width 12 height 6
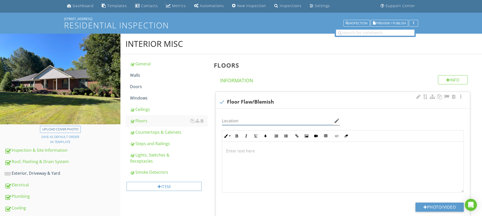
click at [239, 120] on input "Location" at bounding box center [277, 121] width 111 height 8
type input "Dining Room"
click at [284, 160] on div at bounding box center [342, 167] width 241 height 51
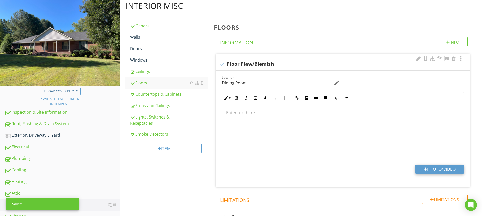
click at [444, 169] on button "Photo/Video" at bounding box center [439, 168] width 48 height 9
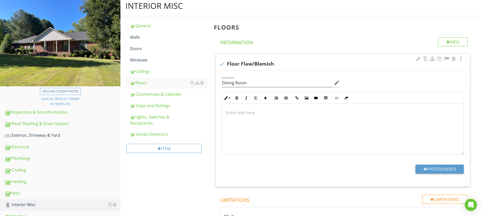
type input "C:\fakepath\IMG_5092.JPG"
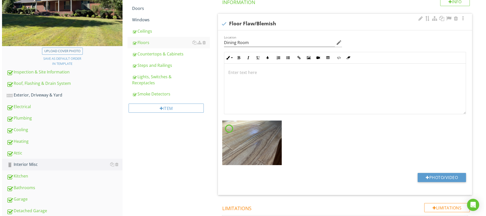
scroll to position [131, 0]
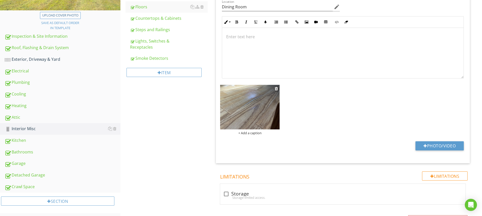
click at [250, 133] on div "+ Add a caption" at bounding box center [249, 133] width 59 height 4
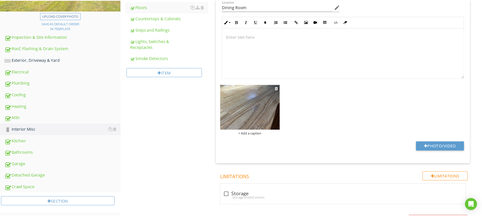
scroll to position [0, 0]
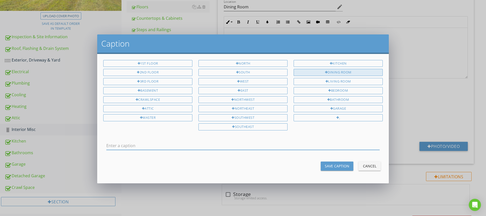
click at [332, 70] on div "Dining Room" at bounding box center [337, 72] width 89 height 7
type input "Dining Room"
click at [338, 164] on div "Save Caption" at bounding box center [337, 165] width 25 height 5
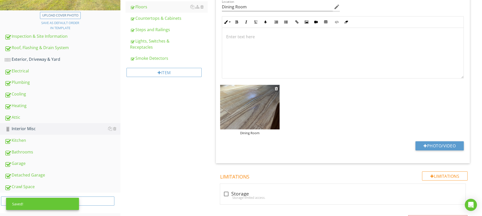
click at [254, 115] on img at bounding box center [249, 107] width 59 height 45
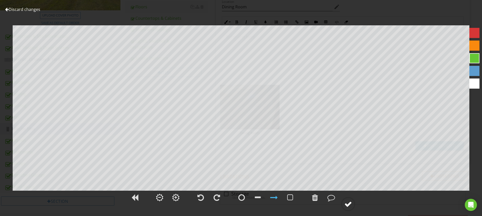
click at [349, 204] on div at bounding box center [348, 204] width 8 height 8
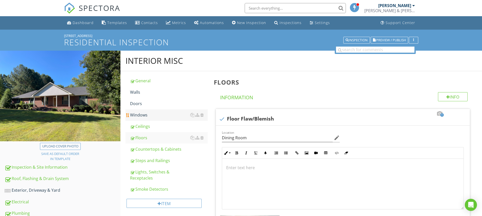
click at [141, 116] on div "Windows" at bounding box center [169, 115] width 78 height 6
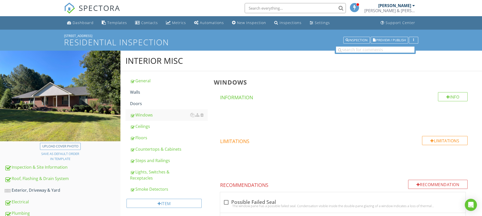
scroll to position [10, 0]
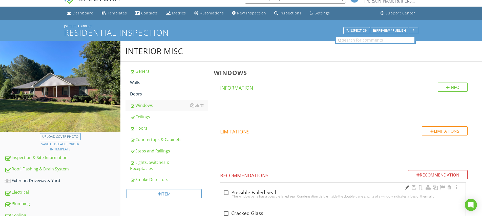
click at [405, 188] on div at bounding box center [407, 187] width 6 height 5
type input "Possible Failed Seals"
click at [222, 190] on div "Possible Failed Seals" at bounding box center [342, 189] width 245 height 14
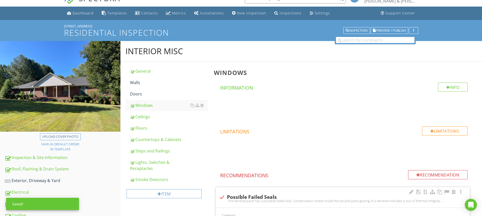
scroll to position [105, 0]
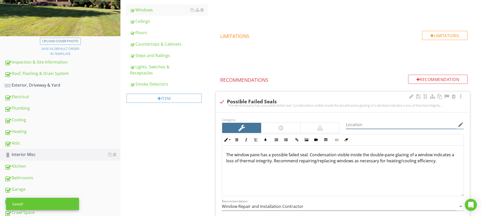
click at [366, 123] on input "Location" at bounding box center [401, 124] width 111 height 8
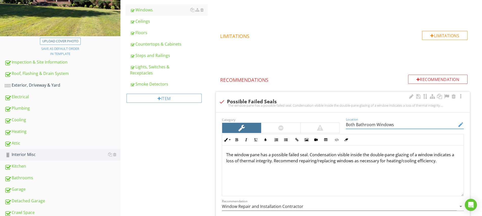
type input "Both Bathroom Windows"
click at [276, 178] on div "The window pane has a possible failed seal. Condensation visible inside the dou…" at bounding box center [342, 170] width 241 height 51
drag, startPoint x: 233, startPoint y: 155, endPoint x: 225, endPoint y: 155, distance: 8.4
click at [225, 155] on div "The window pane has a possible failed seal. Condensation visible inside the dou…" at bounding box center [342, 170] width 241 height 51
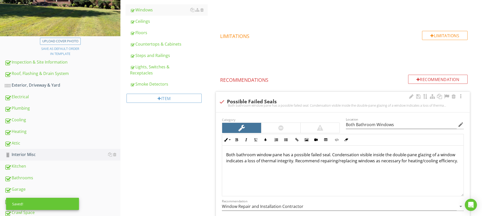
click at [281, 154] on p "Both bathroom window pane has a possible failed seal. Condensation visible insi…" at bounding box center [342, 158] width 233 height 12
click at [293, 154] on p "Both bathroom window panes has a possible failed seal. Condensation visible ins…" at bounding box center [342, 158] width 233 height 12
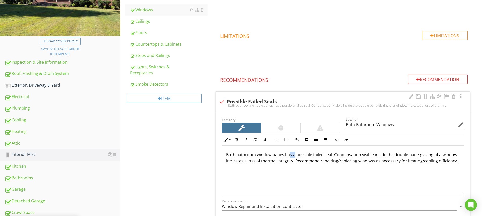
drag, startPoint x: 289, startPoint y: 154, endPoint x: 294, endPoint y: 154, distance: 4.6
click at [294, 154] on p "Both bathroom window panes has a possible failed seal. Condensation visible ins…" at bounding box center [342, 158] width 233 height 12
click at [287, 177] on div "Both bathroom window panes had possible failed seal. Condensation visible insid…" at bounding box center [342, 170] width 241 height 51
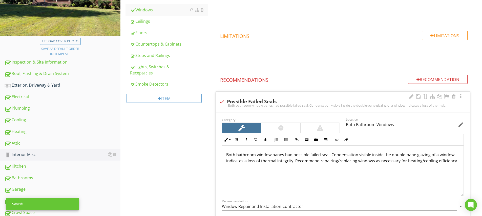
click at [328, 154] on p "Both bathroom window panes had possible failed seal. Condensation visible insid…" at bounding box center [342, 158] width 233 height 12
click at [333, 173] on div "Both bathroom window panes had possible failed seals. Condensation visible insi…" at bounding box center [342, 170] width 241 height 51
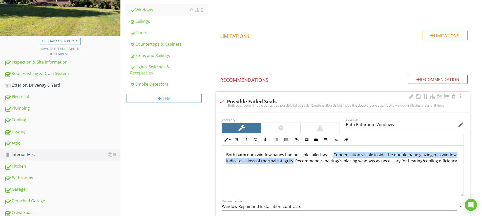
drag, startPoint x: 332, startPoint y: 154, endPoint x: 293, endPoint y: 162, distance: 40.5
click at [293, 162] on p "Both bathroom window panes had possible failed seals. Condensation visible insi…" at bounding box center [342, 158] width 233 height 12
click at [236, 138] on icon "button" at bounding box center [237, 140] width 4 height 4
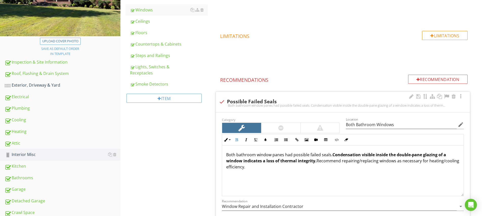
click at [278, 176] on div "Both bathroom window panes had possible failed seals. Condensation visible insi…" at bounding box center [342, 170] width 241 height 51
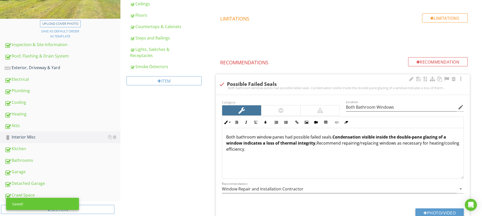
scroll to position [145, 0]
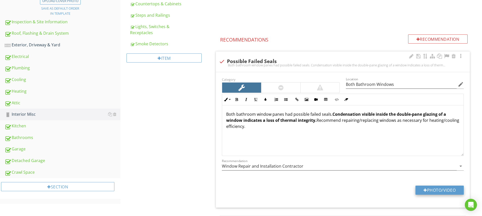
click at [439, 187] on button "Photo/Video" at bounding box center [439, 189] width 48 height 9
type input "C:\fakepath\IMG_5100.JPG"
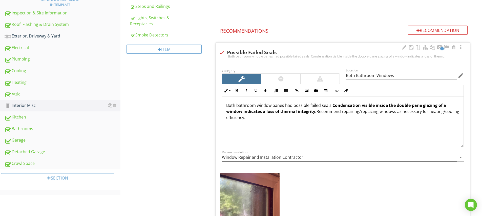
scroll to position [194, 0]
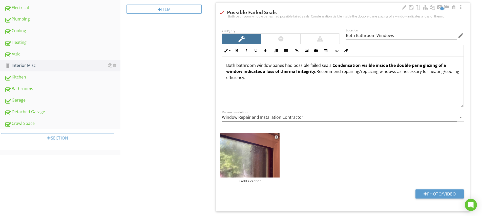
click at [255, 182] on div "+ Add a caption" at bounding box center [249, 181] width 59 height 4
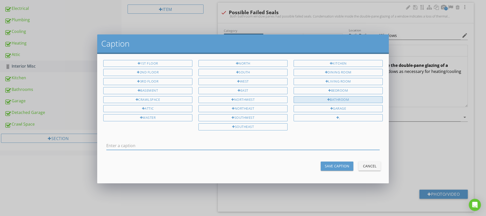
click at [324, 98] on div "Bathroom" at bounding box center [337, 99] width 89 height 7
type input "Bathroom"
click at [337, 164] on div "Save Caption" at bounding box center [337, 165] width 25 height 5
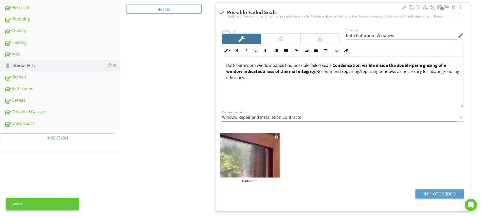
click at [236, 168] on img at bounding box center [249, 155] width 59 height 45
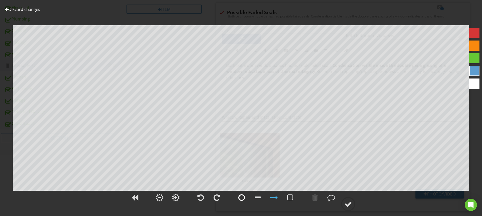
click at [242, 198] on div at bounding box center [241, 197] width 7 height 8
click at [315, 197] on div at bounding box center [315, 197] width 6 height 8
click at [478, 30] on div at bounding box center [474, 33] width 10 height 10
click at [353, 203] on circle at bounding box center [347, 203] width 13 height 13
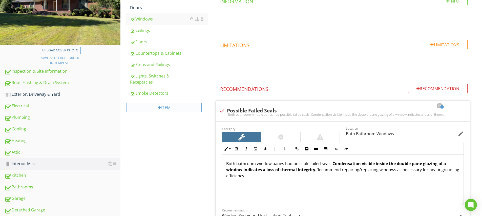
scroll to position [0, 0]
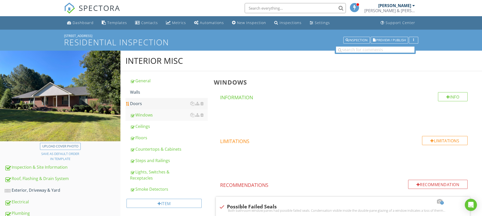
click at [139, 101] on div "Doors" at bounding box center [169, 103] width 78 height 6
click at [136, 92] on div "Walls" at bounding box center [169, 92] width 78 height 6
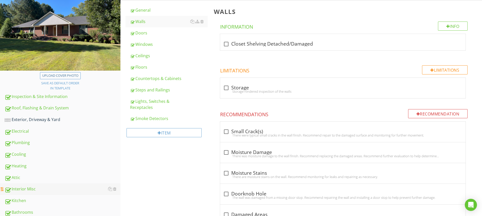
scroll to position [120, 0]
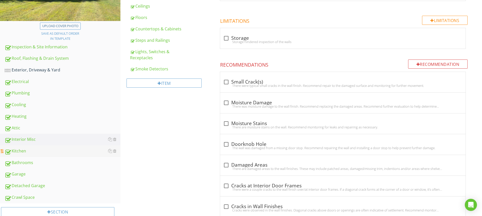
click at [25, 151] on div "Kitchen" at bounding box center [63, 151] width 116 height 7
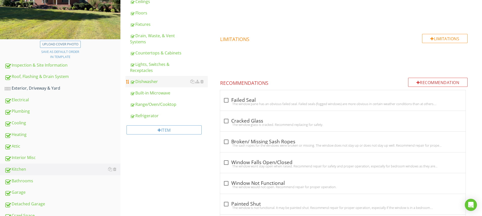
scroll to position [71, 0]
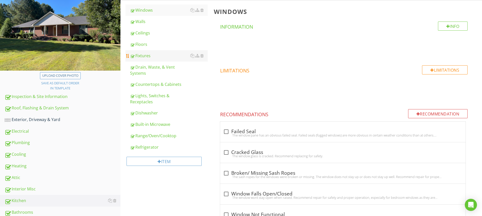
click at [152, 57] on div "Fixtures" at bounding box center [169, 56] width 78 height 6
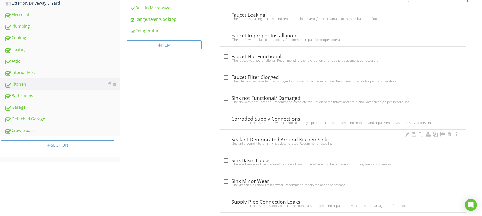
scroll to position [145, 0]
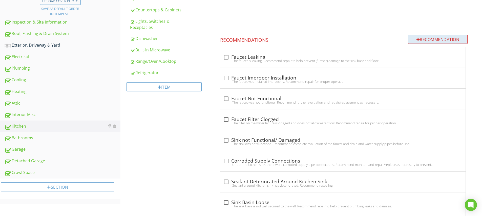
click at [419, 38] on div "Recommendation" at bounding box center [438, 39] width 60 height 9
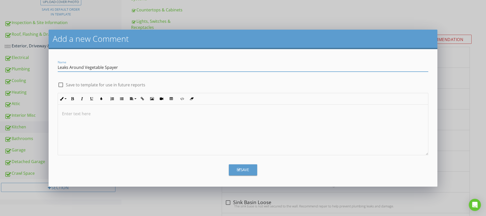
click at [94, 111] on p at bounding box center [243, 114] width 362 height 6
click at [109, 68] on input "Leaks Around Vegetable Spayer" at bounding box center [243, 67] width 370 height 8
type input "Leaks Around Vegetable Sprayer"
click at [107, 110] on div at bounding box center [243, 129] width 370 height 51
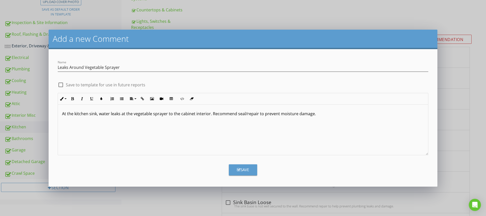
click at [253, 170] on button "Save" at bounding box center [243, 169] width 28 height 11
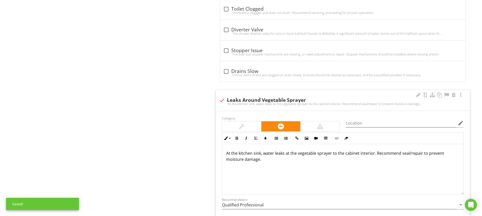
scroll to position [713, 0]
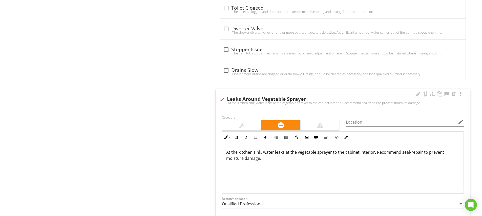
click at [251, 125] on div at bounding box center [241, 125] width 39 height 10
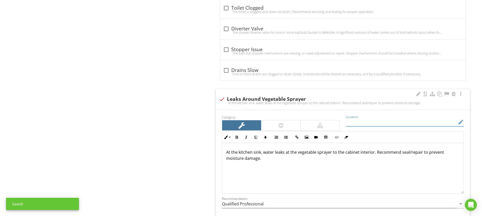
click at [361, 122] on input "Location" at bounding box center [401, 122] width 111 height 8
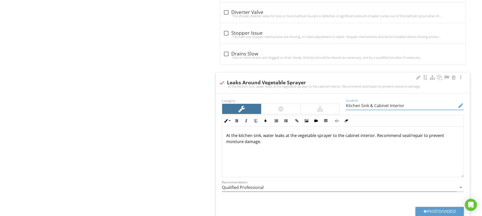
scroll to position [762, 0]
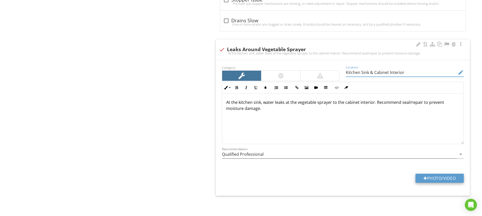
type input "Kitchen Sink & Cabinet Interior"
click at [432, 178] on button "Photo/Video" at bounding box center [439, 178] width 48 height 9
type input "C:\fakepath\IMG_5093.JPG"
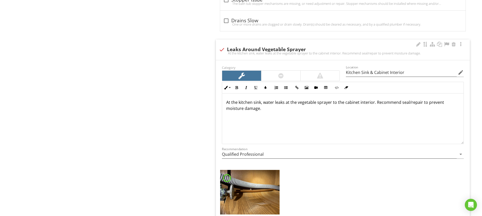
scroll to position [801, 0]
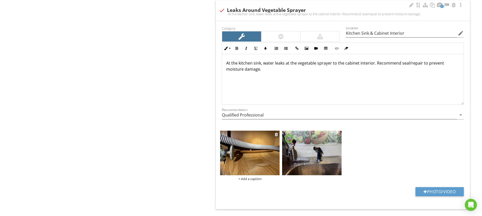
click at [280, 161] on div "+ Add a caption" at bounding box center [250, 156] width 62 height 50
drag, startPoint x: 374, startPoint y: 33, endPoint x: 403, endPoint y: 32, distance: 29.1
click at [403, 32] on input "Kitchen Sink & Cabinet Interior" at bounding box center [401, 33] width 111 height 8
click at [254, 179] on div "+ Add a caption" at bounding box center [249, 179] width 59 height 4
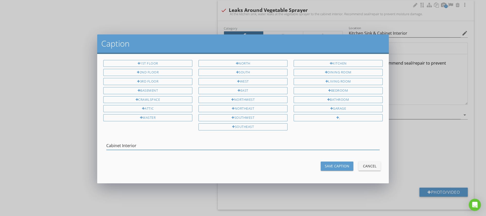
type input "Cabinet Interior"
click at [337, 164] on div "Save Caption" at bounding box center [337, 165] width 25 height 5
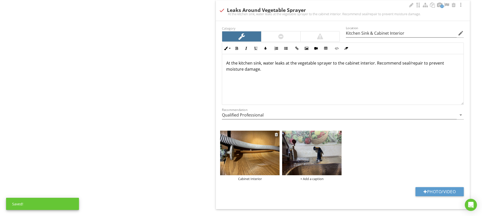
click at [274, 152] on img at bounding box center [249, 153] width 59 height 45
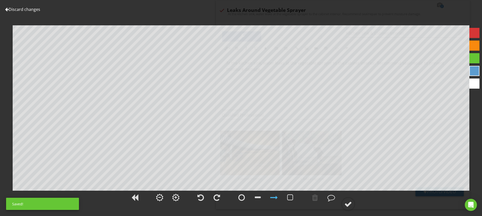
click at [478, 32] on div at bounding box center [474, 33] width 10 height 10
drag, startPoint x: 241, startPoint y: 198, endPoint x: 249, endPoint y: 195, distance: 9.2
click at [241, 198] on div at bounding box center [241, 197] width 7 height 8
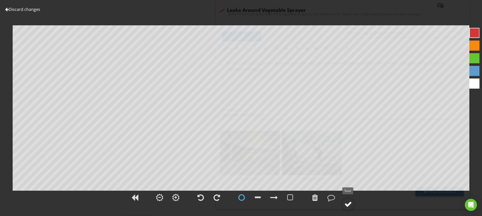
click at [348, 203] on div at bounding box center [348, 204] width 8 height 8
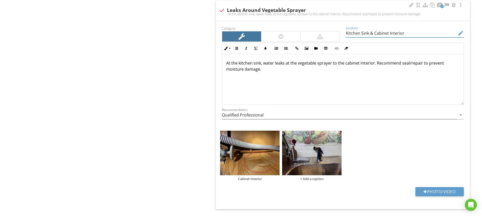
drag, startPoint x: 347, startPoint y: 32, endPoint x: 367, endPoint y: 33, distance: 20.8
click at [368, 32] on input "Kitchen Sink & Cabinet Interior" at bounding box center [401, 33] width 111 height 8
click at [319, 178] on div "+ Add a caption" at bounding box center [311, 179] width 59 height 4
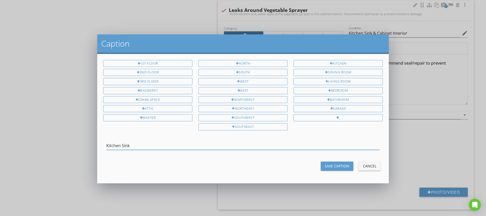
type input "Kitchen Sink"
click at [331, 164] on div "Save Caption" at bounding box center [337, 165] width 25 height 5
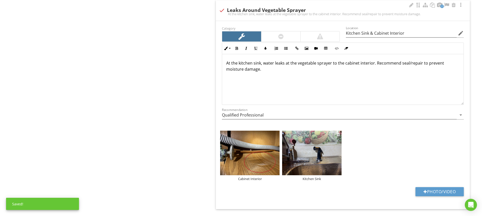
click at [331, 164] on img at bounding box center [311, 153] width 59 height 45
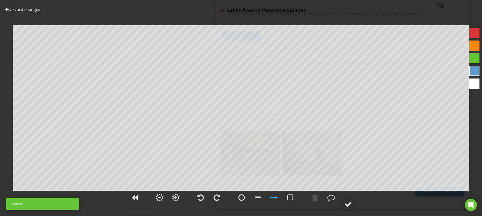
click at [473, 32] on div at bounding box center [474, 33] width 10 height 10
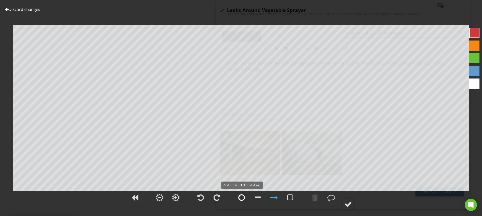
click at [244, 196] on div at bounding box center [241, 197] width 7 height 8
click at [350, 203] on div at bounding box center [348, 204] width 8 height 8
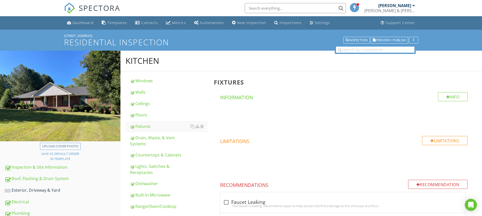
scroll to position [109, 0]
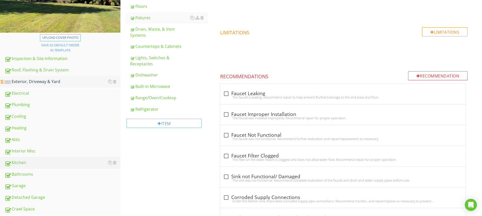
click at [47, 84] on div "Exterior, Driveway & Yard" at bounding box center [63, 81] width 116 height 7
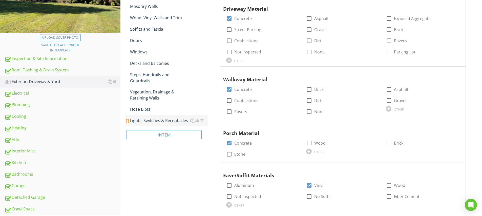
click at [162, 117] on div "Lights, Switches & Receptacles" at bounding box center [169, 120] width 78 height 6
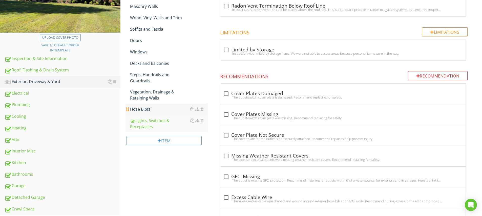
click at [149, 106] on div "Hose Bib(s)" at bounding box center [169, 109] width 78 height 6
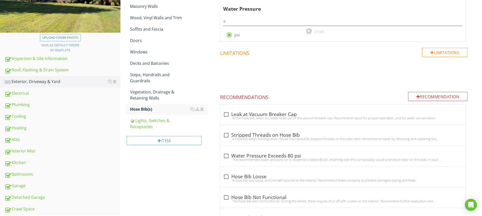
scroll to position [100, 0]
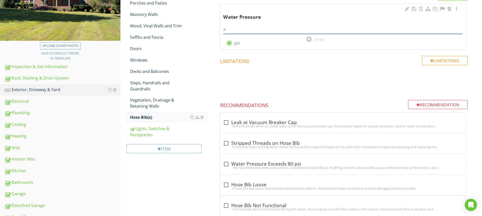
click at [248, 29] on input "text" at bounding box center [342, 30] width 239 height 8
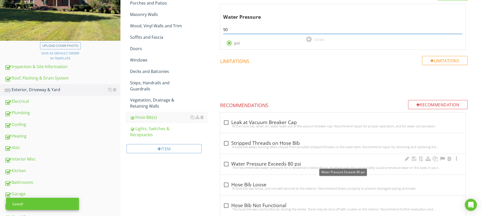
type input "90"
click at [226, 163] on div at bounding box center [226, 164] width 9 height 9
checkbox input "true"
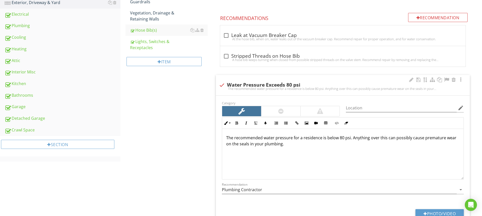
scroll to position [228, 0]
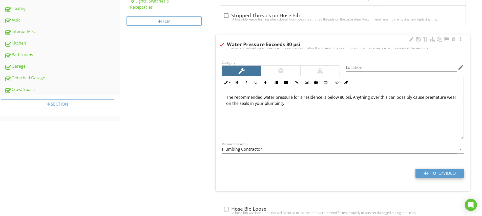
click at [437, 171] on button "Photo/Video" at bounding box center [439, 172] width 48 height 9
type input "C:\fakepath\IMG_5070.JPG"
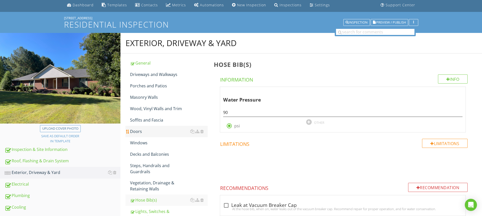
scroll to position [28, 0]
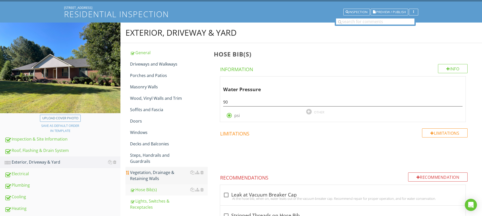
click at [154, 169] on div "Vegetation, Drainage & Retaining Walls" at bounding box center [169, 175] width 78 height 12
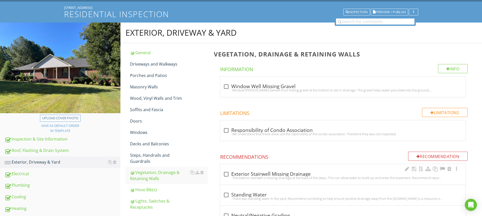
scroll to position [68, 0]
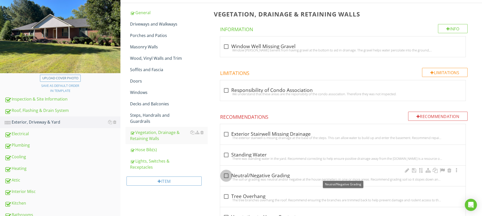
click at [228, 175] on div at bounding box center [226, 175] width 9 height 9
checkbox input "true"
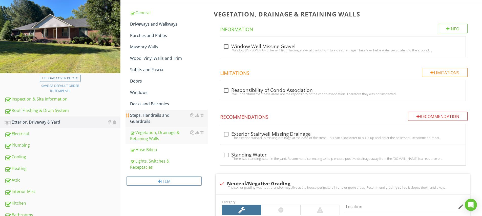
click at [156, 114] on div "Steps, Handrails and Guardrails" at bounding box center [169, 118] width 78 height 12
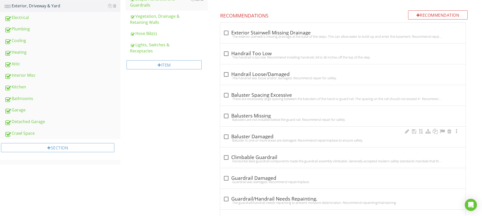
scroll to position [193, 0]
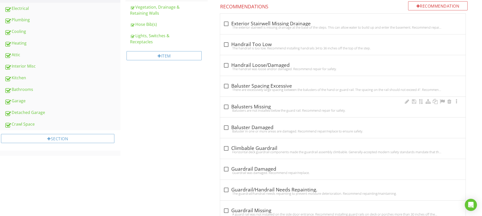
drag, startPoint x: 421, startPoint y: 204, endPoint x: 418, endPoint y: 116, distance: 88.1
drag, startPoint x: 181, startPoint y: 166, endPoint x: 200, endPoint y: 173, distance: 19.9
click at [181, 166] on div "Exterior, Driveway & Yard General Driveways and Walkways Porches and Patios Mas…" at bounding box center [300, 211] width 361 height 708
click at [200, 173] on div "Exterior, Driveway & Yard General Driveways and Walkways Porches and Patios Mas…" at bounding box center [300, 211] width 361 height 708
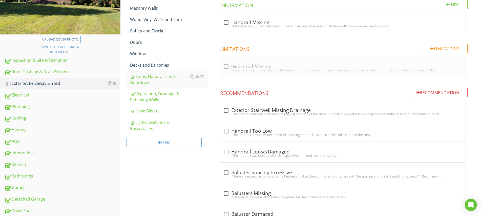
scroll to position [104, 0]
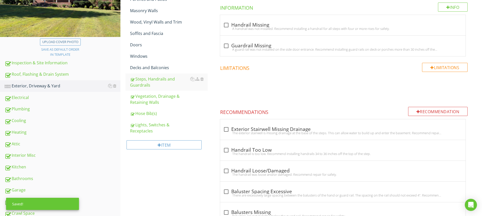
click at [407, 18] on div at bounding box center [407, 19] width 6 height 5
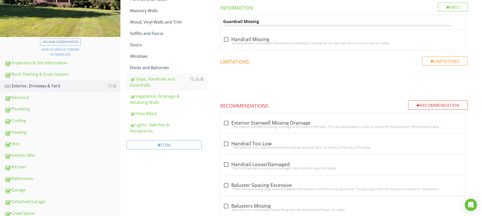
drag, startPoint x: 245, startPoint y: 21, endPoint x: 263, endPoint y: 21, distance: 18.2
click at [263, 21] on input "Guardrail Missing" at bounding box center [336, 21] width 227 height 8
type input "Guardrail Recommended"
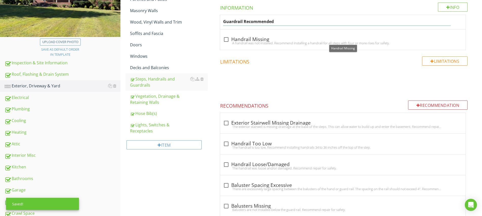
click at [406, 34] on span "Guardrail Recommended check_box_outline_blank Handrail Missing A handrail was n…" at bounding box center [344, 32] width 260 height 35
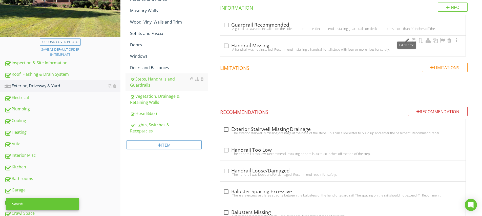
click at [408, 41] on div at bounding box center [407, 40] width 6 height 5
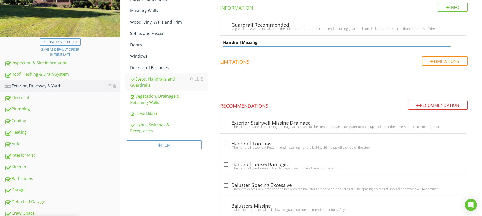
drag, startPoint x: 242, startPoint y: 41, endPoint x: 266, endPoint y: 42, distance: 23.8
click at [266, 42] on input "Handrail Missing" at bounding box center [336, 42] width 227 height 8
type input "Handrail Recommended"
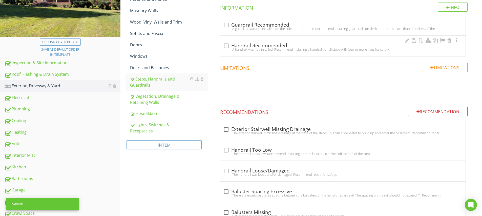
click at [227, 46] on div at bounding box center [226, 45] width 9 height 9
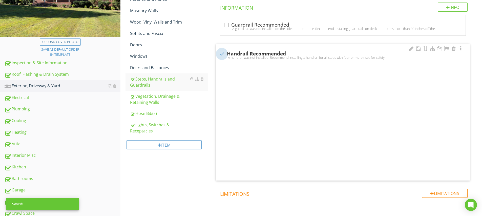
checkbox input "true"
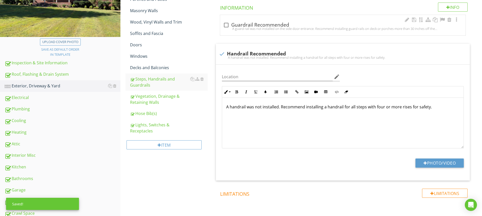
click at [225, 26] on div at bounding box center [226, 25] width 9 height 9
checkbox input "true"
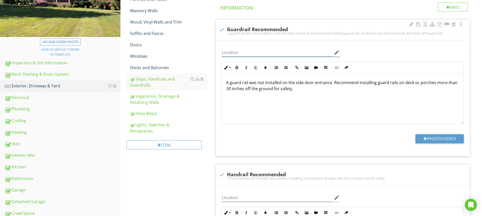
click at [245, 52] on input "Location" at bounding box center [277, 52] width 111 height 8
click at [235, 51] on input "Front Porch" at bounding box center [277, 52] width 111 height 8
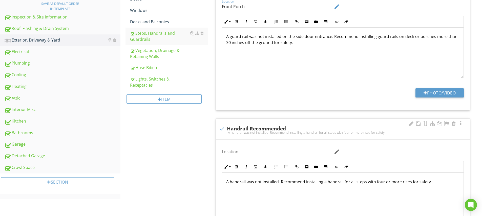
type input "Front Porch"
click at [238, 153] on input "Location" at bounding box center [277, 151] width 111 height 8
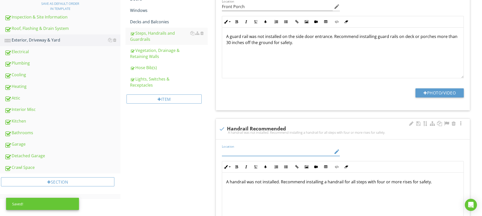
paste input "Front Porch"
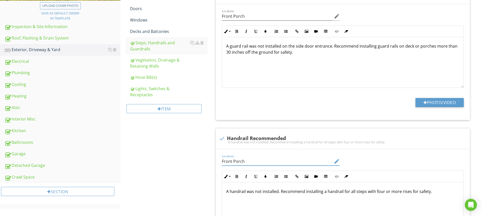
type input "Front Porch"
drag, startPoint x: 334, startPoint y: 46, endPoint x: 222, endPoint y: 48, distance: 111.6
click at [222, 48] on div "A guard rail was not installed on the side door entrance. Recommend installing …" at bounding box center [342, 62] width 241 height 51
drag, startPoint x: 312, startPoint y: 47, endPoint x: 296, endPoint y: 47, distance: 15.9
click at [296, 47] on p "Recommend installing guard rails on deck or porches more than 30 inches off the…" at bounding box center [342, 46] width 233 height 6
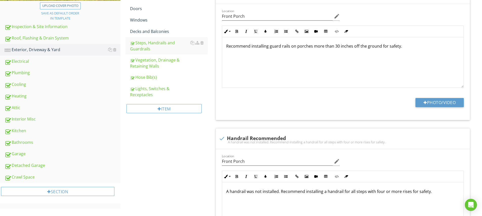
click at [309, 64] on div "Recommend installing guard rails on porches more than 30 inches off the ground …" at bounding box center [342, 62] width 241 height 51
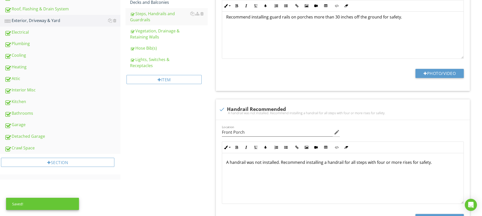
scroll to position [179, 0]
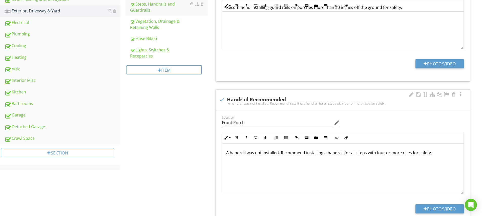
drag, startPoint x: 281, startPoint y: 153, endPoint x: 230, endPoint y: 153, distance: 51.3
click at [224, 155] on div "A handrail was not installed. Recommend installing a handrail for all steps wit…" at bounding box center [342, 168] width 241 height 51
click at [257, 169] on div "A handrail was not installed. Recommend installing a handrail for all steps wit…" at bounding box center [342, 168] width 241 height 51
drag, startPoint x: 281, startPoint y: 153, endPoint x: 222, endPoint y: 154, distance: 58.7
click at [222, 154] on div "A handrail was not installed. Recommend installing a handrail for all steps wit…" at bounding box center [342, 168] width 241 height 51
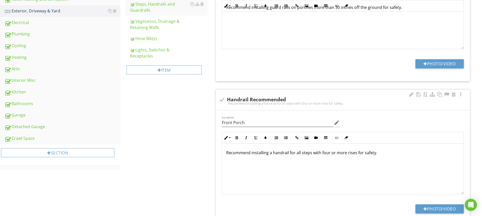
click at [266, 168] on div "Recommend installing a handrail for all steps with four or more rises for safet…" at bounding box center [342, 168] width 241 height 51
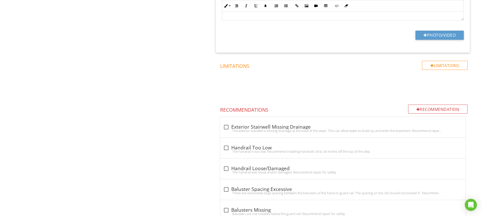
scroll to position [107, 0]
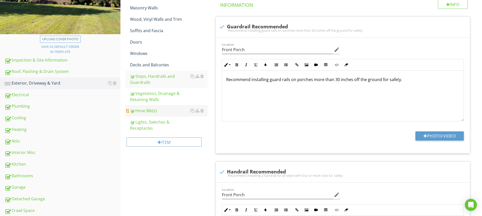
click at [147, 113] on div "Hose Bib(s)" at bounding box center [169, 110] width 78 height 6
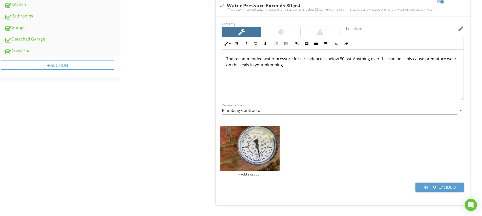
scroll to position [359, 0]
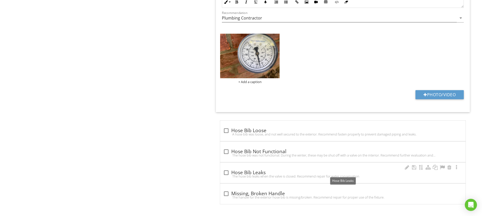
click at [227, 171] on div at bounding box center [226, 172] width 9 height 9
checkbox input "true"
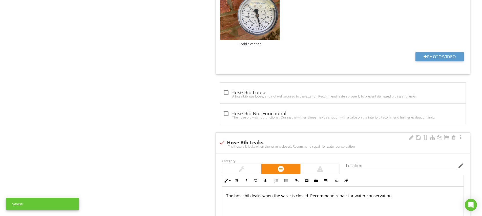
scroll to position [439, 0]
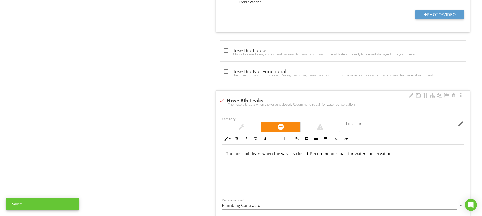
click at [242, 125] on div at bounding box center [242, 127] width 6 height 6
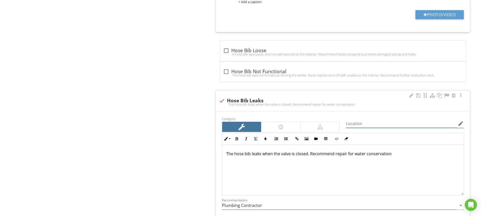
click at [364, 123] on input "Location" at bounding box center [401, 123] width 111 height 8
type input "Garage"
click at [234, 153] on p "The hose bib leaks when the valve is closed. Recommend repair for water conserv…" at bounding box center [342, 153] width 233 height 6
drag, startPoint x: 275, startPoint y: 154, endPoint x: 320, endPoint y: 153, distance: 45.0
click at [320, 153] on p "The garage hose bib leaks when the valve is closed. Recommend repair for water …" at bounding box center [342, 153] width 233 height 6
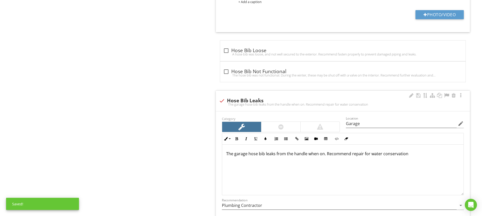
click at [375, 173] on div "The garage hose bib leaks from the handle when on. Recommend repair for water c…" at bounding box center [342, 169] width 241 height 51
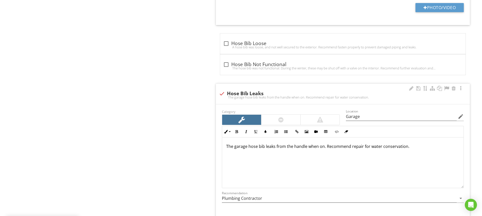
scroll to position [474, 0]
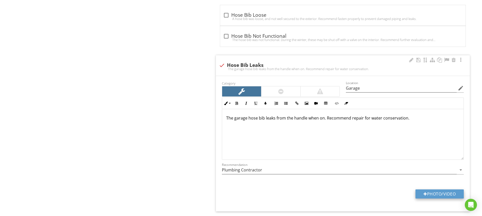
click at [445, 193] on button "Photo/Video" at bounding box center [439, 193] width 48 height 9
type input "C:\fakepath\IMG_5125.MOV"
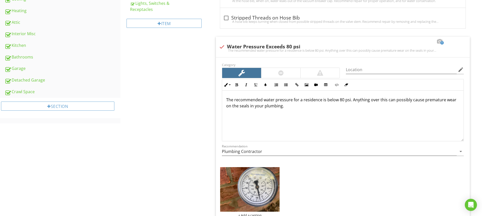
scroll to position [52, 0]
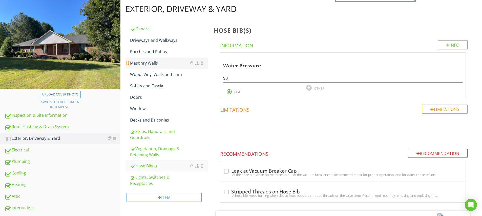
click at [152, 64] on div "Masonry Walls" at bounding box center [169, 63] width 78 height 6
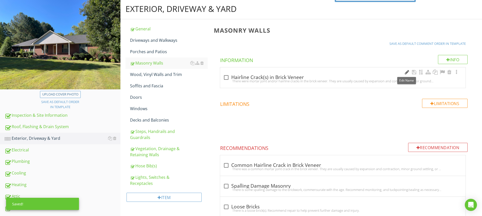
click at [407, 72] on div at bounding box center [407, 72] width 6 height 5
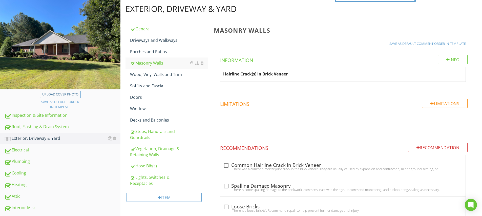
click at [240, 74] on input "Hairline Crack(s) in Brick Veneer" at bounding box center [336, 74] width 227 height 8
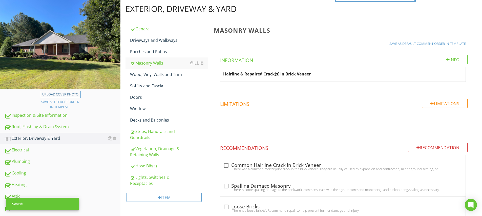
click at [243, 75] on input "Hairline & Repaired Crack(s) in Brick Veneer" at bounding box center [336, 74] width 227 height 8
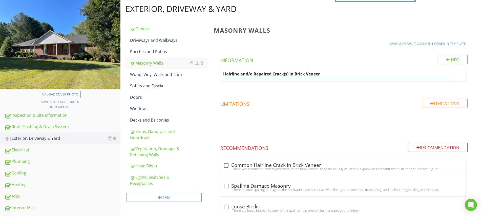
type input "Hairline and/or Repaired Crack(s) in Brick Veneer"
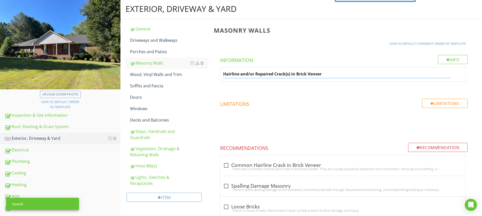
click at [308, 88] on span "Hairline and/or Repaired Crack(s) in Brick Veneer" at bounding box center [344, 79] width 260 height 25
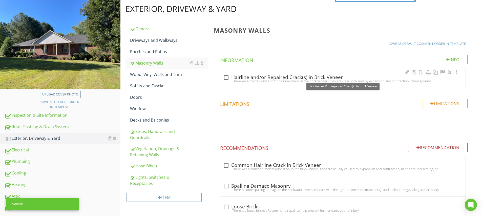
click at [229, 76] on div at bounding box center [226, 77] width 9 height 9
checkbox input "true"
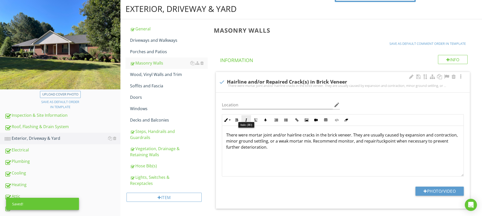
scroll to position [61, 0]
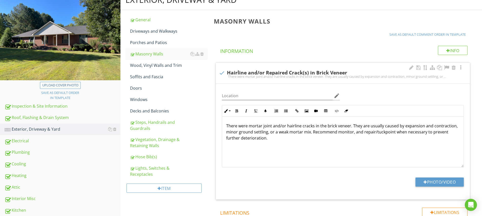
click at [326, 126] on p "There were mortar joint and/or hairline cracks in the brick veneer. They are us…" at bounding box center [342, 132] width 233 height 18
click at [376, 134] on p "There were mortar joint and/or hairline cracks in the rear brick veneer. They a…" at bounding box center [342, 132] width 233 height 18
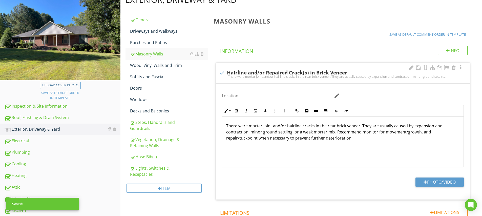
click at [248, 139] on p "There were mortar joint and/or hairline cracks in the rear brick veneer. They a…" at bounding box center [342, 132] width 233 height 18
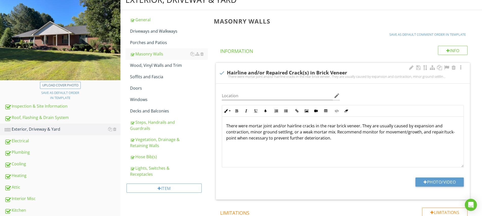
click at [295, 157] on div "There were mortar joint and/or hairline cracks in the rear brick veneer. They a…" at bounding box center [342, 142] width 241 height 51
click at [242, 94] on input "Location" at bounding box center [277, 96] width 111 height 8
type input "Rear Exterior"
click at [272, 182] on div "Photo/Video" at bounding box center [343, 183] width 248 height 13
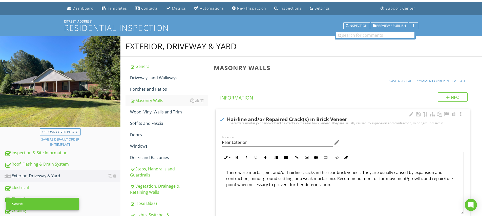
scroll to position [62, 0]
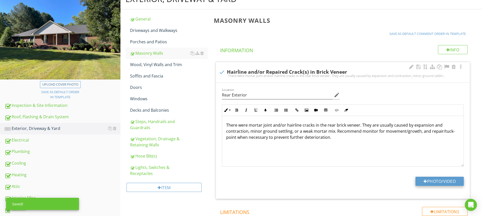
click at [436, 183] on button "Photo/Video" at bounding box center [439, 181] width 48 height 9
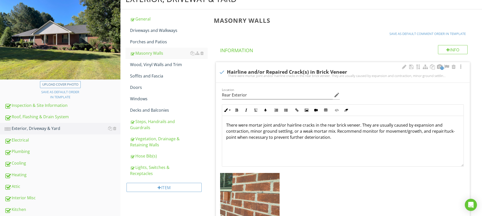
scroll to position [102, 0]
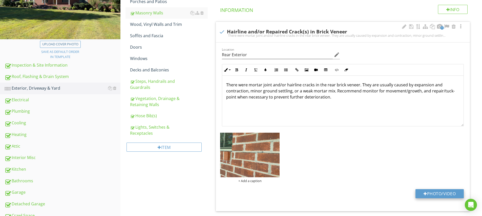
click at [439, 192] on button "Photo/Video" at bounding box center [439, 193] width 48 height 9
type input "C:\fakepath\IMG_5087.JPG"
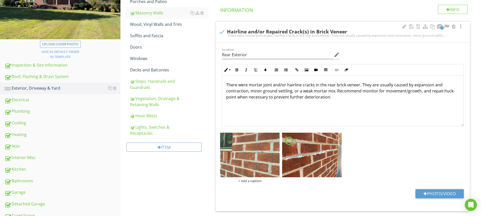
scroll to position [146, 0]
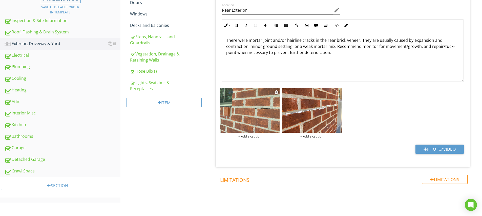
click at [261, 123] on img at bounding box center [249, 110] width 59 height 45
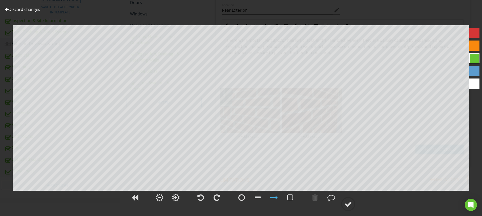
click at [475, 54] on div at bounding box center [474, 58] width 10 height 10
click at [351, 201] on div at bounding box center [348, 204] width 8 height 8
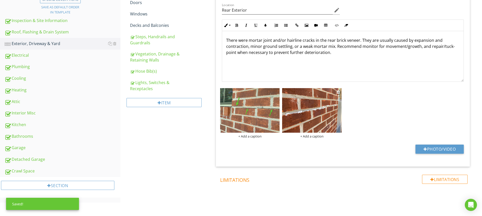
click at [313, 118] on img at bounding box center [311, 110] width 59 height 45
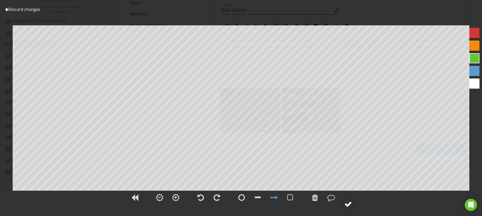
click at [350, 207] on div at bounding box center [348, 204] width 8 height 8
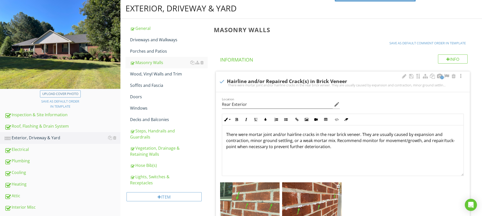
scroll to position [104, 0]
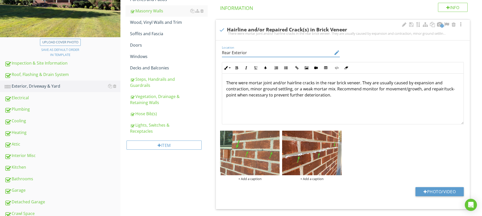
click at [240, 51] on input "Rear Exterior" at bounding box center [277, 53] width 111 height 8
click at [253, 180] on div "+ Add a caption" at bounding box center [249, 179] width 59 height 4
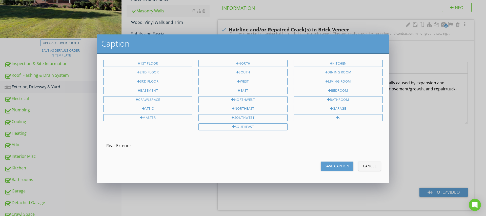
type input "Rear Exterior"
click at [329, 164] on div "Save Caption" at bounding box center [337, 165] width 25 height 5
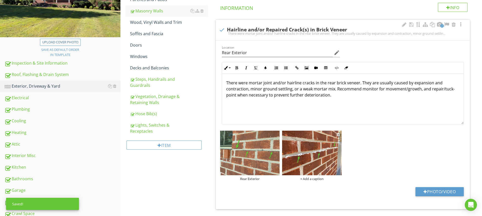
click at [315, 178] on div "+ Add a caption" at bounding box center [311, 179] width 59 height 4
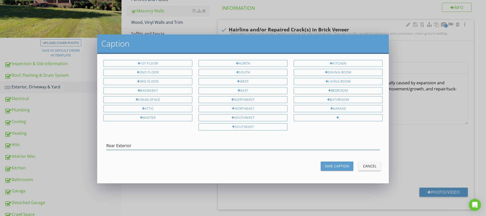
type input "Rear Exterior"
click at [341, 165] on div "Save Caption" at bounding box center [337, 165] width 25 height 5
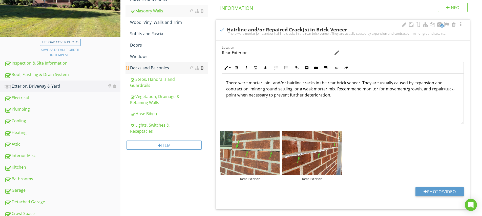
click at [202, 69] on div at bounding box center [201, 68] width 3 height 4
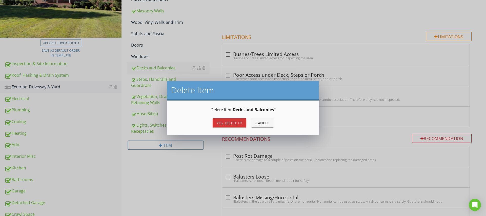
click at [231, 125] on div "Yes, Delete it!" at bounding box center [230, 122] width 26 height 5
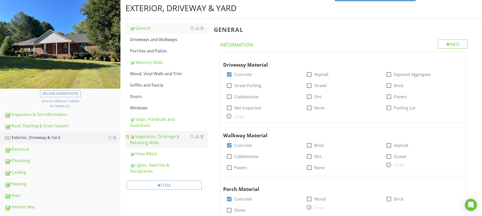
scroll to position [37, 0]
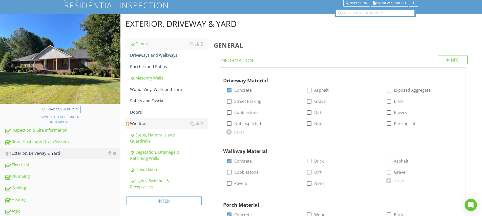
click at [150, 126] on div "Windows" at bounding box center [169, 123] width 78 height 6
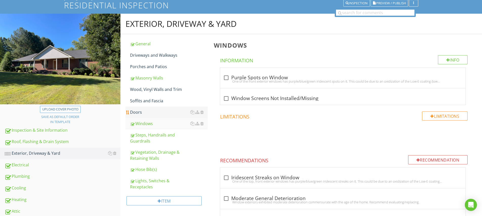
click at [142, 114] on div "Doors" at bounding box center [169, 112] width 78 height 6
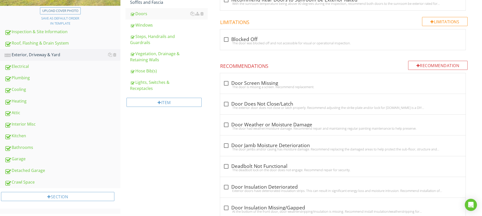
scroll to position [144, 0]
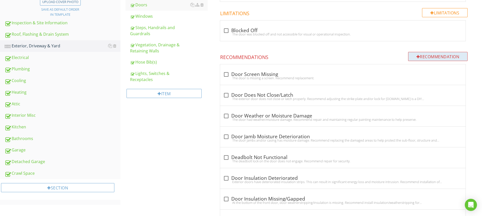
click at [424, 56] on div "Recommendation" at bounding box center [438, 56] width 60 height 9
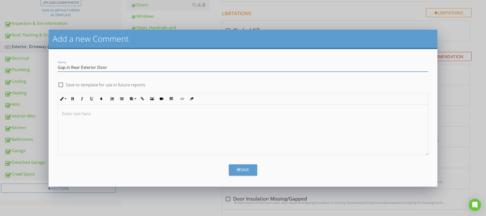
type input "Gap in Rear Exterior Door"
click at [81, 115] on p at bounding box center [243, 114] width 362 height 6
click at [251, 173] on button "Save" at bounding box center [243, 169] width 28 height 11
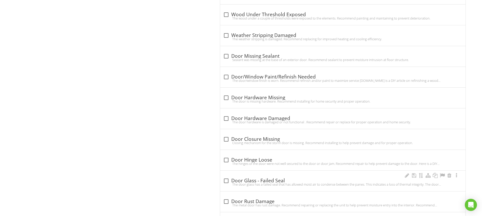
scroll to position [800, 0]
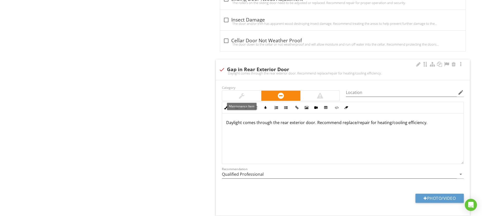
click at [240, 99] on div at bounding box center [241, 96] width 39 height 10
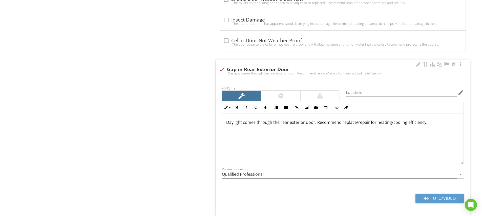
scroll to position [808, 0]
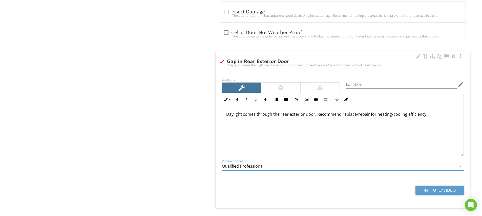
click at [275, 169] on input "Qualified Professional" at bounding box center [339, 166] width 235 height 8
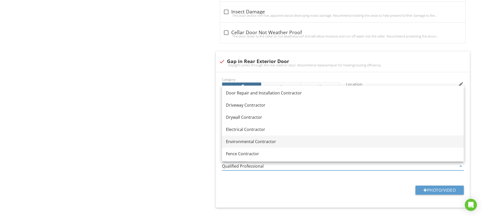
scroll to position [158, 0]
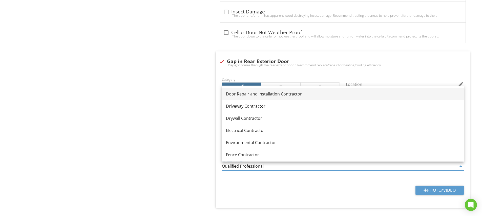
click at [256, 92] on div "Door Repair and Installation Contractor" at bounding box center [343, 94] width 234 height 6
type input "Door Repair and Installation Contractor"
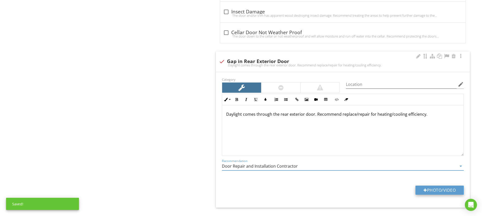
click at [427, 186] on button "Photo/Video" at bounding box center [439, 189] width 48 height 9
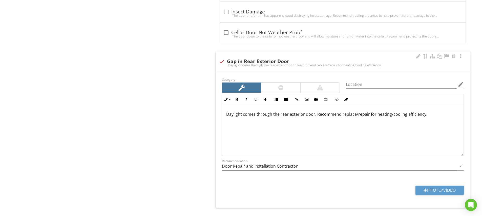
type input "C:\fakepath\IMG_5127.JPG"
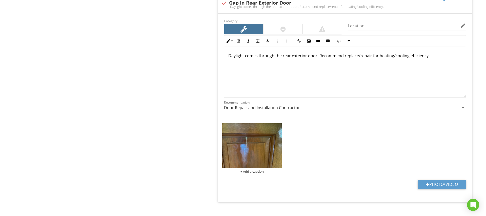
scroll to position [833, 0]
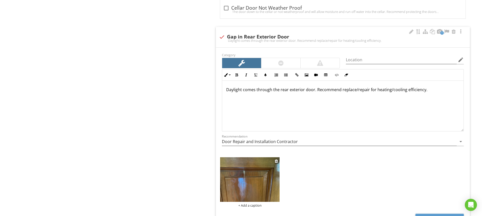
click at [252, 204] on div "+ Add a caption" at bounding box center [249, 205] width 59 height 4
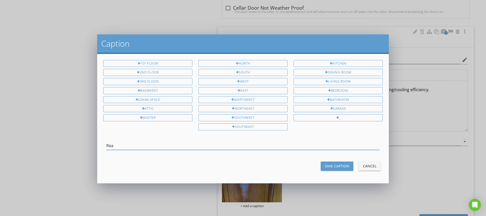
type input "Rear"
type input "Rear Door"
click at [336, 166] on div "Save Caption" at bounding box center [337, 165] width 25 height 5
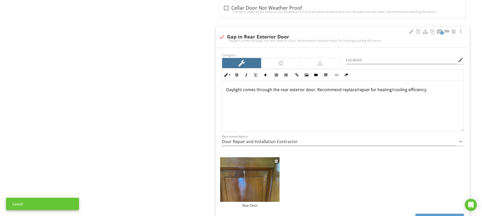
click at [256, 180] on img at bounding box center [249, 179] width 59 height 45
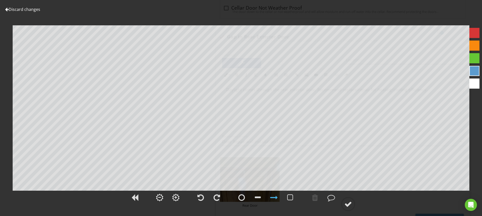
click at [473, 36] on div at bounding box center [474, 33] width 10 height 10
click at [243, 196] on div at bounding box center [241, 197] width 7 height 8
click at [348, 203] on div at bounding box center [348, 204] width 8 height 8
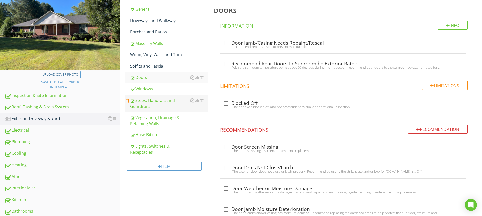
scroll to position [121, 0]
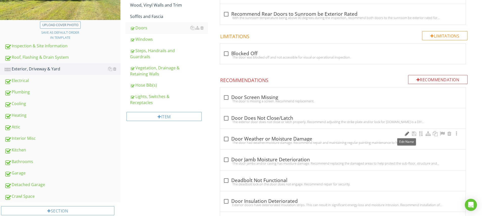
click at [406, 134] on div at bounding box center [407, 133] width 6 height 5
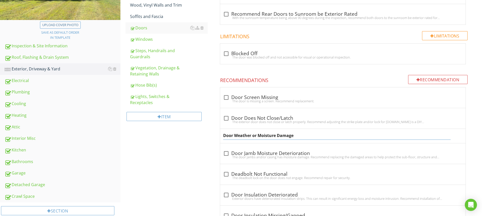
drag, startPoint x: 259, startPoint y: 136, endPoint x: 235, endPoint y: 135, distance: 23.8
click at [235, 135] on input "Door Weather or Moisture Damage" at bounding box center [336, 135] width 227 height 8
type input "Door Moisture Damage"
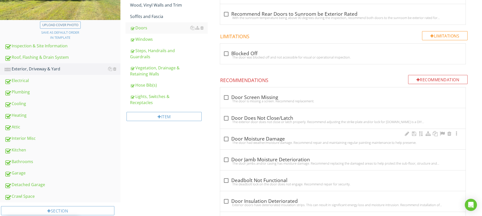
click at [220, 136] on div "check_box_outline_blank Door Moisture Damage The door had weather/moisture dama…" at bounding box center [342, 139] width 245 height 20
checkbox input "true"
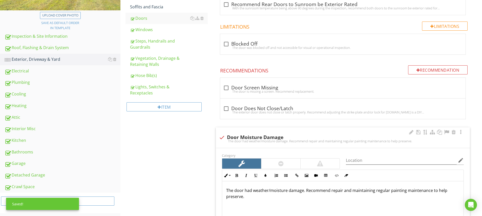
scroll to position [170, 0]
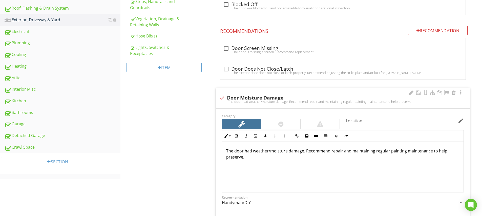
click at [235, 151] on p "The door had weather/moisture damage. Recommend repair and maintaining regular …" at bounding box center [342, 154] width 233 height 12
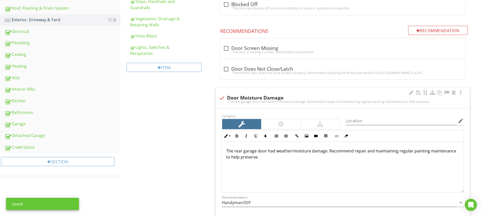
click at [267, 151] on p "The rear garage door had weather/moisture damage. Recommend repair and maintain…" at bounding box center [342, 154] width 233 height 12
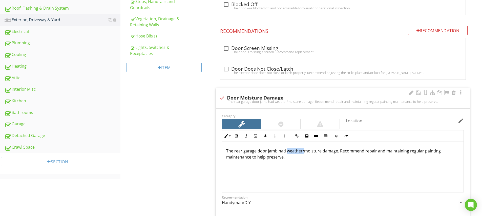
drag, startPoint x: 303, startPoint y: 152, endPoint x: 289, endPoint y: 151, distance: 13.9
click at [287, 152] on p "The rear garage door jamb had weather/moisture damage. Recommend repair and mai…" at bounding box center [342, 154] width 233 height 12
click at [337, 164] on div "The rear garage door jamb had moisture damage. Recommend repair and maintaining…" at bounding box center [342, 167] width 241 height 51
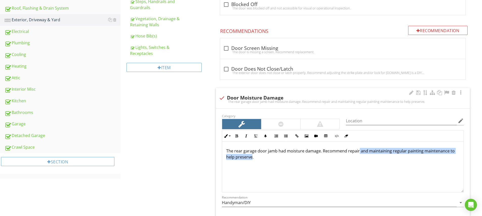
drag, startPoint x: 357, startPoint y: 151, endPoint x: 252, endPoint y: 156, distance: 105.6
click at [252, 156] on p "The rear garage door jamb had moisture damage. Recommend repair and maintaining…" at bounding box center [342, 154] width 233 height 12
click at [350, 121] on input "Location" at bounding box center [401, 121] width 111 height 8
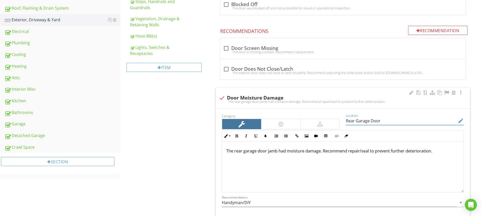
click at [355, 121] on input "Rear Garage Door" at bounding box center [401, 121] width 111 height 8
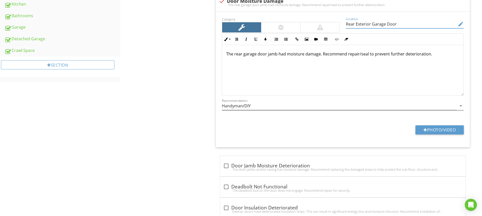
type input "Rear Exterior Garage Door"
click at [257, 106] on input "Handyman/DIY" at bounding box center [339, 106] width 235 height 8
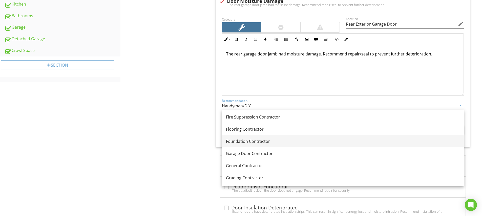
scroll to position [282, 0]
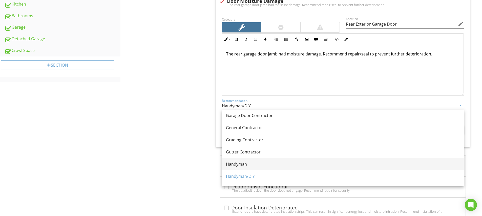
click at [243, 163] on div "Handyman" at bounding box center [343, 164] width 234 height 6
type input "Handyman"
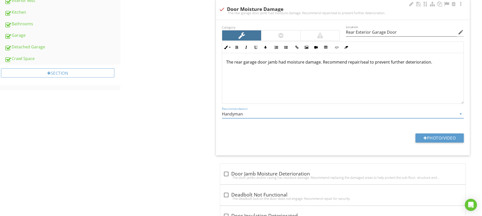
scroll to position [243, 0]
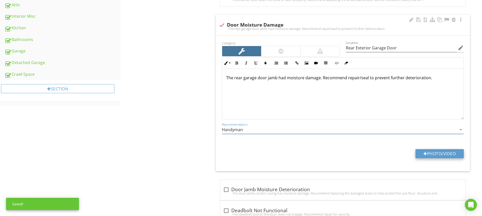
click at [436, 155] on button "Photo/Video" at bounding box center [439, 153] width 48 height 9
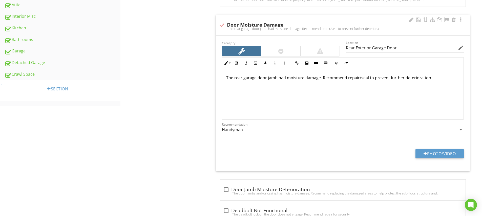
type input "C:\fakepath\IMG_5067.JPG"
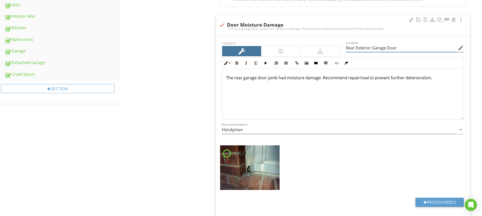
click at [372, 47] on input "Rear Exterior Garage Door" at bounding box center [401, 48] width 111 height 8
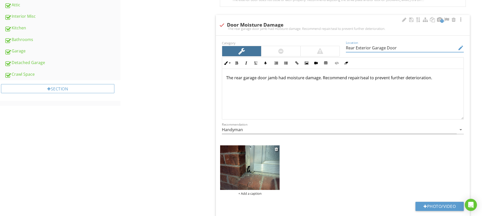
scroll to position [287, 0]
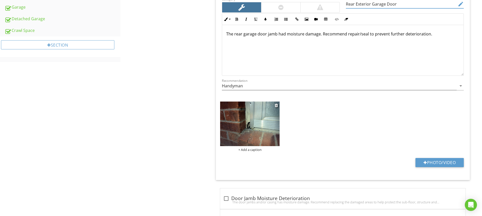
click at [252, 149] on div "+ Add a caption" at bounding box center [249, 149] width 59 height 4
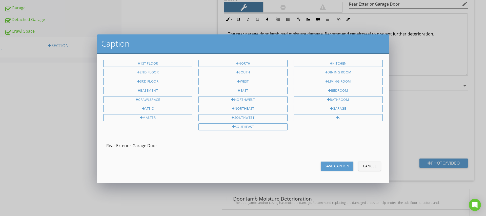
type input "Rear Exterior Garage Door"
click at [335, 163] on div "Save Caption" at bounding box center [337, 165] width 25 height 5
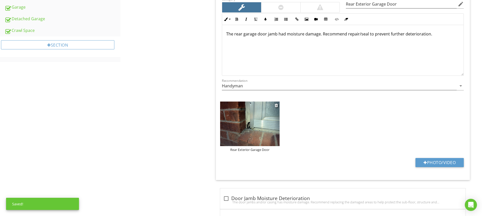
click at [269, 136] on img at bounding box center [249, 123] width 59 height 45
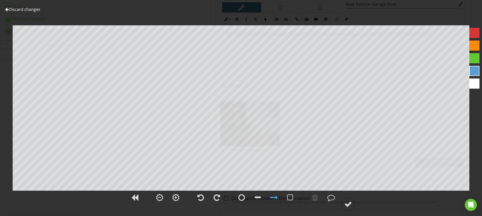
click at [478, 33] on div at bounding box center [474, 33] width 10 height 10
click at [242, 198] on div at bounding box center [241, 197] width 7 height 8
click at [346, 206] on div at bounding box center [348, 204] width 8 height 8
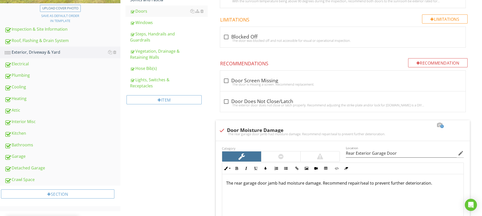
scroll to position [85, 0]
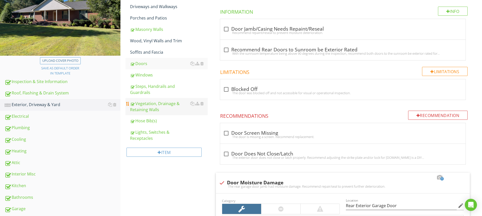
click at [147, 109] on div "Vegetation, Drainage & Retaining Walls" at bounding box center [169, 106] width 78 height 12
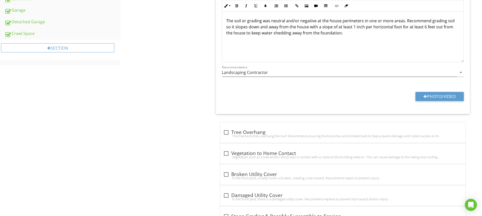
scroll to position [333, 0]
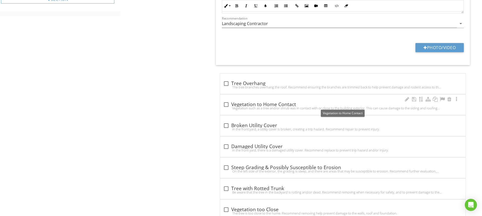
click at [224, 103] on div at bounding box center [226, 104] width 9 height 9
checkbox input "true"
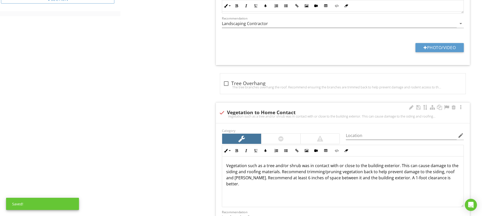
scroll to position [430, 0]
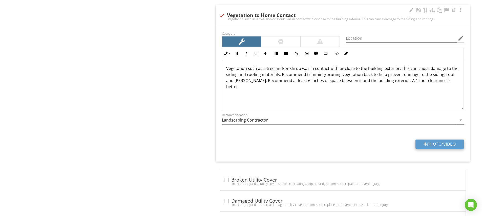
click at [436, 143] on button "Photo/Video" at bounding box center [439, 143] width 48 height 9
type input "C:\fakepath\IMG_5053.JPG"
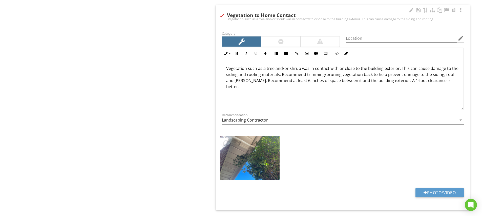
scroll to position [508, 0]
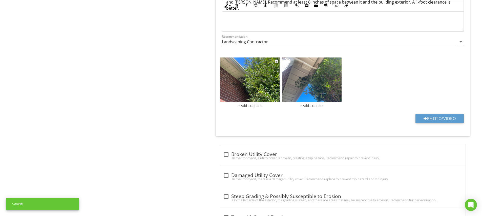
click at [263, 85] on img at bounding box center [249, 79] width 59 height 45
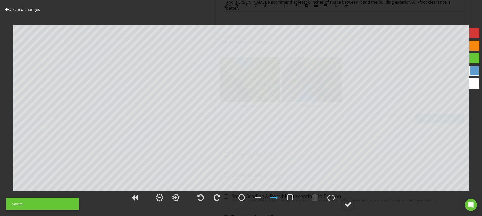
click at [476, 33] on div at bounding box center [474, 33] width 10 height 10
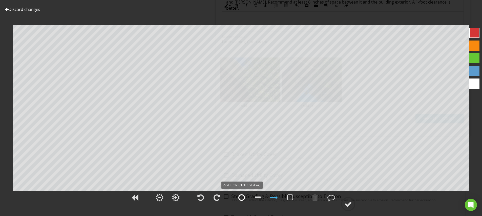
click at [244, 197] on div at bounding box center [241, 197] width 7 height 8
click at [350, 202] on div at bounding box center [348, 204] width 8 height 8
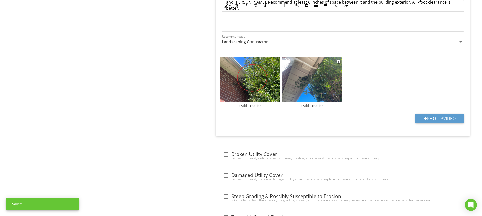
click at [320, 88] on img at bounding box center [311, 79] width 59 height 45
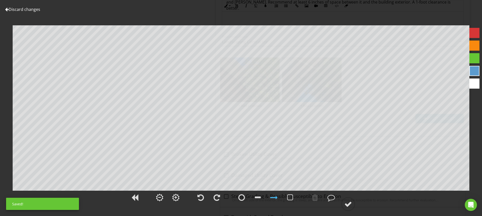
click at [479, 29] on div at bounding box center [474, 33] width 10 height 10
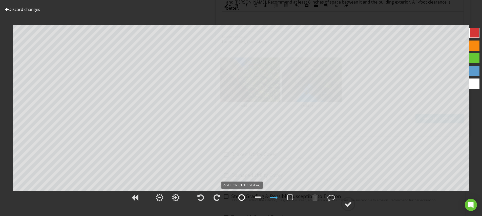
click at [241, 199] on div at bounding box center [241, 197] width 7 height 8
click at [349, 202] on div at bounding box center [348, 204] width 8 height 8
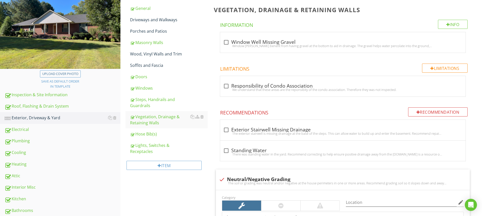
scroll to position [10, 0]
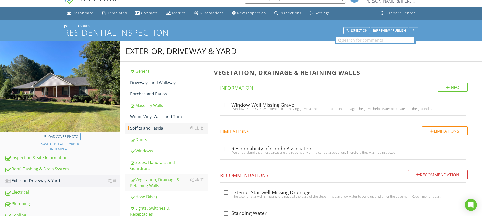
click at [145, 127] on div "Soffits and Fascia" at bounding box center [169, 128] width 78 height 6
click at [148, 119] on div "Wood, Vinyl Walls and Trim" at bounding box center [169, 117] width 78 height 6
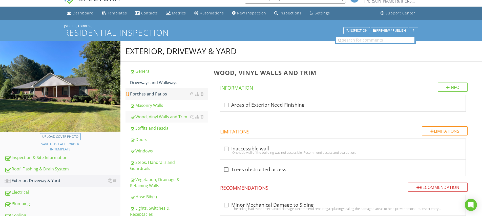
click at [149, 95] on div "Porches and Patios" at bounding box center [169, 94] width 78 height 6
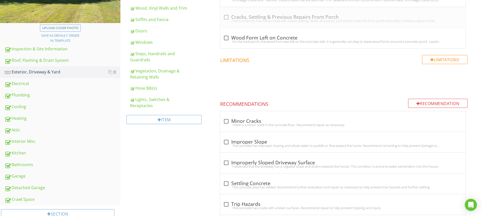
scroll to position [116, 0]
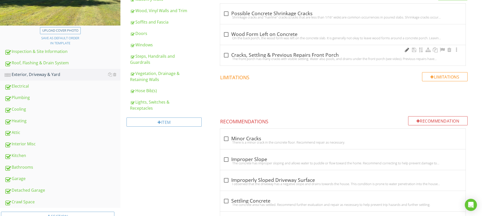
click at [405, 50] on div at bounding box center [407, 49] width 6 height 5
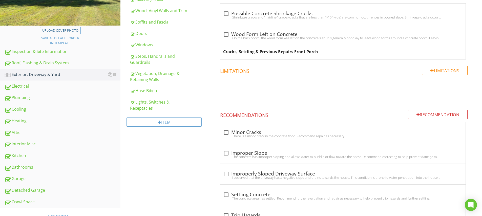
drag, startPoint x: 260, startPoint y: 52, endPoint x: 293, endPoint y: 52, distance: 33.1
click at [293, 52] on input "Cracks, Settling & Previous Repairs Front Porch" at bounding box center [336, 52] width 227 height 8
click at [256, 52] on input "Cracks, Settling & Spalling Damage Front Porch" at bounding box center [336, 52] width 227 height 8
drag, startPoint x: 338, startPoint y: 51, endPoint x: 351, endPoint y: 52, distance: 12.1
click at [351, 52] on input "Cracks, Settling, Loose/Missing Bricks & Spalling Damage Front Porch" at bounding box center [336, 52] width 227 height 8
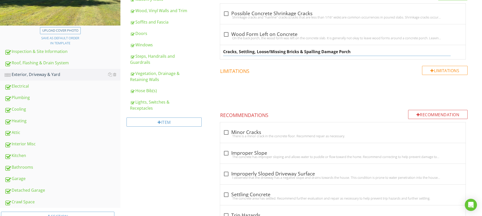
click at [350, 52] on input "Cracks, Settling, Loose/Missing Bricks & Spalling Damage Porch" at bounding box center [336, 52] width 227 height 8
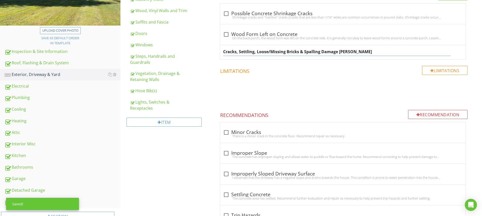
type input "Cracks, Settling, Loose/Missing Bricks & Spalling Damage Porches"
click at [222, 55] on div "Cracks, Settling, Loose/Missing Bricks & Spalling Damage Porches" at bounding box center [342, 52] width 245 height 14
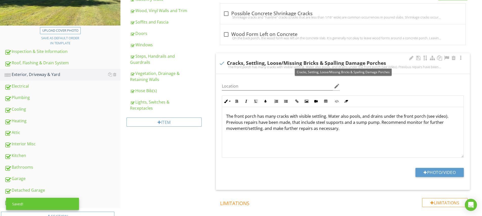
scroll to position [122, 0]
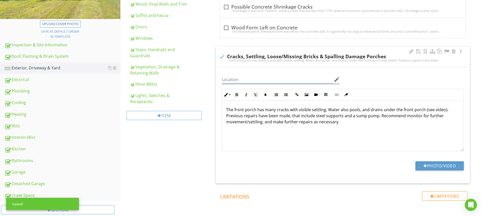
click at [242, 78] on input "Location" at bounding box center [277, 79] width 111 height 8
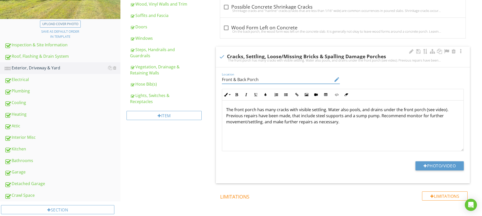
type input "Front & Back Porch"
click at [245, 111] on p "The front porch has many cracks with visible settling. Water also pools, and dr…" at bounding box center [342, 115] width 233 height 18
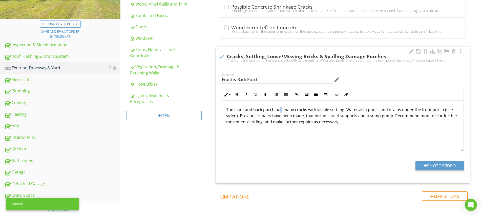
click at [281, 111] on p "The front and back porch has many cracks with visible settling. Water also pool…" at bounding box center [342, 115] width 233 height 18
drag, startPoint x: 295, startPoint y: 111, endPoint x: 284, endPoint y: 110, distance: 10.4
click at [284, 110] on p "The front and back porch had many cracks with visible settling. Water also pool…" at bounding box center [342, 115] width 233 height 18
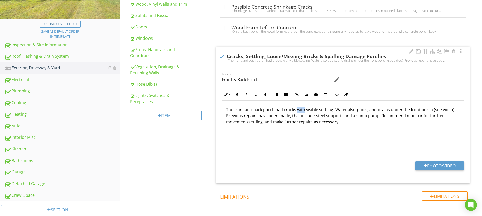
drag, startPoint x: 303, startPoint y: 111, endPoint x: 296, endPoint y: 110, distance: 6.8
click at [296, 110] on p "The front and back porch had cracks with visible settling. Water also pools, an…" at bounding box center [342, 115] width 233 height 18
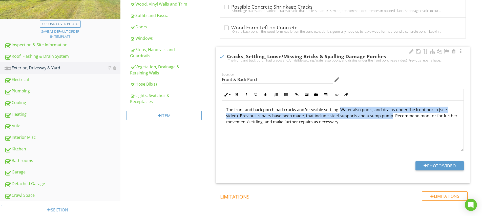
drag, startPoint x: 391, startPoint y: 117, endPoint x: 339, endPoint y: 108, distance: 52.1
click at [339, 108] on p "The front and back porch had cracks and/or visible settling. Water also pools, …" at bounding box center [342, 115] width 233 height 18
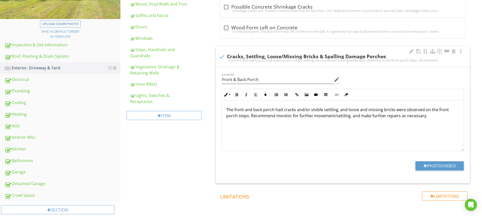
click at [251, 117] on p "The front and back porch had cracks and/or visible settling, and loose and miss…" at bounding box center [342, 112] width 233 height 12
drag, startPoint x: 298, startPoint y: 123, endPoint x: 283, endPoint y: 124, distance: 15.2
click at [283, 124] on p "The front and back porch had cracks and/or visible settling, and loose and miss…" at bounding box center [342, 115] width 233 height 18
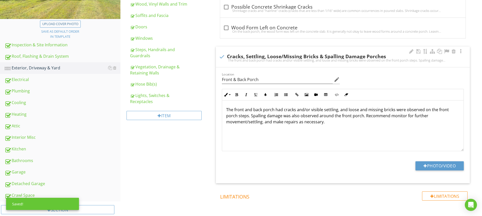
click at [321, 123] on p "The front and back porch had cracks and/or visible settling, and loose and miss…" at bounding box center [342, 115] width 233 height 18
click at [348, 137] on div "The front and back porch had cracks and/or visible settling, and loose and miss…" at bounding box center [342, 125] width 241 height 51
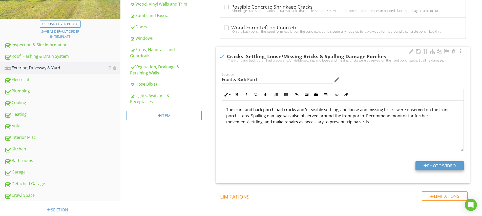
click at [438, 163] on button "Photo/Video" at bounding box center [439, 165] width 48 height 9
type input "C:\fakepath\IMG_5050.JPG"
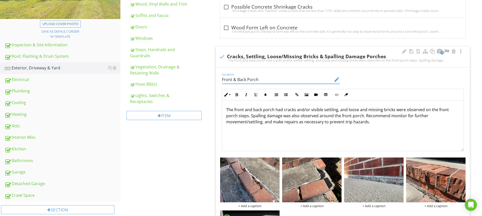
click at [238, 79] on input "Front & Back Porch" at bounding box center [277, 79] width 111 height 8
drag, startPoint x: 238, startPoint y: 79, endPoint x: 232, endPoint y: 79, distance: 5.8
click at [232, 79] on input "Front & Back Porch" at bounding box center [277, 79] width 111 height 8
click at [269, 80] on input "Front Porch, Back Porch" at bounding box center [277, 79] width 111 height 8
type input "Front Porch, Back Porch & Walkways"
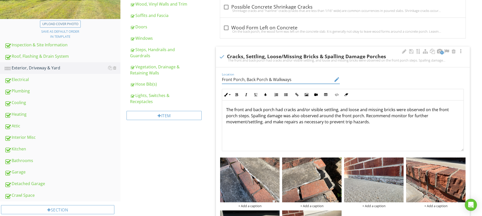
click at [313, 138] on div "The front and back porch had cracks and/or visible settling, and loose and miss…" at bounding box center [342, 125] width 241 height 51
drag, startPoint x: 251, startPoint y: 110, endPoint x: 243, endPoint y: 110, distance: 8.1
click at [243, 110] on p "The front and back porch had cracks and/or visible settling, and loose and miss…" at bounding box center [342, 115] width 233 height 18
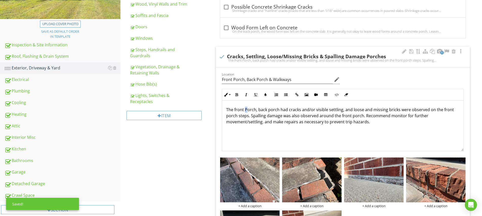
click at [245, 110] on p "The front Porch, back porch had cracks and/or visible settling, and loose and m…" at bounding box center [342, 115] width 233 height 18
click at [280, 111] on p "The front porch, back porch had cracks and/or visible settling, and loose and m…" at bounding box center [342, 115] width 233 height 18
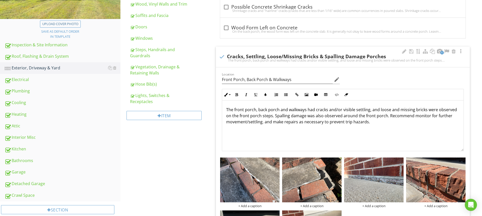
click at [336, 139] on div "The front porch, back porch and walkways had cracks and/or visible settling, an…" at bounding box center [342, 125] width 241 height 51
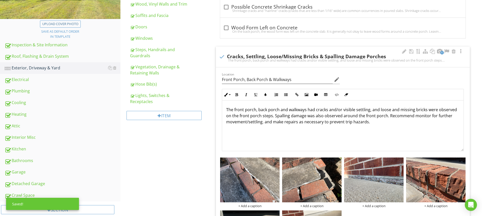
scroll to position [0, 0]
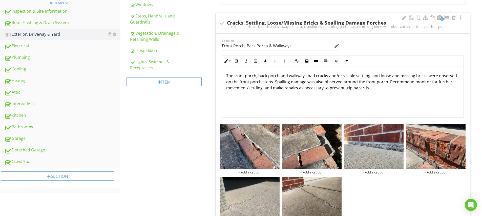
click at [286, 77] on p "The front porch, back porch and walkways had cracks and/or visible settling, an…" at bounding box center [342, 82] width 233 height 18
click at [317, 100] on div "The front porch, back porch and/or walkways had cracks and/or visible settling,…" at bounding box center [342, 92] width 241 height 51
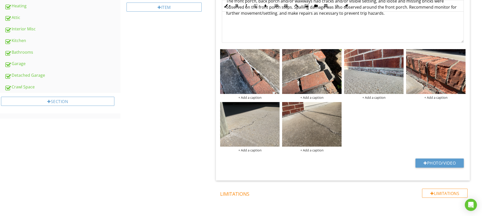
scroll to position [129, 0]
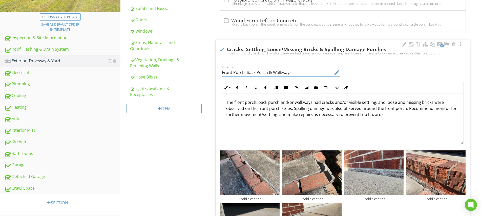
drag, startPoint x: 222, startPoint y: 72, endPoint x: 299, endPoint y: 72, distance: 76.6
click at [299, 72] on input "Front Porch, Back Porch & Walkways" at bounding box center [277, 72] width 111 height 8
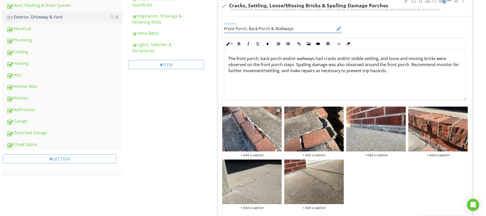
scroll to position [219, 0]
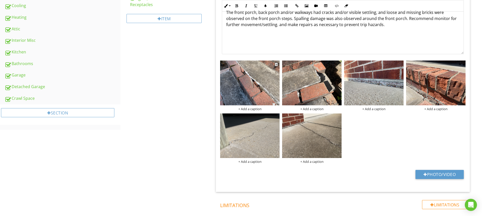
click at [258, 107] on div "+ Add a caption" at bounding box center [249, 109] width 59 height 4
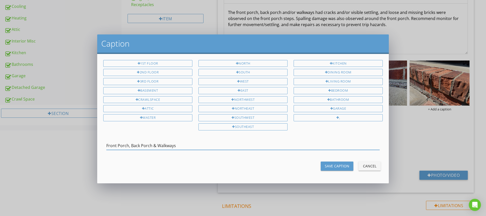
drag, startPoint x: 128, startPoint y: 145, endPoint x: 184, endPoint y: 146, distance: 56.4
click at [184, 146] on input "Front Porch, Back Porch & Walkways" at bounding box center [242, 145] width 273 height 8
type input "Front Porch"
click at [344, 163] on div "Save Caption" at bounding box center [337, 165] width 25 height 5
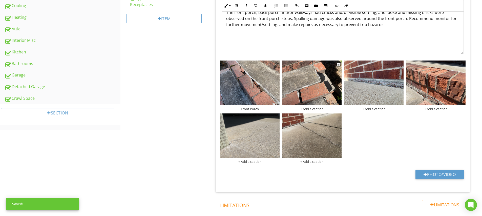
click at [312, 109] on div "+ Add a caption" at bounding box center [311, 109] width 59 height 4
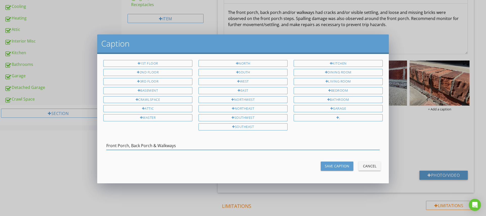
drag, startPoint x: 117, startPoint y: 144, endPoint x: 190, endPoint y: 144, distance: 72.3
click at [190, 144] on input "Front Porch, Back Porch & Walkways" at bounding box center [242, 145] width 273 height 8
type input "Front Steps"
click at [341, 166] on div "Save Caption" at bounding box center [337, 165] width 25 height 5
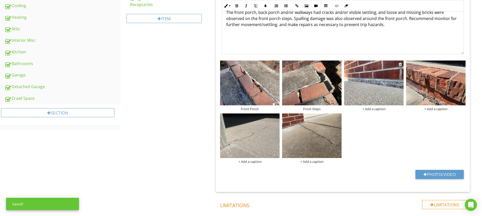
click at [373, 108] on div "+ Add a caption" at bounding box center [373, 109] width 59 height 4
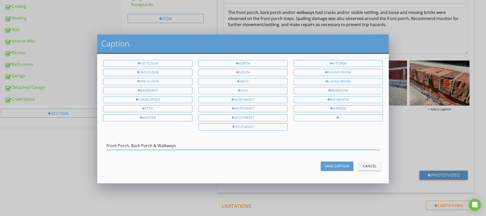
drag, startPoint x: 128, startPoint y: 144, endPoint x: 188, endPoint y: 145, distance: 59.9
click at [189, 145] on input "Front Porch, Back Porch & Walkways" at bounding box center [242, 145] width 273 height 8
type input "Front Porch"
click at [338, 165] on div "Save Caption" at bounding box center [337, 165] width 25 height 5
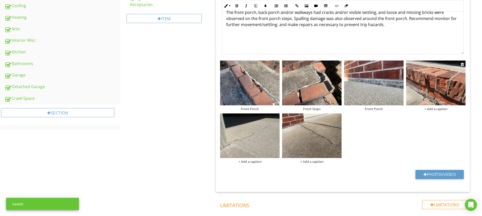
click at [430, 107] on div "+ Add a caption" at bounding box center [435, 109] width 59 height 4
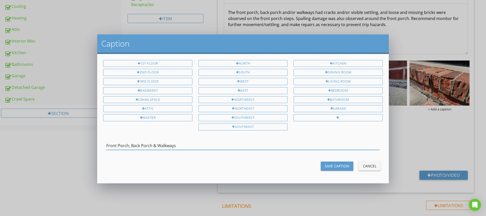
drag, startPoint x: 128, startPoint y: 144, endPoint x: 186, endPoint y: 142, distance: 57.9
click at [186, 142] on input "Front Porch, Back Porch & Walkways" at bounding box center [242, 145] width 273 height 8
type input "Front Porch"
click at [335, 164] on div "Save Caption" at bounding box center [337, 165] width 25 height 5
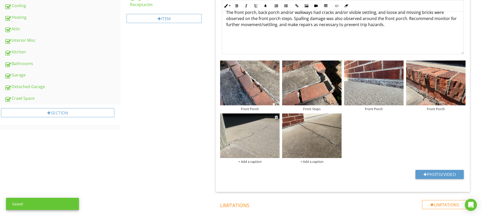
click at [255, 160] on div "+ Add a caption" at bounding box center [249, 161] width 59 height 4
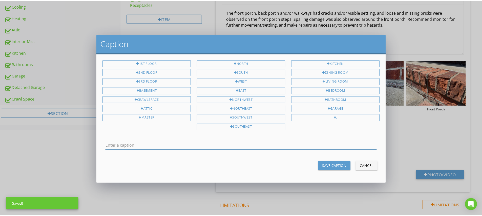
scroll to position [0, 0]
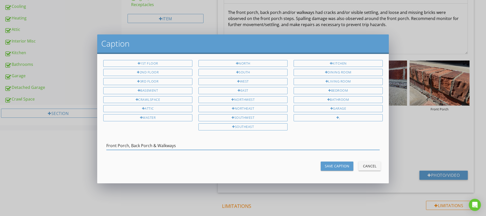
drag, startPoint x: 131, startPoint y: 144, endPoint x: 108, endPoint y: 146, distance: 23.1
click at [108, 146] on input "Front Porch, Back Porch & Walkways" at bounding box center [242, 145] width 273 height 8
drag, startPoint x: 126, startPoint y: 143, endPoint x: 152, endPoint y: 142, distance: 26.1
click at [152, 142] on input "Back Porch & Walkways" at bounding box center [242, 145] width 273 height 8
type input "Back Porch Slab"
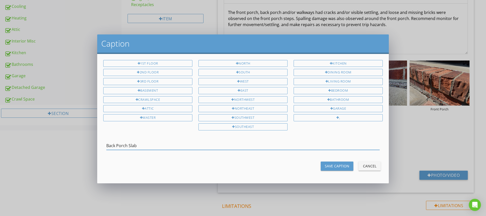
click at [339, 164] on div "Save Caption" at bounding box center [337, 165] width 25 height 5
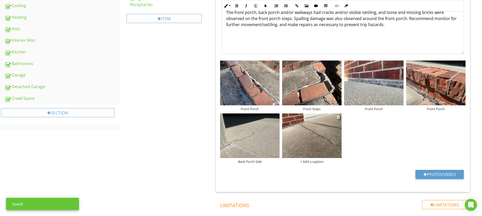
click at [319, 161] on div "+ Add a caption" at bounding box center [311, 161] width 59 height 4
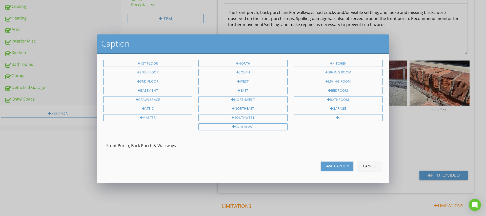
drag, startPoint x: 157, startPoint y: 143, endPoint x: 104, endPoint y: 145, distance: 52.9
click at [104, 144] on div "Front Porch, Back Porch & Walkways" at bounding box center [242, 145] width 285 height 17
drag, startPoint x: 123, startPoint y: 143, endPoint x: 129, endPoint y: 145, distance: 6.7
click at [129, 145] on input "Walkways" at bounding box center [242, 145] width 273 height 8
type input "Walkway"
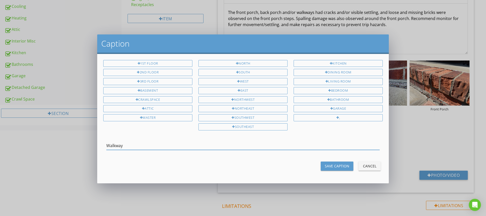
click at [333, 164] on div "Save Caption" at bounding box center [337, 165] width 25 height 5
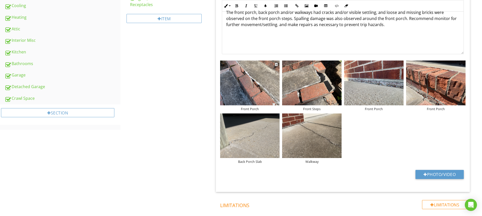
click at [270, 87] on img at bounding box center [249, 82] width 59 height 45
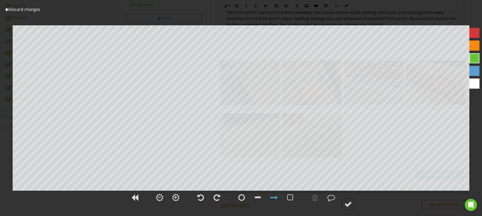
click at [473, 55] on div at bounding box center [474, 58] width 10 height 10
click at [349, 204] on div at bounding box center [348, 204] width 8 height 8
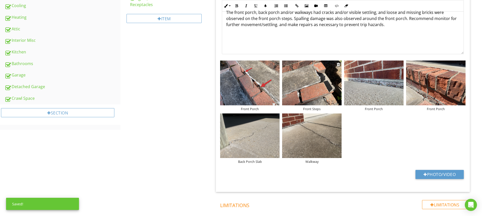
click at [336, 88] on img at bounding box center [311, 82] width 59 height 45
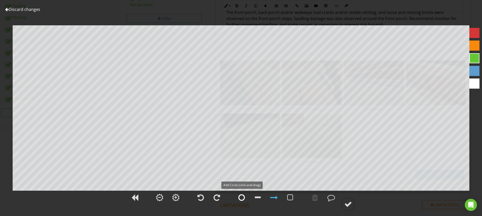
click at [242, 198] on div at bounding box center [241, 197] width 7 height 8
click at [352, 204] on circle at bounding box center [347, 203] width 13 height 13
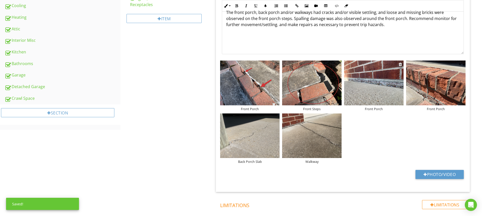
click at [385, 94] on img at bounding box center [373, 82] width 59 height 45
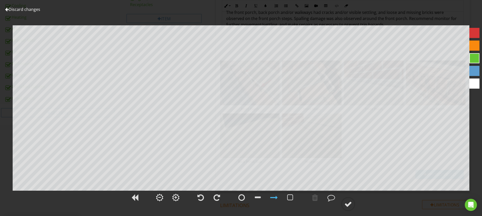
click at [471, 58] on div at bounding box center [474, 58] width 10 height 10
click at [350, 205] on div at bounding box center [348, 204] width 8 height 8
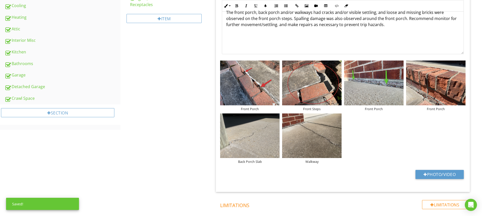
scroll to position [212, 0]
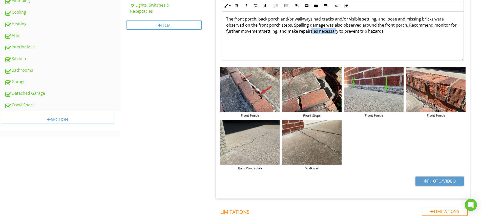
drag, startPoint x: 310, startPoint y: 32, endPoint x: 335, endPoint y: 31, distance: 24.8
click at [335, 31] on p "The front porch, back porch and/or walkways had cracks and/or visible settling,…" at bounding box center [342, 25] width 233 height 18
click at [335, 32] on p "The front porch, back porch and/or walkways had cracks and/or visible settling,…" at bounding box center [342, 25] width 233 height 18
drag, startPoint x: 337, startPoint y: 31, endPoint x: 310, endPoint y: 33, distance: 26.8
click at [310, 33] on p "The front porch, back porch and/or walkways had cracks and/or visible settling,…" at bounding box center [342, 25] width 233 height 18
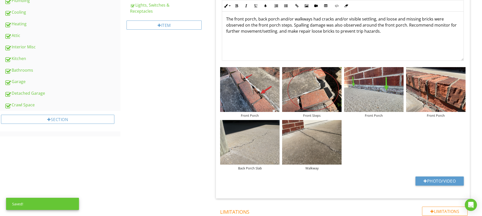
click at [277, 32] on p "The front porch, back porch and/or walkways had cracks and/or visible settling,…" at bounding box center [342, 25] width 233 height 18
click at [312, 49] on div "The front porch, back porch and/or walkways had cracks and/or visible settling,…" at bounding box center [342, 35] width 241 height 51
click at [386, 144] on div "Front Porch Front Steps Front Porch Front Porch Back Porch Slab Walkway" at bounding box center [343, 118] width 248 height 105
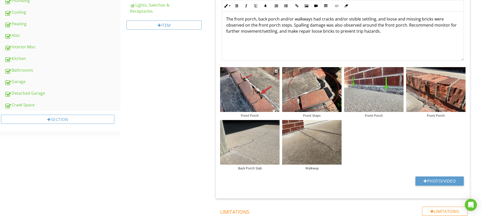
click at [253, 102] on img at bounding box center [249, 89] width 59 height 45
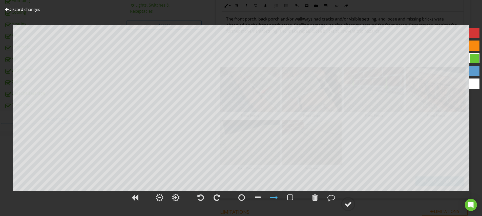
click at [471, 34] on div at bounding box center [474, 33] width 10 height 10
click at [317, 198] on div at bounding box center [315, 197] width 6 height 8
click at [347, 204] on div at bounding box center [348, 204] width 8 height 8
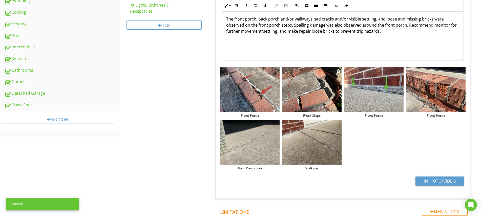
click at [324, 90] on img at bounding box center [311, 89] width 59 height 45
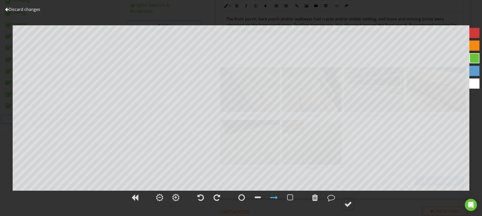
click at [475, 33] on div at bounding box center [474, 33] width 10 height 10
click at [349, 203] on div at bounding box center [348, 204] width 8 height 8
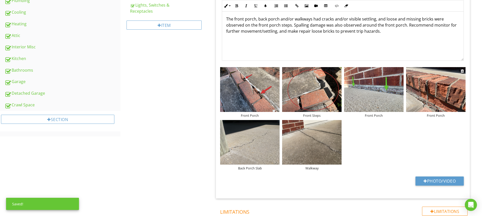
click at [446, 100] on img at bounding box center [435, 89] width 59 height 45
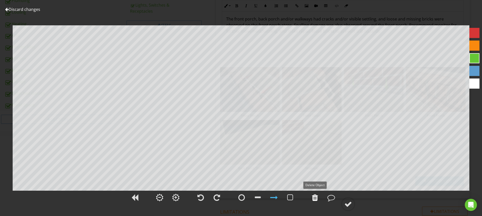
click at [315, 199] on div at bounding box center [315, 197] width 6 height 8
click at [243, 197] on div at bounding box center [241, 197] width 7 height 8
click at [352, 204] on div at bounding box center [348, 204] width 8 height 8
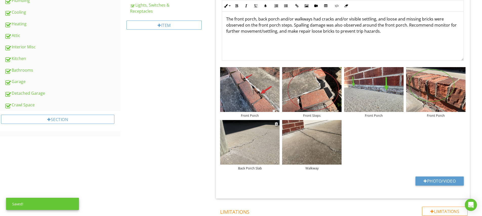
click at [265, 151] on img at bounding box center [249, 142] width 59 height 45
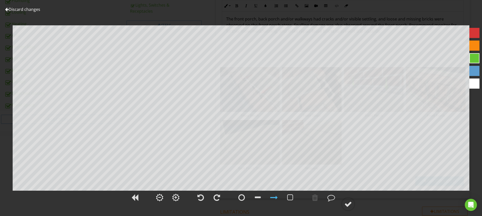
click at [474, 57] on div at bounding box center [474, 58] width 10 height 10
click at [348, 203] on div at bounding box center [348, 204] width 8 height 8
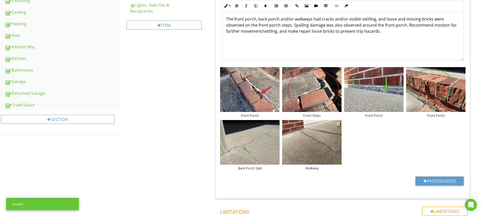
click at [329, 143] on img at bounding box center [311, 142] width 59 height 45
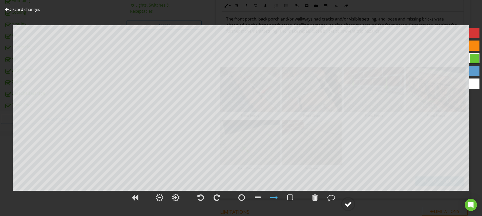
click at [347, 205] on div at bounding box center [348, 204] width 8 height 8
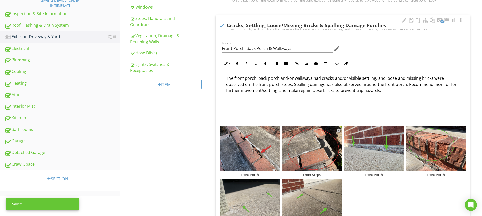
scroll to position [0, 0]
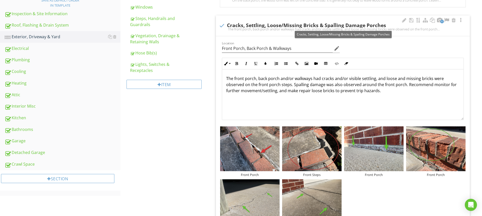
click at [223, 24] on div at bounding box center [222, 25] width 9 height 9
checkbox input "true"
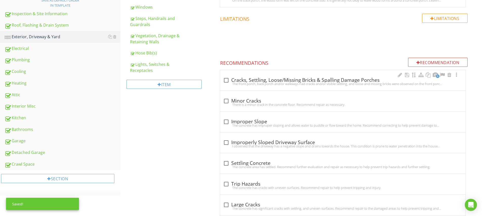
click at [228, 79] on div at bounding box center [226, 80] width 9 height 9
checkbox input "true"
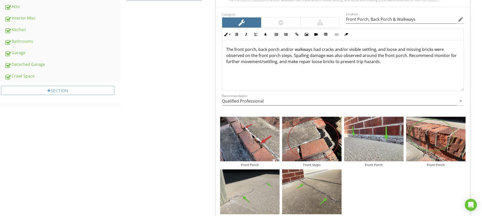
scroll to position [69, 0]
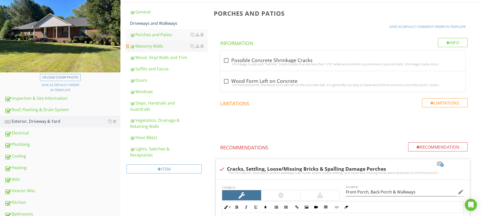
click at [154, 48] on div "Masonry Walls" at bounding box center [169, 46] width 78 height 6
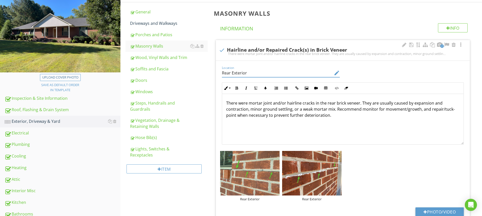
click at [252, 72] on input "Rear Exterior" at bounding box center [277, 73] width 111 height 8
drag, startPoint x: 248, startPoint y: 73, endPoint x: 231, endPoint y: 73, distance: 16.4
click at [231, 73] on input "Rear Exterior & Right Exterior" at bounding box center [277, 73] width 111 height 8
drag, startPoint x: 236, startPoint y: 72, endPoint x: 267, endPoint y: 73, distance: 31.1
click at [267, 73] on input "Rear & Right Exterior" at bounding box center [277, 73] width 111 height 8
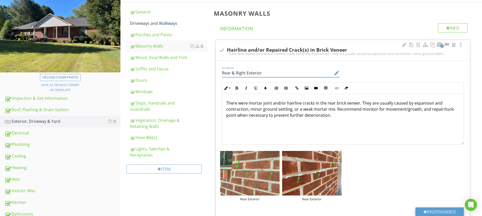
type input "Rear & Right Exterior"
click at [439, 210] on button "Photo/Video" at bounding box center [439, 211] width 48 height 9
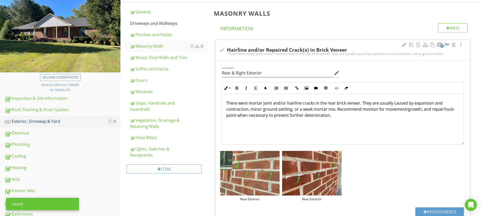
type input "C:\fakepath\IMG_5063.JPG"
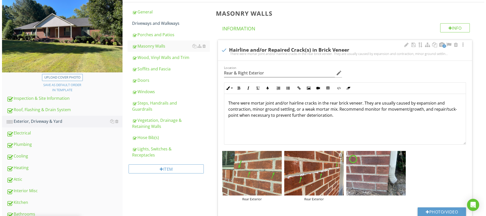
scroll to position [79, 0]
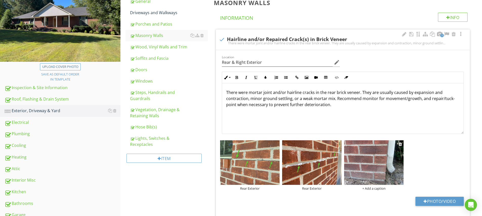
click at [369, 188] on div "+ Add a caption" at bounding box center [373, 188] width 59 height 4
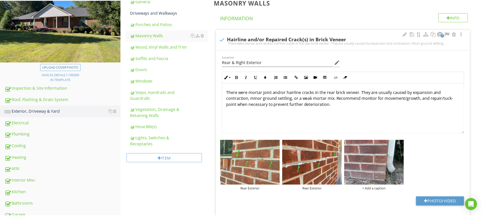
scroll to position [0, 0]
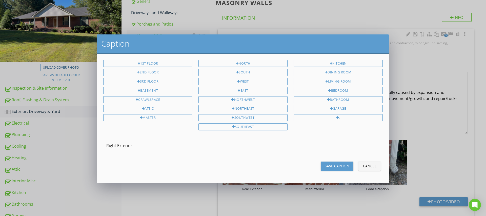
type input "Right Exterior"
click at [338, 165] on div "Save Caption" at bounding box center [337, 165] width 25 height 5
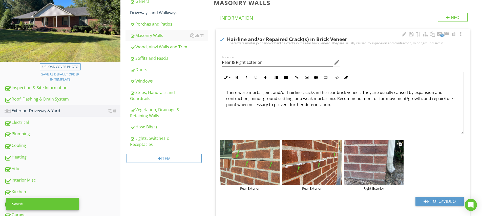
click at [358, 169] on img at bounding box center [373, 162] width 59 height 45
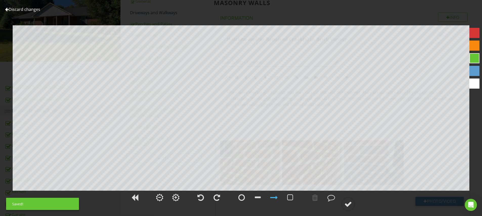
click at [476, 56] on div at bounding box center [474, 58] width 10 height 10
click at [351, 205] on div at bounding box center [348, 204] width 8 height 8
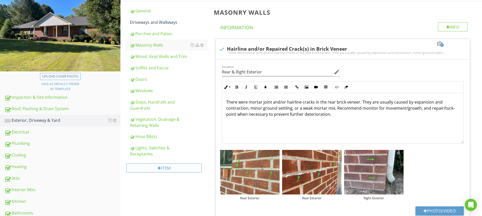
scroll to position [28, 0]
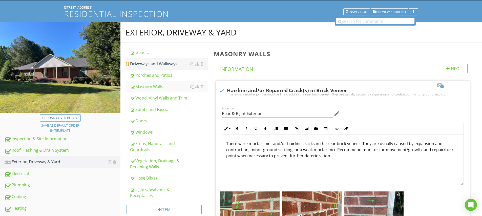
click at [152, 64] on div "Driveways and Walkways" at bounding box center [169, 64] width 78 height 6
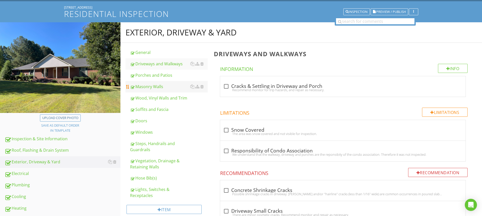
click at [154, 88] on div "Masonry Walls" at bounding box center [169, 86] width 78 height 6
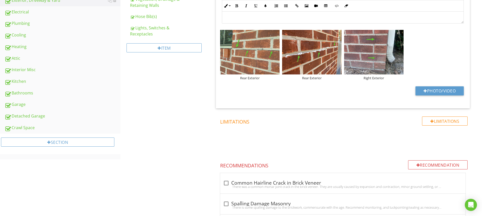
scroll to position [281, 0]
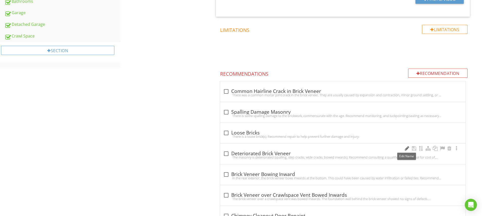
click at [405, 148] on div at bounding box center [407, 148] width 6 height 5
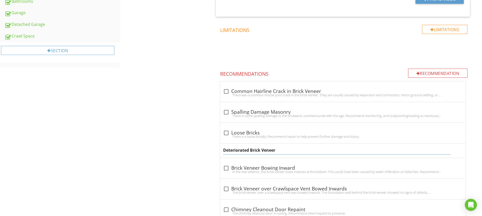
drag, startPoint x: 249, startPoint y: 150, endPoint x: 227, endPoint y: 150, distance: 21.5
click at [227, 150] on input "Deteriorated Brick Veneer" at bounding box center [336, 150] width 227 height 8
type input "Damaged Brick Veneer"
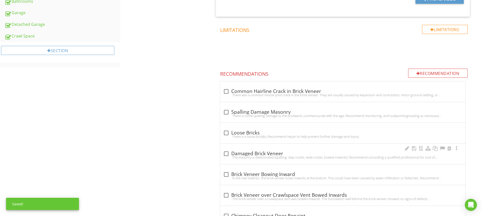
click at [223, 150] on div "check_box_outline_blank Damaged Brick Veneer The masonry is deteriorated (spall…" at bounding box center [342, 153] width 245 height 20
checkbox input "true"
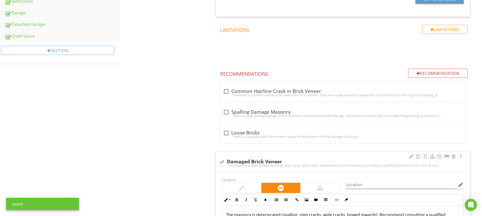
scroll to position [321, 0]
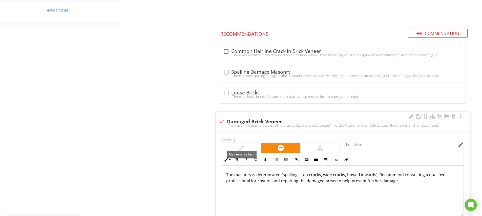
click at [248, 146] on div at bounding box center [241, 148] width 39 height 10
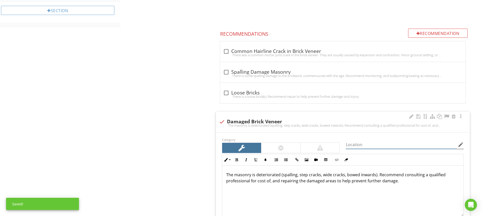
click at [352, 144] on input "Location" at bounding box center [401, 144] width 111 height 8
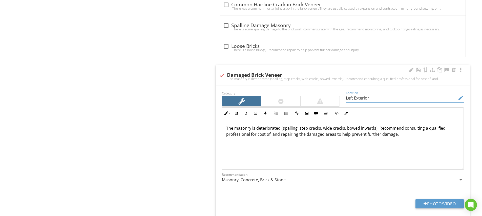
scroll to position [0, 0]
type input "Left Exterior"
click at [434, 202] on button "Photo/Video" at bounding box center [439, 203] width 48 height 9
type input "C:\fakepath\IMG_5054.JPG"
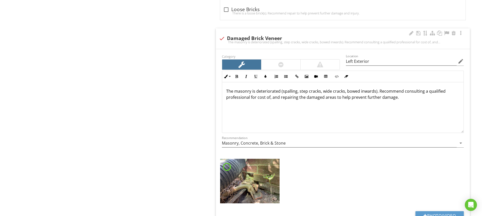
scroll to position [414, 0]
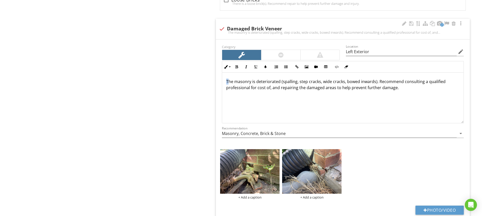
drag, startPoint x: 228, startPoint y: 81, endPoint x: 223, endPoint y: 81, distance: 5.6
click at [223, 81] on div "The masonry is deteriorated (spalling, step cracks, wide cracks, bowed inwards)…" at bounding box center [342, 97] width 241 height 51
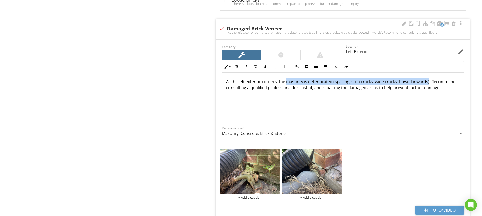
drag, startPoint x: 286, startPoint y: 81, endPoint x: 426, endPoint y: 82, distance: 139.9
click at [426, 82] on p "At the left exterior corners, the masonry is deteriorated (spalling, step crack…" at bounding box center [342, 84] width 233 height 12
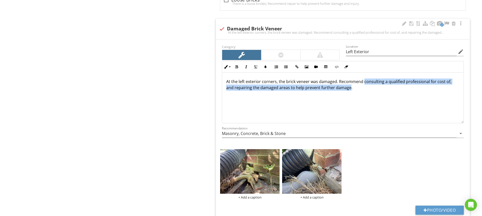
drag, startPoint x: 363, startPoint y: 81, endPoint x: 349, endPoint y: 87, distance: 15.2
click at [349, 87] on p "At the left exterior corners, the brick veneer was damaged. Recommend consultin…" at bounding box center [342, 84] width 233 height 12
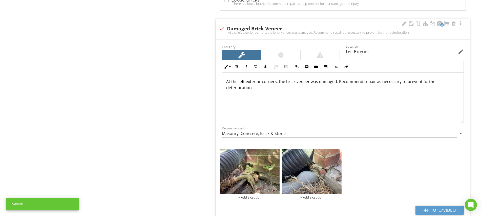
scroll to position [442, 0]
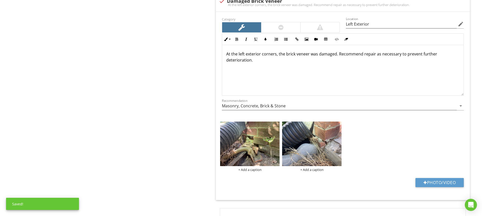
click at [385, 147] on div "+ Add a caption + Add a caption" at bounding box center [343, 146] width 248 height 53
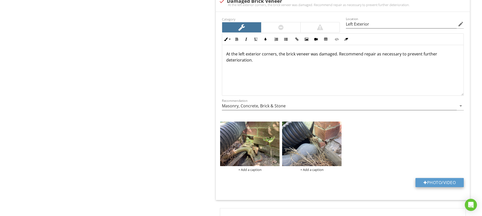
click at [436, 184] on button "Photo/Video" at bounding box center [439, 182] width 48 height 9
type input "C:\fakepath\IMG_5052.JPG"
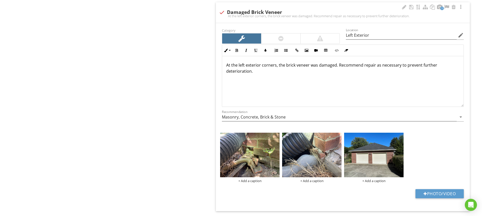
scroll to position [0, 0]
click at [356, 34] on input "Left Exterior" at bounding box center [401, 35] width 111 height 8
click at [375, 180] on div "+ Add a caption" at bounding box center [373, 181] width 59 height 4
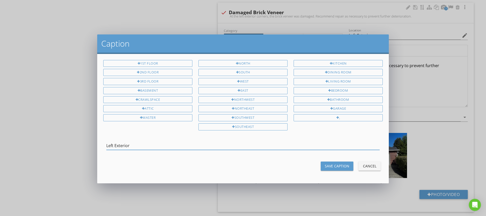
type input "Left Exterior"
click at [337, 167] on button "Save Caption" at bounding box center [336, 165] width 33 height 9
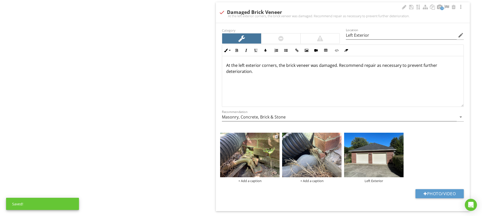
click at [262, 159] on img at bounding box center [249, 155] width 59 height 45
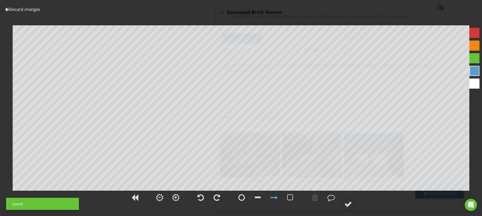
click at [476, 32] on div at bounding box center [474, 33] width 10 height 10
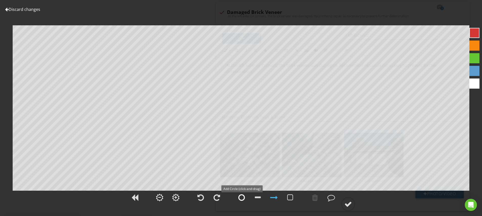
click at [242, 197] on div at bounding box center [241, 197] width 7 height 8
click at [346, 202] on div at bounding box center [348, 204] width 8 height 8
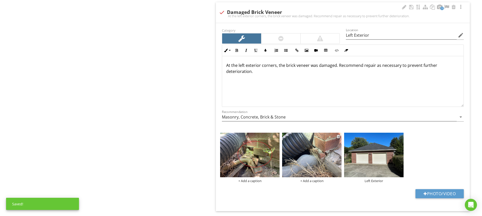
click at [318, 148] on img at bounding box center [311, 155] width 59 height 45
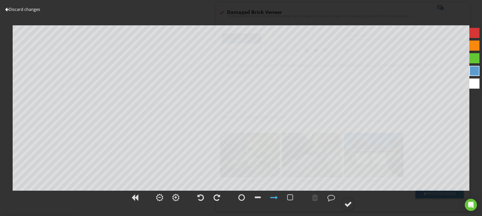
click at [476, 33] on div at bounding box center [474, 33] width 10 height 10
click at [240, 197] on div at bounding box center [241, 197] width 7 height 8
click at [347, 203] on div at bounding box center [348, 204] width 8 height 8
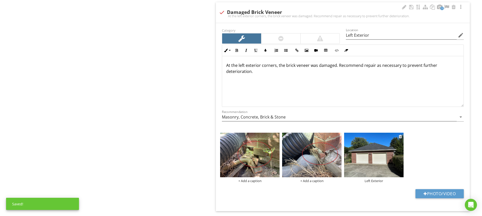
click at [389, 159] on img at bounding box center [373, 155] width 59 height 45
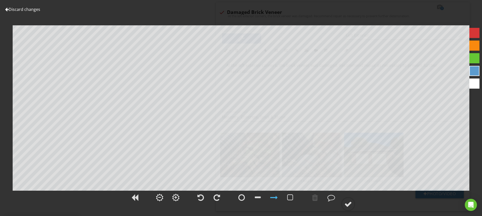
click at [477, 31] on div at bounding box center [474, 33] width 10 height 10
click at [242, 198] on div at bounding box center [241, 197] width 7 height 8
click at [277, 197] on div at bounding box center [274, 197] width 8 height 8
drag, startPoint x: 349, startPoint y: 207, endPoint x: 350, endPoint y: 204, distance: 3.6
click at [349, 207] on div at bounding box center [348, 204] width 8 height 8
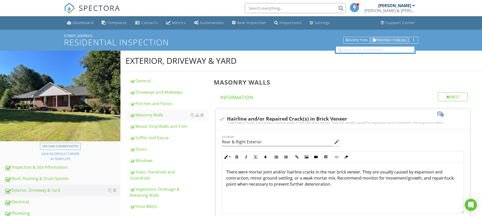
click at [388, 41] on span "Preview / Publish" at bounding box center [391, 39] width 30 height 3
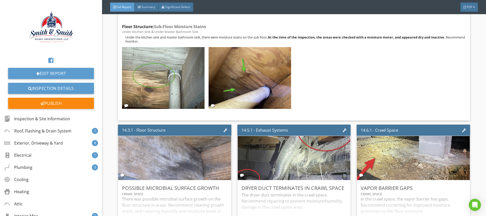
scroll to position [4634, 0]
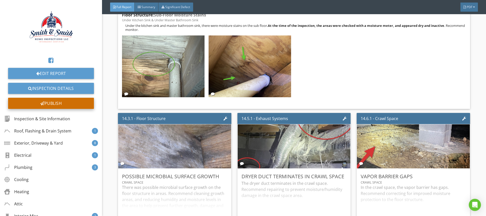
click at [64, 105] on div "Publish" at bounding box center [51, 103] width 86 height 11
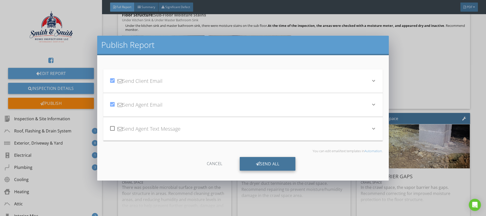
click at [273, 164] on div "Send All" at bounding box center [268, 164] width 56 height 14
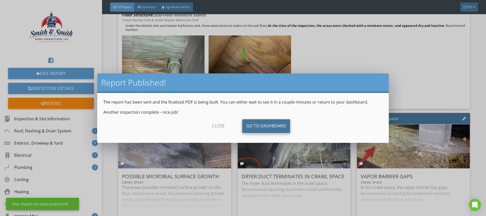
click at [269, 127] on link "Go To Dashboard" at bounding box center [266, 126] width 48 height 14
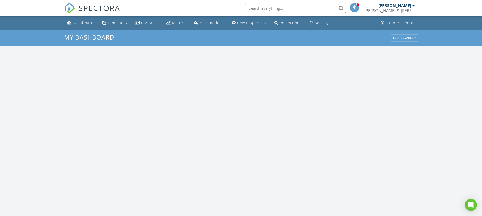
scroll to position [468, 490]
